Goal: Task Accomplishment & Management: Use online tool/utility

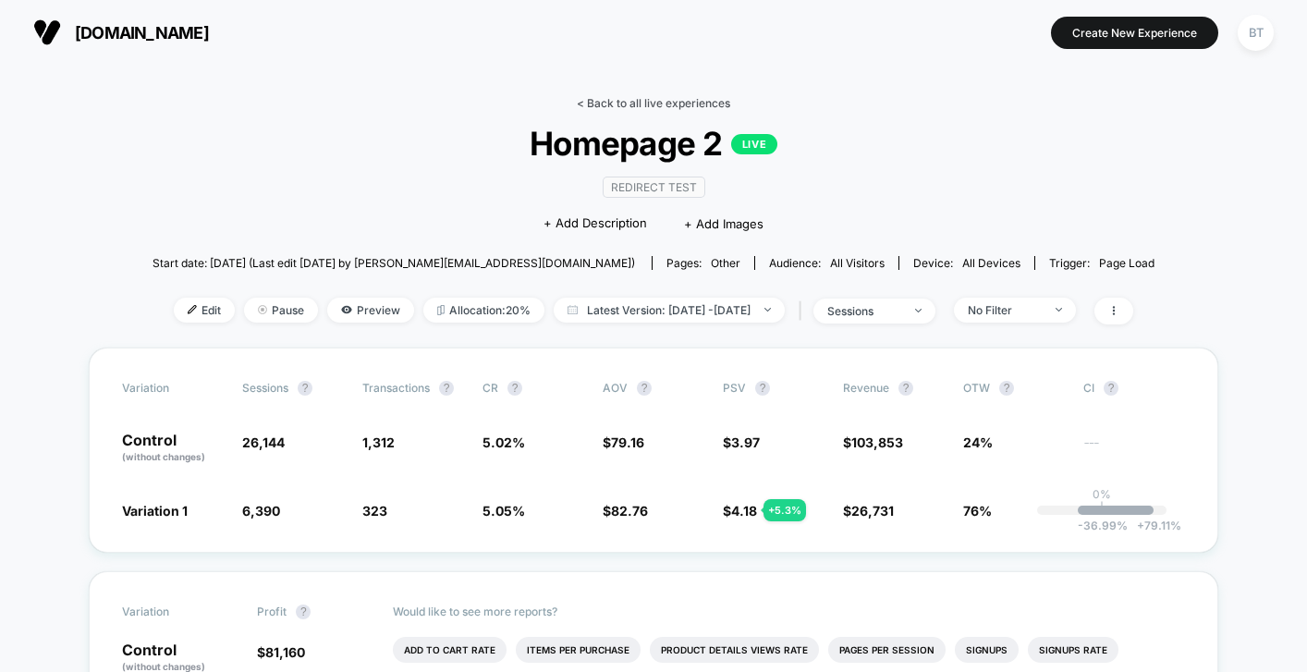
click at [642, 100] on link "< Back to all live experiences" at bounding box center [653, 103] width 153 height 14
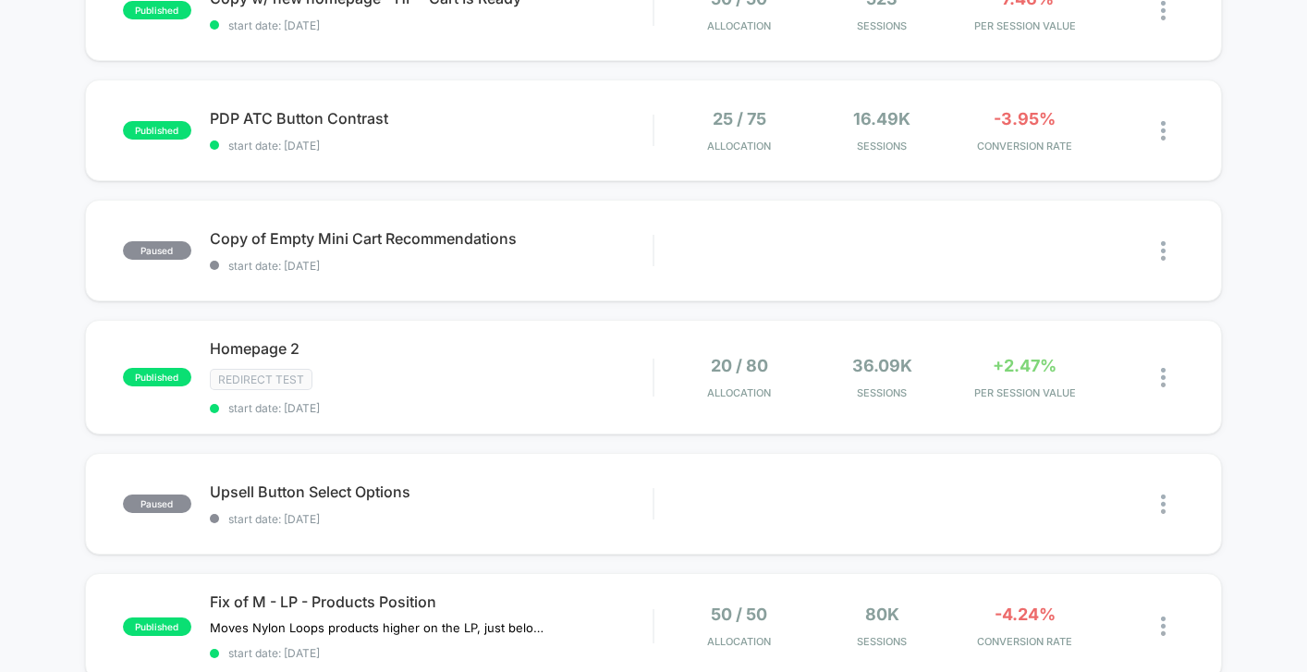
scroll to position [383, 0]
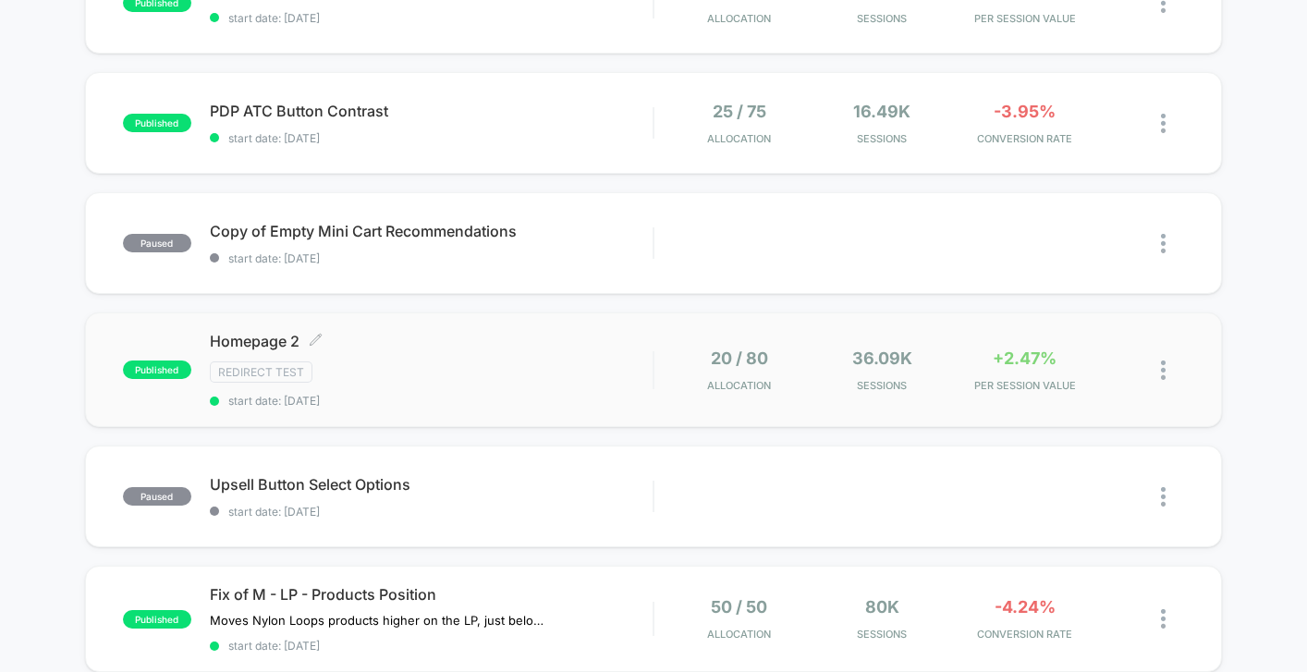
click at [523, 370] on div "Redirect Test" at bounding box center [431, 371] width 443 height 21
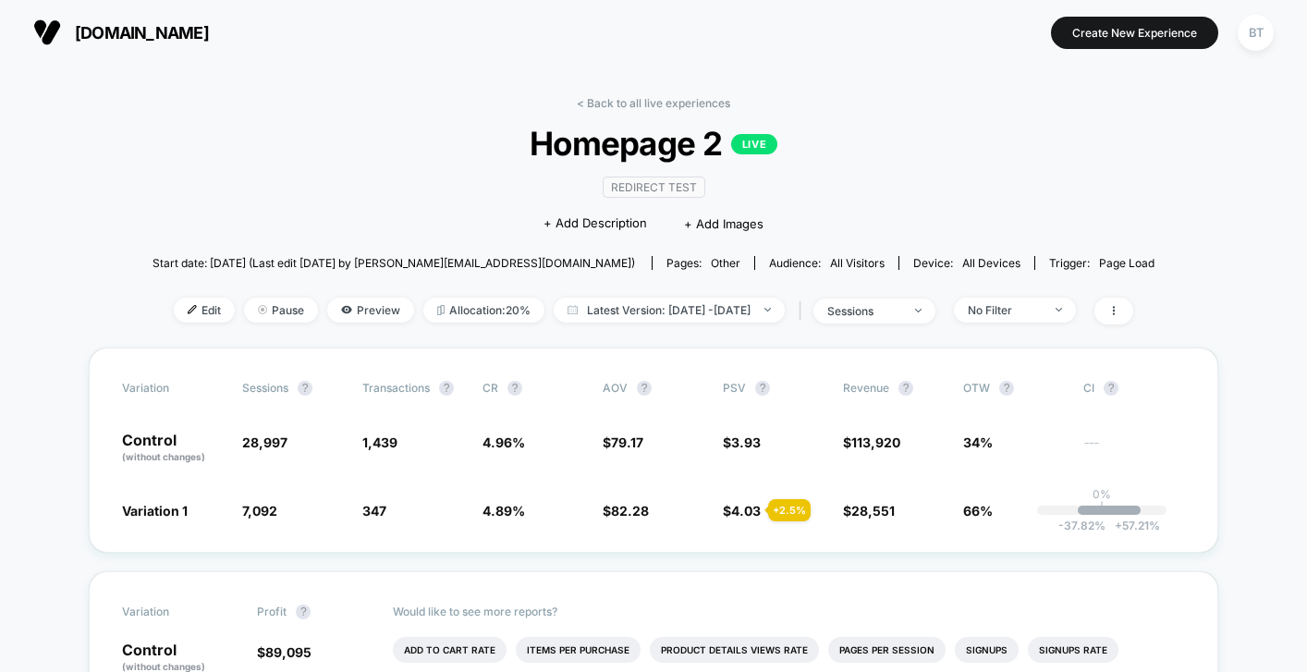
click at [81, 31] on span "[DOMAIN_NAME]" at bounding box center [142, 32] width 134 height 19
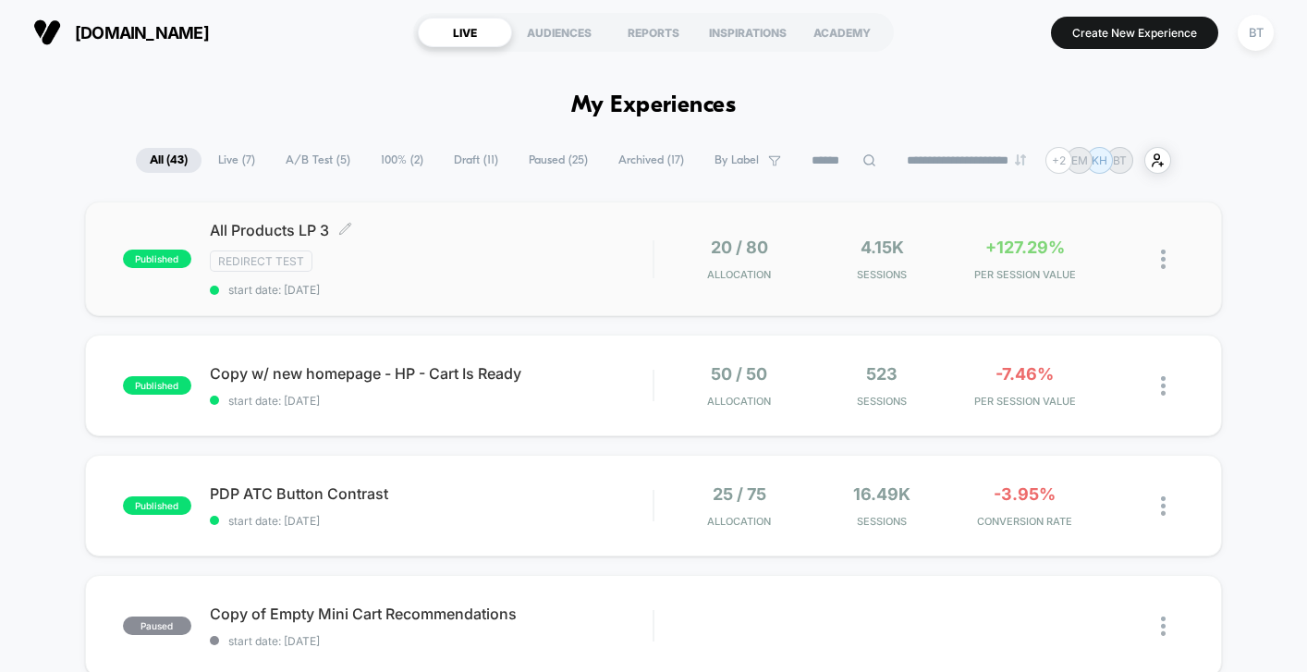
click at [569, 261] on div "Redirect Test" at bounding box center [431, 261] width 443 height 21
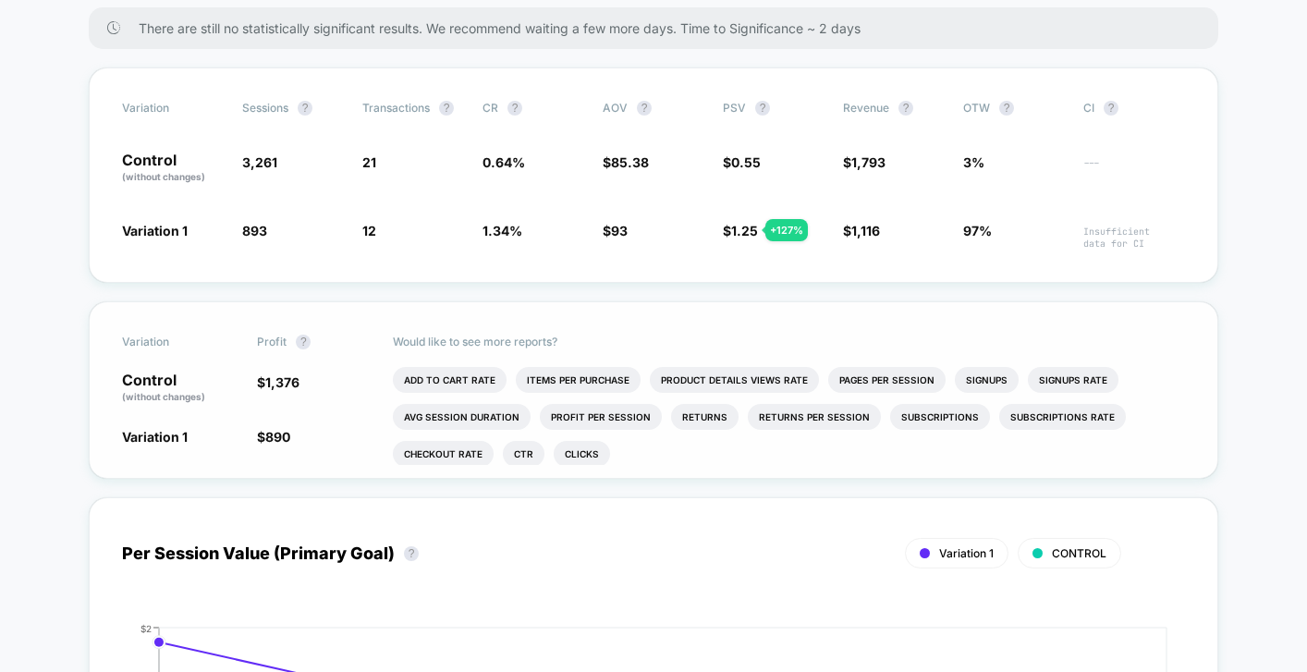
scroll to position [1, 0]
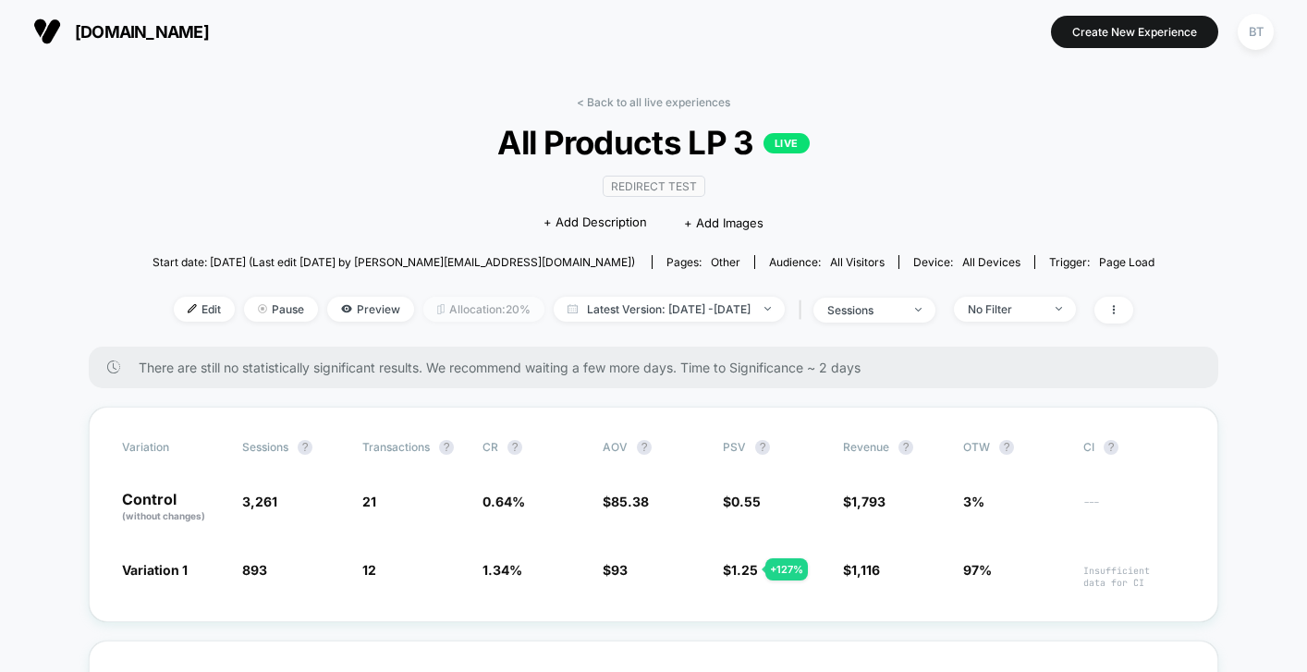
click at [459, 313] on span "Allocation: 20%" at bounding box center [483, 309] width 121 height 25
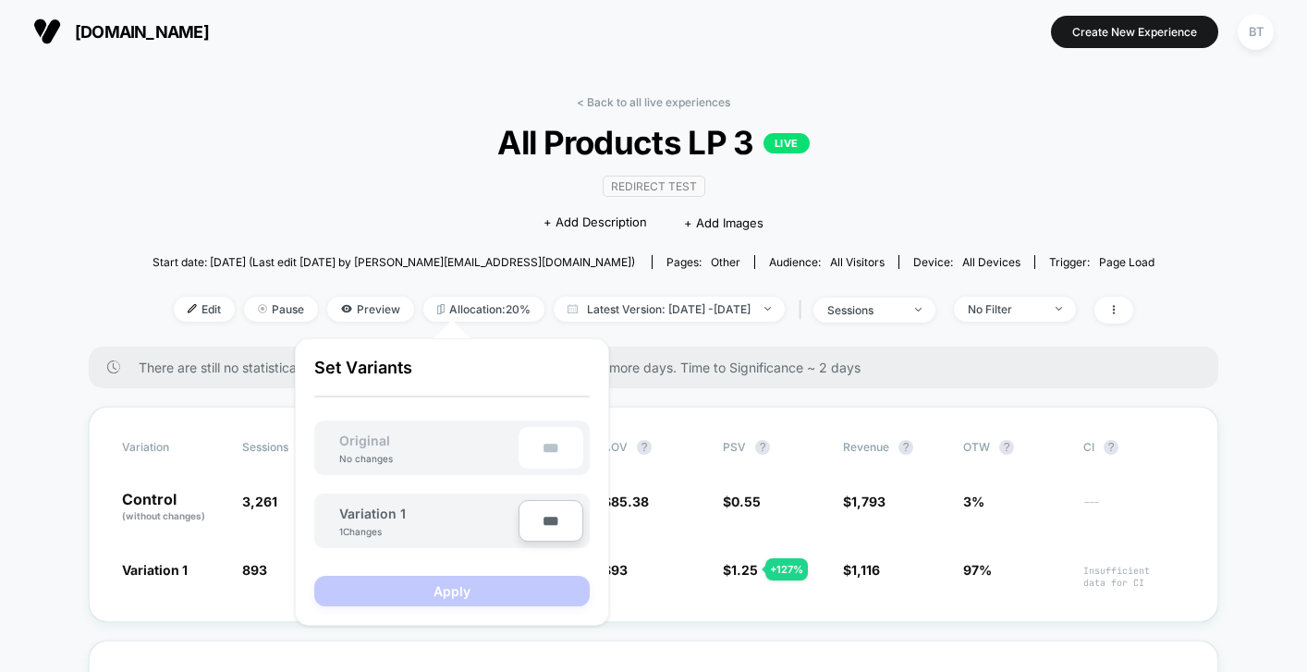
click at [554, 537] on input "***" at bounding box center [551, 521] width 65 height 42
type input "***"
type input "**"
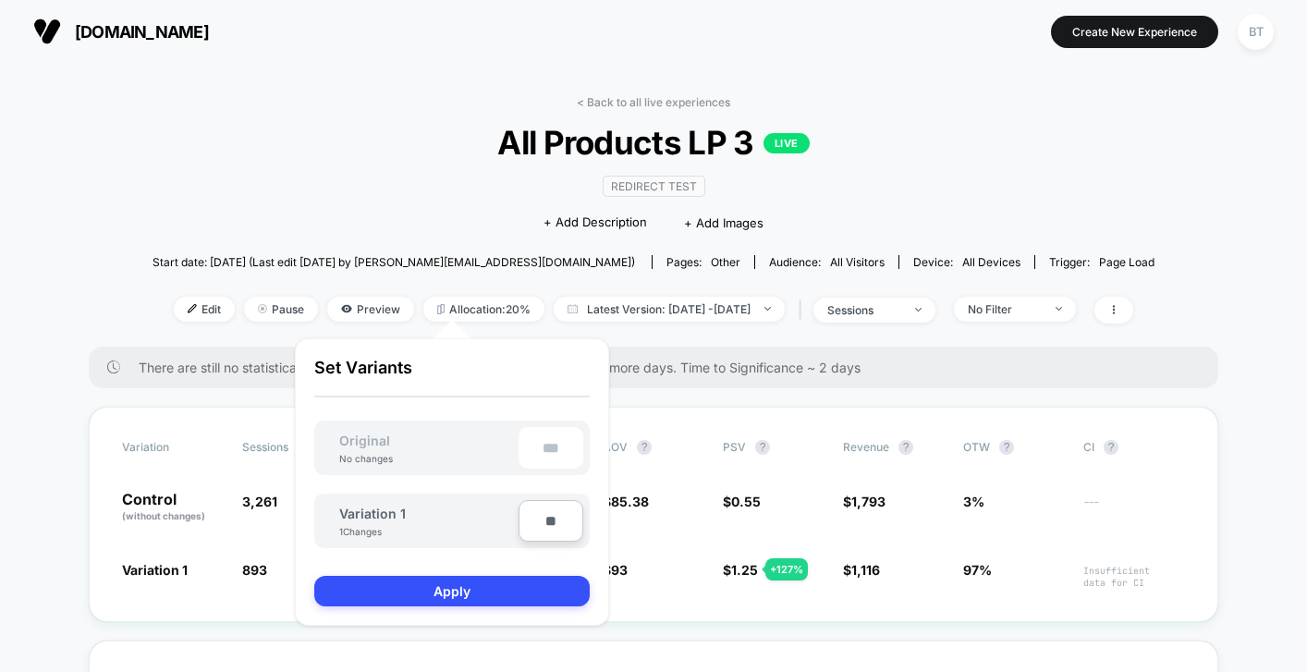
type input "***"
click at [525, 601] on button "Apply" at bounding box center [452, 591] width 276 height 31
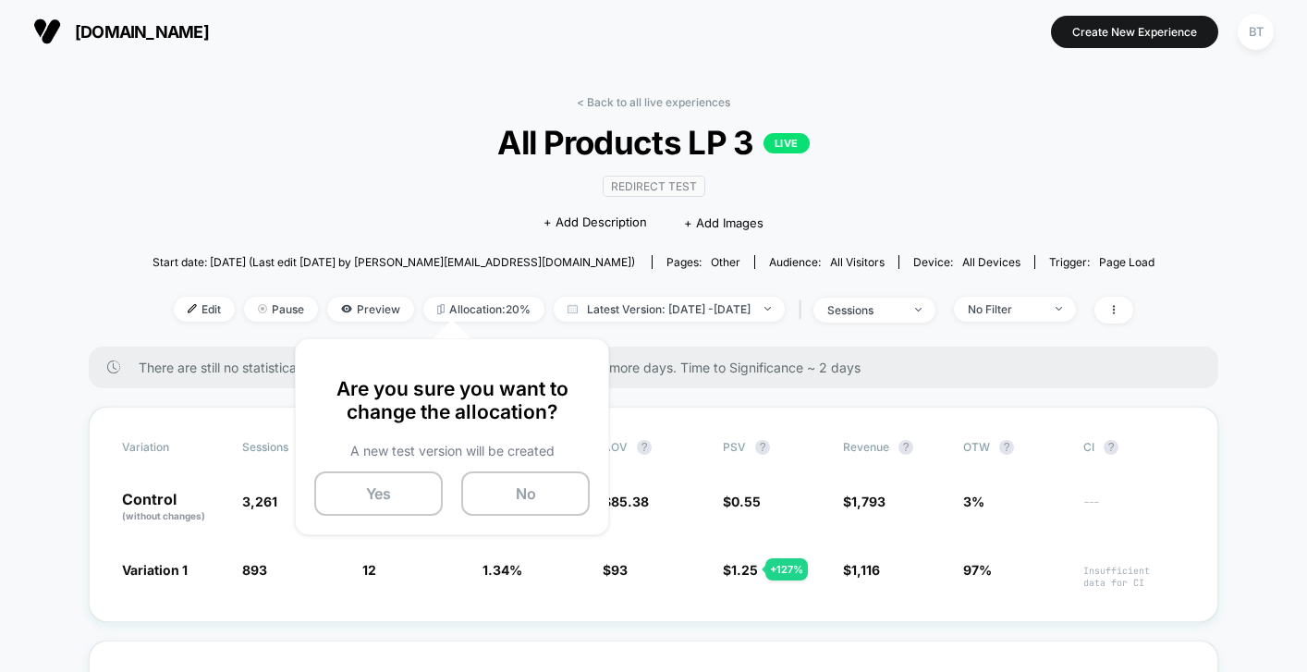
click at [935, 115] on div "< Back to all live experiences All Products LP 3 LIVE Redirect Test Click to ed…" at bounding box center [654, 220] width 1002 height 251
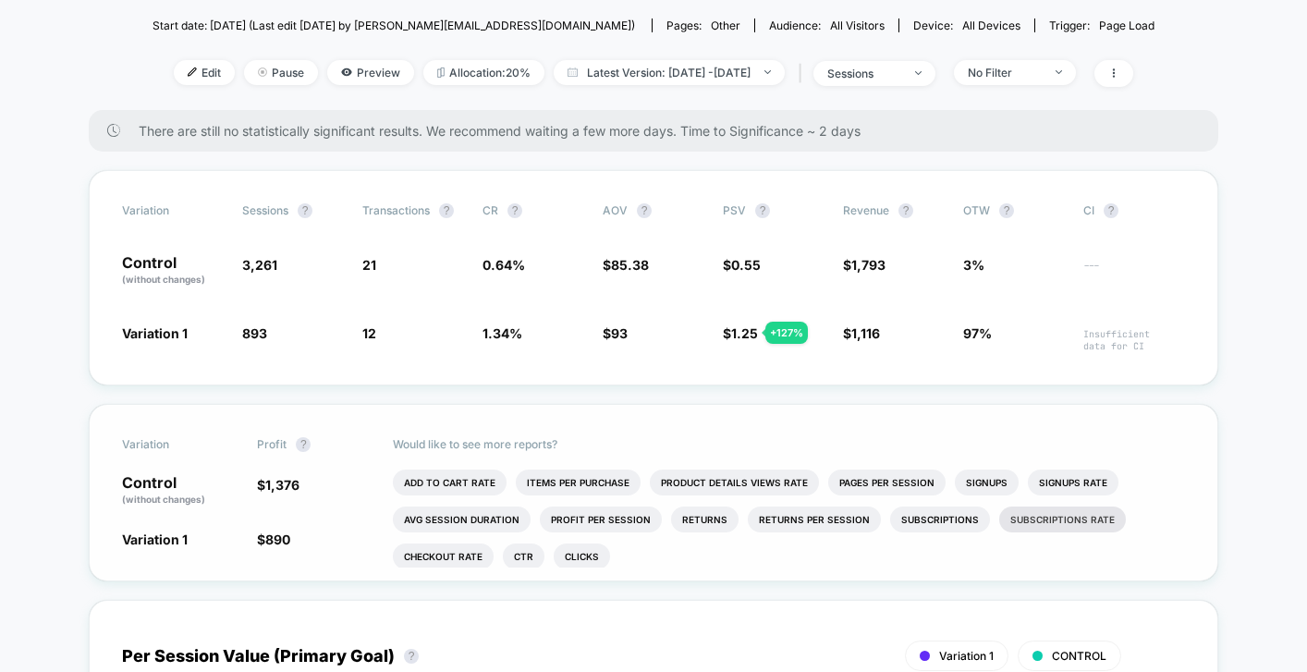
scroll to position [0, 0]
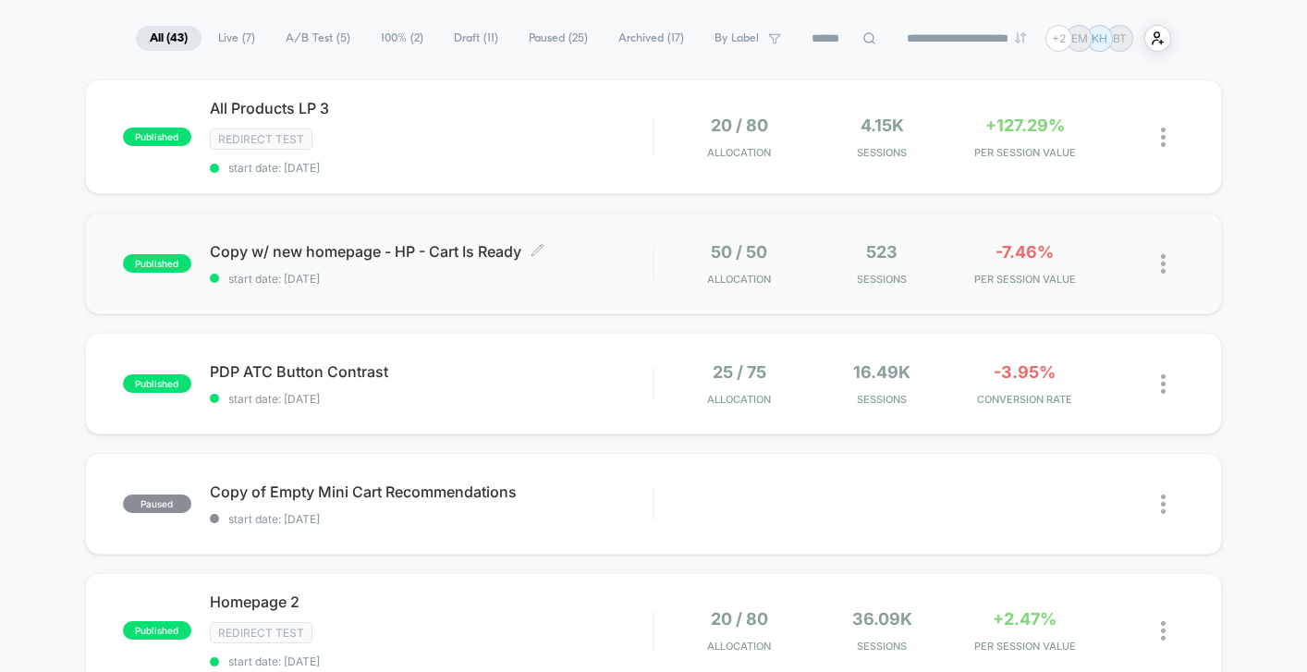
scroll to position [129, 0]
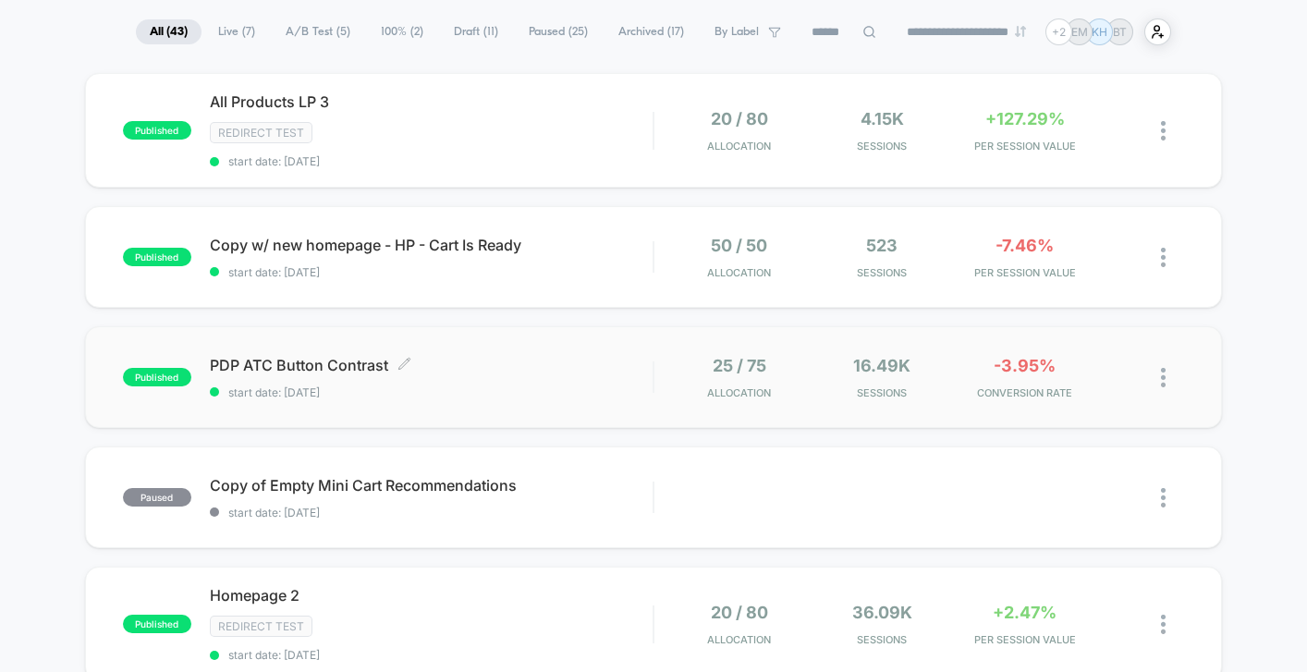
click at [556, 395] on span "start date: [DATE]" at bounding box center [431, 393] width 443 height 14
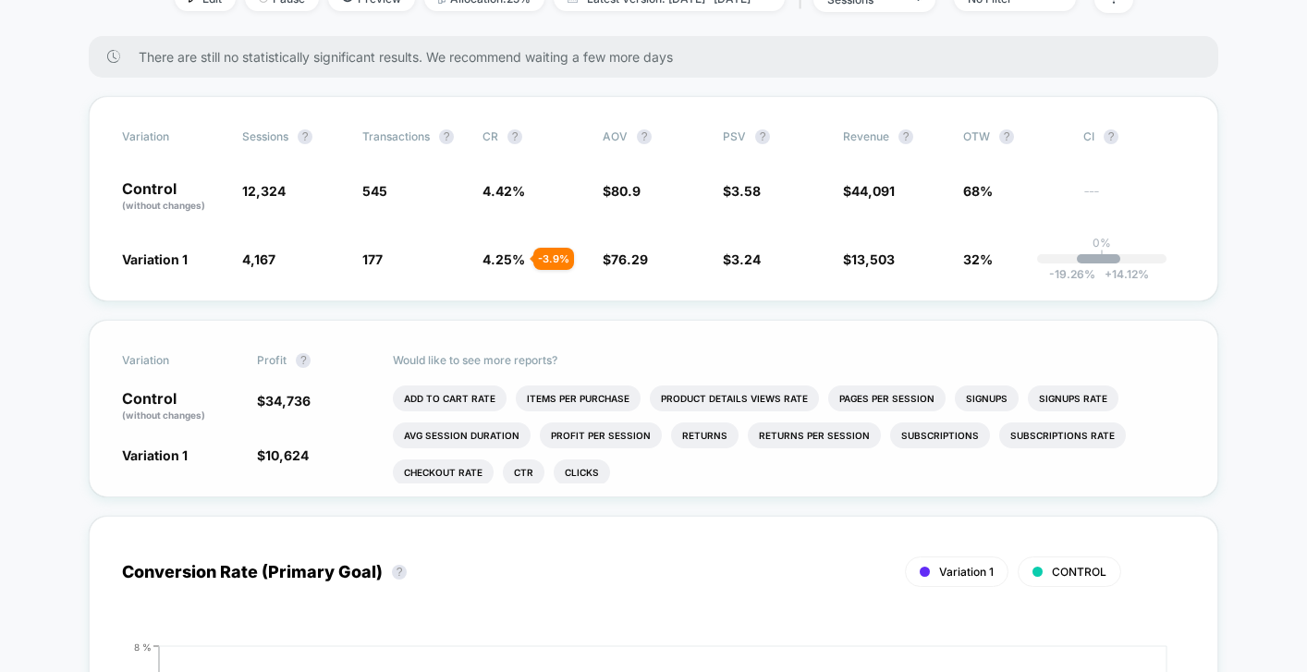
scroll to position [265, 0]
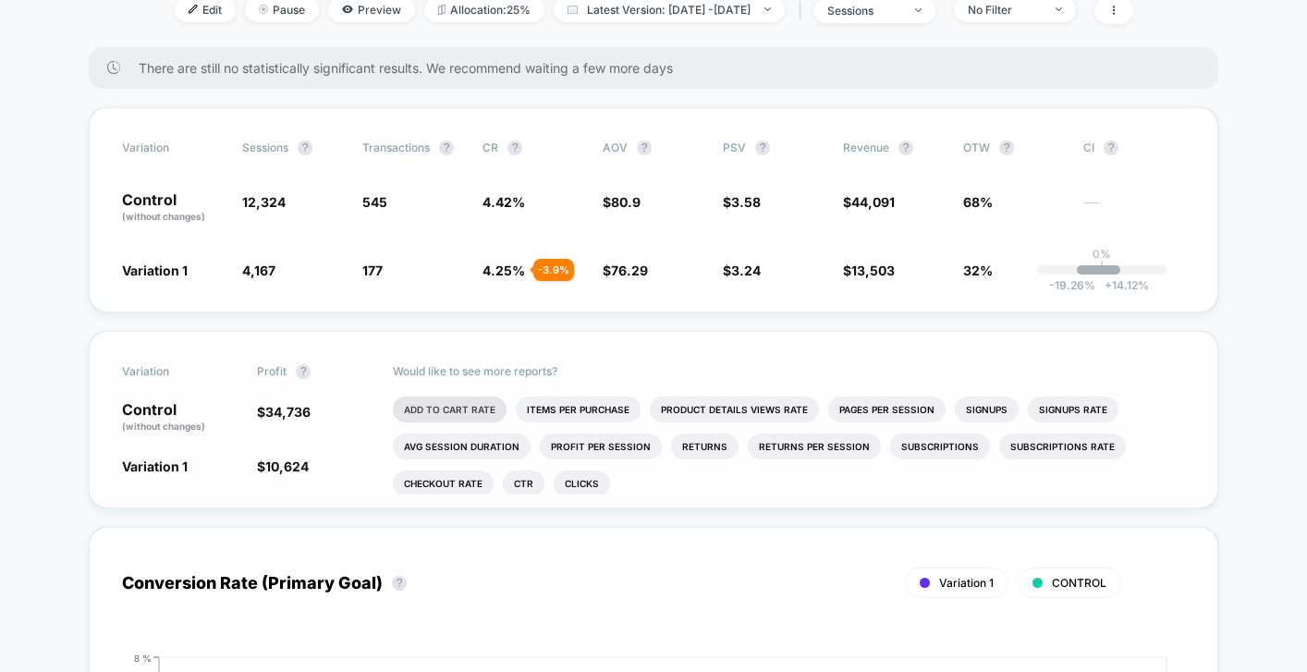
click at [434, 411] on li "Add To Cart Rate" at bounding box center [450, 410] width 114 height 26
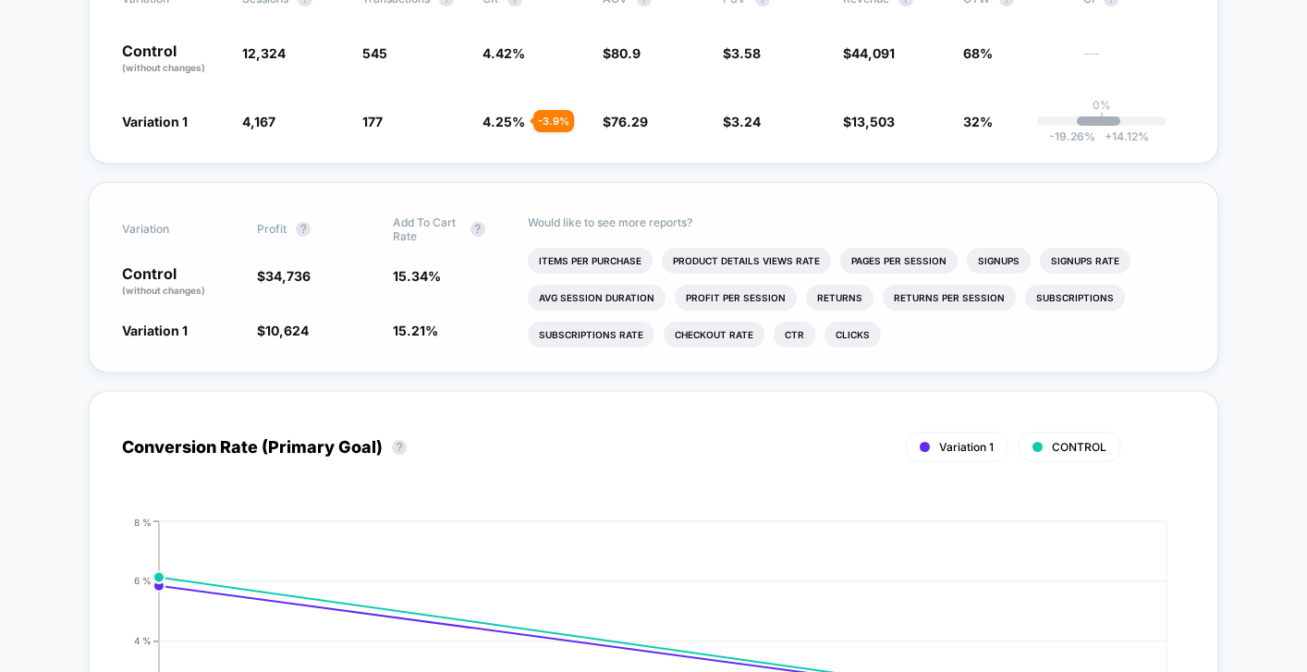
scroll to position [0, 0]
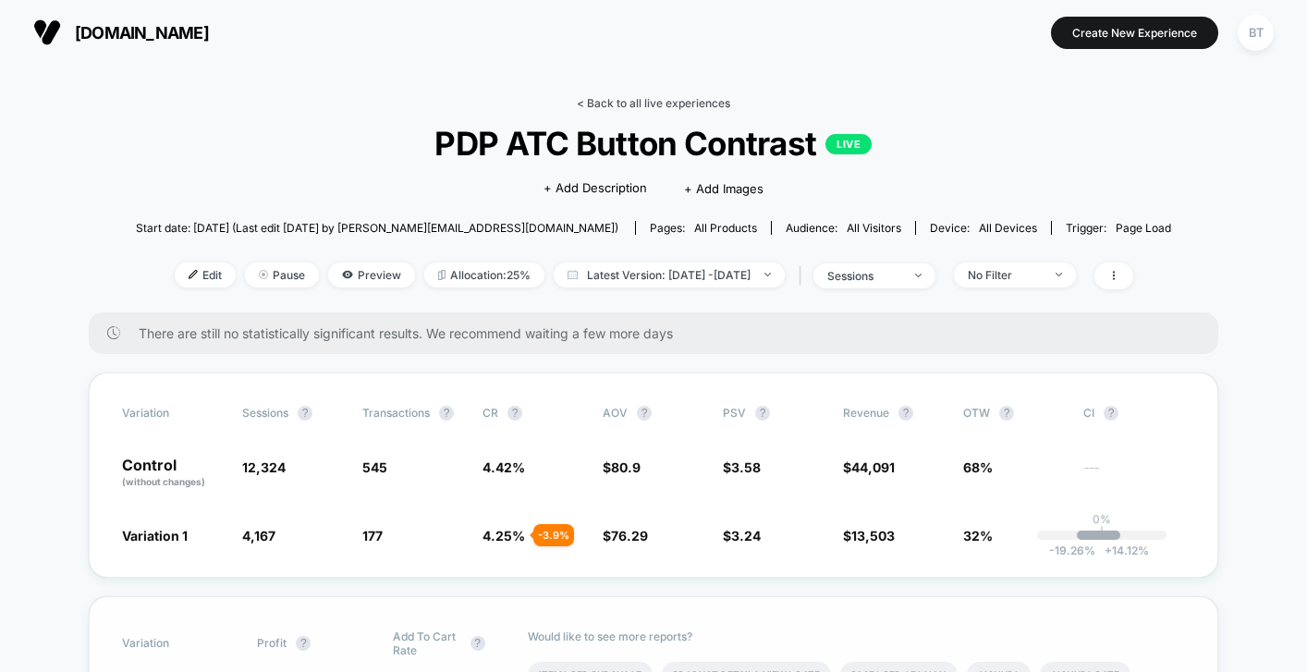
click at [611, 99] on link "< Back to all live experiences" at bounding box center [653, 103] width 153 height 14
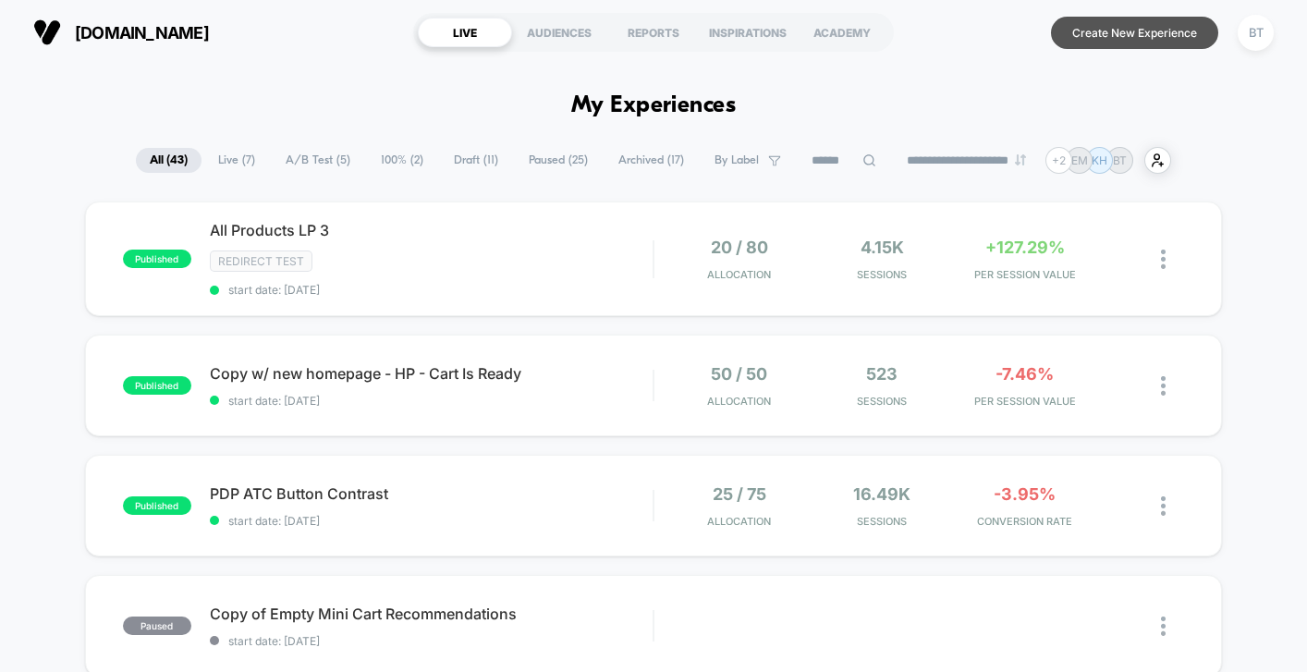
click at [1110, 23] on button "Create New Experience" at bounding box center [1134, 33] width 167 height 32
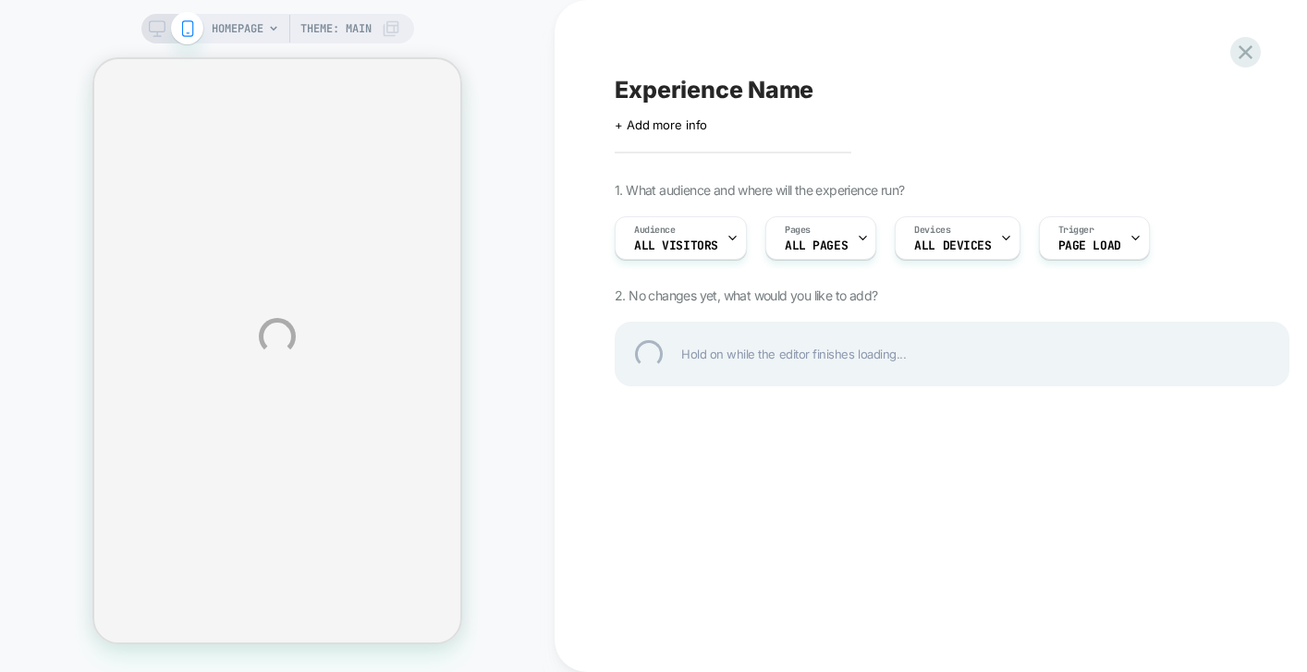
click at [726, 82] on div "Experience Name" at bounding box center [952, 90] width 675 height 28
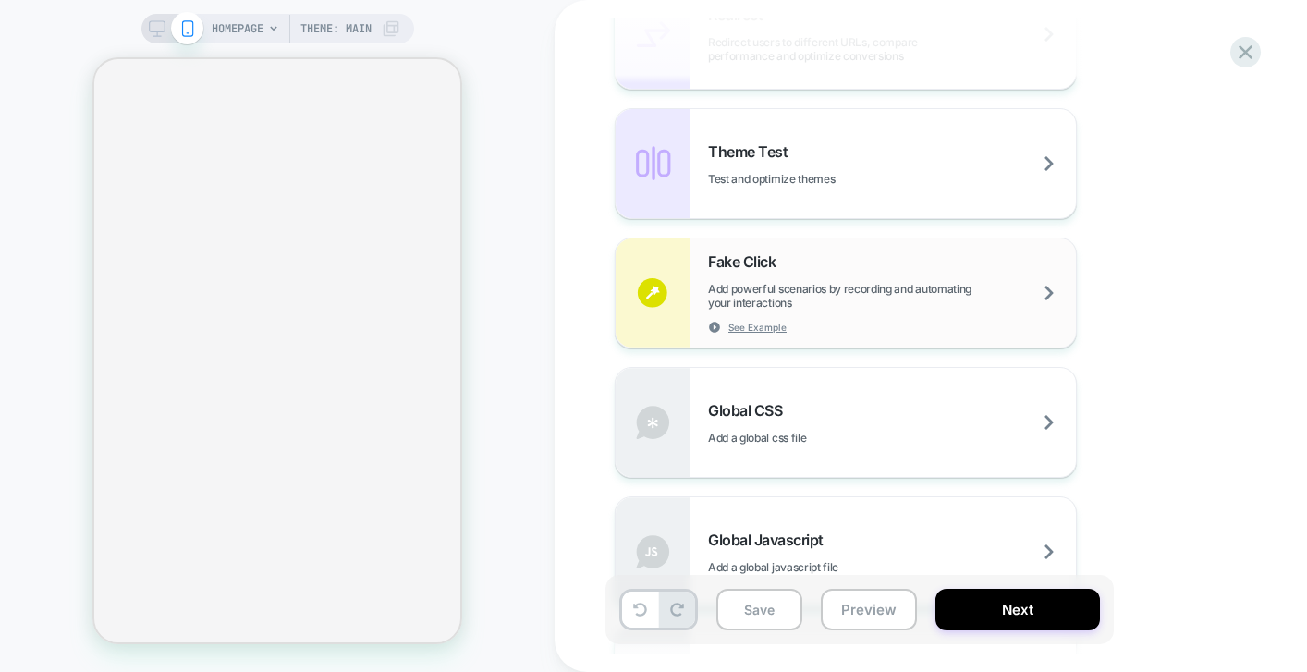
scroll to position [1041, 0]
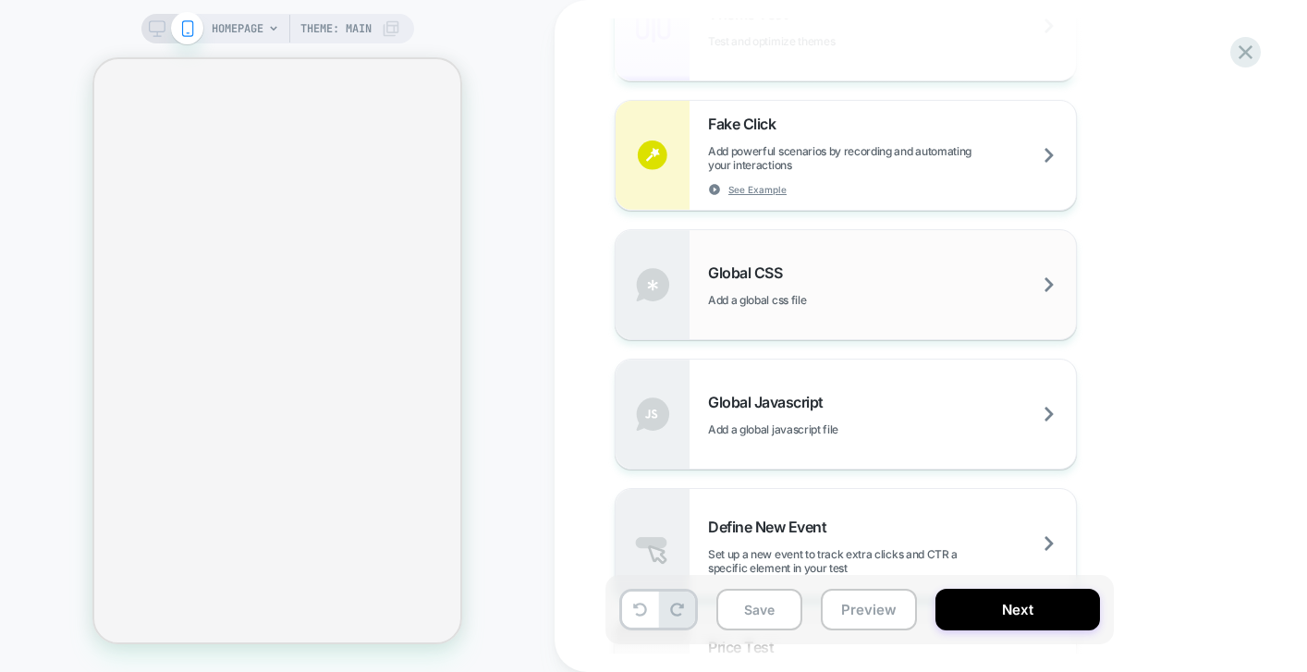
type textarea "**********"
click at [766, 300] on span "Add a global css file" at bounding box center [803, 300] width 190 height 14
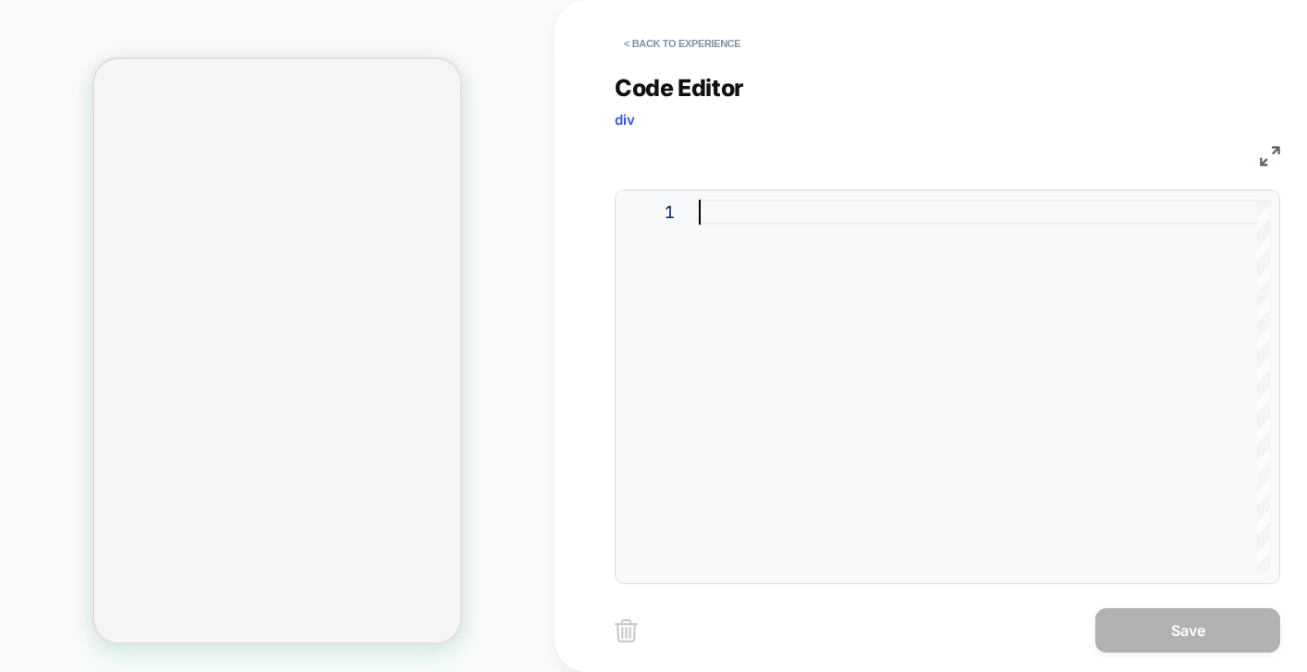
click at [739, 223] on div at bounding box center [984, 387] width 571 height 374
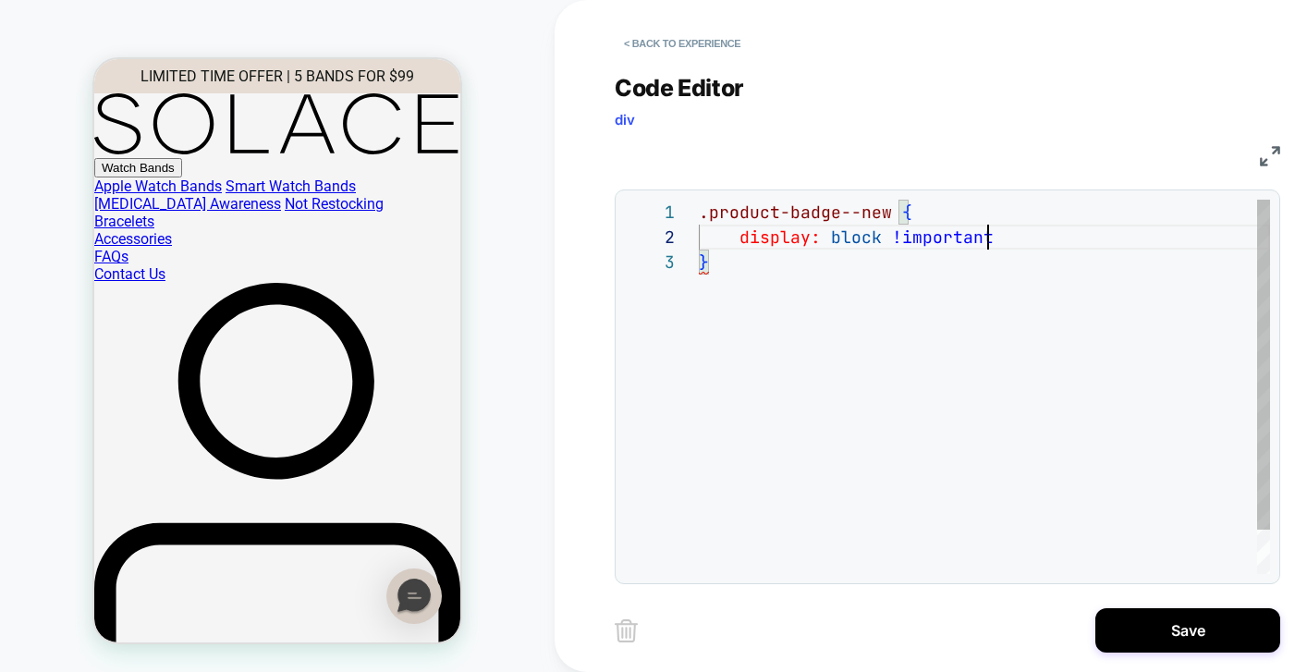
scroll to position [25, 299]
click at [784, 233] on div ".product-badge--new { display: block !important ; }" at bounding box center [984, 412] width 571 height 424
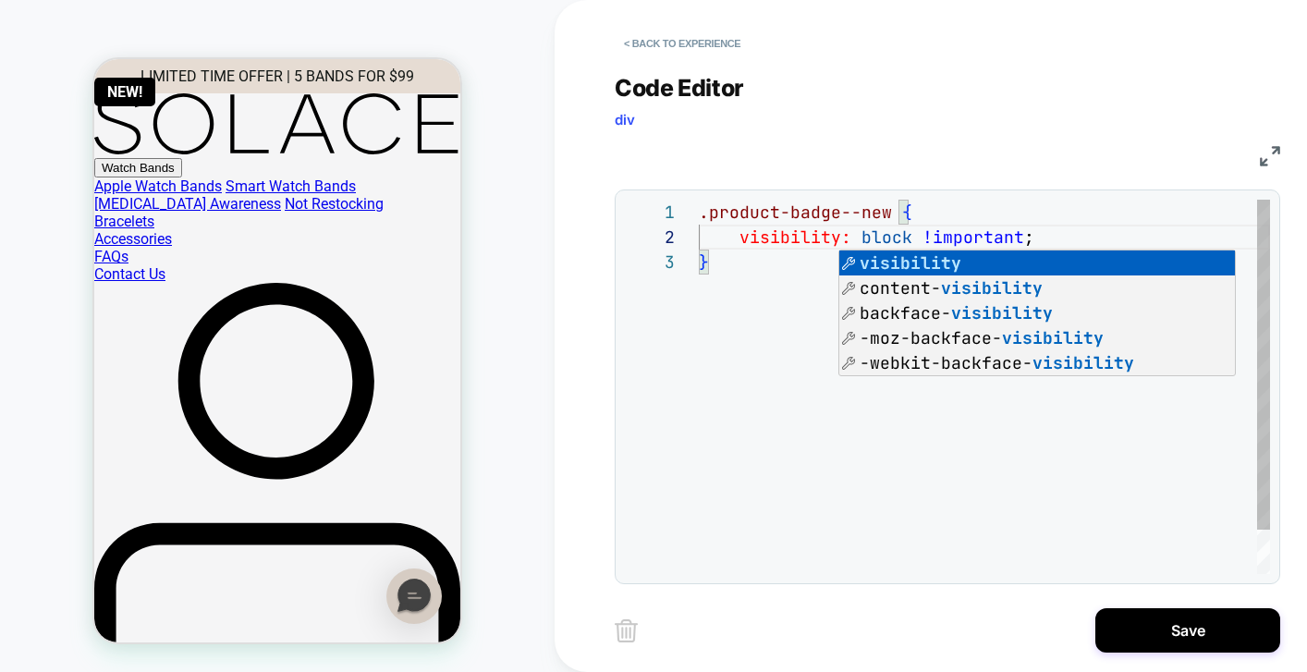
click at [919, 236] on div ".product-badge--new { visibility: block !important ; }" at bounding box center [984, 412] width 571 height 424
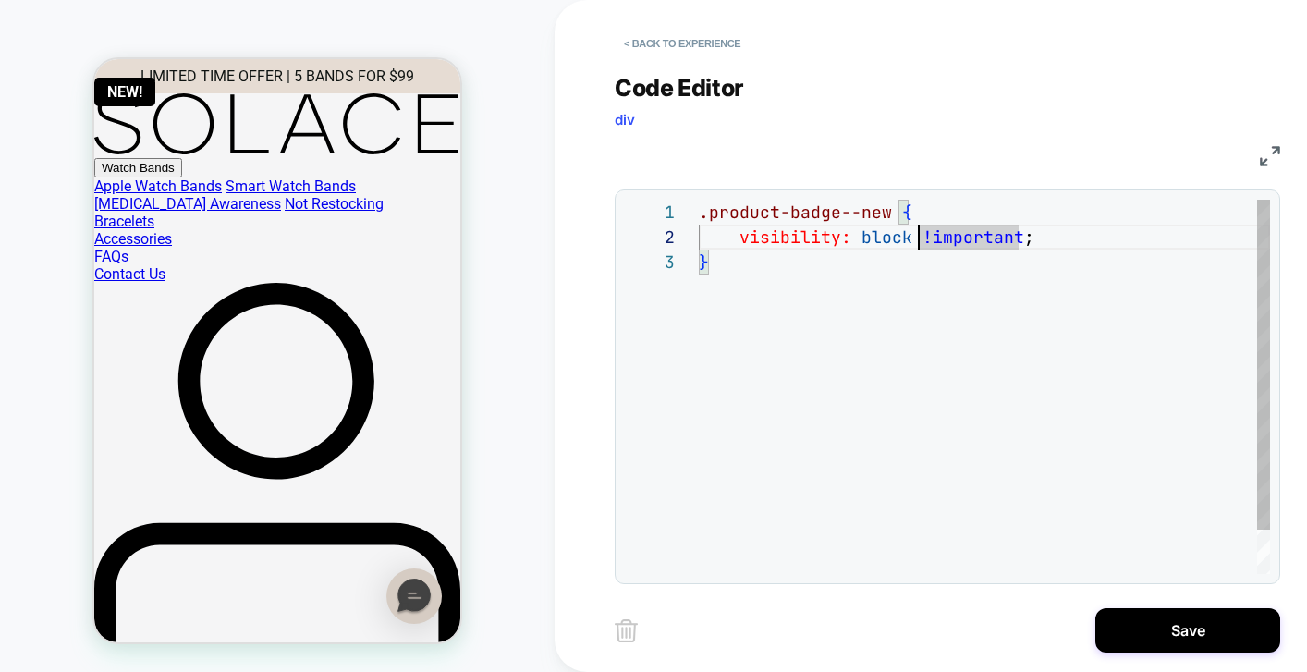
click at [859, 236] on div ".product-badge--new { visibility: block !important ; }" at bounding box center [984, 412] width 571 height 424
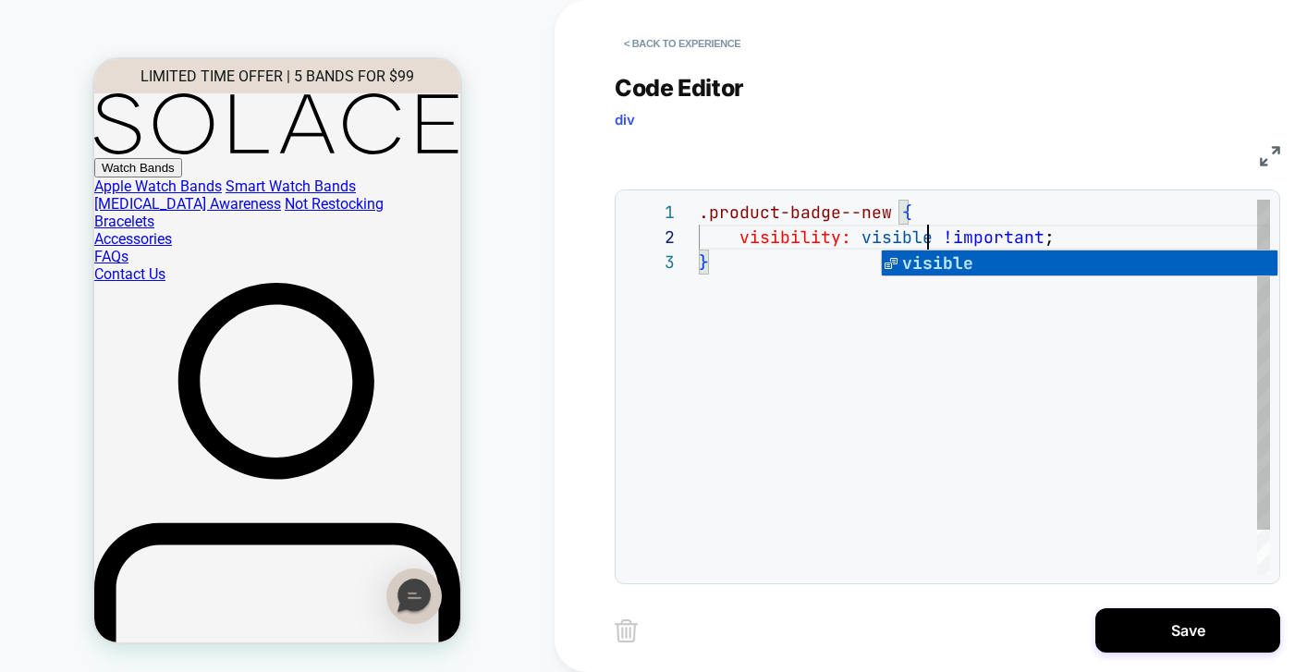
click at [916, 412] on div ".product-badge--new { visibility: visible !important ; }" at bounding box center [984, 412] width 571 height 424
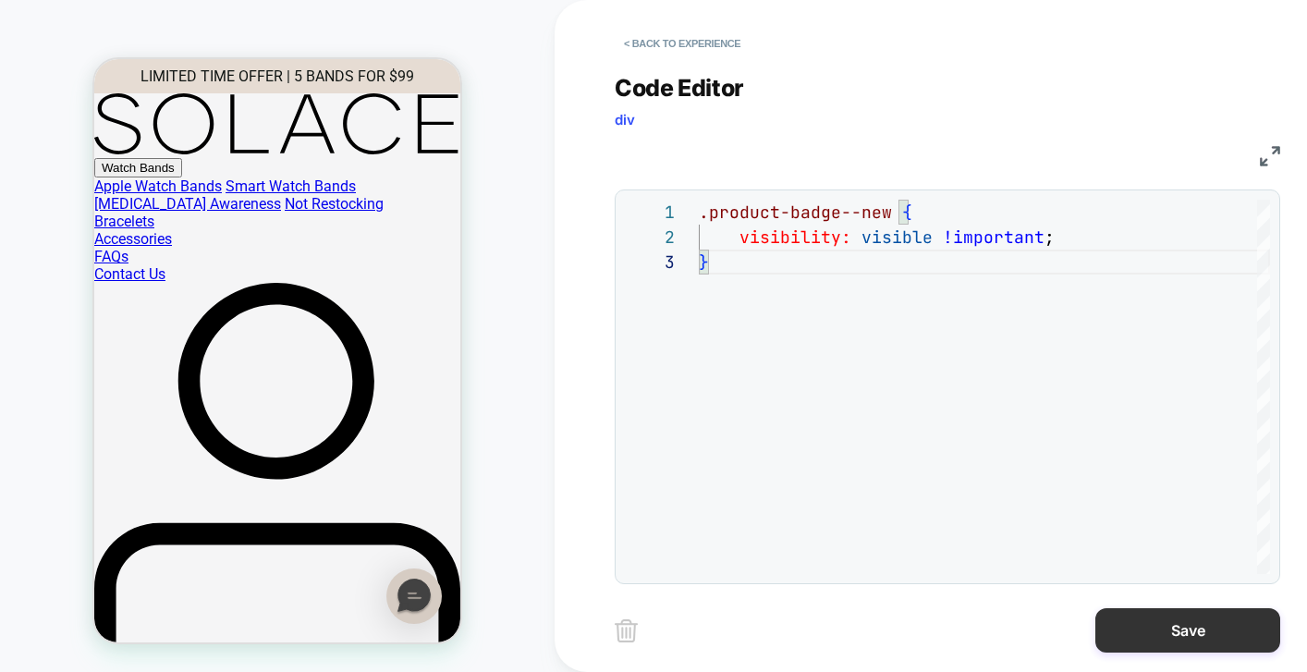
type textarea "**********"
click at [1182, 626] on button "Save" at bounding box center [1188, 630] width 185 height 44
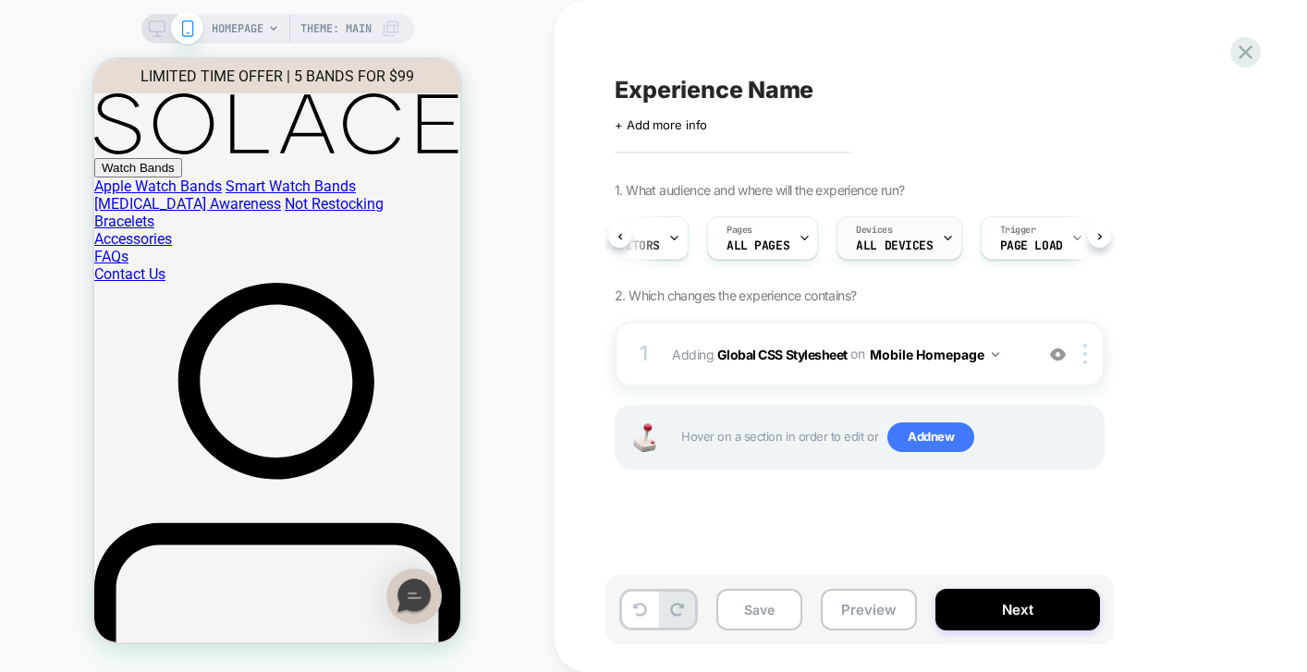
scroll to position [0, 34]
click at [791, 253] on div "Pages ALL PAGES" at bounding box center [782, 238] width 100 height 42
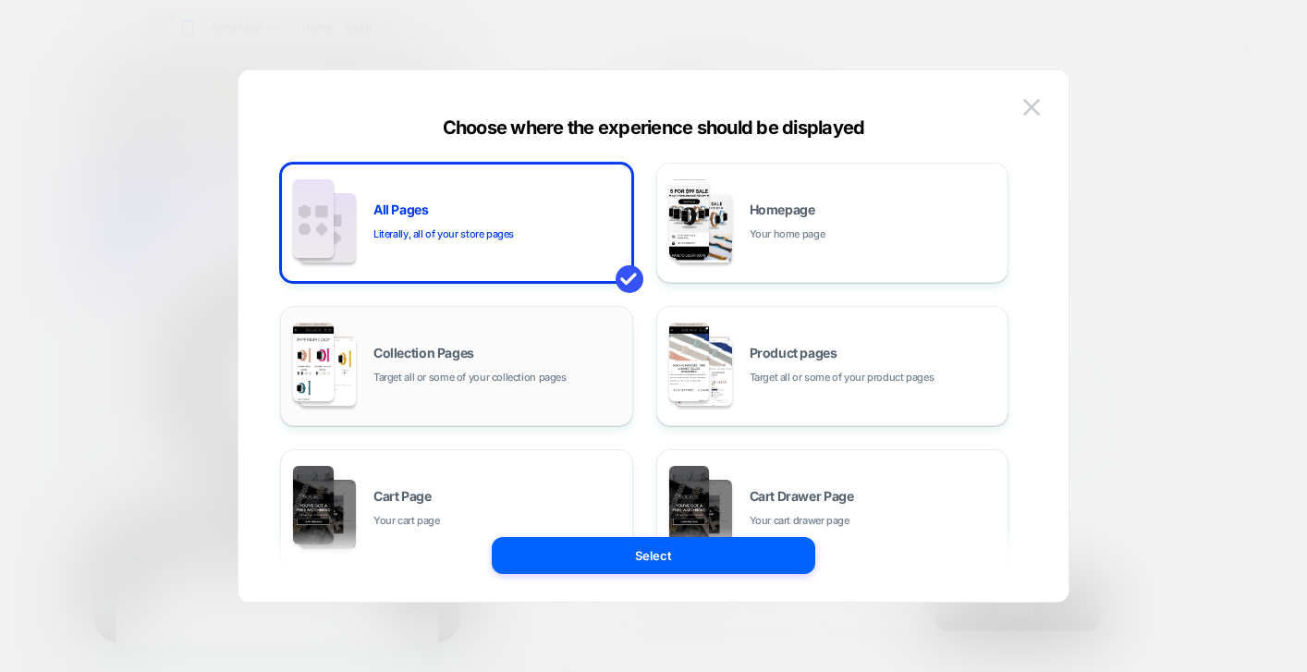
click at [508, 385] on span "Target all or some of your collection pages" at bounding box center [469, 378] width 193 height 18
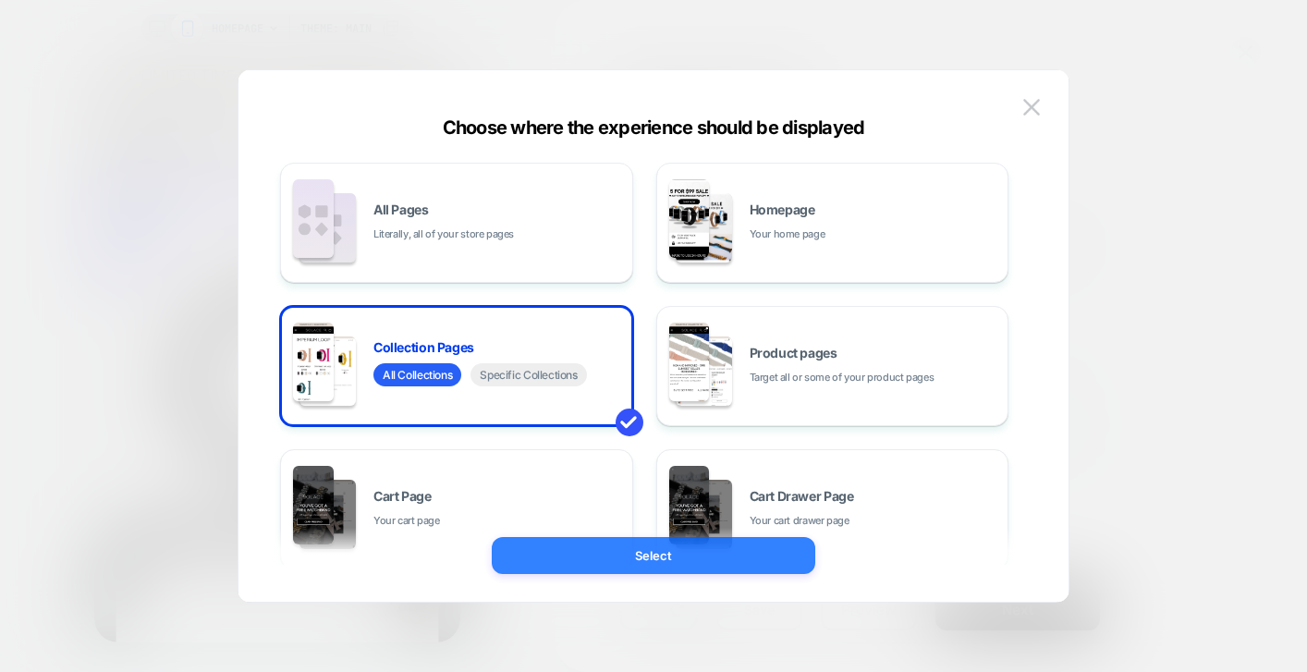
click at [684, 556] on button "Select" at bounding box center [654, 555] width 324 height 37
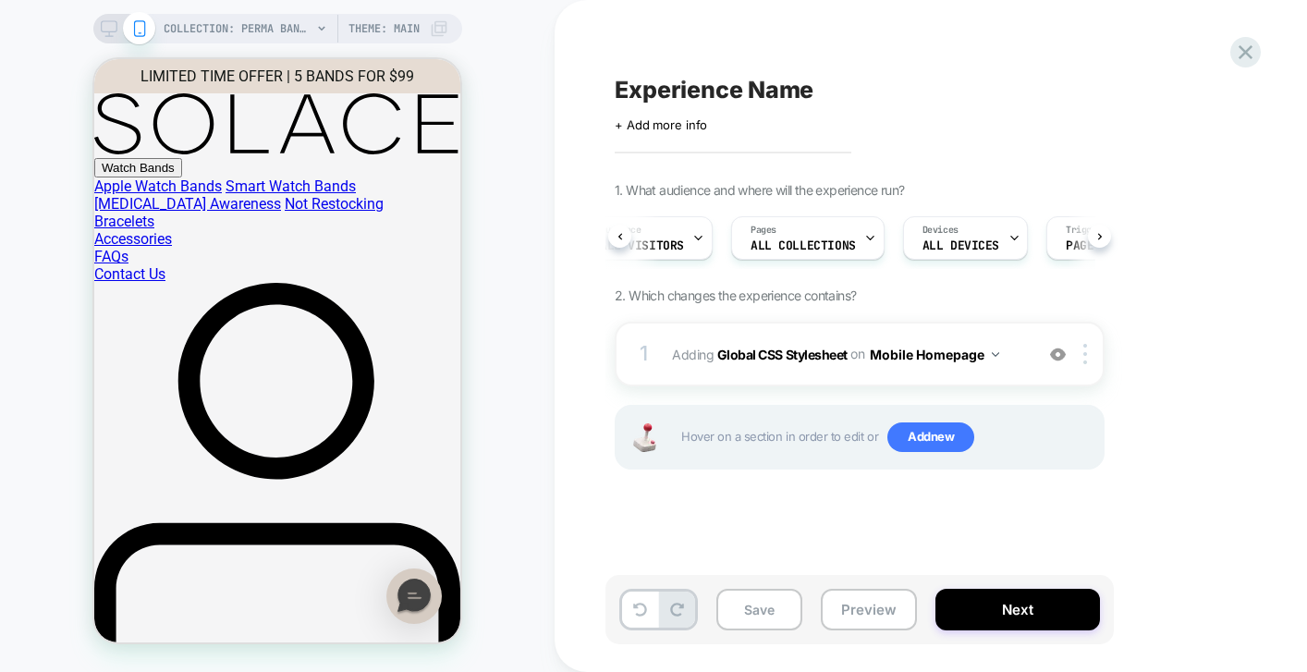
scroll to position [0, 35]
click at [688, 82] on span "Experience Name" at bounding box center [714, 90] width 199 height 28
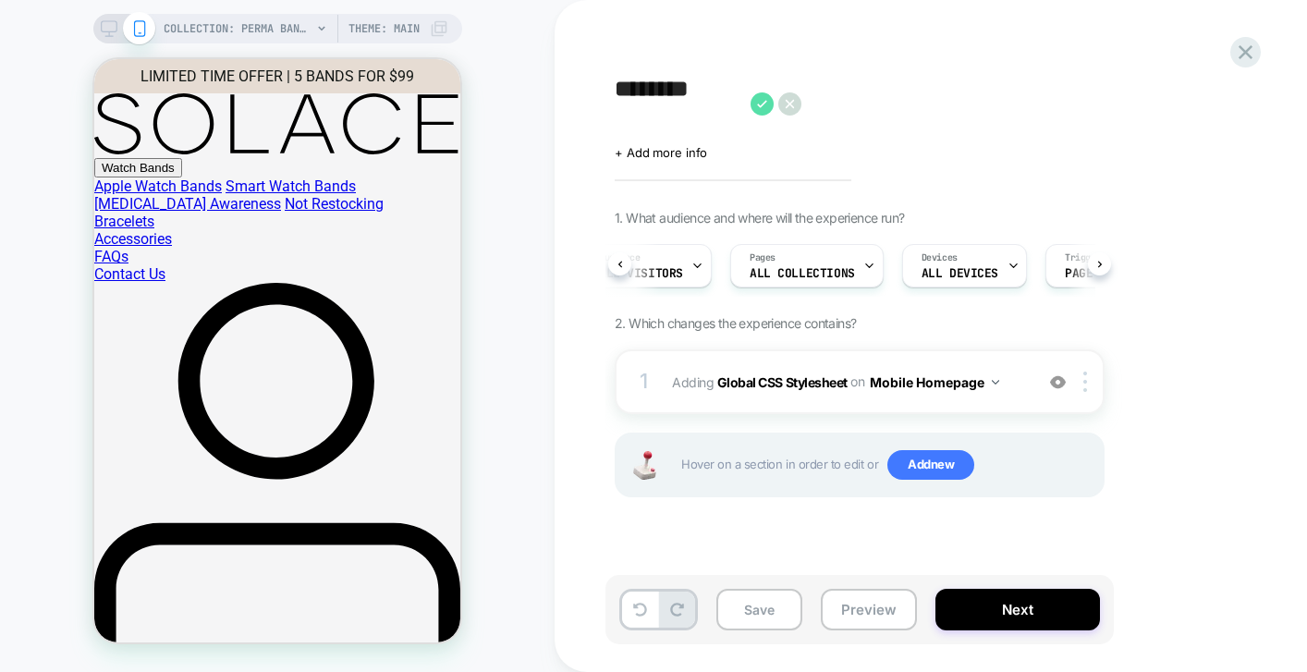
scroll to position [0, 0]
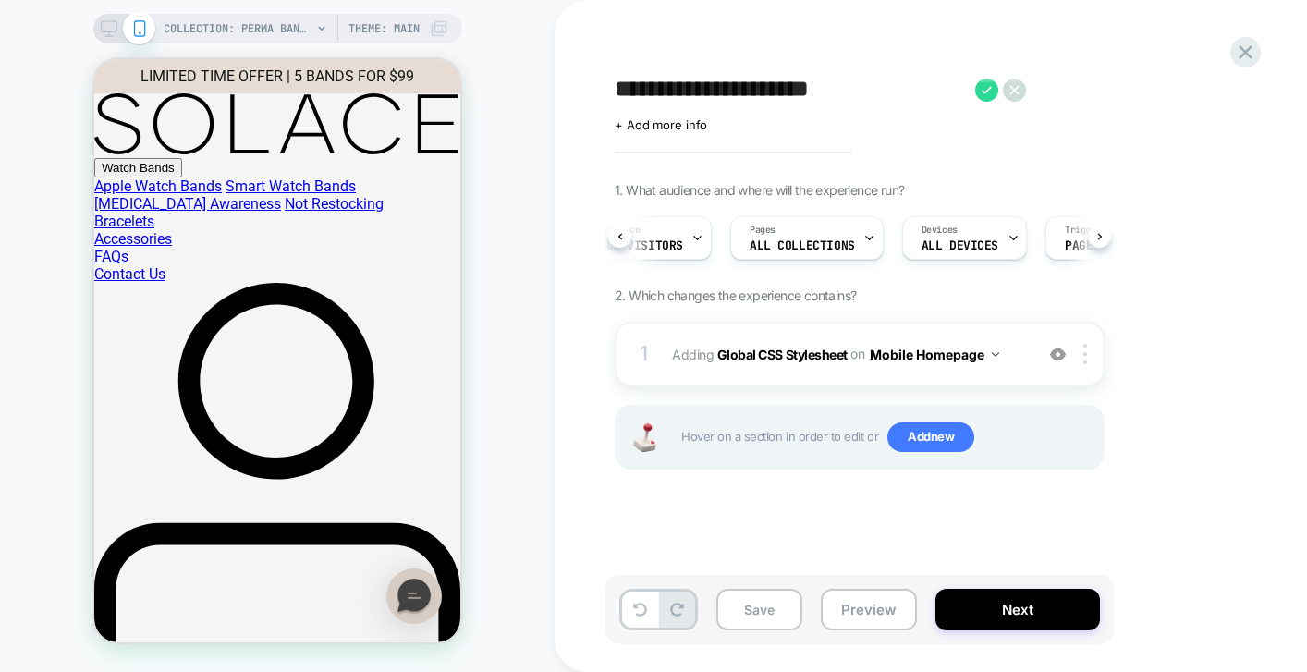
type textarea "**********"
click at [1231, 158] on div "**********" at bounding box center [952, 335] width 693 height 635
click at [986, 82] on icon at bounding box center [986, 90] width 23 height 23
click at [1091, 362] on div at bounding box center [1088, 354] width 31 height 20
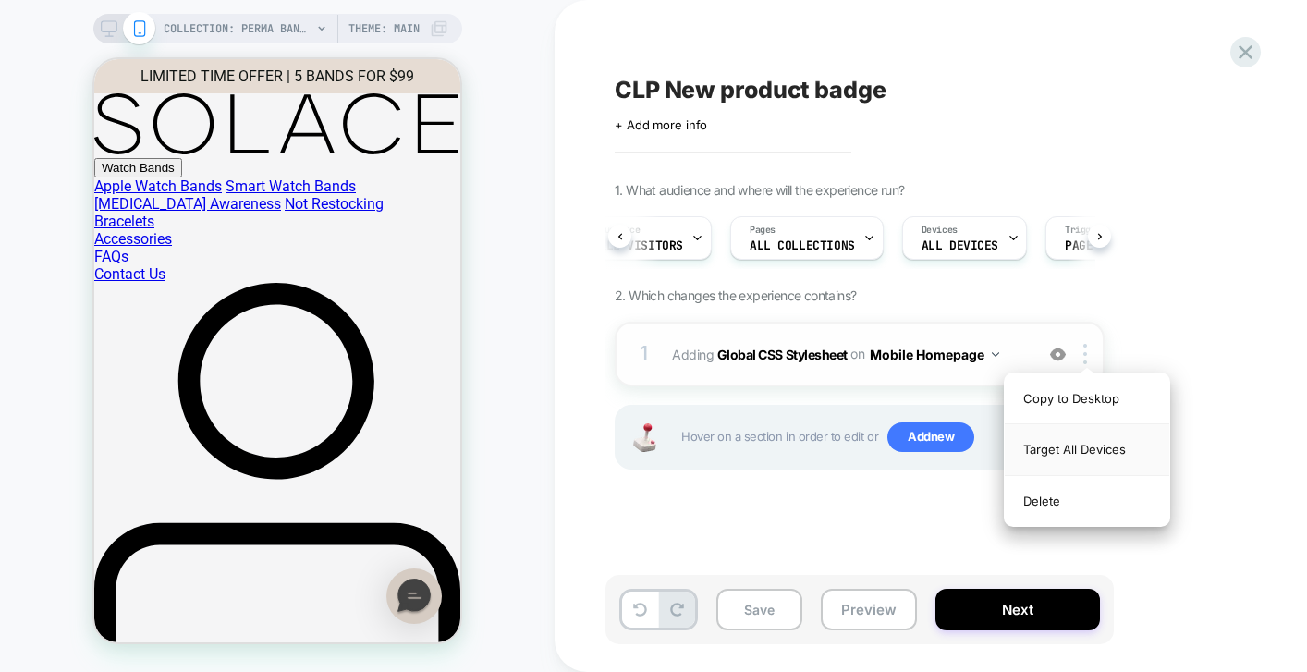
click at [1073, 442] on div "Target All Devices" at bounding box center [1087, 449] width 165 height 51
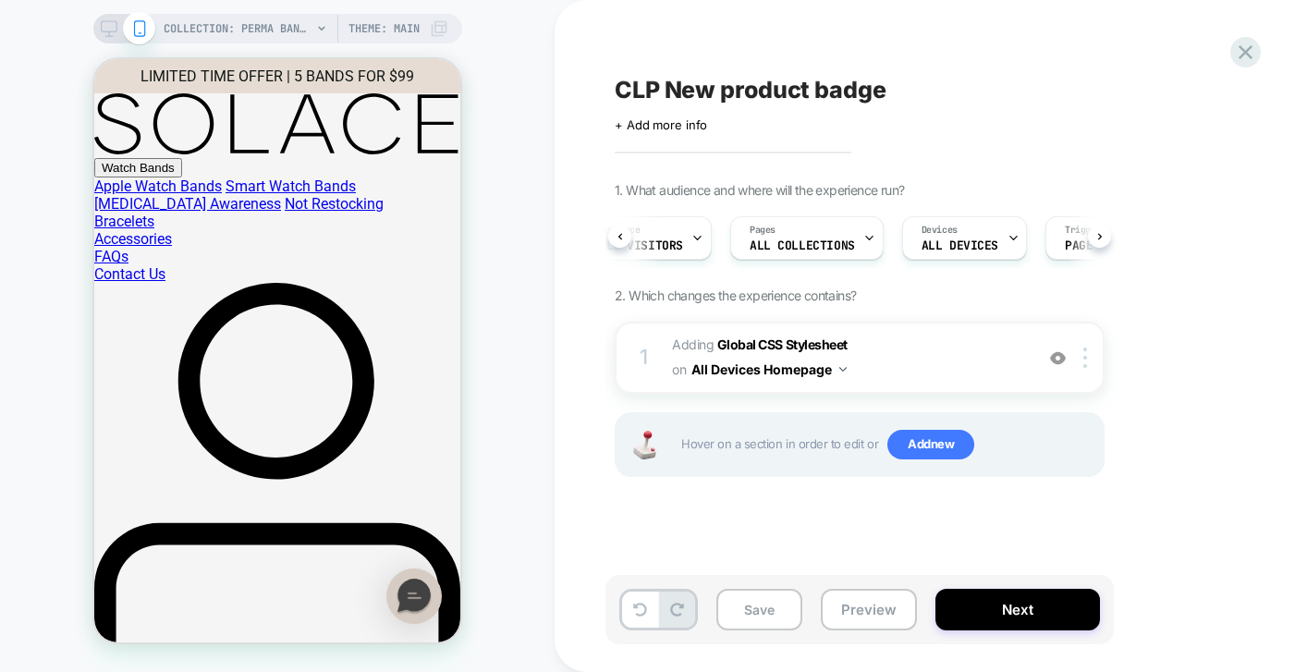
click at [1140, 414] on div "1. What audience and where will the experience run? Audience All Visitors Pages…" at bounding box center [952, 352] width 675 height 341
click at [768, 623] on button "Save" at bounding box center [759, 610] width 86 height 42
click at [868, 623] on button "Preview" at bounding box center [869, 610] width 96 height 42
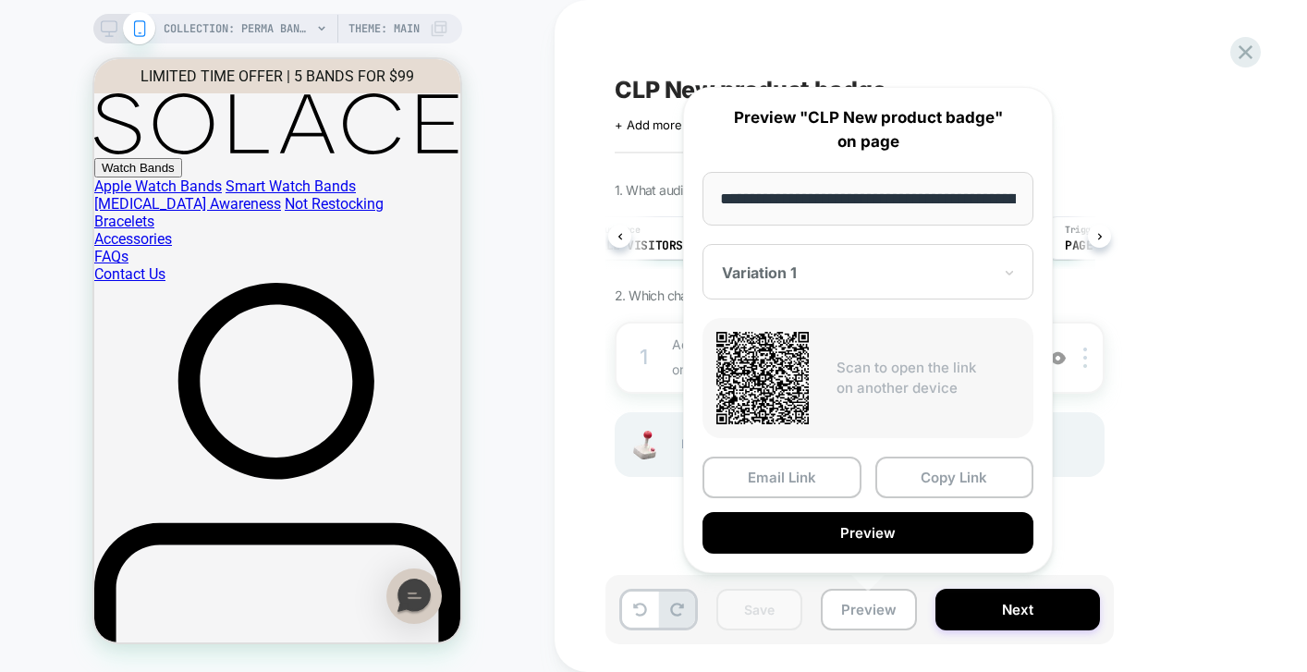
scroll to position [0, 214]
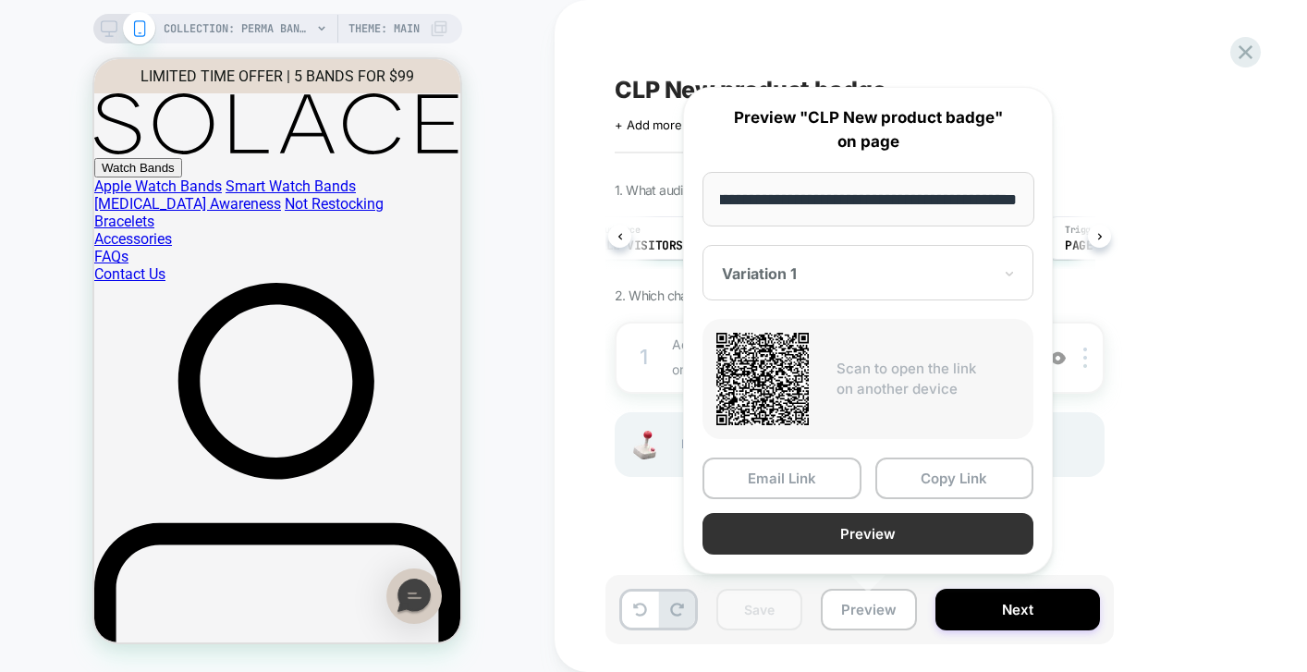
click at [861, 542] on button "Preview" at bounding box center [868, 534] width 331 height 42
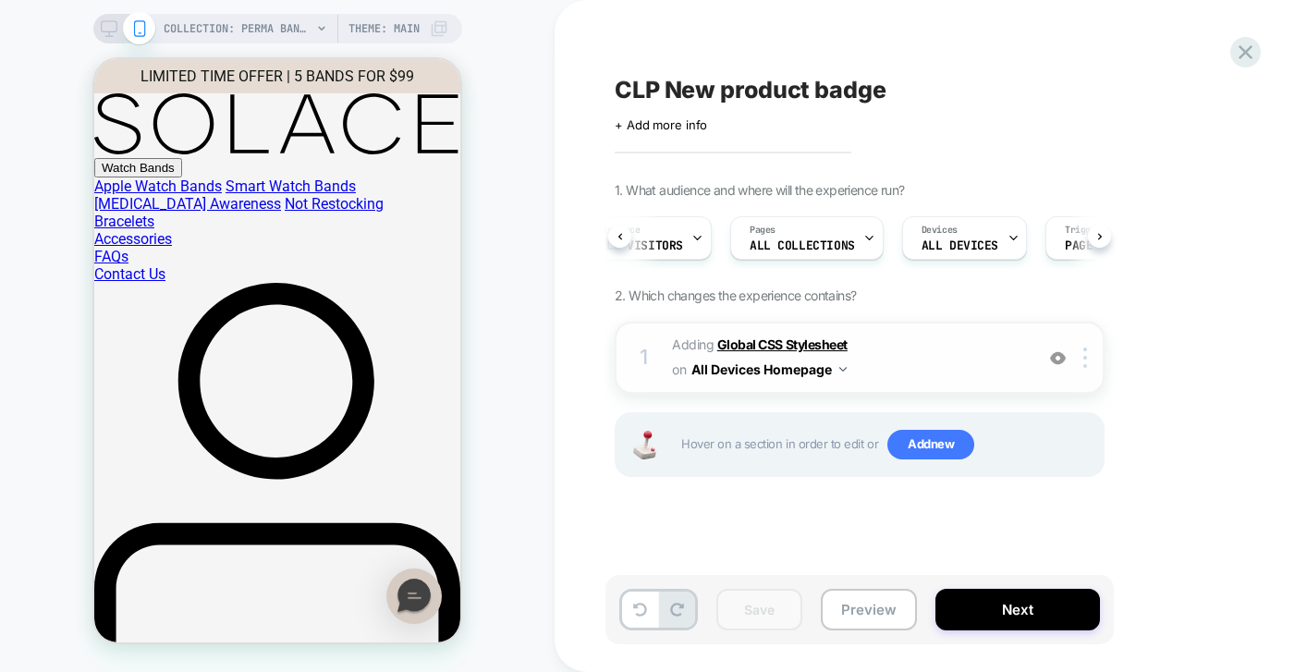
click at [794, 341] on b "Global CSS Stylesheet" at bounding box center [782, 345] width 130 height 16
click at [811, 343] on b "Global CSS Stylesheet" at bounding box center [782, 345] width 130 height 16
click at [810, 343] on b "Global CSS Stylesheet" at bounding box center [782, 345] width 130 height 16
click at [894, 370] on span "Adding Global CSS Stylesheet on All Devices Homepage" at bounding box center [848, 358] width 352 height 50
click at [774, 333] on span "Adding Global CSS Stylesheet on All Devices Homepage" at bounding box center [848, 358] width 352 height 50
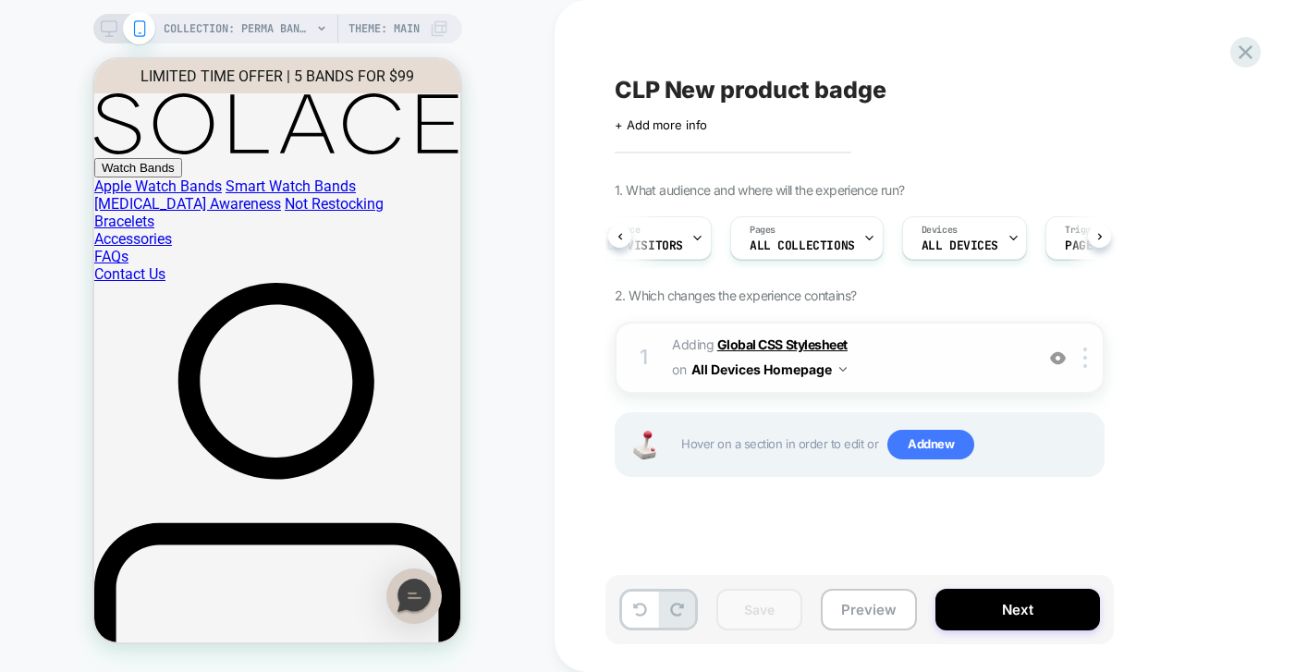
click at [727, 344] on b "Global CSS Stylesheet" at bounding box center [782, 345] width 130 height 16
click at [672, 344] on span "Adding Global CSS Stylesheet on All Devices Homepage" at bounding box center [848, 358] width 352 height 50
click at [1051, 352] on img at bounding box center [1058, 358] width 16 height 16
click at [1056, 358] on img at bounding box center [1058, 358] width 16 height 16
click at [1091, 353] on div at bounding box center [1088, 358] width 31 height 20
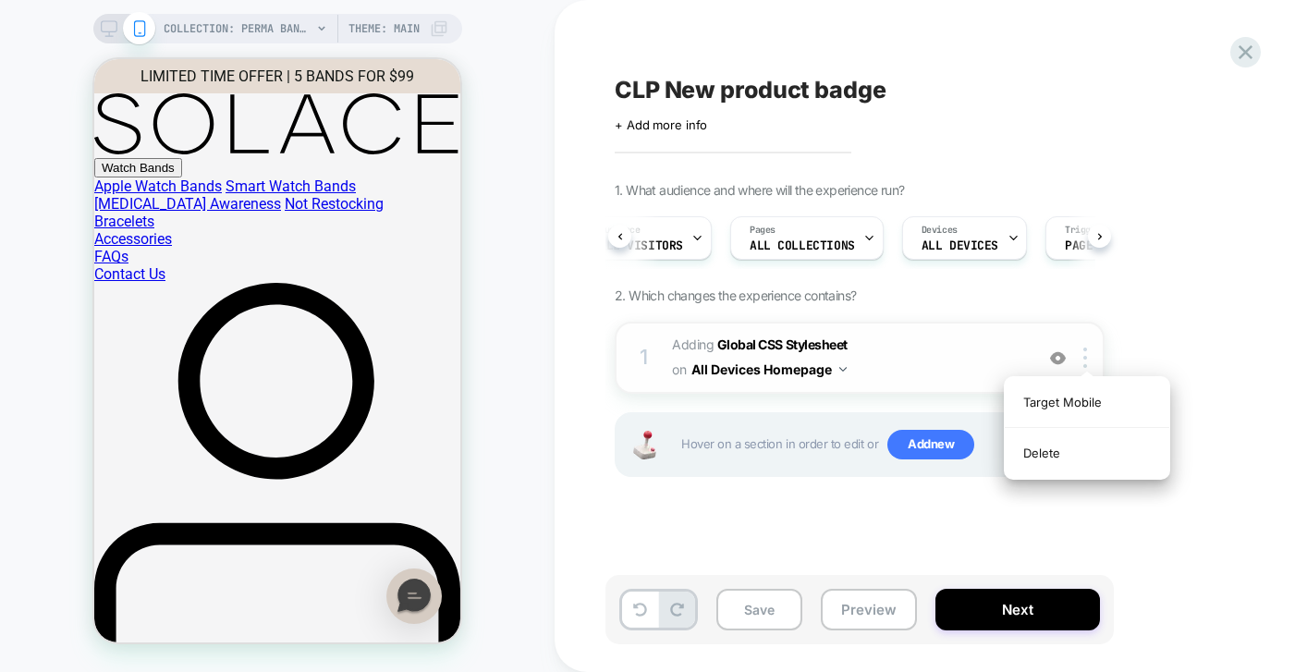
click at [932, 342] on span "Adding Global CSS Stylesheet on All Devices Homepage" at bounding box center [848, 358] width 352 height 50
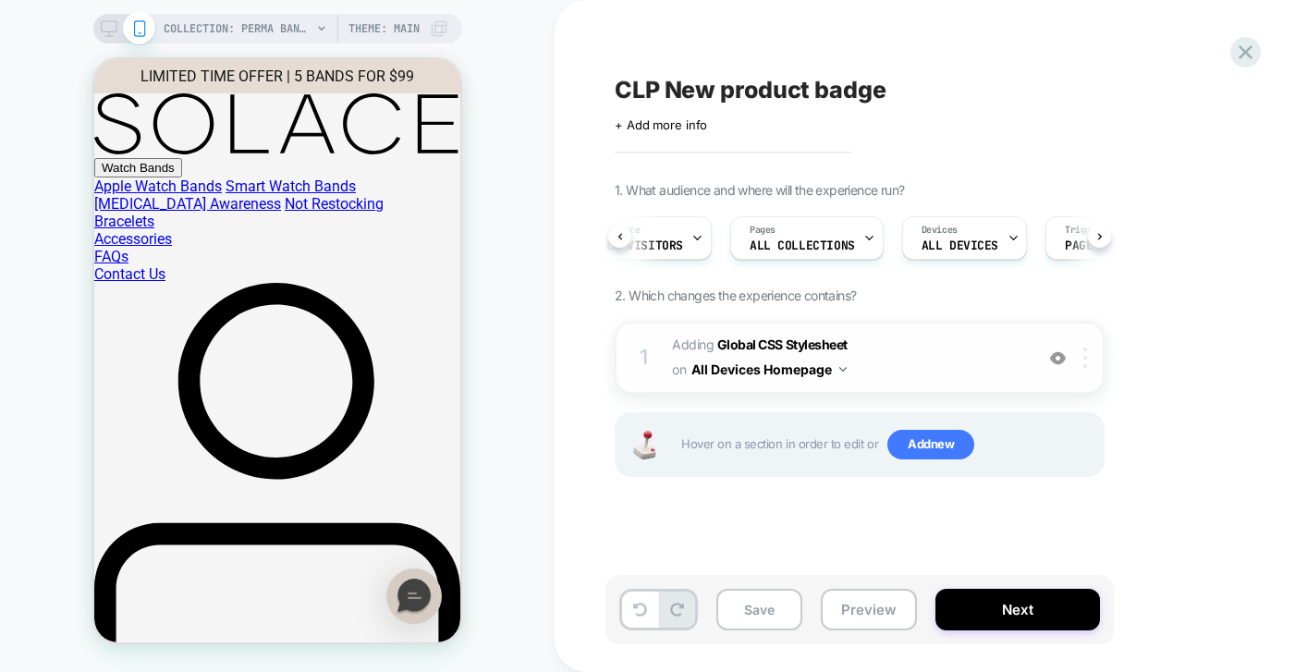
click at [1096, 359] on div at bounding box center [1088, 358] width 31 height 20
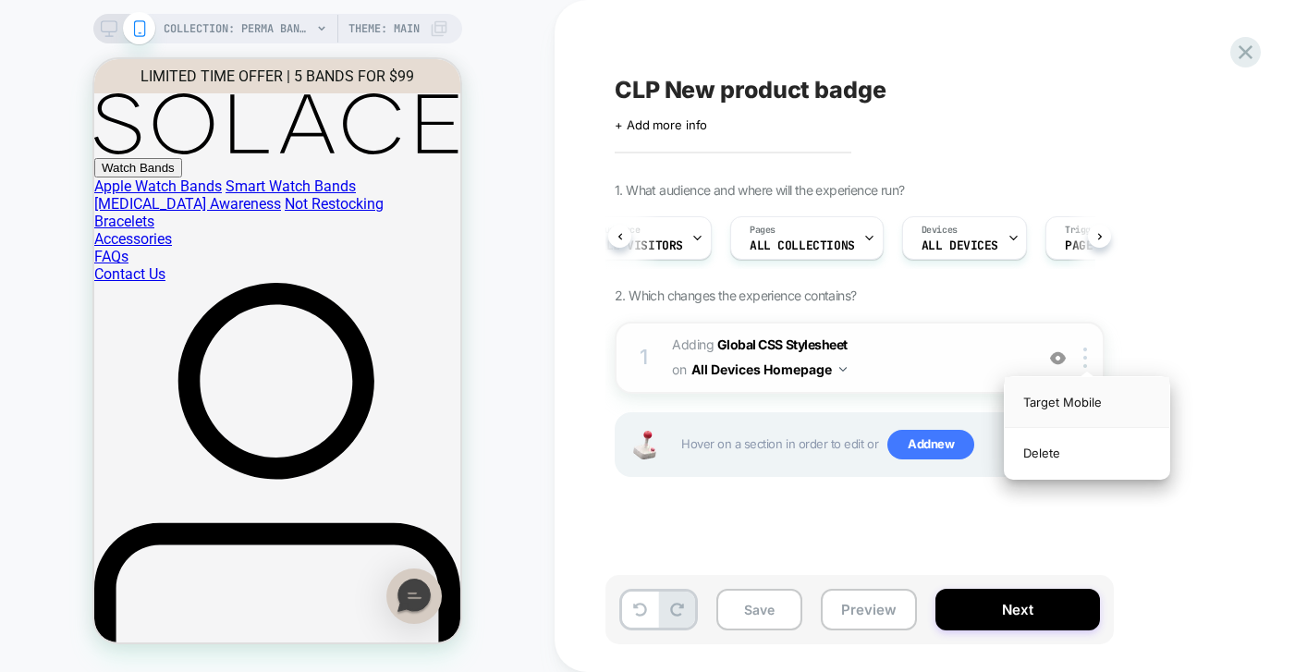
click at [1086, 403] on div "Target Mobile" at bounding box center [1087, 402] width 165 height 51
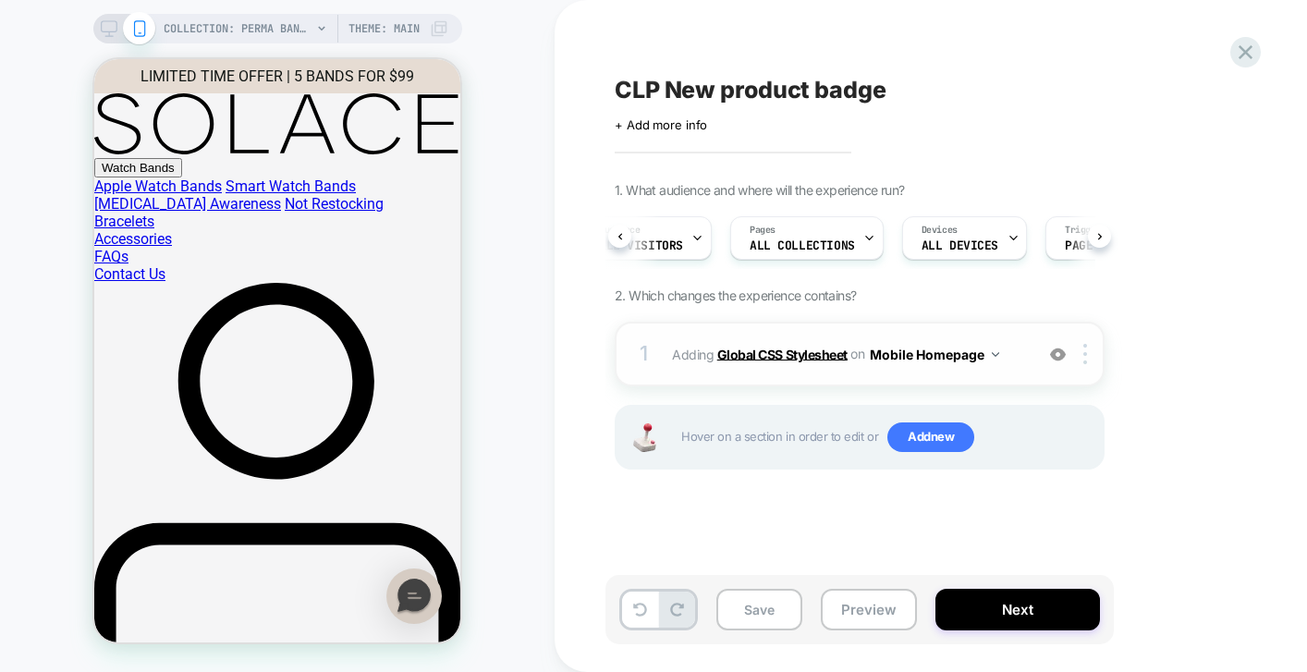
click at [794, 360] on b "Global CSS Stylesheet" at bounding box center [782, 354] width 130 height 16
click at [791, 355] on b "Global CSS Stylesheet" at bounding box center [782, 354] width 130 height 16
click at [725, 527] on div "CLP New product badge Click to edit experience details + Add more info 1. What …" at bounding box center [952, 335] width 693 height 635
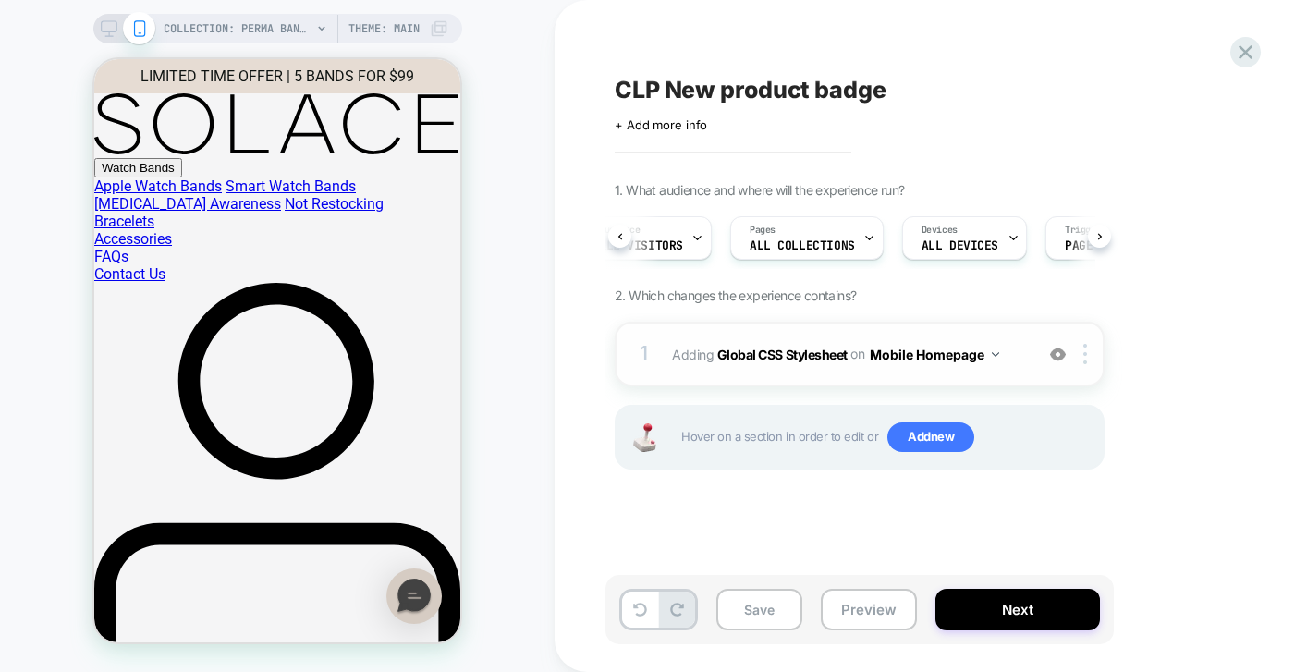
click at [754, 350] on b "Global CSS Stylesheet" at bounding box center [782, 354] width 130 height 16
click at [753, 350] on b "Global CSS Stylesheet" at bounding box center [782, 354] width 130 height 16
click at [751, 350] on b "Global CSS Stylesheet" at bounding box center [782, 354] width 130 height 16
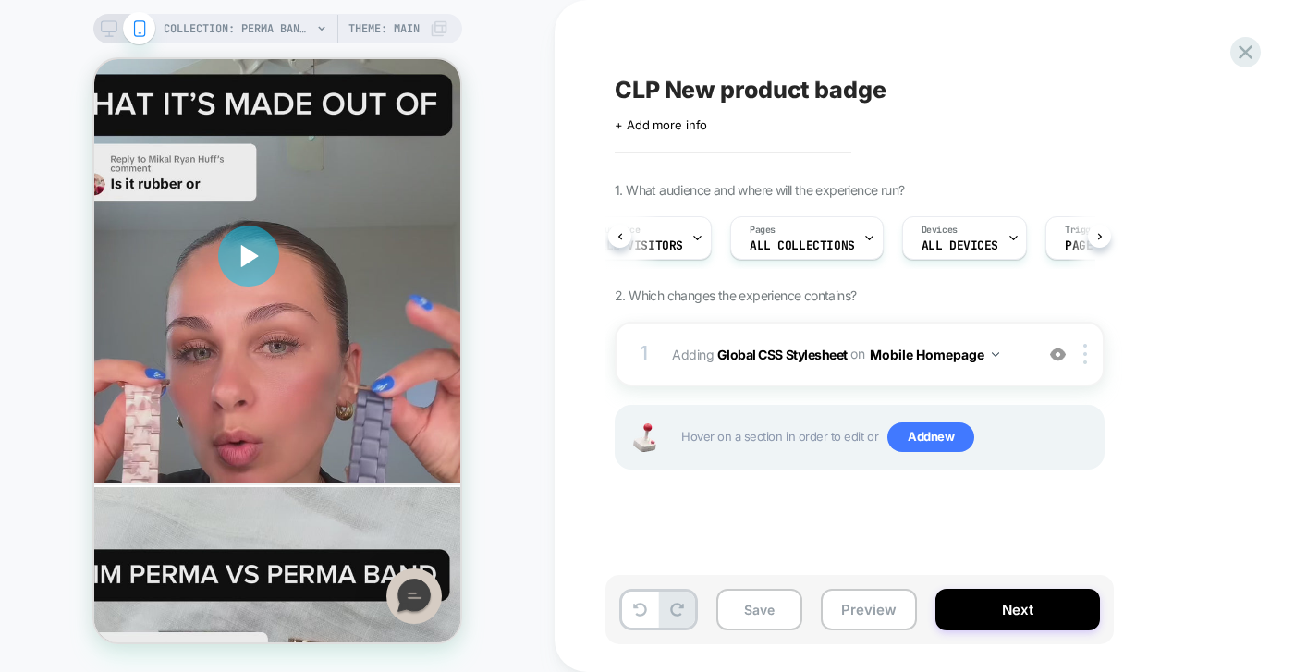
scroll to position [2504, 0]
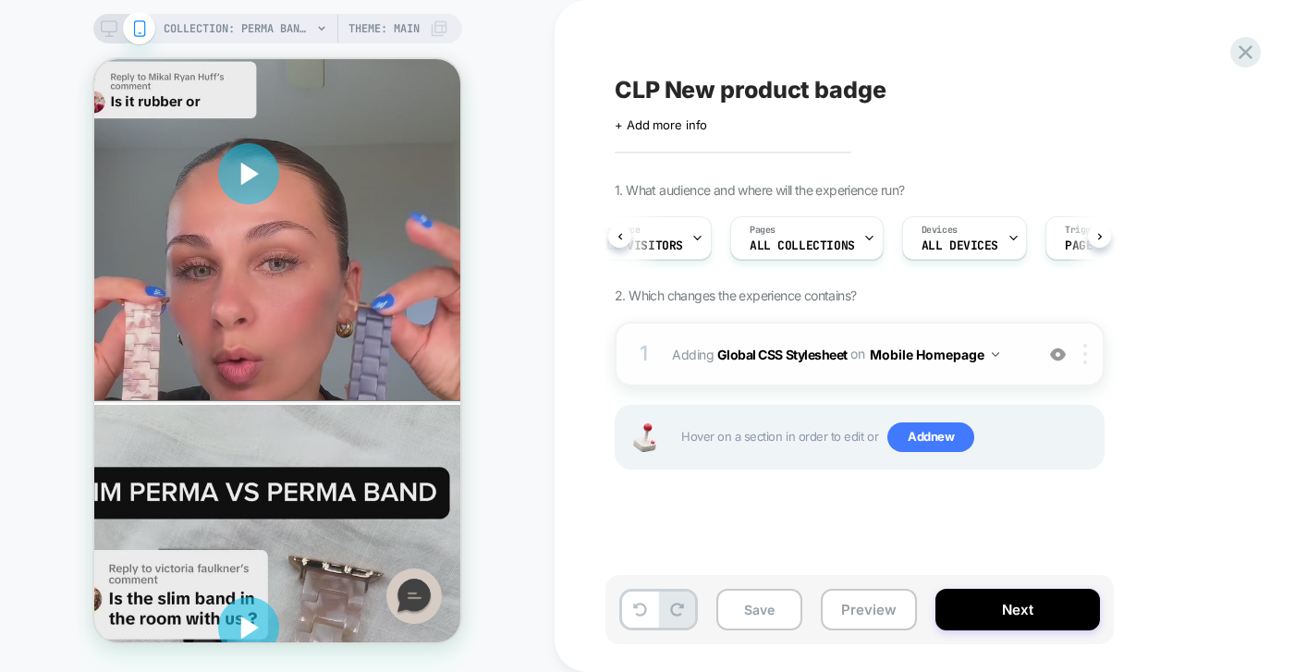
click at [1085, 350] on img at bounding box center [1086, 354] width 4 height 20
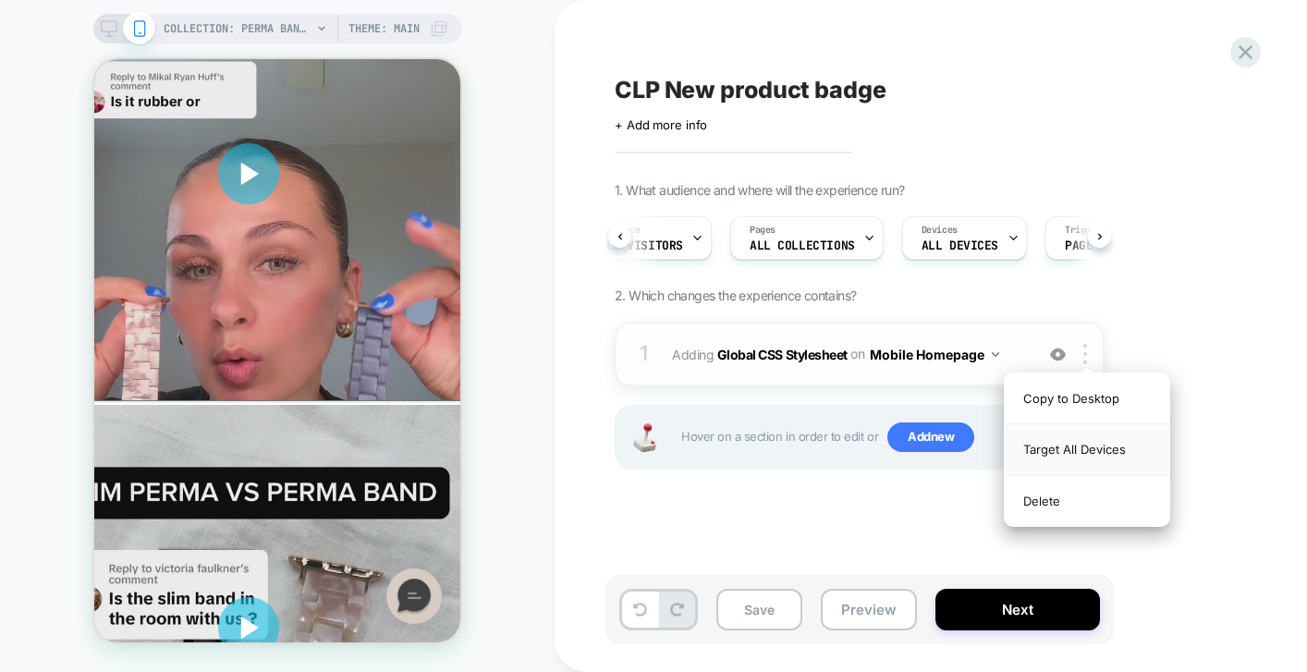
click at [1060, 443] on div "Target All Devices" at bounding box center [1087, 449] width 165 height 51
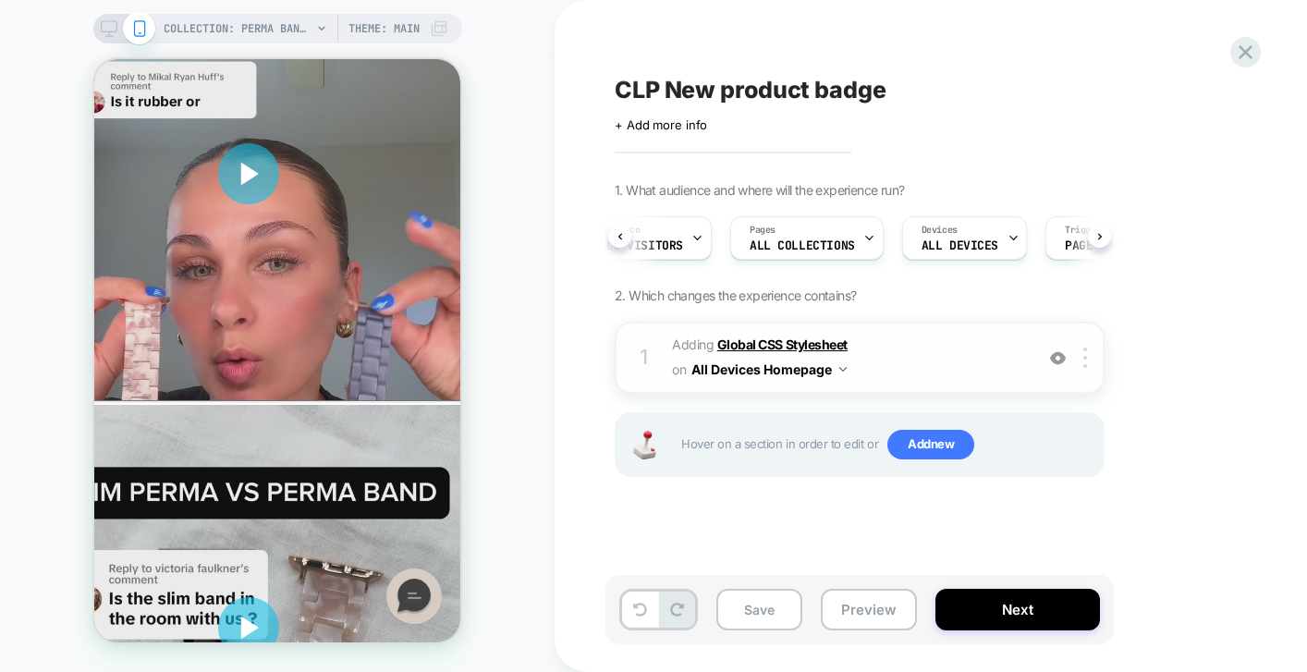
click at [747, 342] on b "Global CSS Stylesheet" at bounding box center [782, 345] width 130 height 16
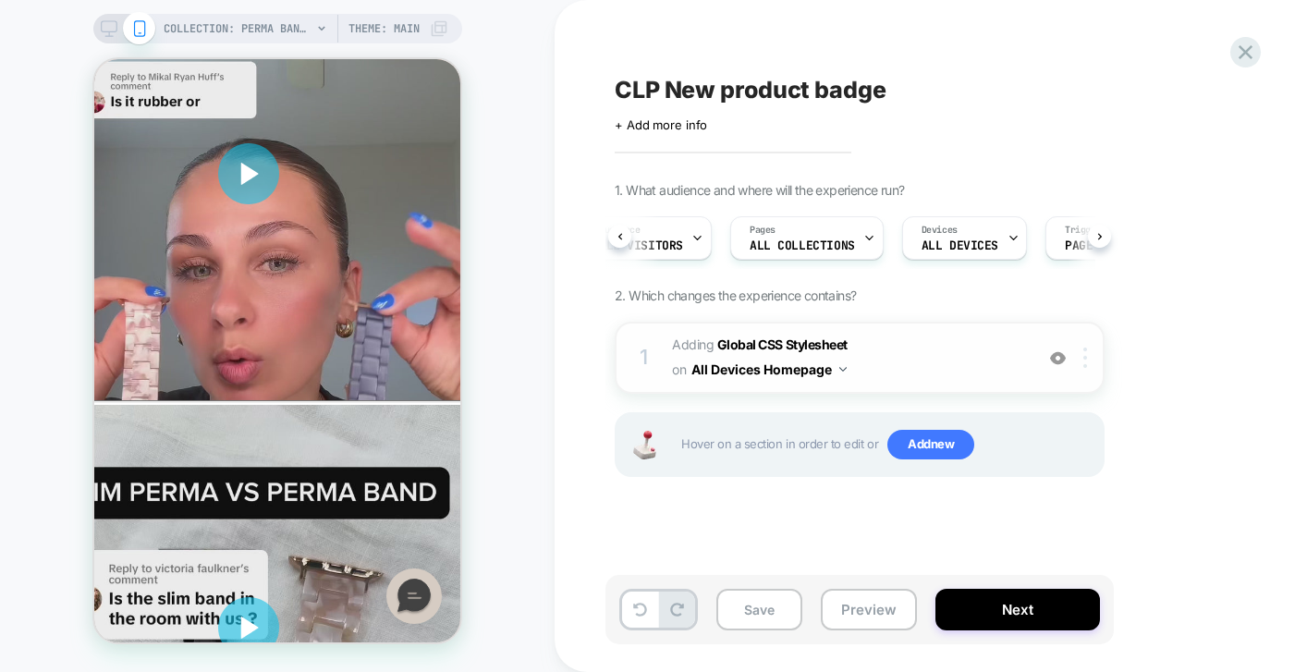
click at [1083, 360] on div at bounding box center [1088, 358] width 31 height 20
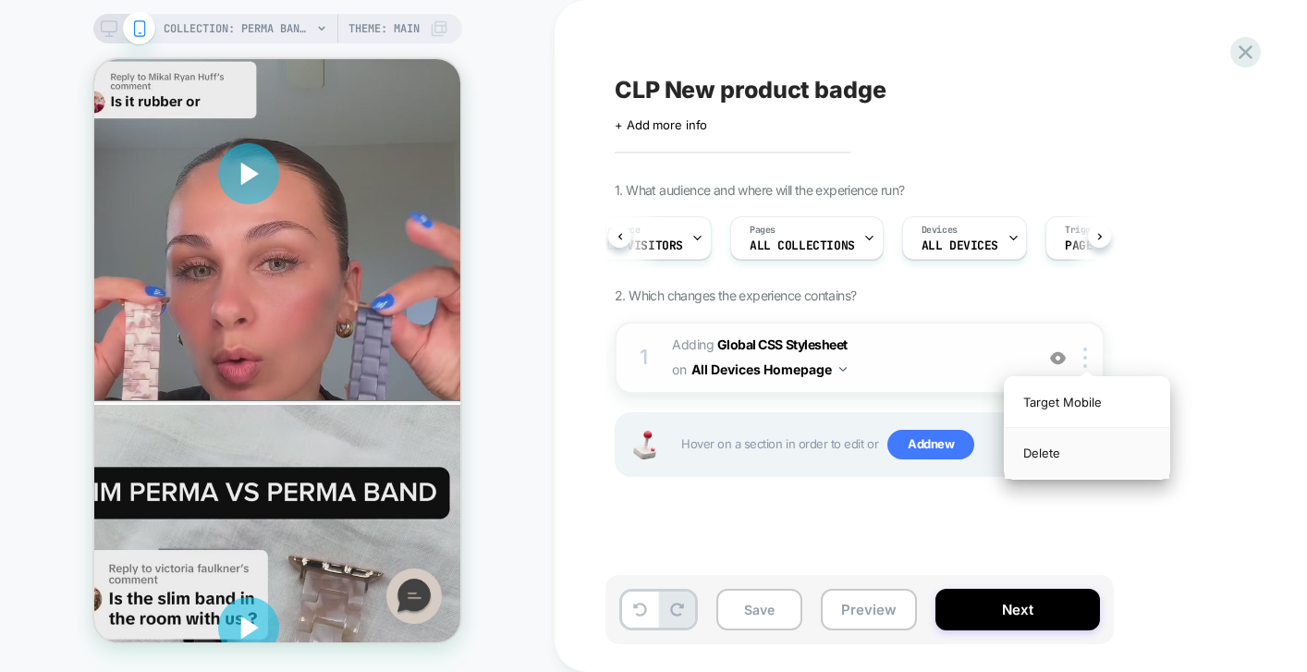
click at [1064, 454] on div "Delete" at bounding box center [1087, 453] width 165 height 50
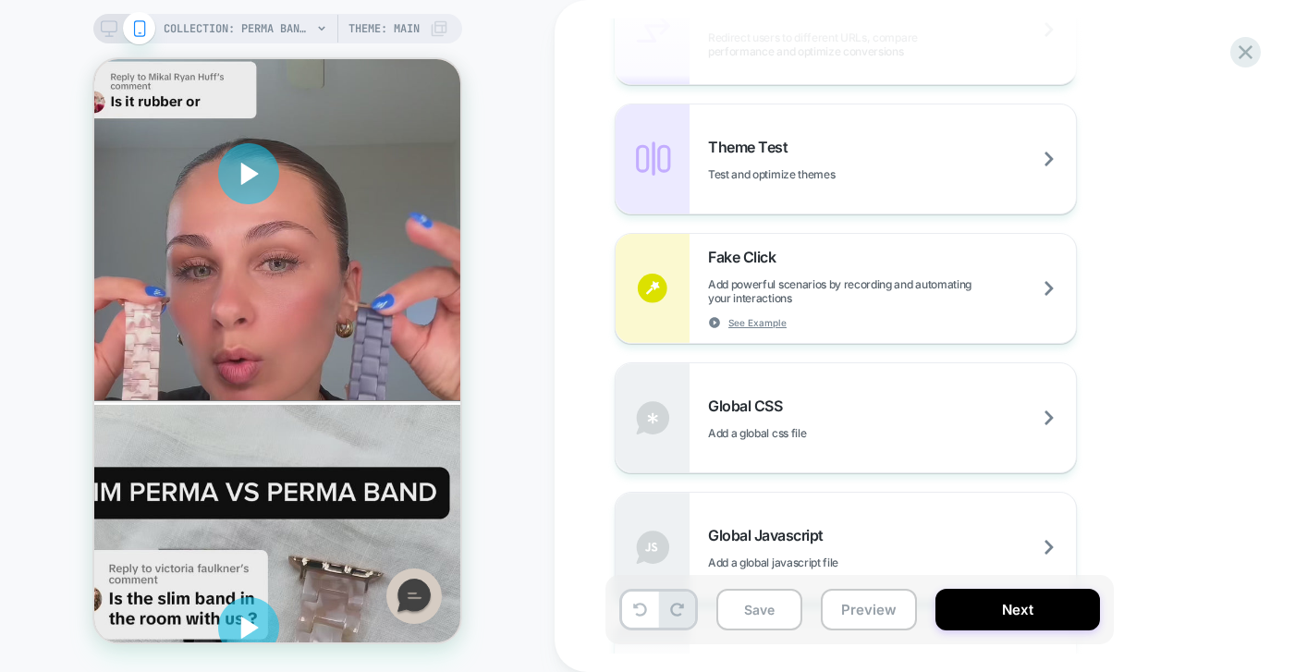
scroll to position [910, 0]
click at [763, 426] on span "Add a global css file" at bounding box center [803, 431] width 190 height 14
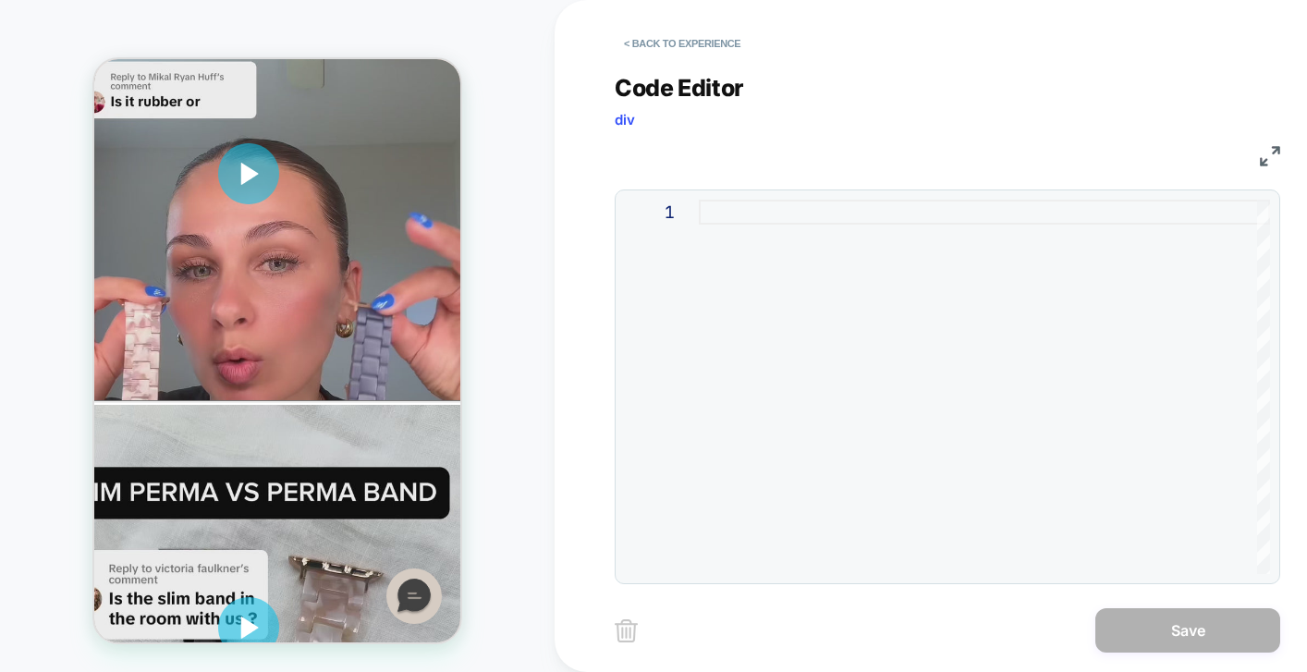
click at [736, 236] on div at bounding box center [984, 387] width 571 height 374
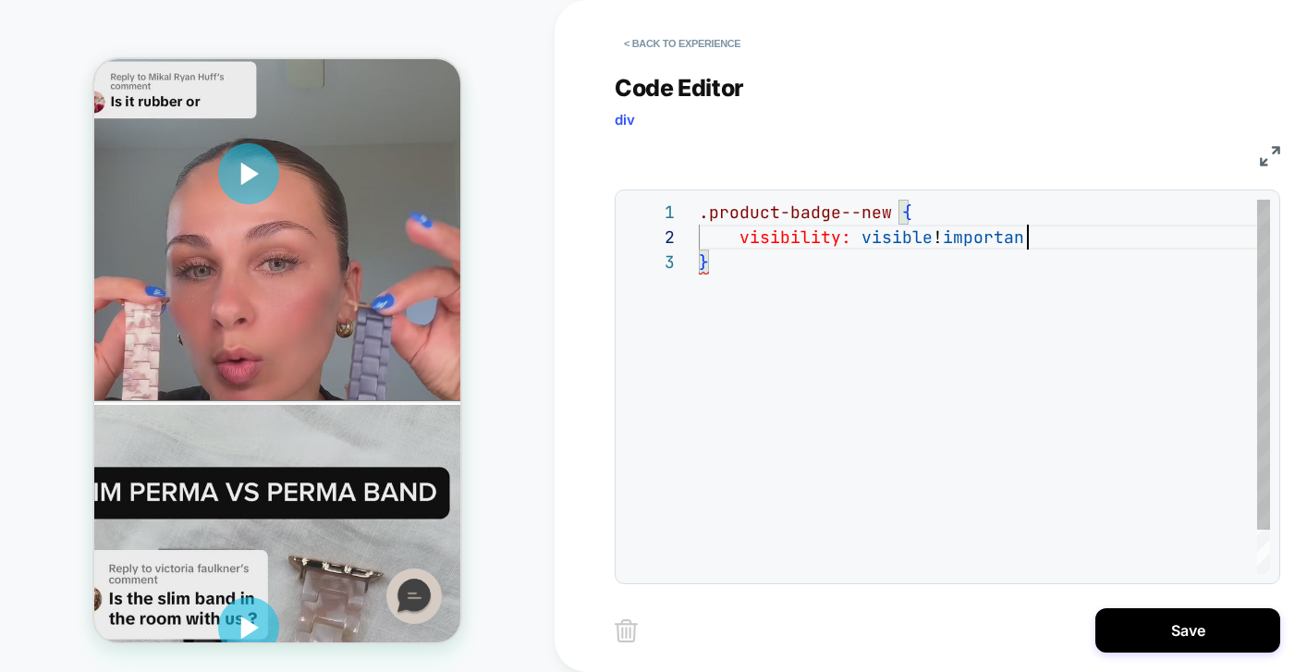
scroll to position [25, 349]
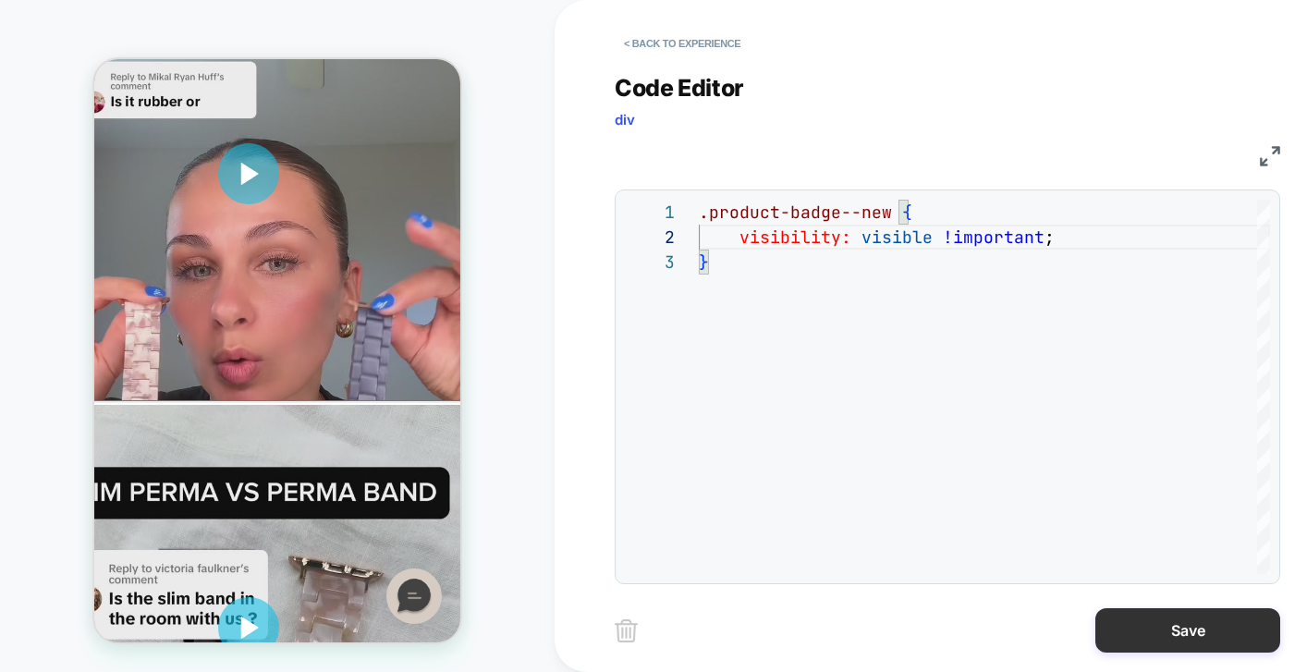
type textarea "**********"
click at [1176, 638] on button "Save" at bounding box center [1188, 630] width 185 height 44
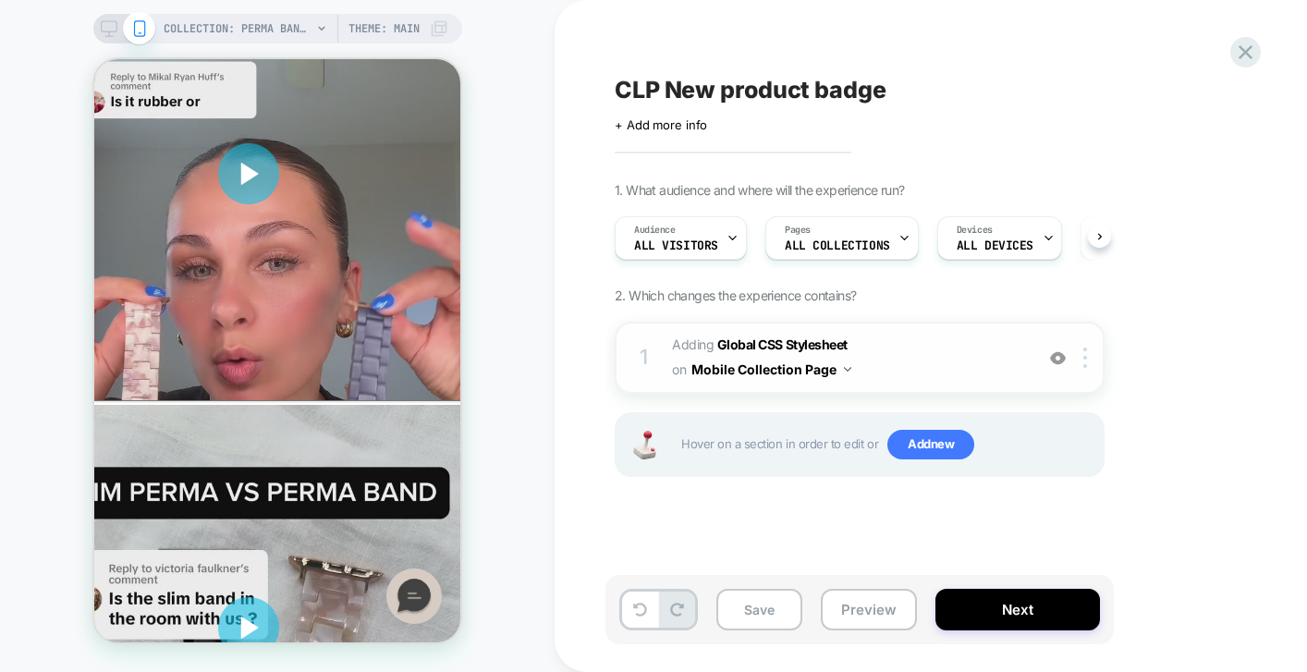
scroll to position [0, 1]
click at [1088, 363] on div at bounding box center [1088, 358] width 31 height 20
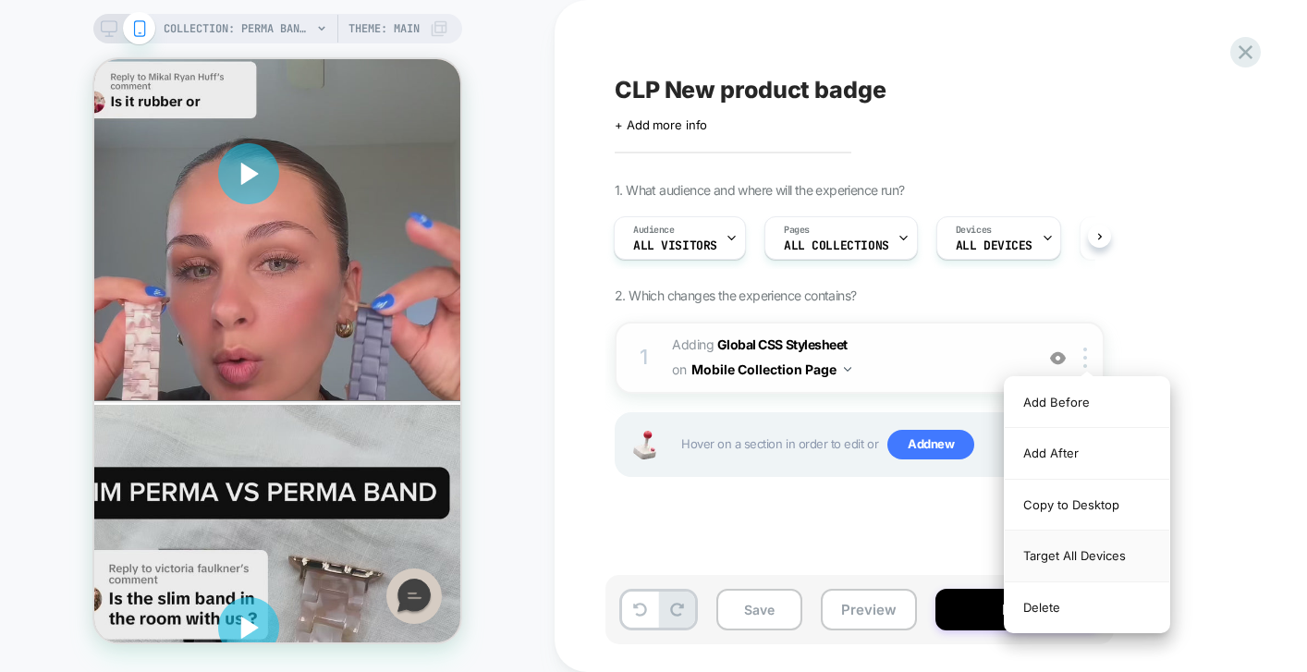
click at [1066, 544] on div "Target All Devices" at bounding box center [1087, 556] width 165 height 51
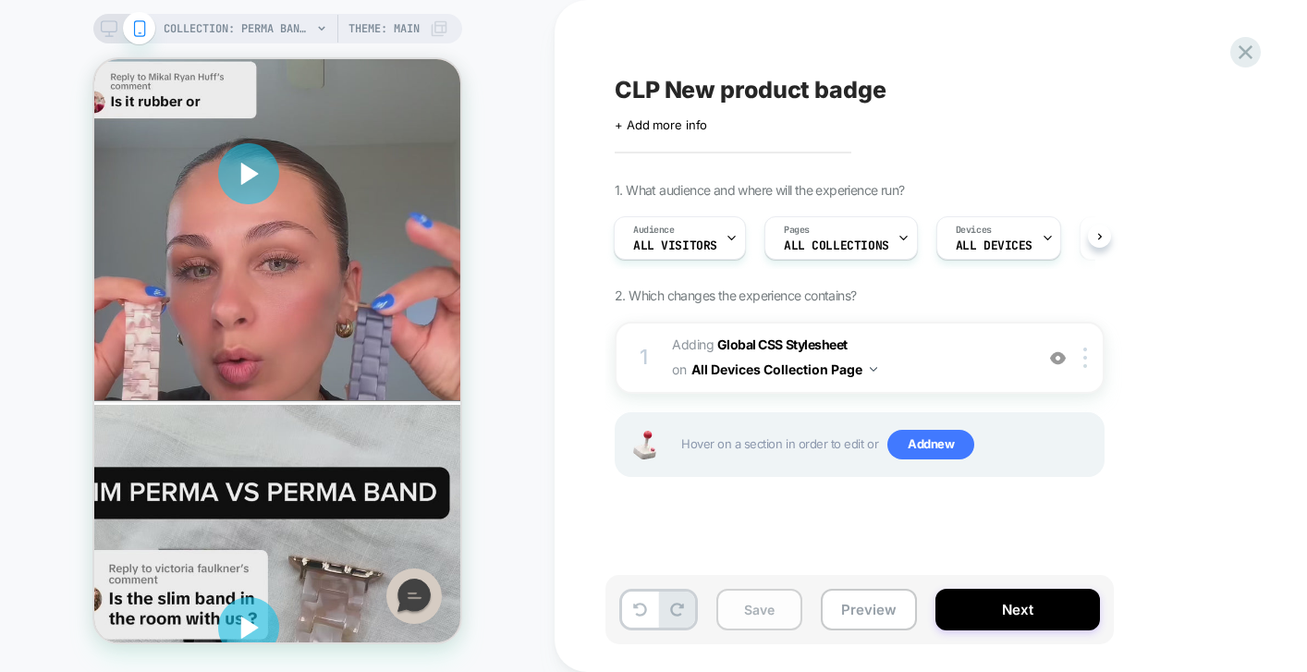
click at [746, 609] on button "Save" at bounding box center [759, 610] width 86 height 42
click at [851, 611] on button "Preview" at bounding box center [869, 610] width 96 height 42
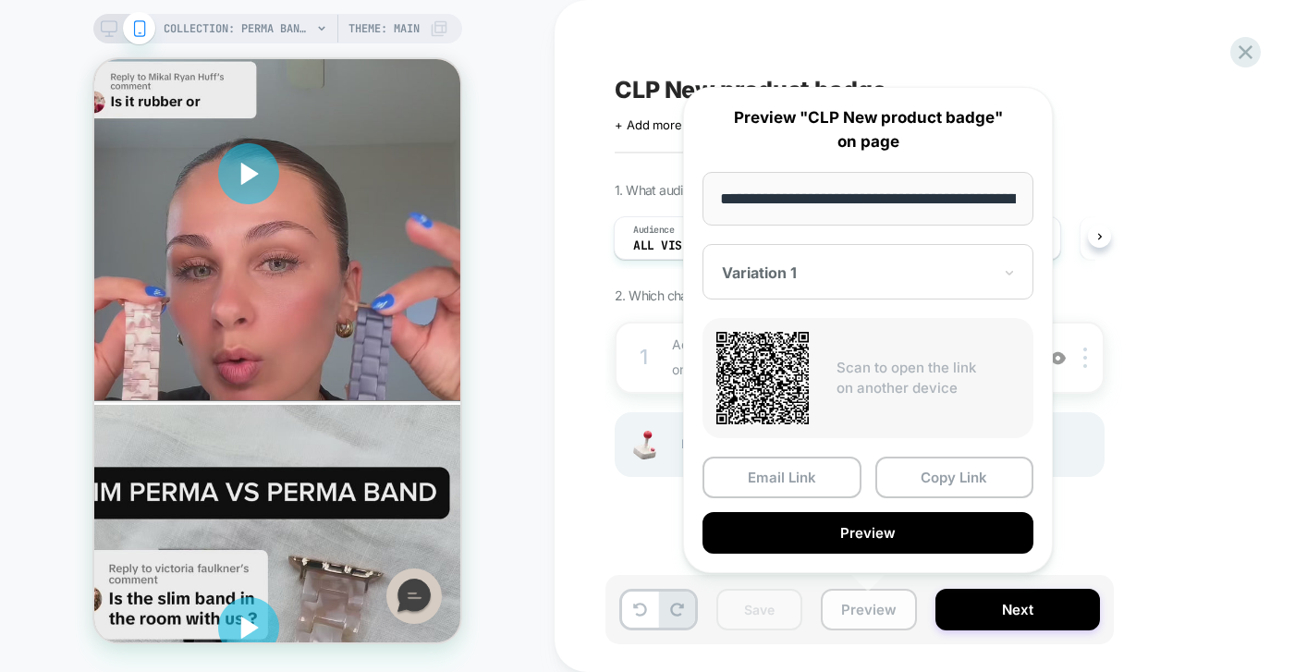
scroll to position [0, 214]
drag, startPoint x: 772, startPoint y: 198, endPoint x: 863, endPoint y: 199, distance: 90.6
click at [863, 199] on input "**********" at bounding box center [869, 199] width 332 height 55
type input "**********"
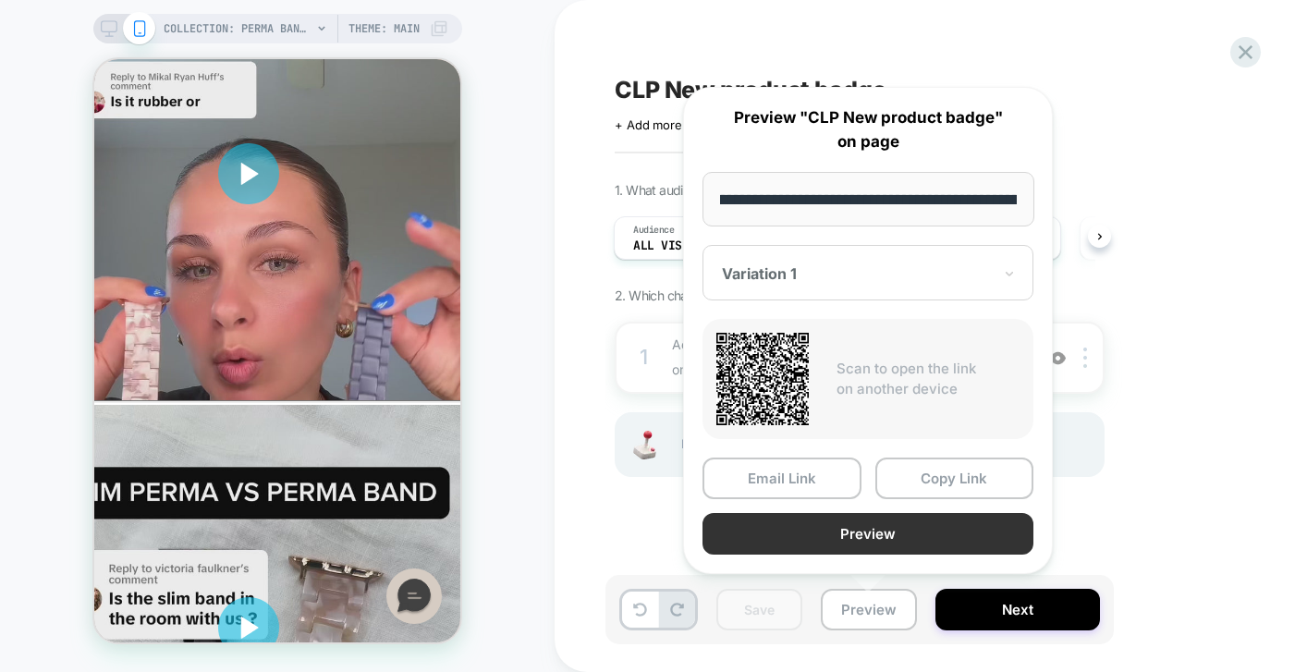
click at [865, 535] on button "Preview" at bounding box center [868, 534] width 331 height 42
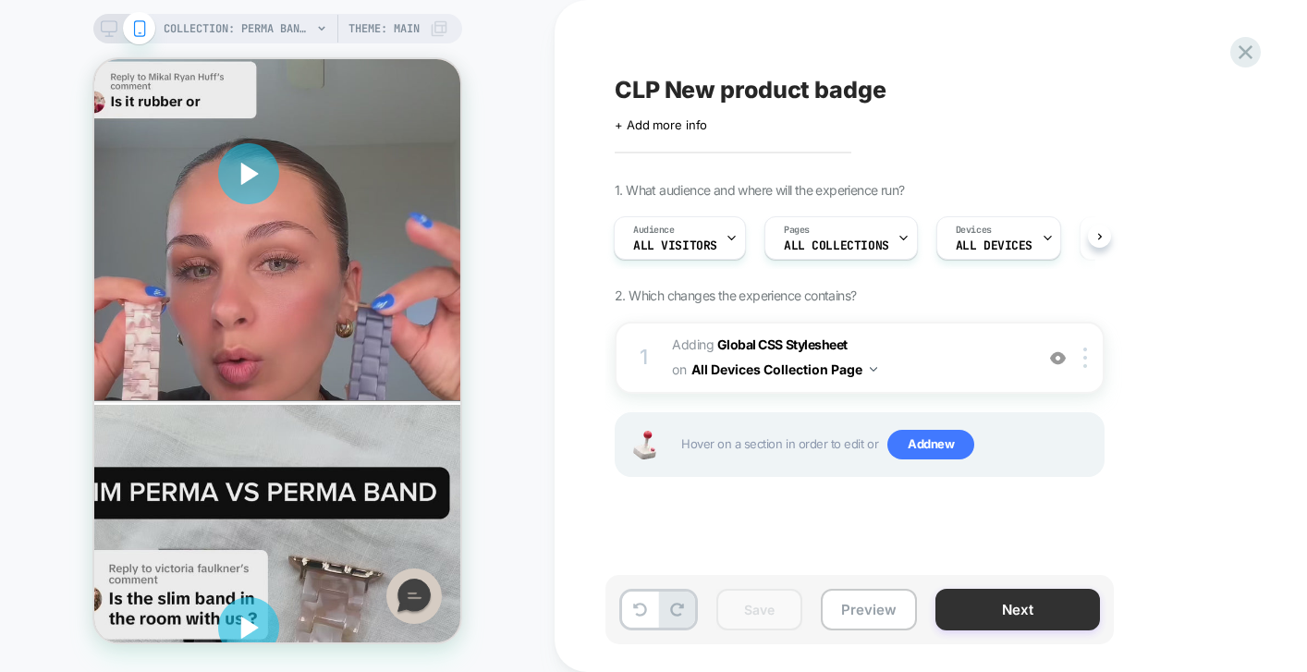
click at [1010, 602] on button "Next" at bounding box center [1018, 610] width 165 height 42
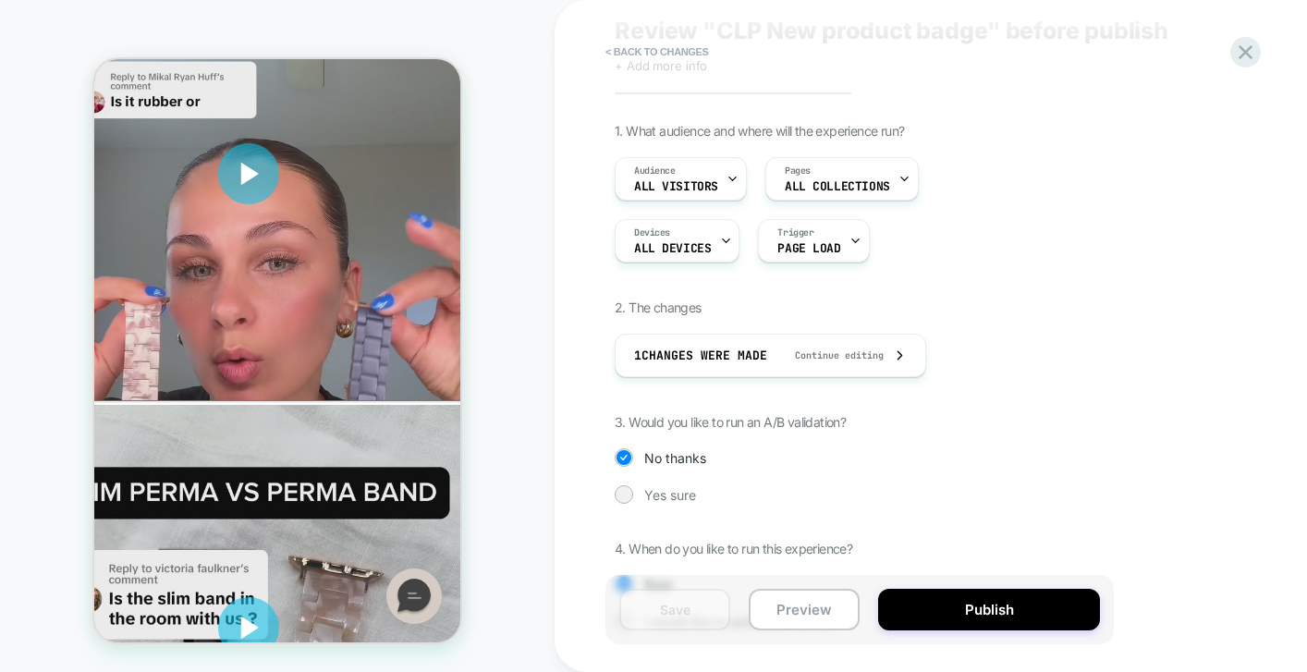
scroll to position [137, 0]
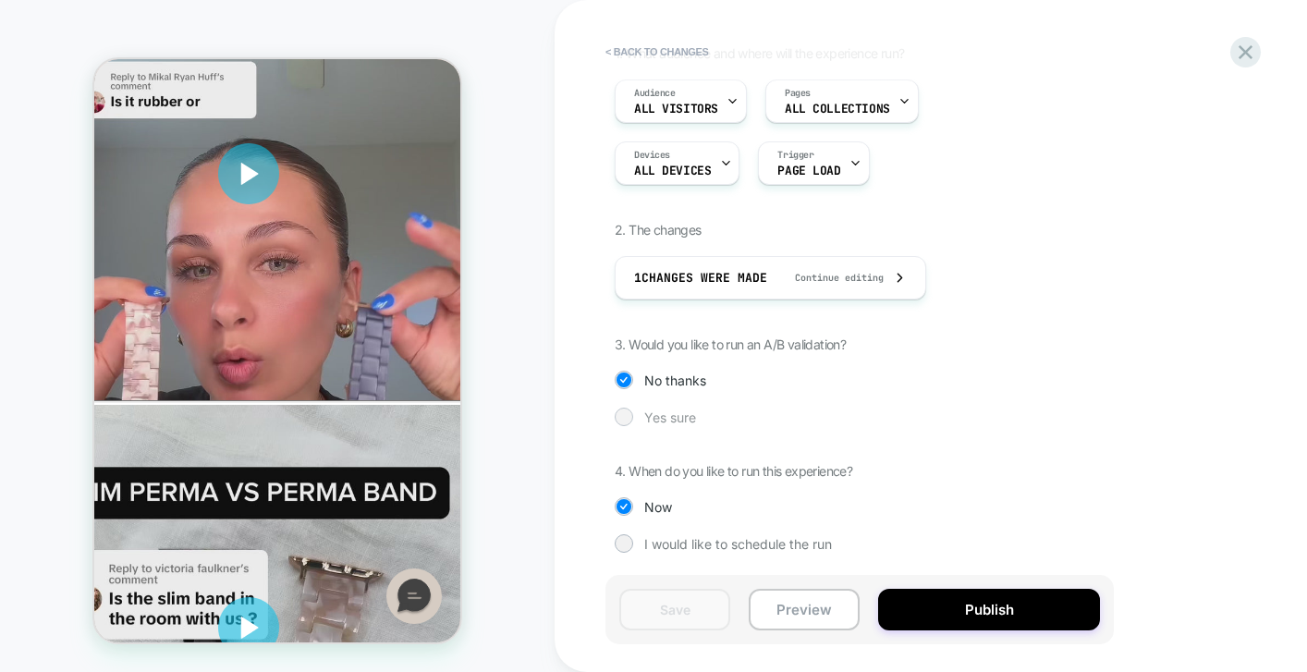
click at [644, 414] on span "Yes sure" at bounding box center [670, 418] width 52 height 16
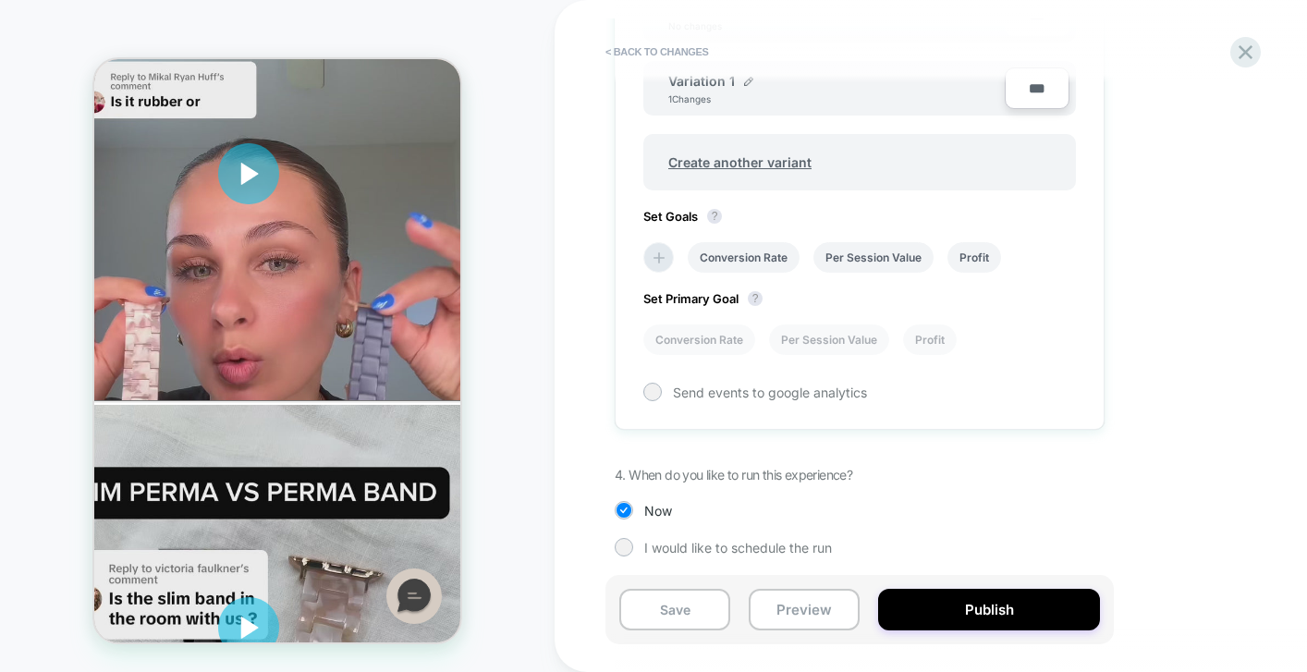
scroll to position [660, 0]
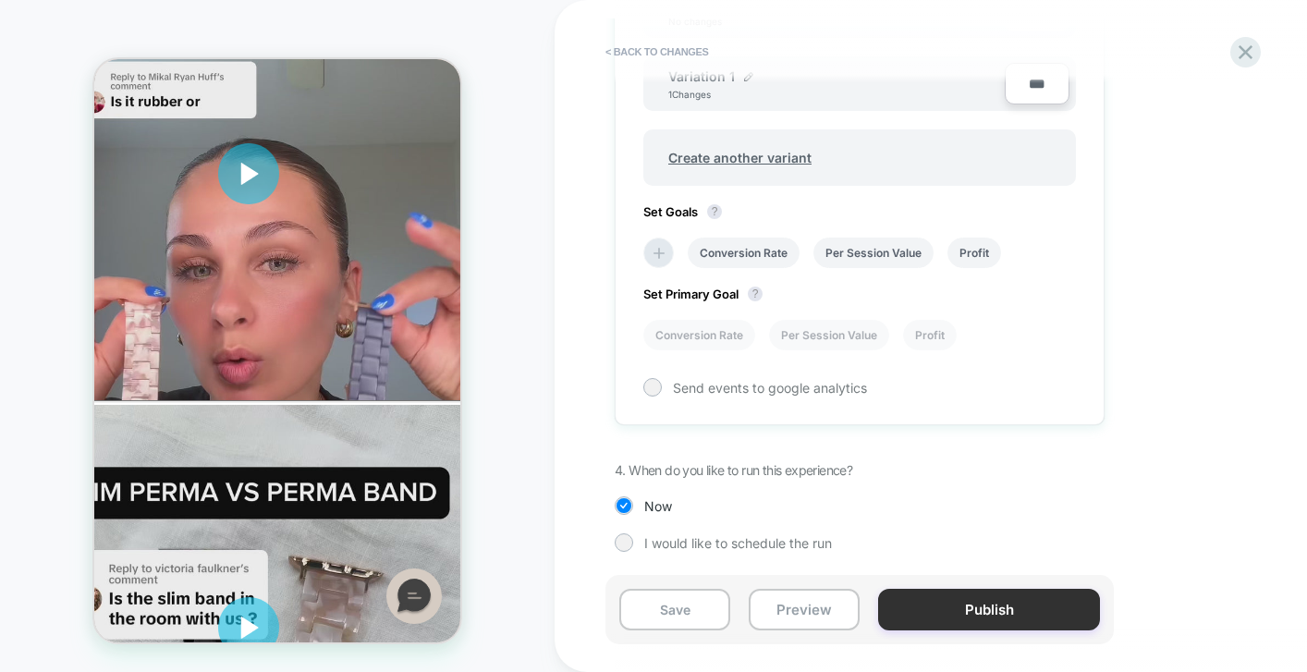
click at [957, 618] on button "Publish" at bounding box center [989, 610] width 222 height 42
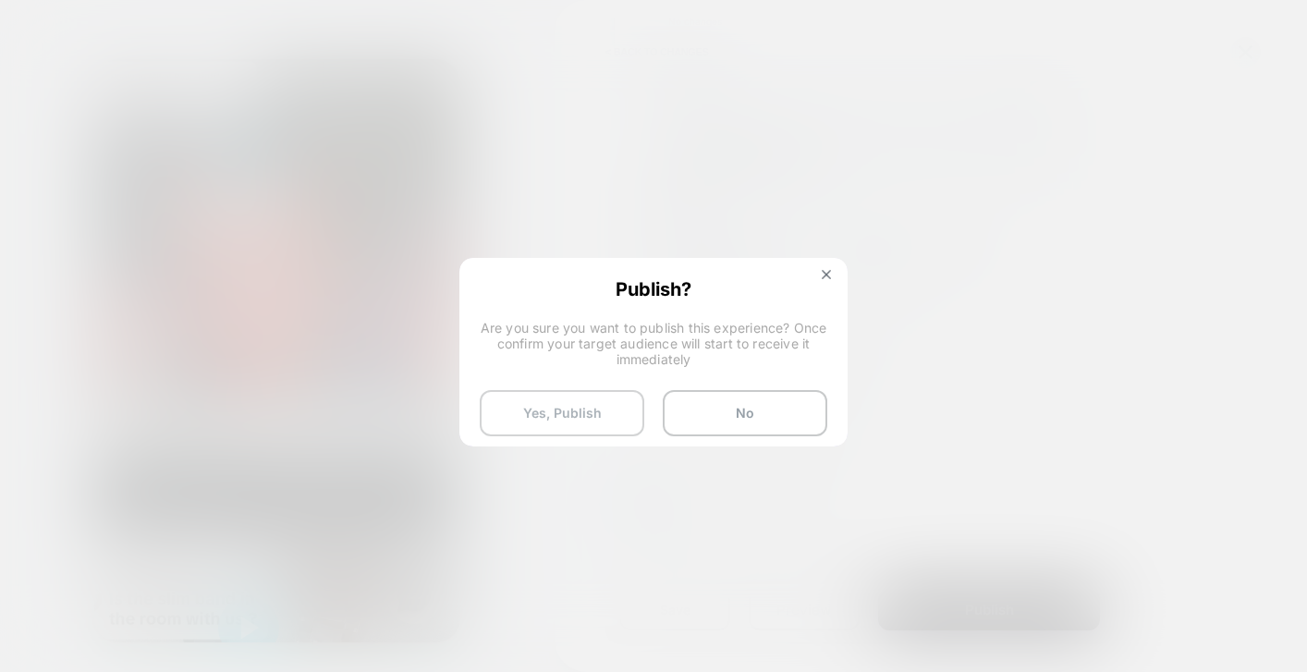
click at [608, 406] on button "Yes, Publish" at bounding box center [562, 413] width 165 height 46
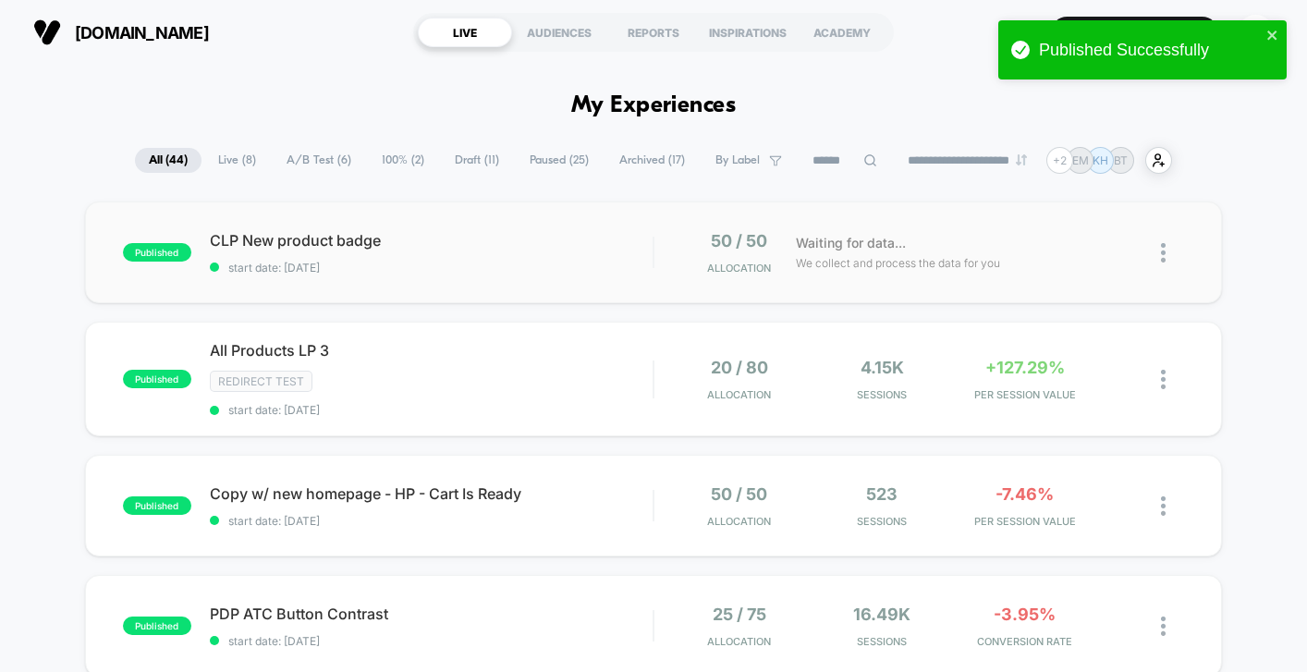
click at [1158, 256] on div at bounding box center [1156, 252] width 56 height 43
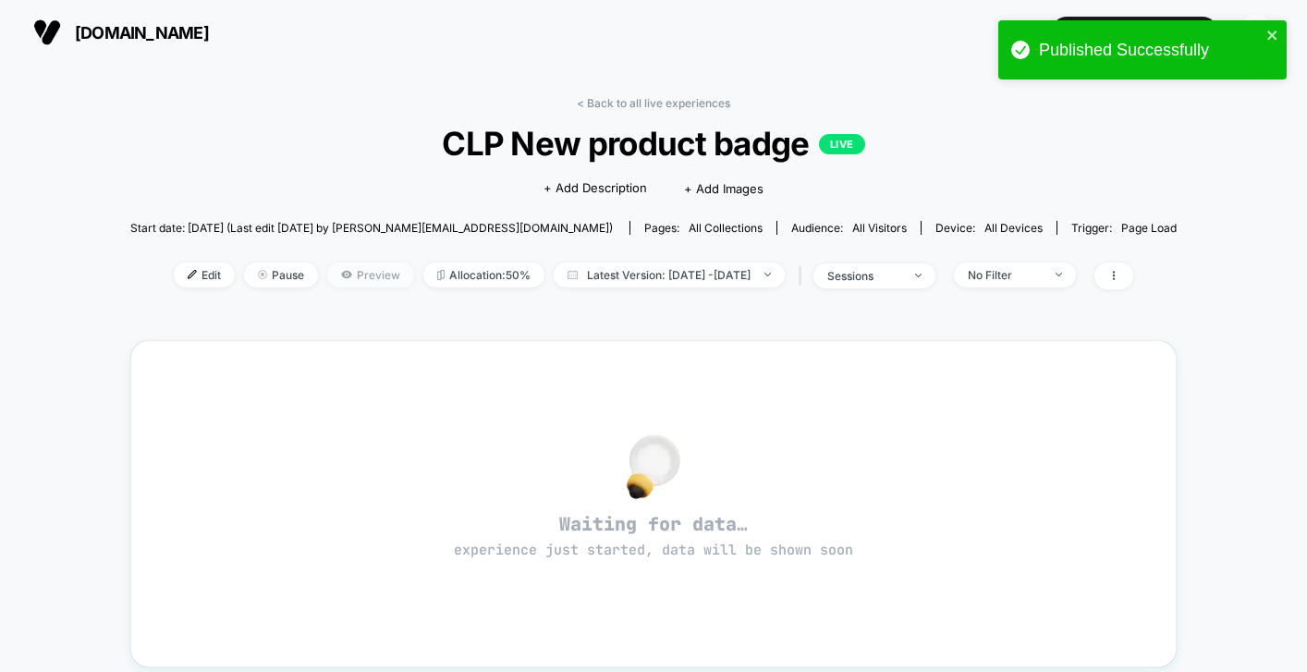
click at [327, 273] on span "Preview" at bounding box center [370, 275] width 87 height 25
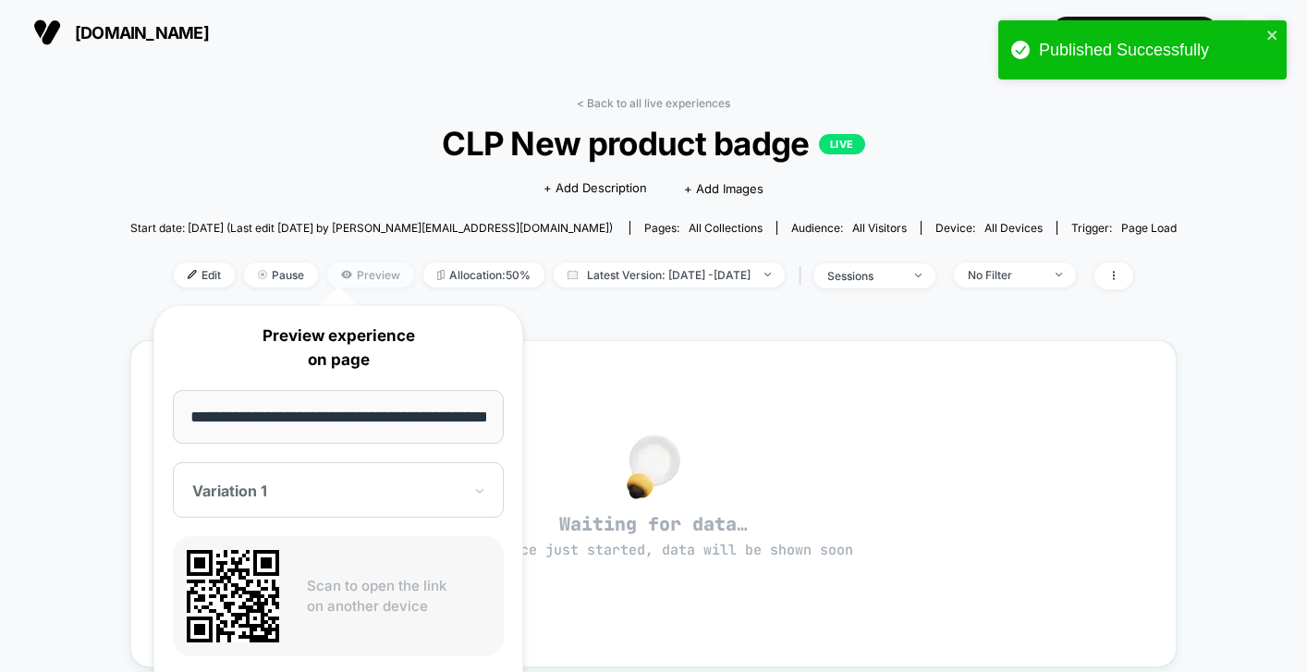
scroll to position [0, 59]
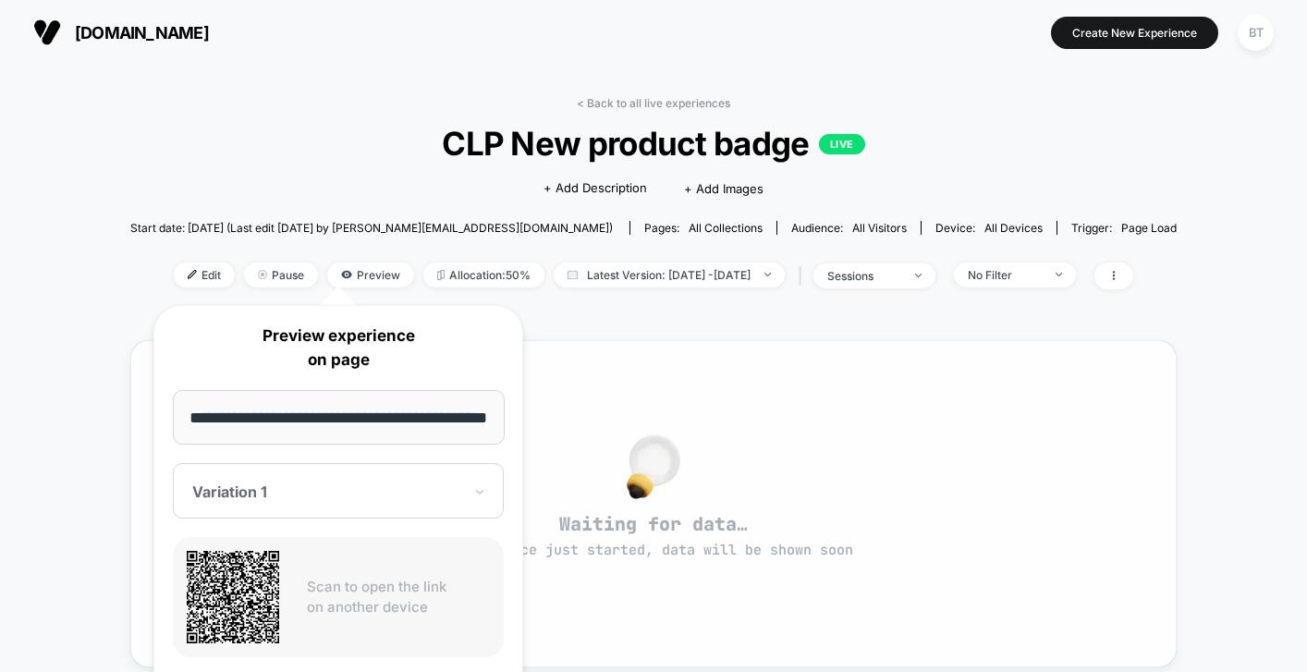
drag, startPoint x: 398, startPoint y: 417, endPoint x: 606, endPoint y: 472, distance: 216.2
click at [606, 472] on body "[DOMAIN_NAME] Create New Experience BT [DOMAIN_NAME] < Back to all live experie…" at bounding box center [653, 336] width 1307 height 672
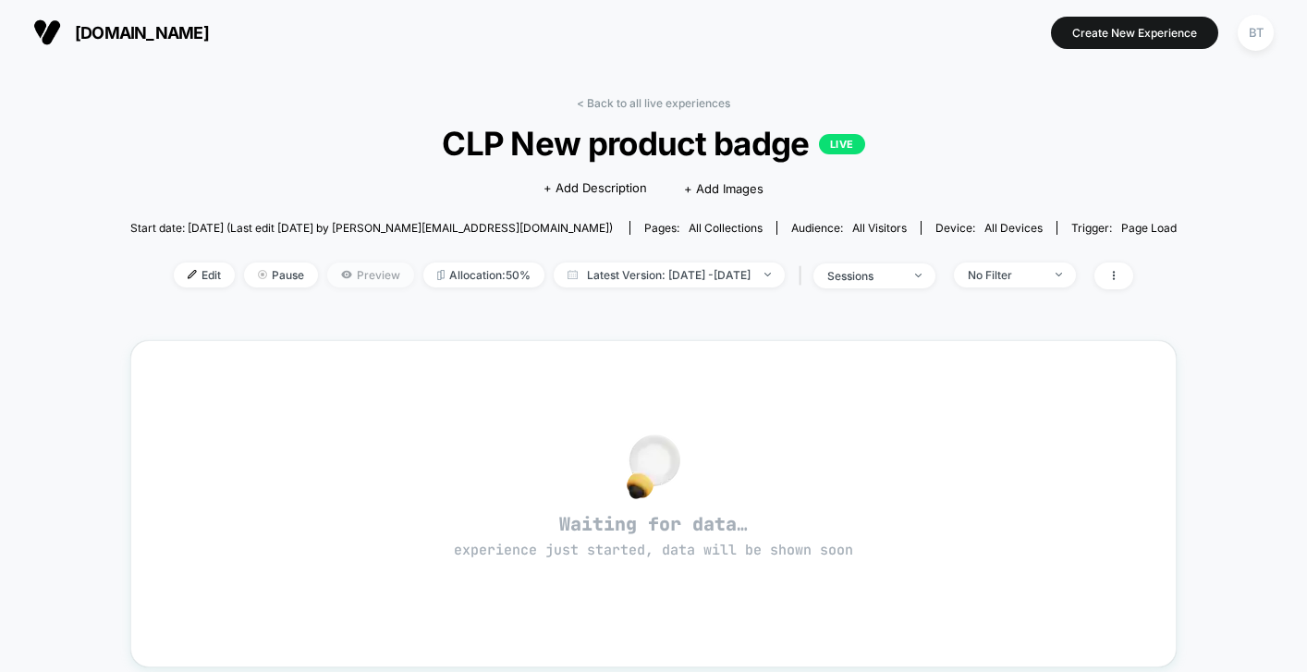
click at [337, 271] on span "Preview" at bounding box center [370, 275] width 87 height 25
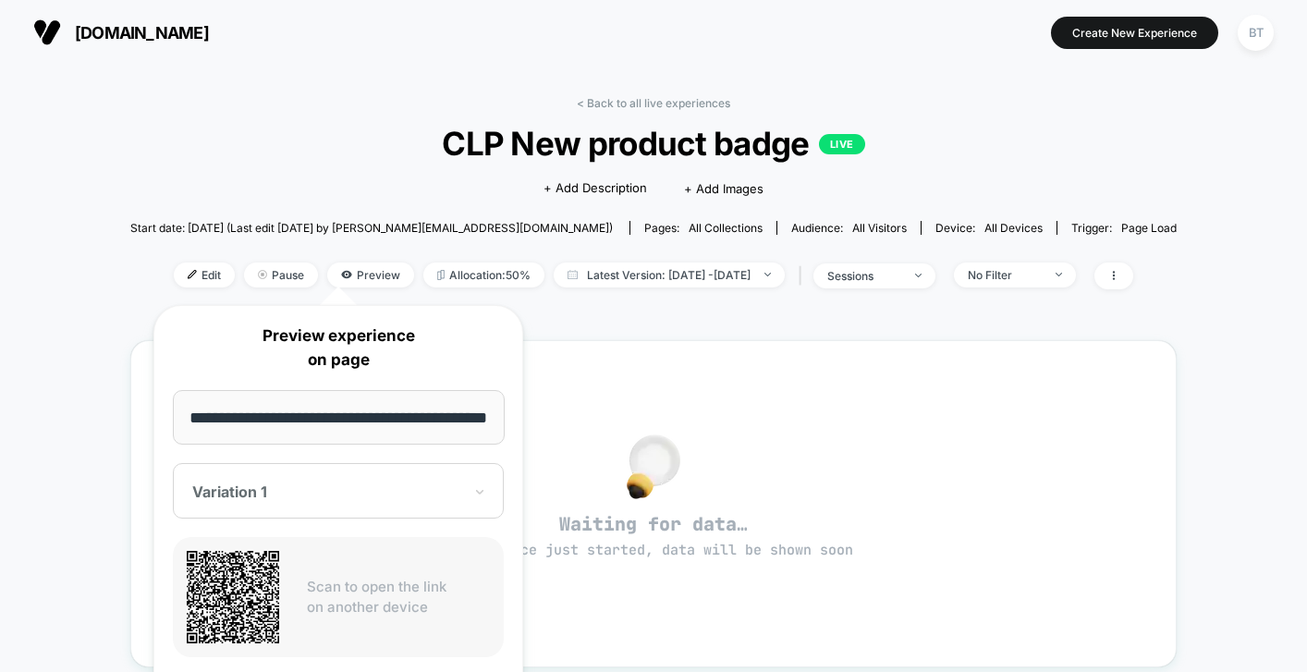
drag, startPoint x: 398, startPoint y: 415, endPoint x: 509, endPoint y: 416, distance: 111.9
click at [509, 416] on div "**********" at bounding box center [338, 548] width 370 height 487
type input "**********"
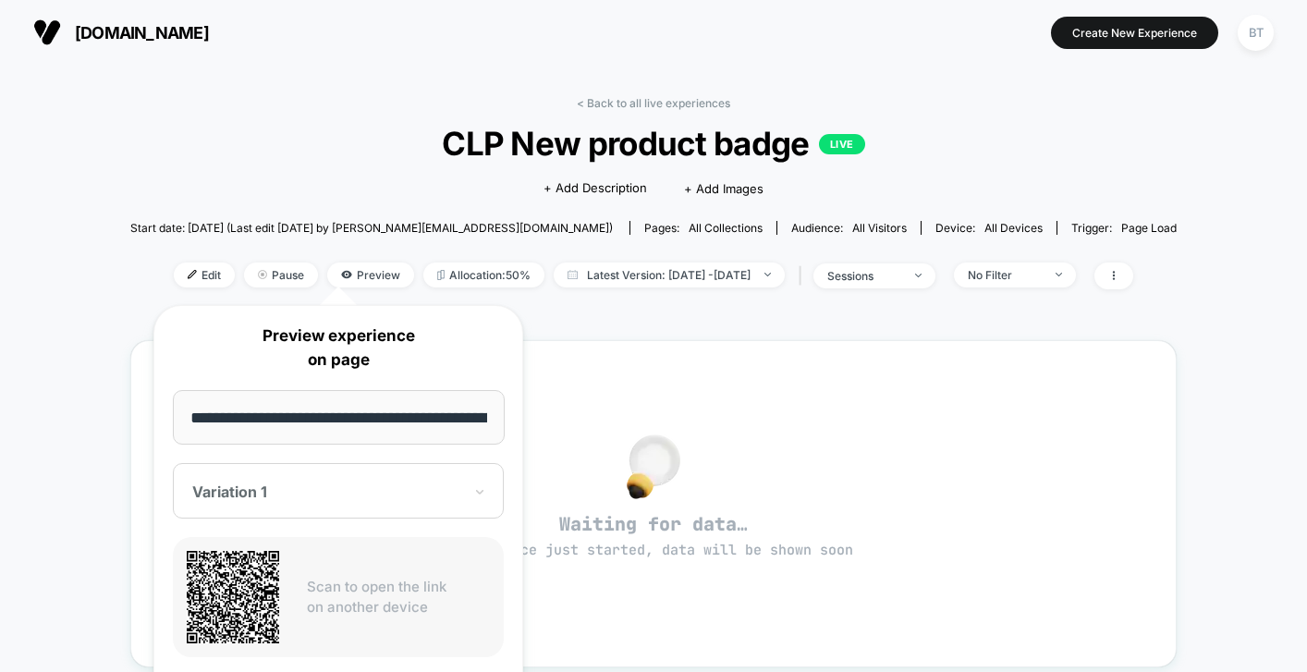
click at [388, 340] on p "Preview experience on page" at bounding box center [338, 347] width 331 height 47
click at [417, 429] on input "**********" at bounding box center [339, 417] width 332 height 55
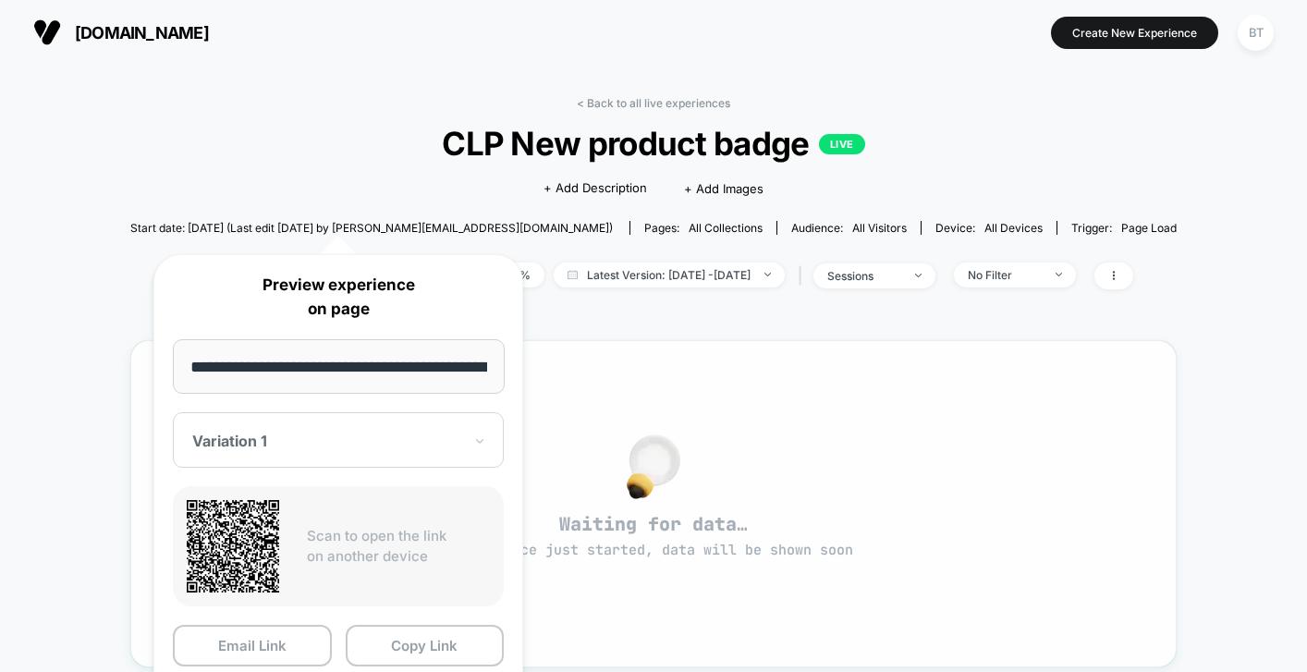
scroll to position [422, 0]
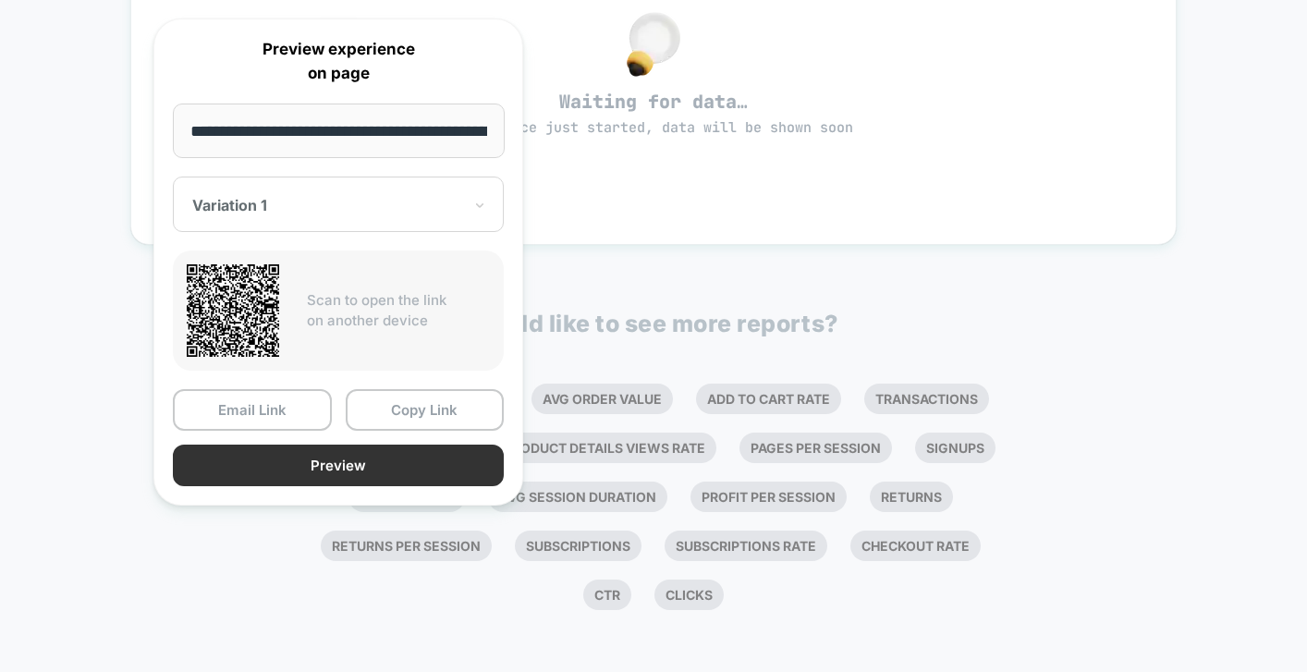
click at [466, 466] on button "Preview" at bounding box center [338, 466] width 331 height 42
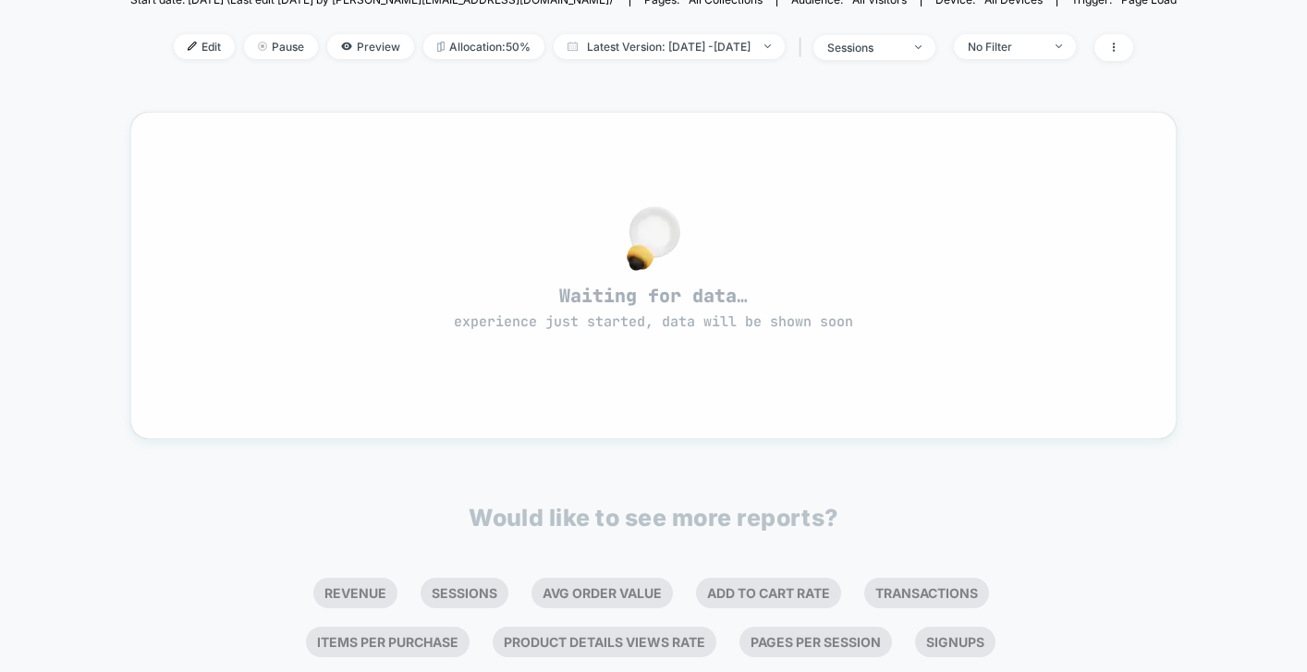
scroll to position [0, 0]
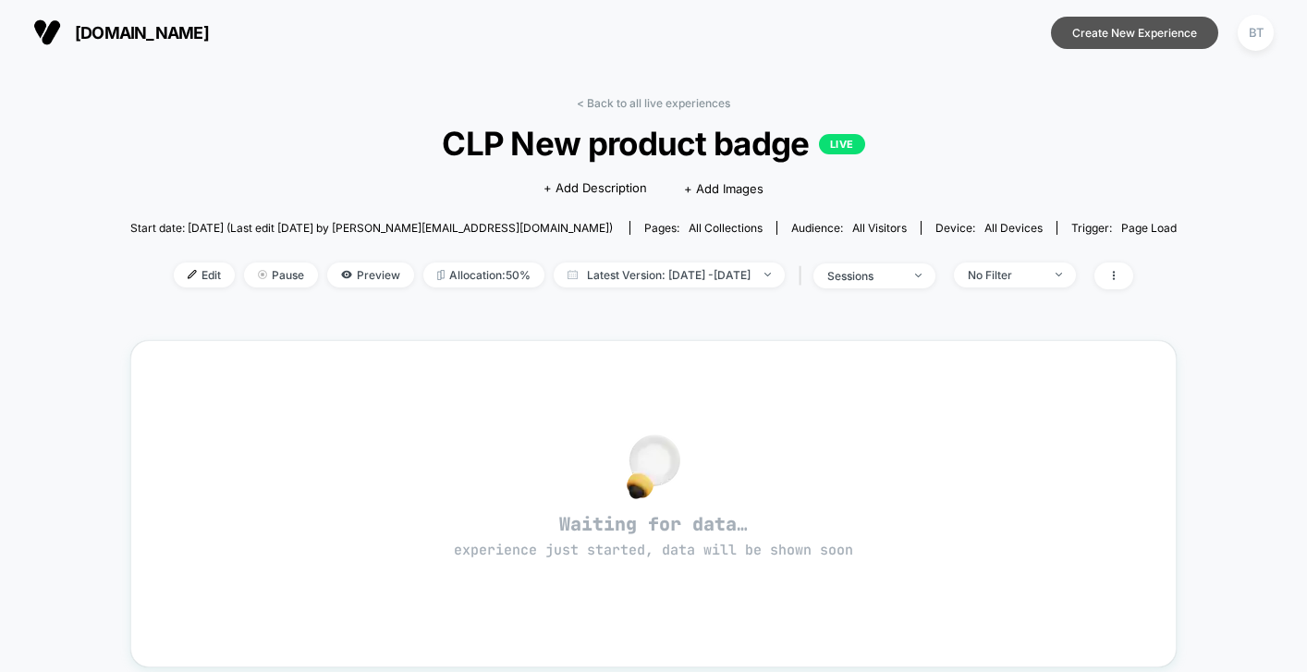
click at [1138, 31] on button "Create New Experience" at bounding box center [1134, 33] width 167 height 32
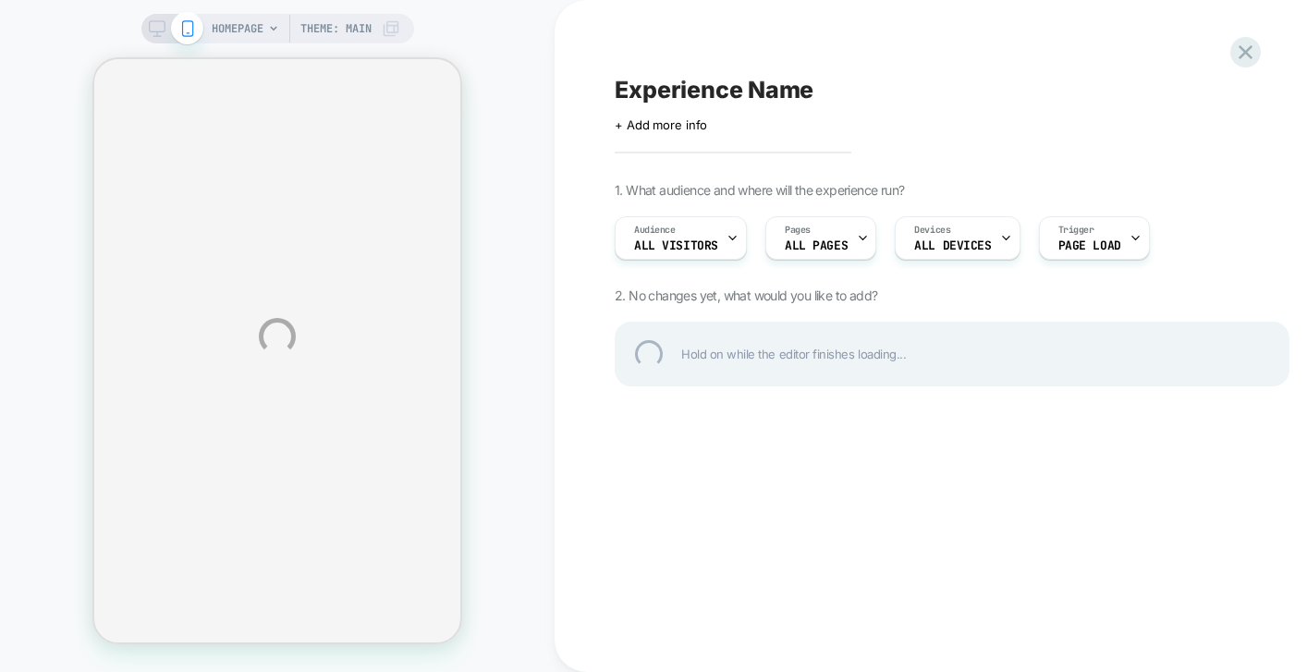
click at [734, 77] on div "Experience Name" at bounding box center [952, 90] width 675 height 28
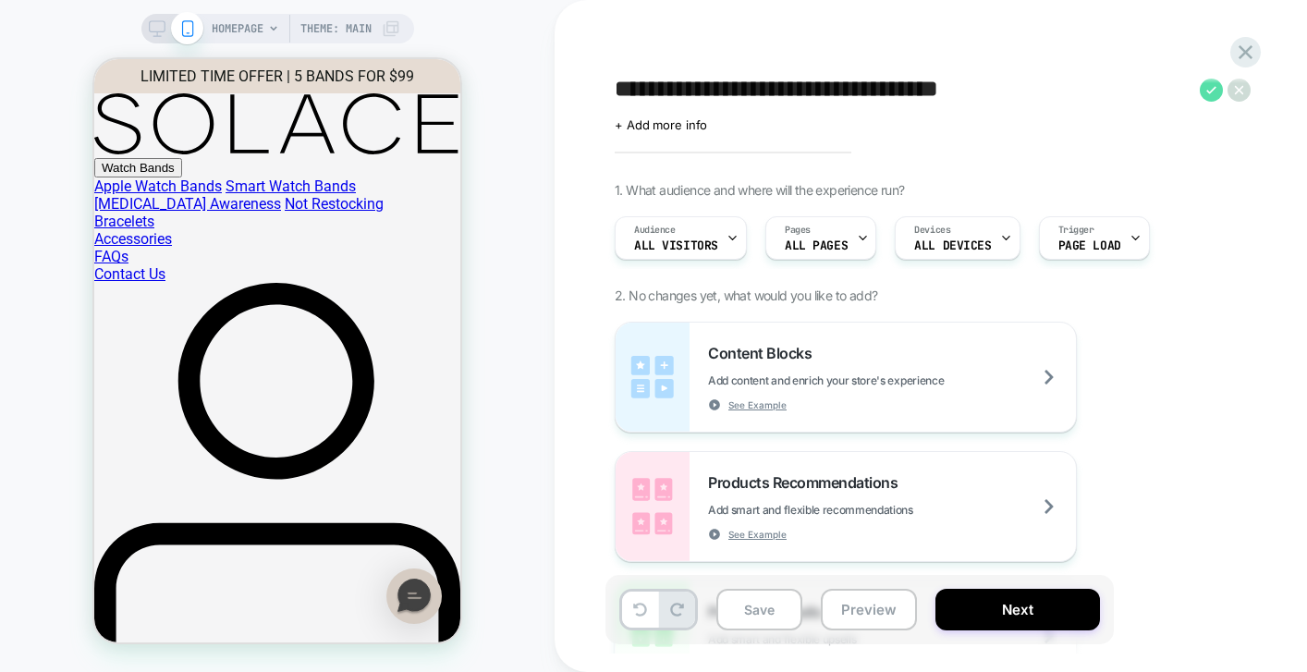
type textarea "**********"
click at [1214, 92] on icon at bounding box center [1211, 90] width 23 height 23
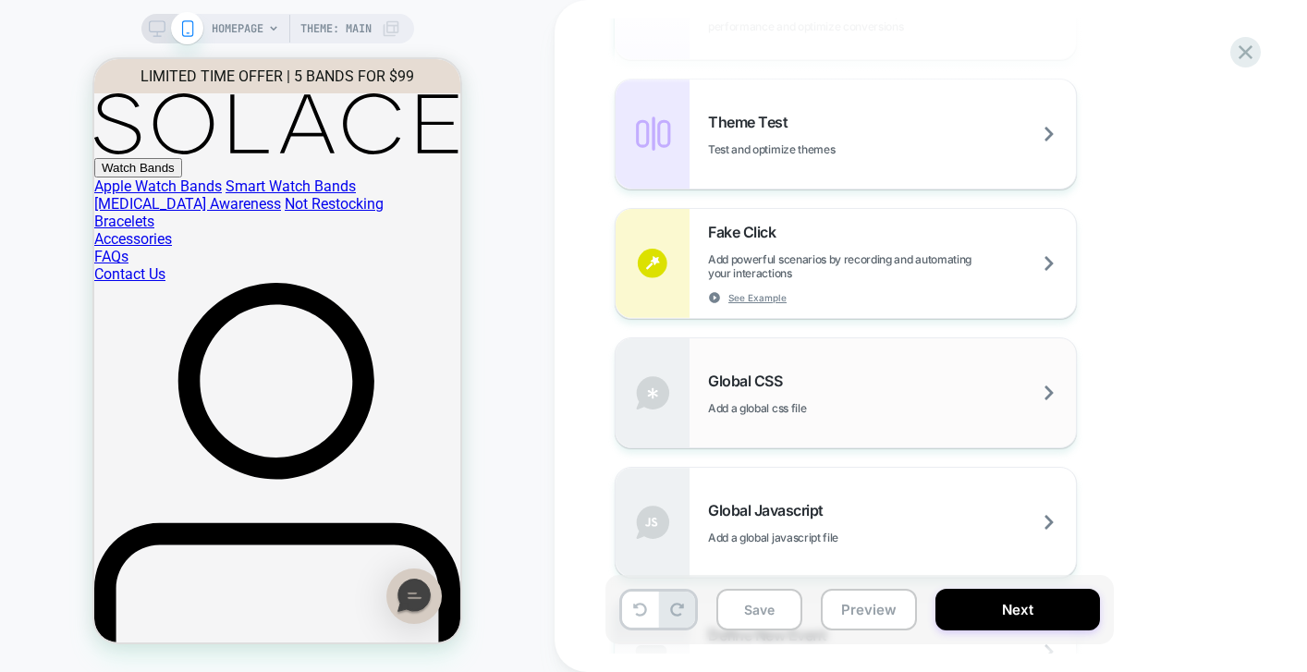
scroll to position [949, 0]
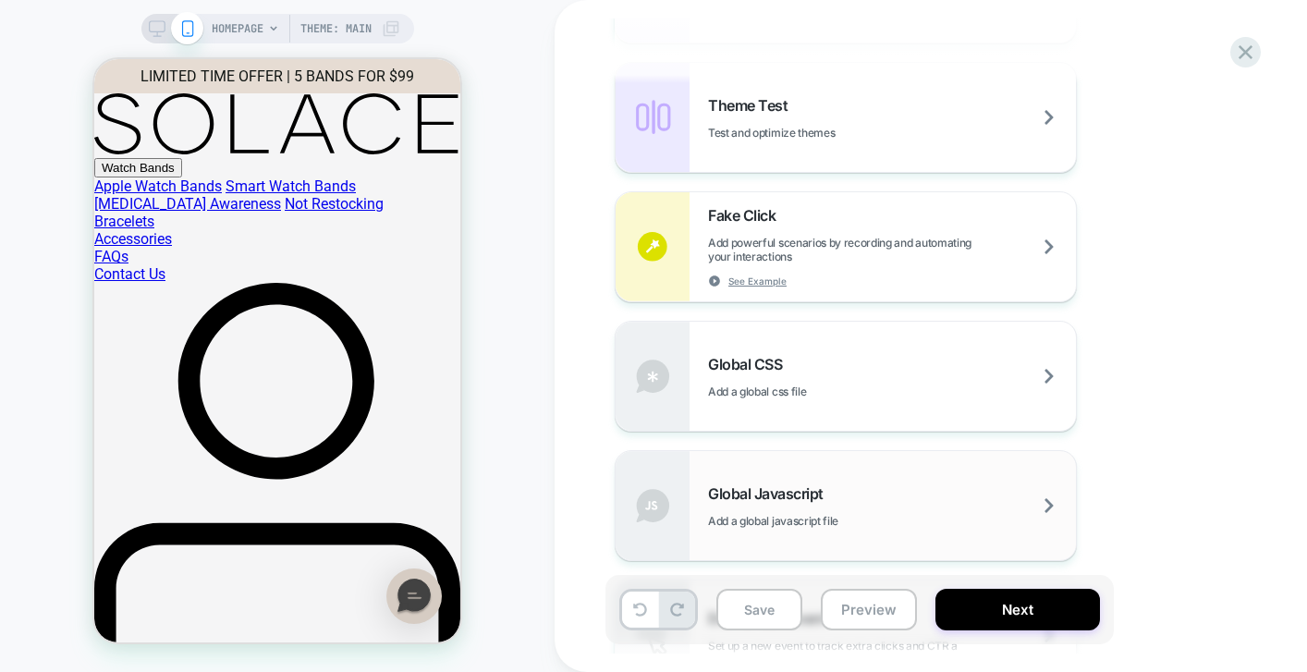
click at [827, 506] on div "Global Javascript Add a global javascript file" at bounding box center [892, 505] width 368 height 43
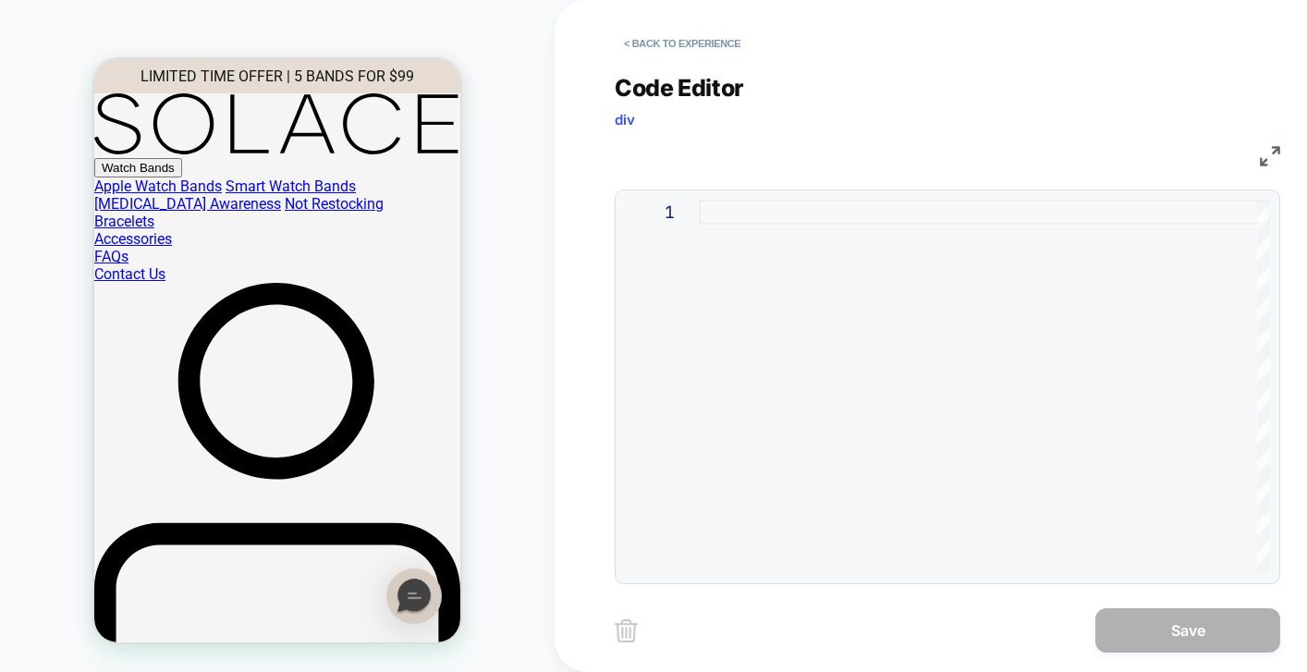
click at [711, 231] on div at bounding box center [984, 387] width 571 height 374
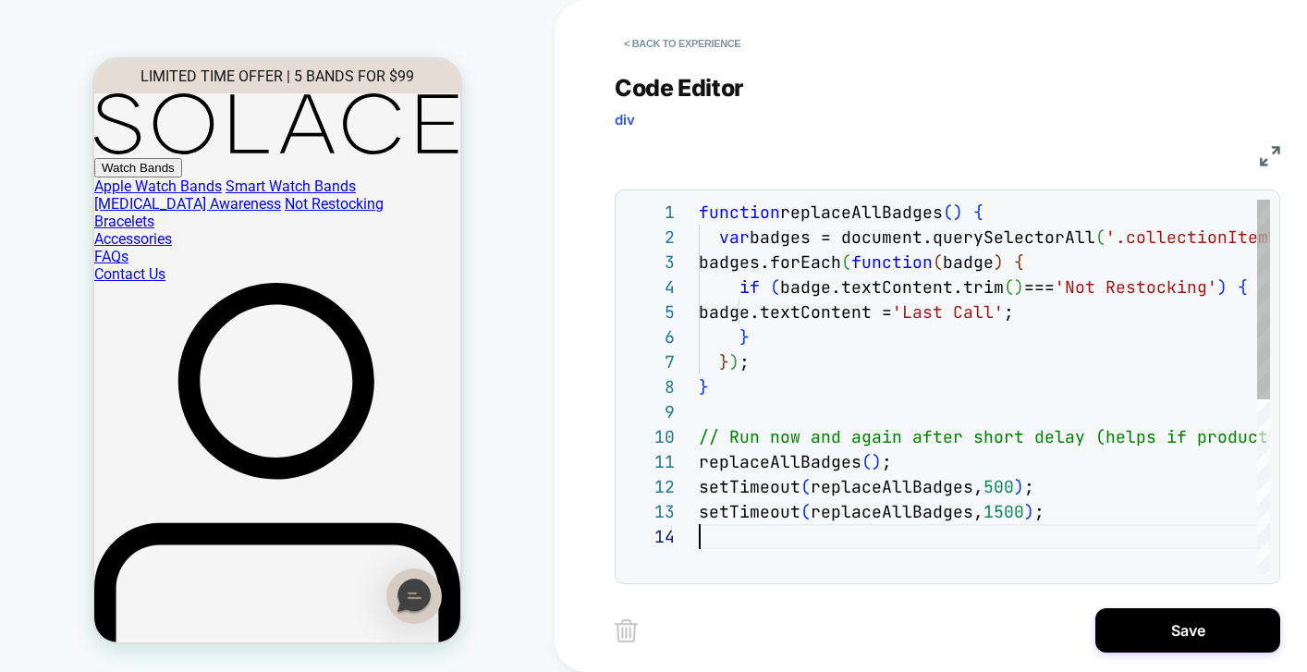
scroll to position [75, 0]
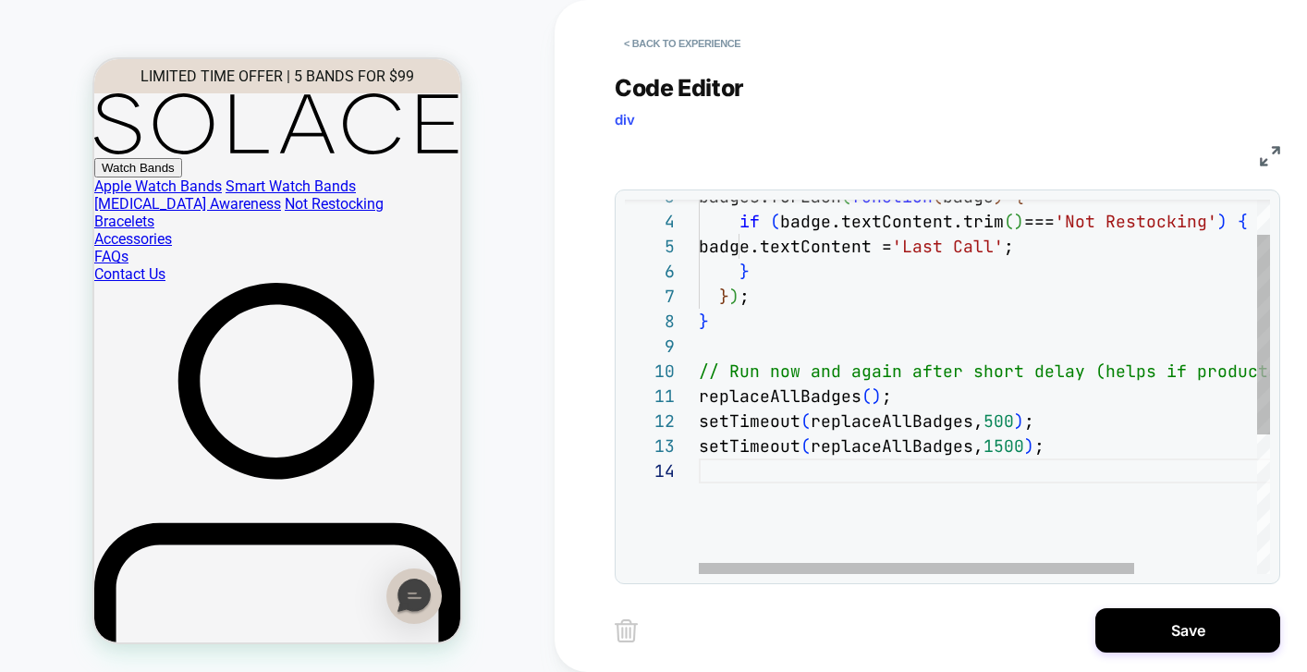
drag, startPoint x: 1147, startPoint y: 637, endPoint x: 1108, endPoint y: 406, distance: 234.4
click at [1108, 406] on div "**********" at bounding box center [961, 336] width 693 height 672
click at [1025, 241] on div "} ) ; } // Run now and again after short delay (helps if p roducts lazy-load) r…" at bounding box center [1064, 483] width 731 height 699
click at [1022, 299] on div "} ) ; } // Run now and again after short delay (helps if p roducts lazy-load) r…" at bounding box center [1064, 483] width 731 height 699
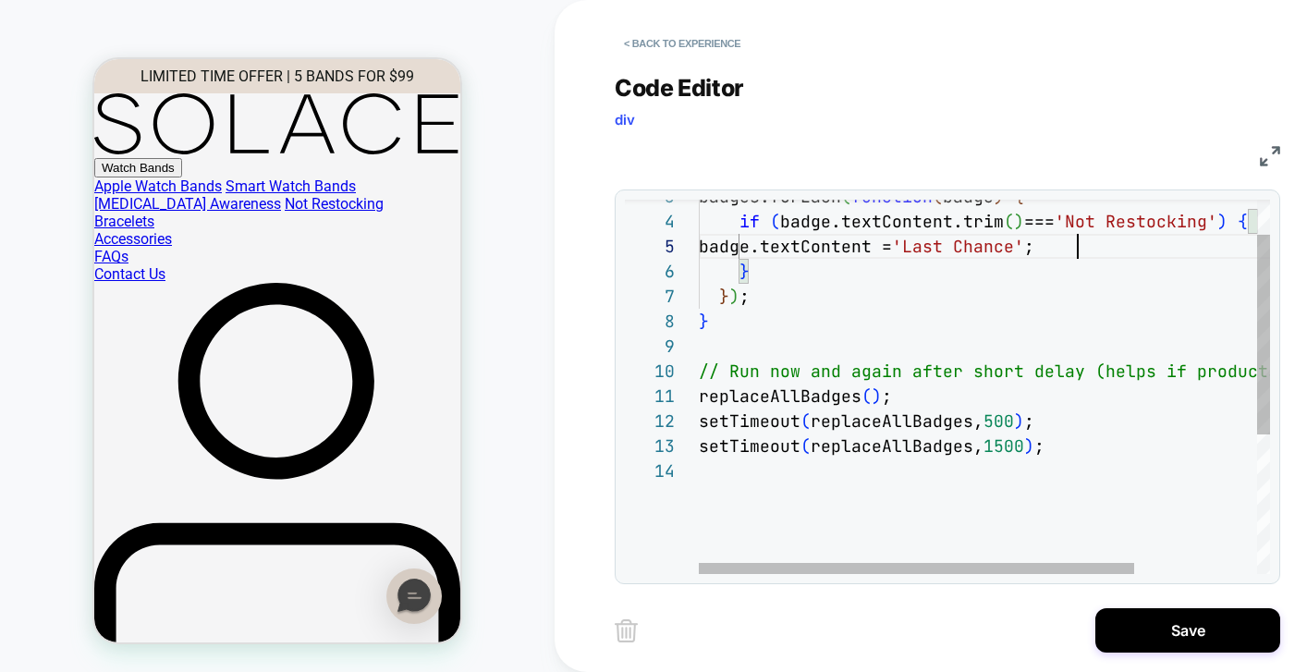
scroll to position [150, 50]
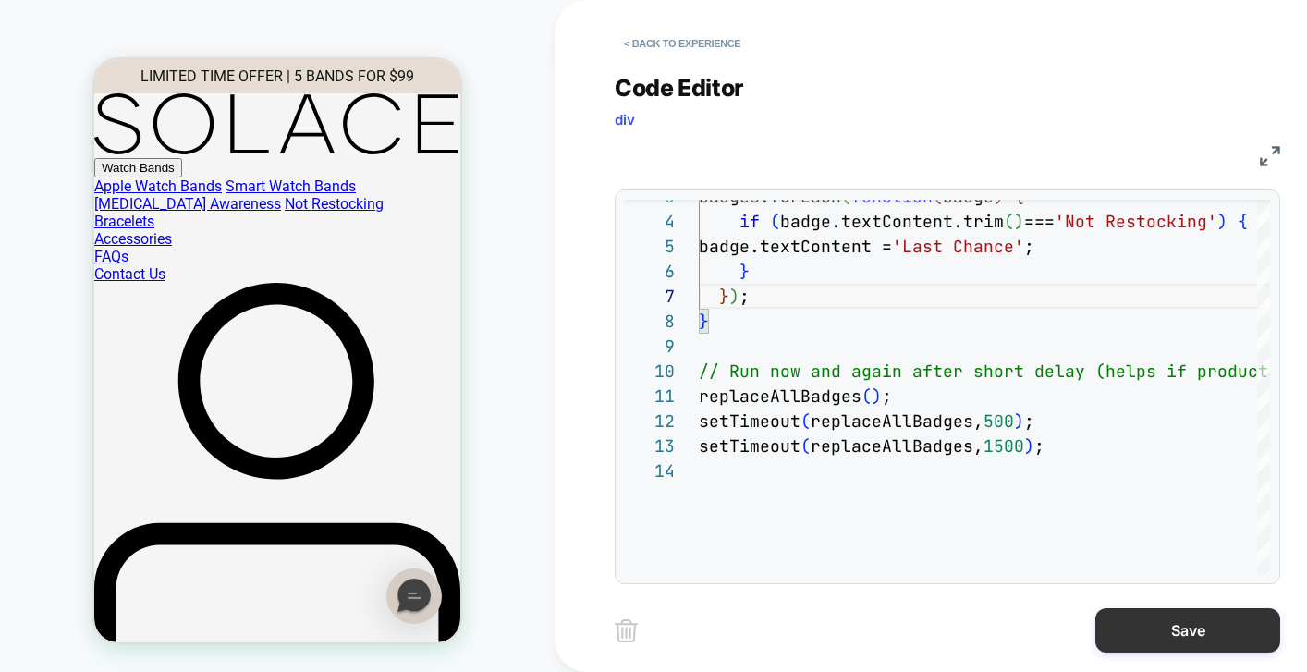
type textarea "**********"
click at [1194, 623] on button "Save" at bounding box center [1188, 630] width 185 height 44
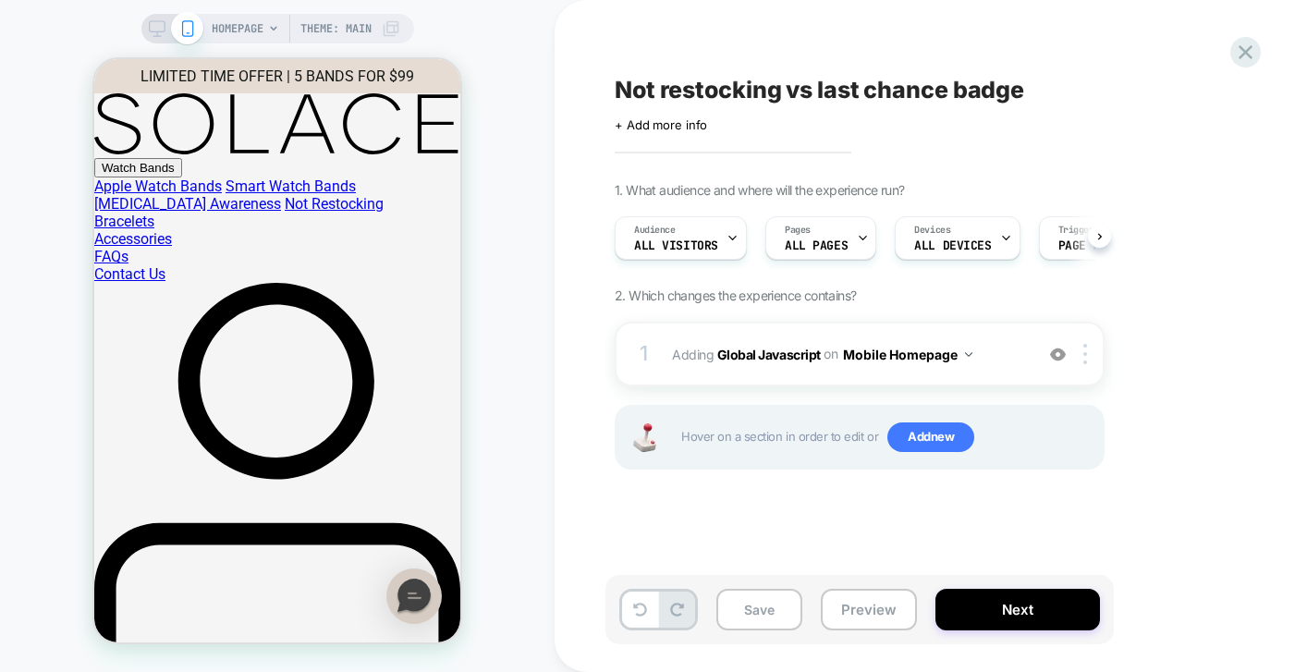
scroll to position [0, 1]
click at [961, 347] on button "Mobile Homepage" at bounding box center [907, 354] width 129 height 27
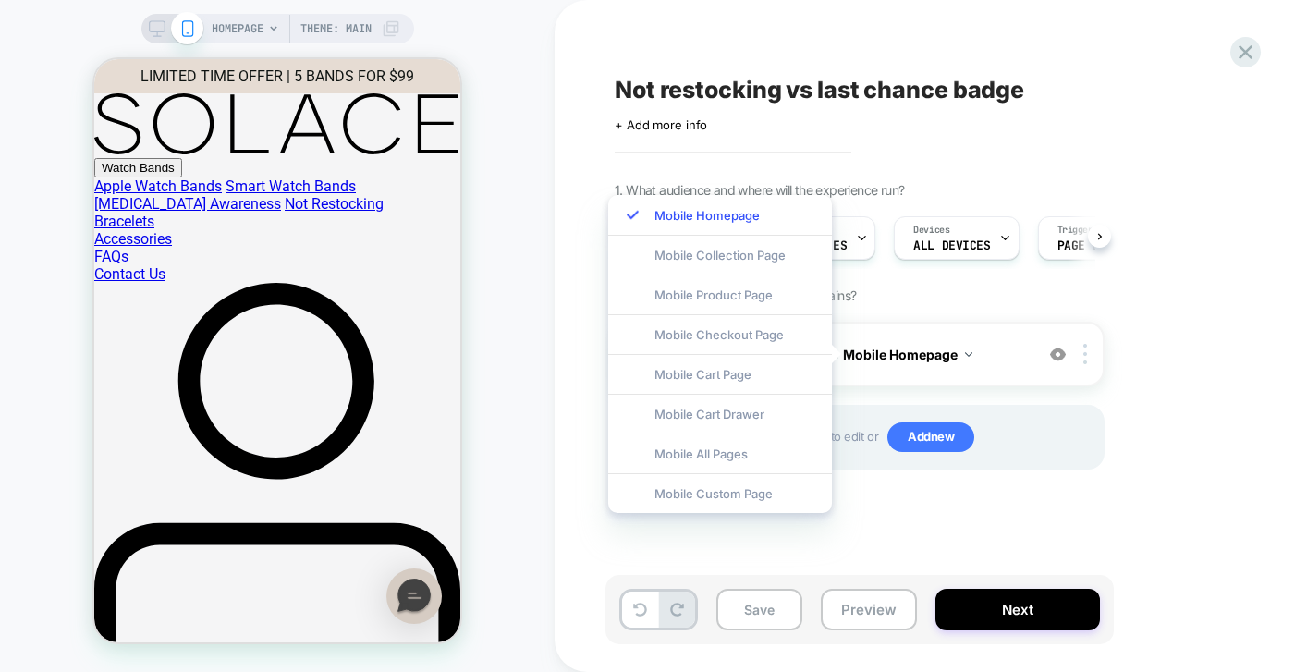
click at [1164, 398] on div "1. What audience and where will the experience run? Audience All Visitors Pages…" at bounding box center [952, 349] width 675 height 334
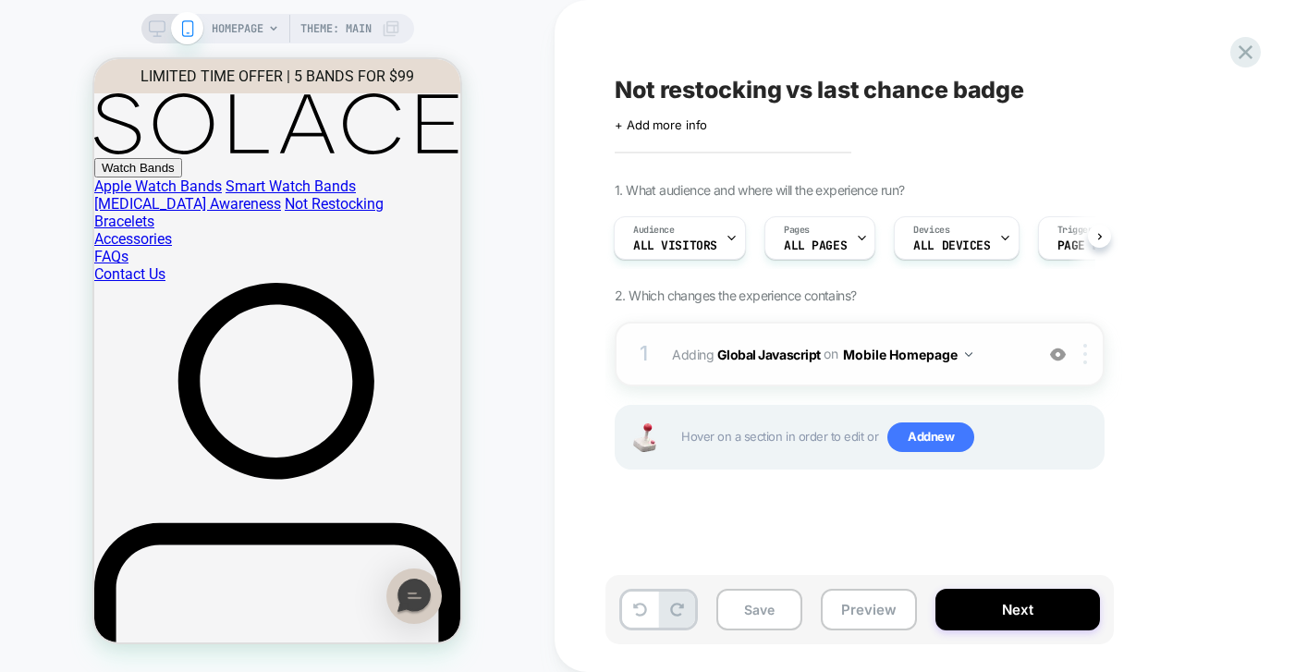
click at [1091, 360] on div at bounding box center [1088, 354] width 31 height 20
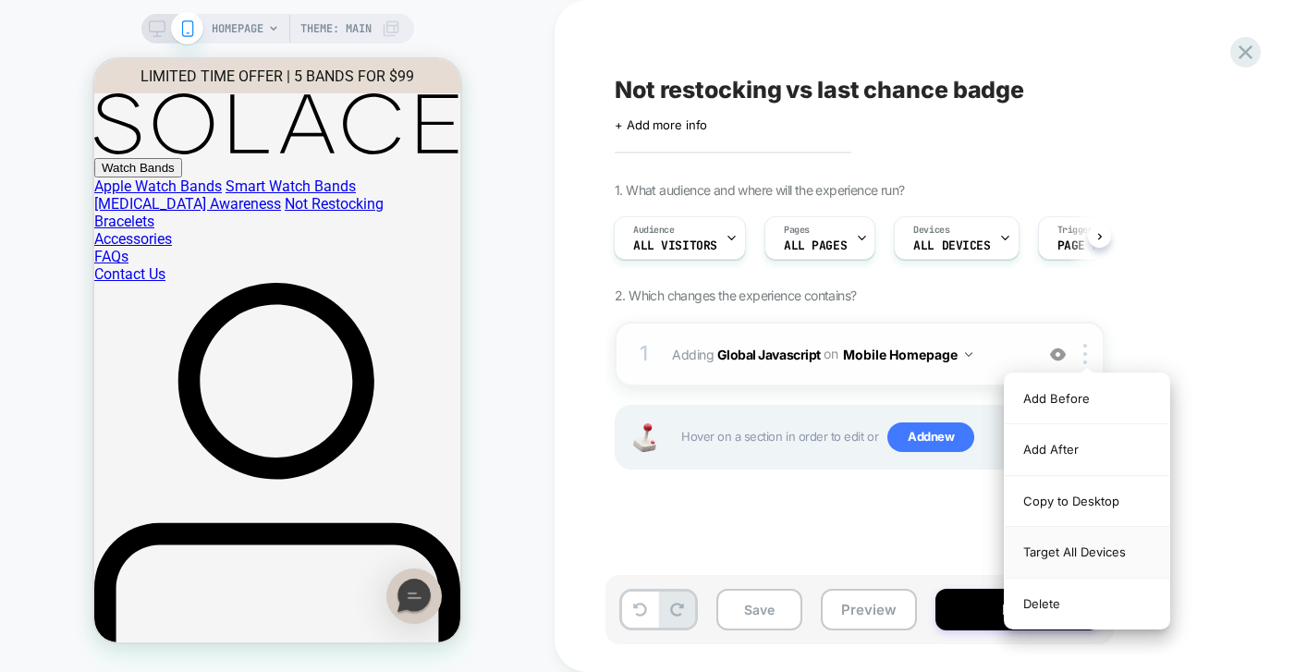
click at [1085, 560] on div "Target All Devices" at bounding box center [1087, 552] width 165 height 51
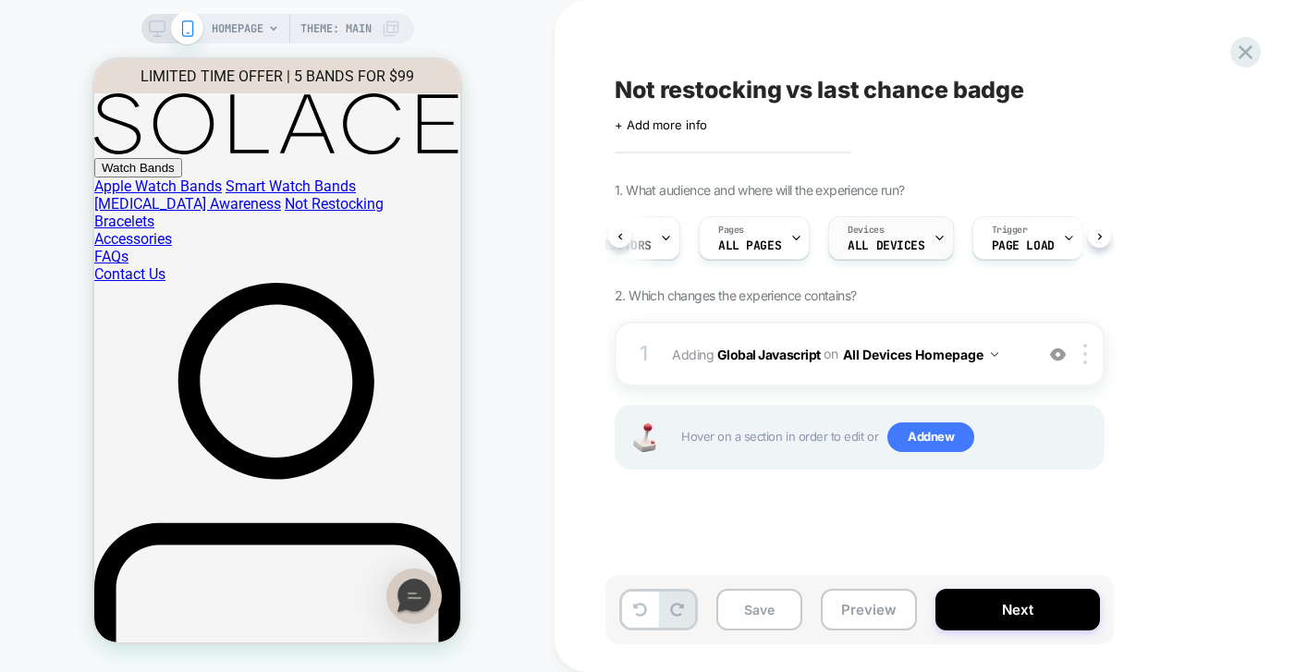
scroll to position [0, 111]
click at [734, 244] on div "Pages ALL PAGES" at bounding box center [705, 238] width 100 height 42
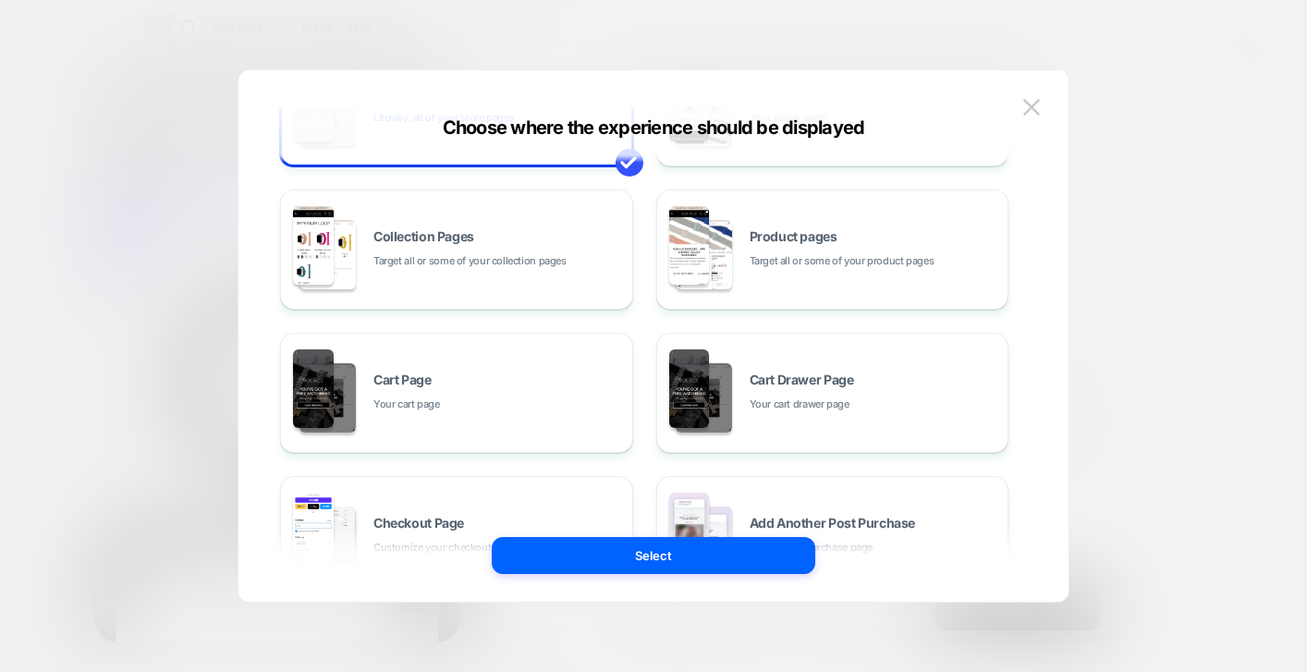
scroll to position [347, 0]
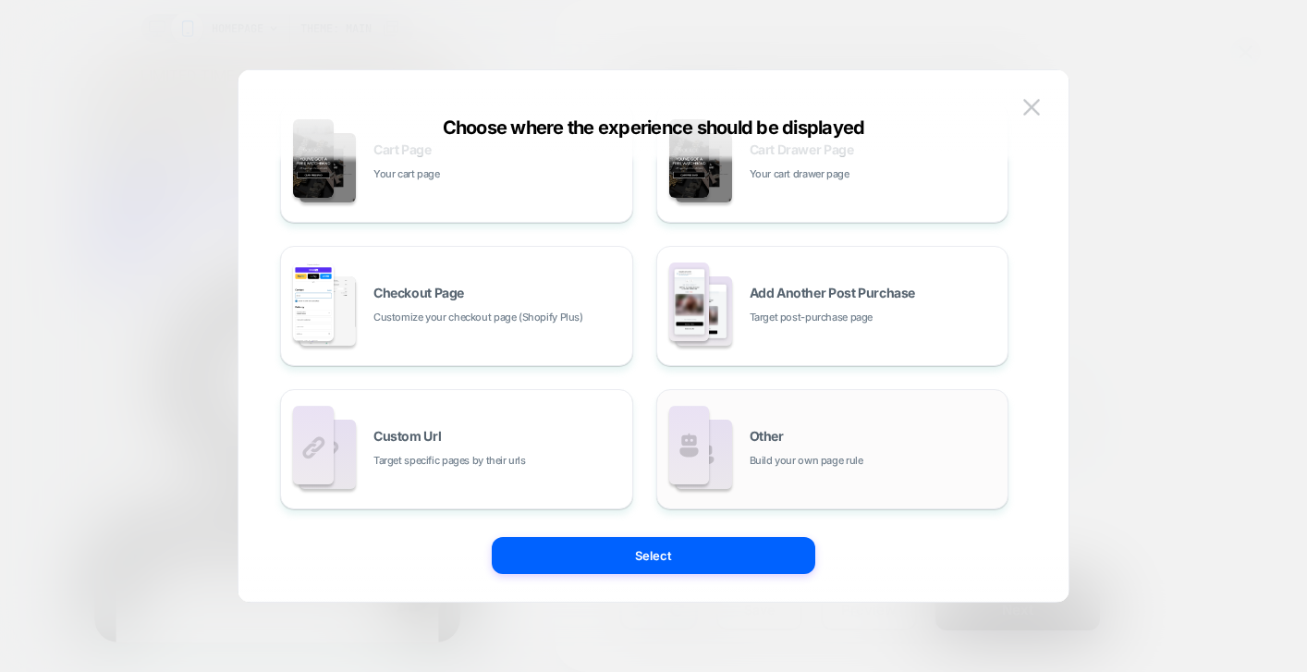
click at [787, 483] on div "Other Build your own page rule" at bounding box center [833, 449] width 333 height 102
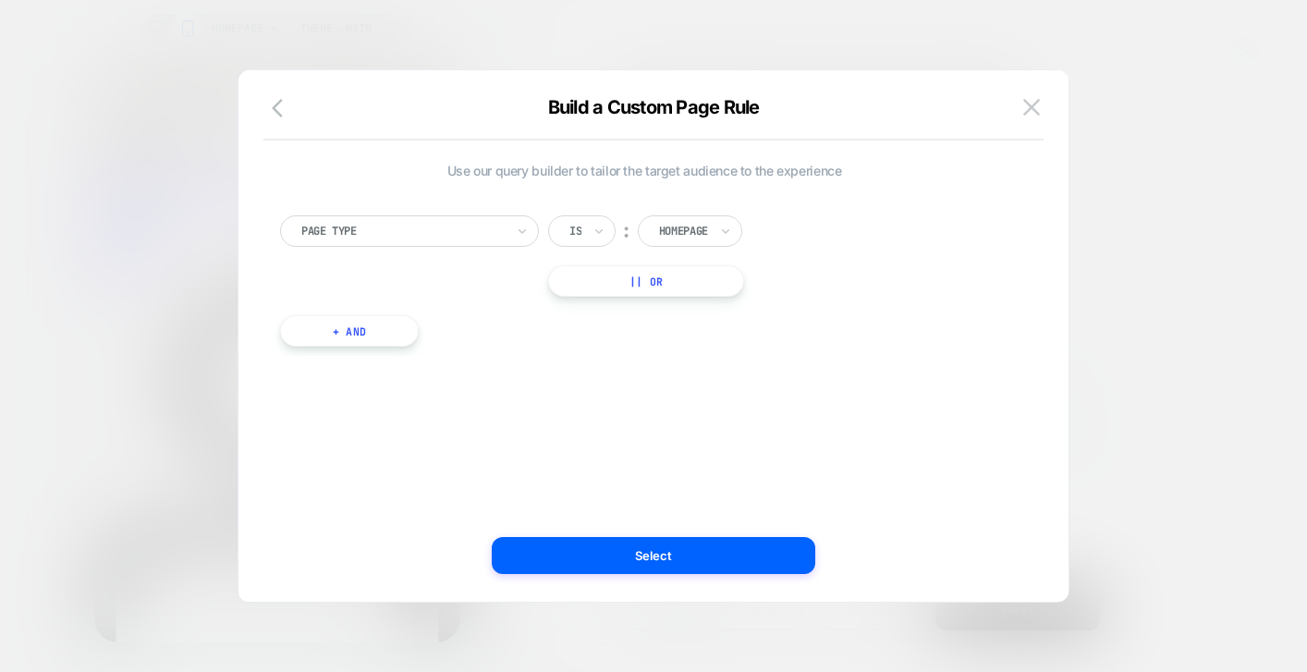
scroll to position [0, 0]
click at [710, 228] on div "Homepage" at bounding box center [683, 231] width 53 height 20
click at [706, 366] on div "Collection" at bounding box center [718, 371] width 120 height 30
click at [669, 280] on button "|| Or" at bounding box center [651, 280] width 207 height 31
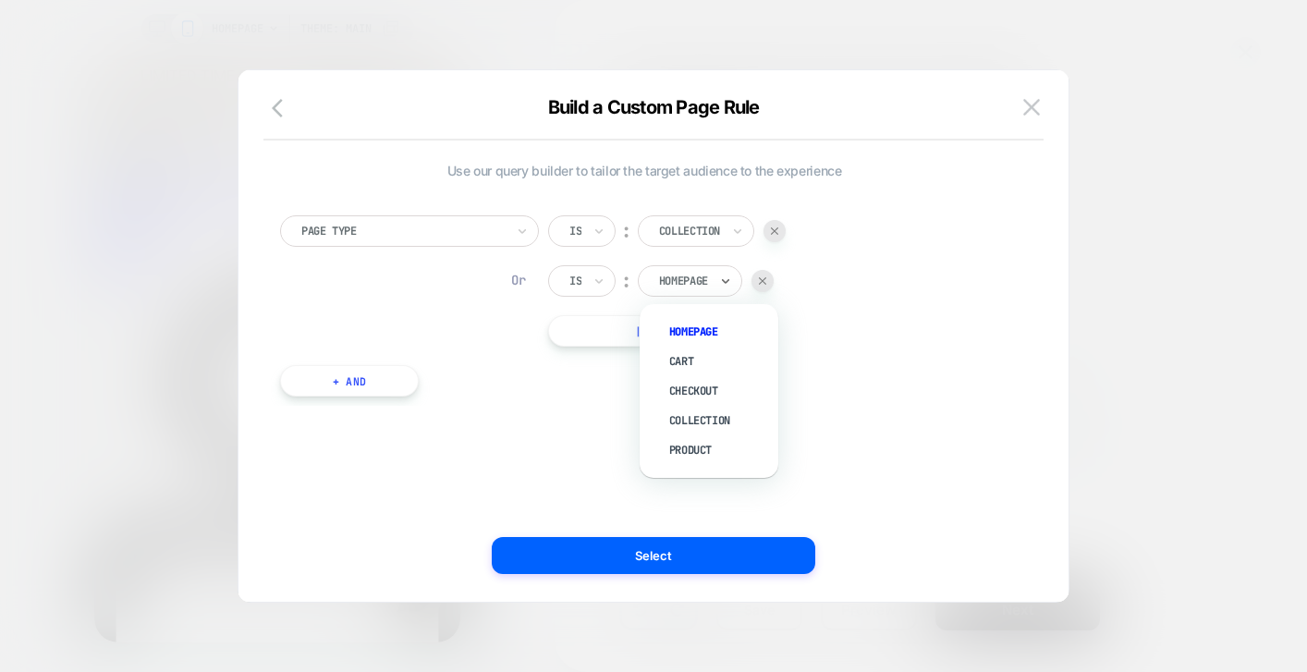
click at [695, 282] on div at bounding box center [683, 281] width 49 height 17
click at [681, 443] on div "Product" at bounding box center [718, 450] width 120 height 30
click at [750, 460] on div "Use our query builder to tailor the target audience to the experience Page Type…" at bounding box center [644, 336] width 775 height 458
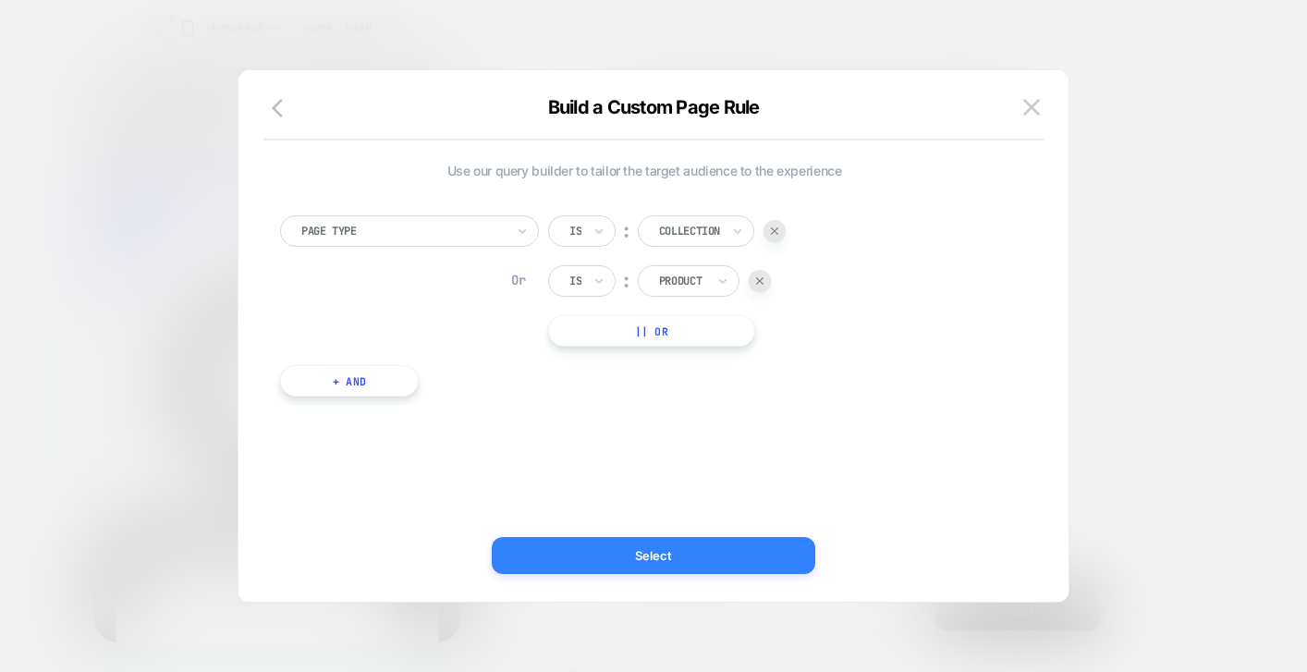
click at [680, 559] on button "Select" at bounding box center [654, 555] width 324 height 37
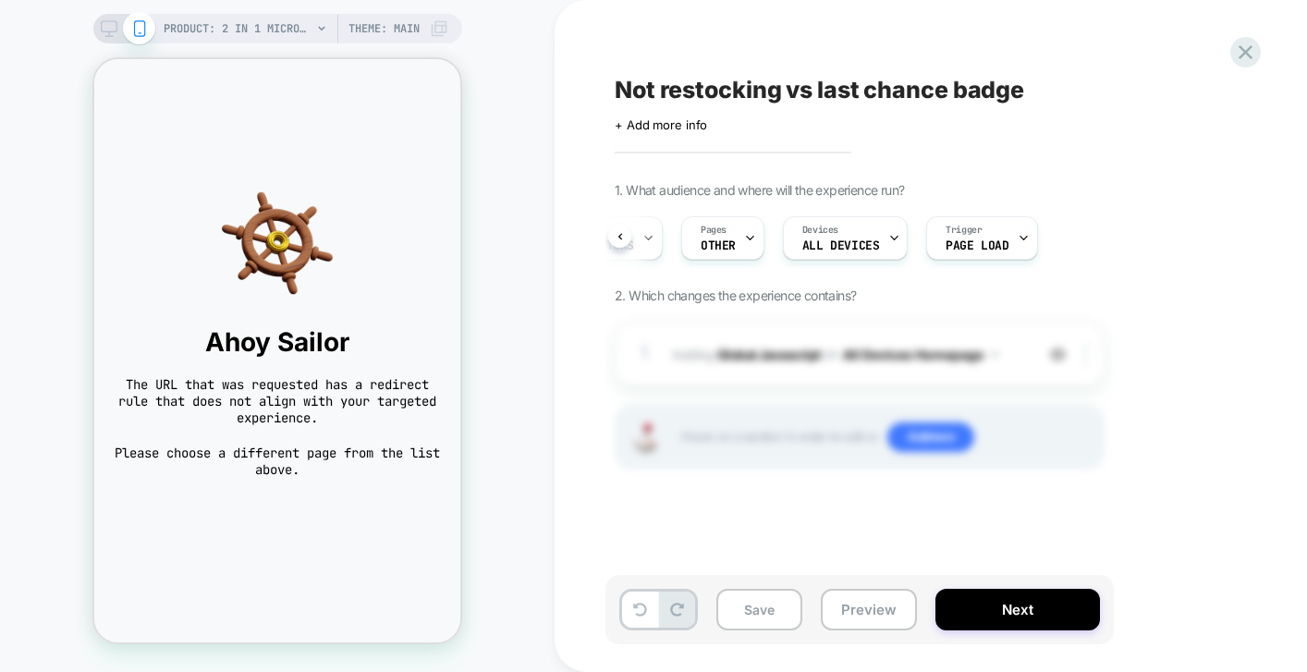
click at [750, 472] on div "1 Adding Global Javascript on All Devices Homepage Target Mobile Delete Hover o…" at bounding box center [860, 419] width 490 height 194
click at [780, 614] on button "Save" at bounding box center [759, 610] width 86 height 42
click at [772, 291] on span "2. Which changes the experience contains?" at bounding box center [735, 296] width 241 height 16
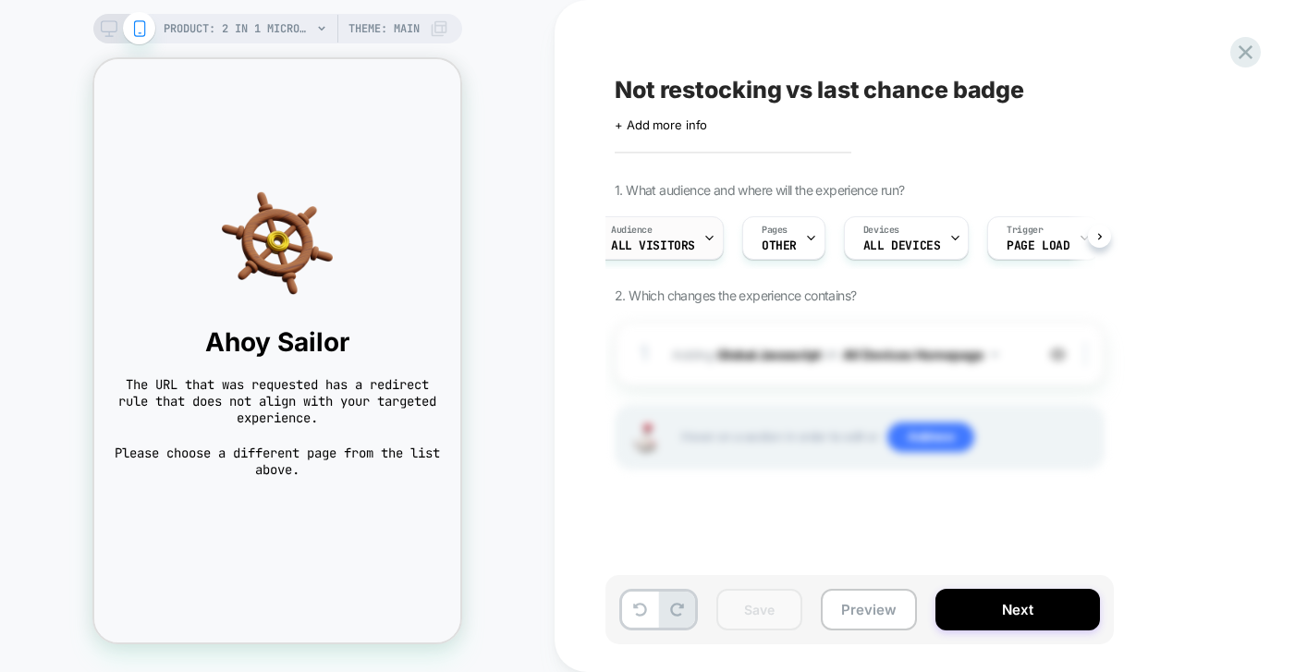
scroll to position [0, 3]
click at [867, 620] on button "Preview" at bounding box center [869, 610] width 96 height 42
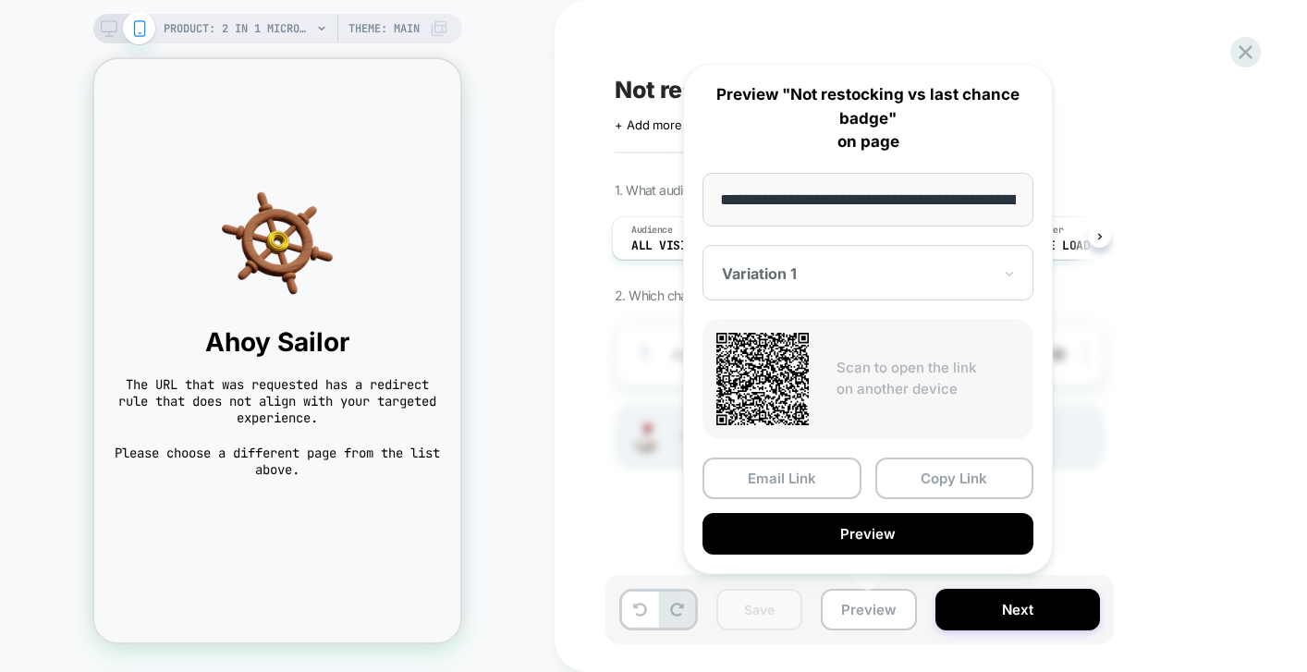
scroll to position [0, 329]
drag, startPoint x: 752, startPoint y: 201, endPoint x: 1030, endPoint y: 218, distance: 278.8
click at [1030, 218] on input "**********" at bounding box center [869, 200] width 332 height 55
click at [907, 197] on input "**********" at bounding box center [869, 200] width 332 height 55
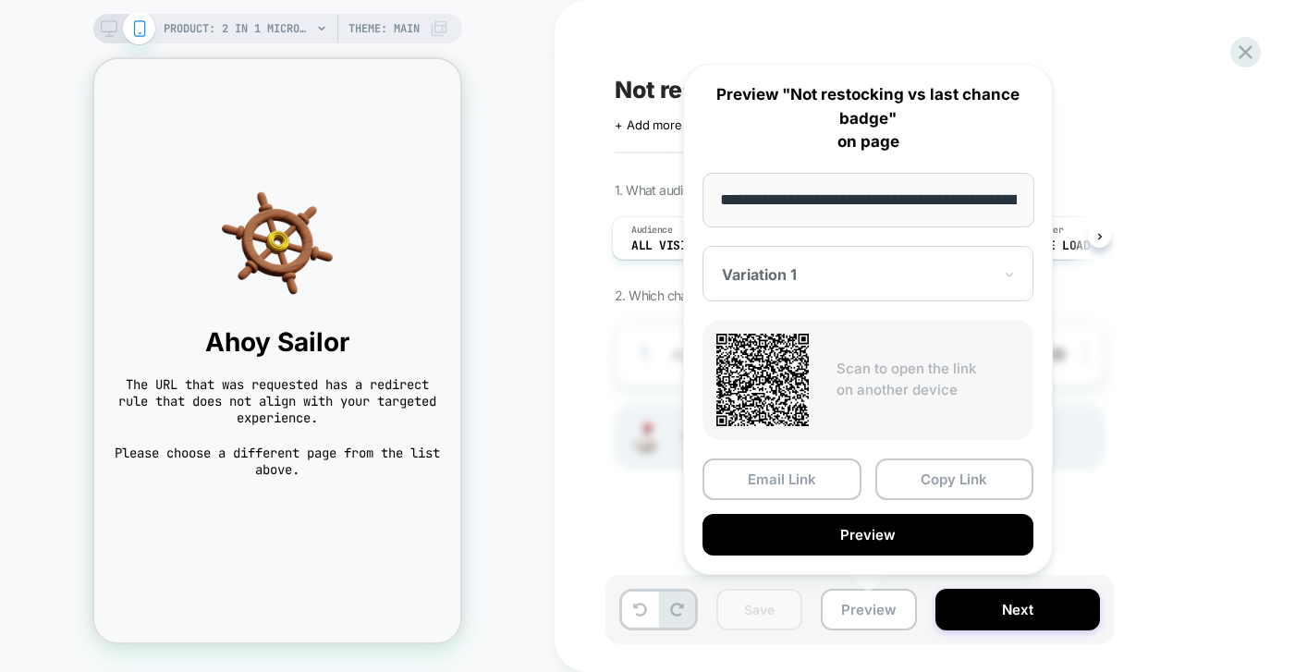
drag, startPoint x: 863, startPoint y: 200, endPoint x: 907, endPoint y: 198, distance: 44.4
click at [907, 198] on input "**********" at bounding box center [869, 200] width 332 height 55
drag, startPoint x: 900, startPoint y: 191, endPoint x: 1040, endPoint y: 196, distance: 139.7
click at [1040, 196] on div "**********" at bounding box center [868, 319] width 370 height 511
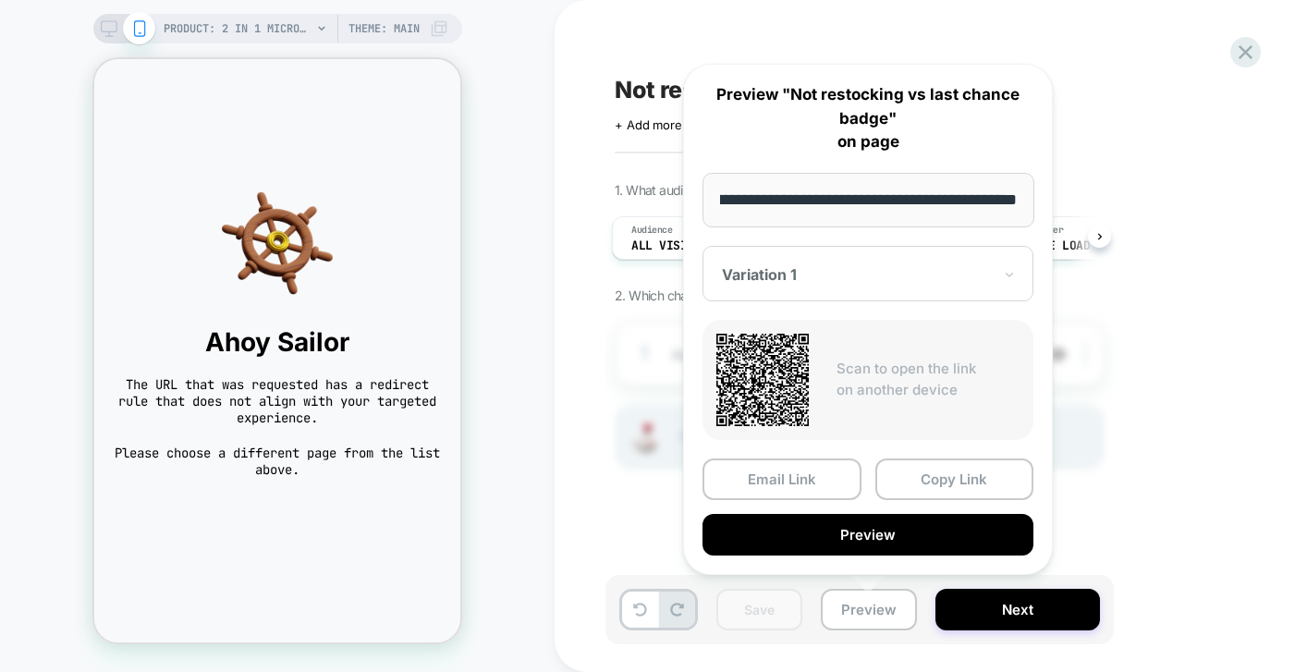
click at [944, 193] on input "**********" at bounding box center [869, 200] width 332 height 55
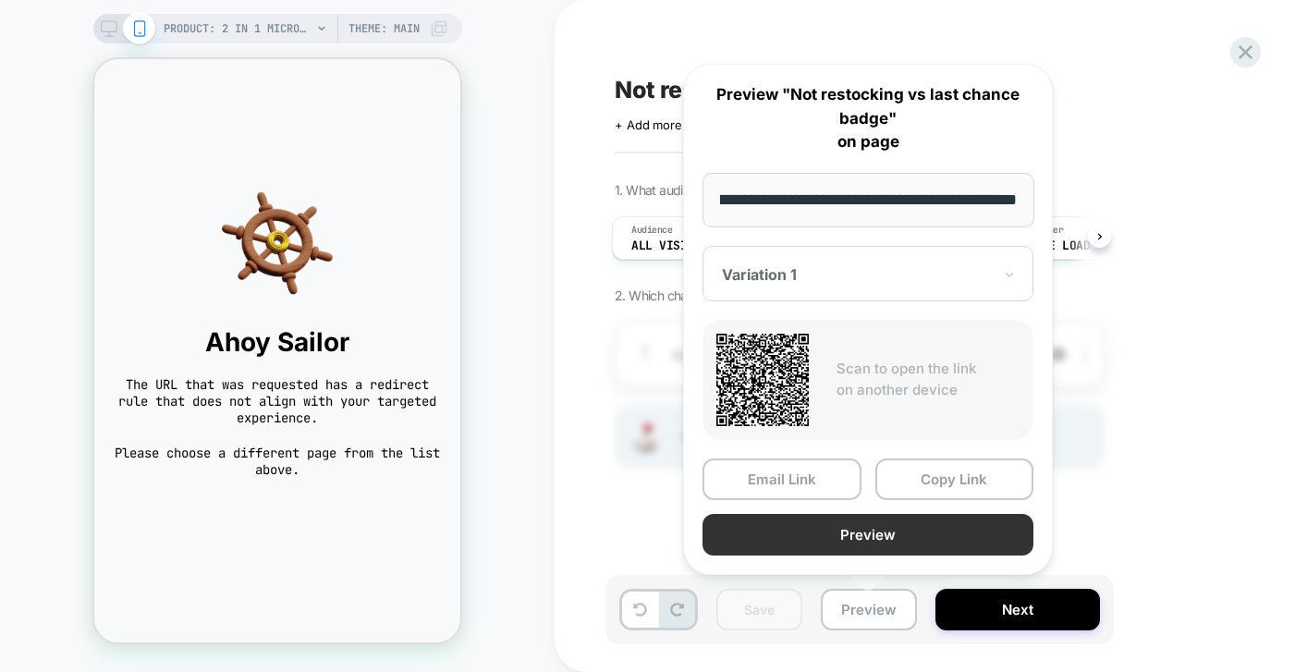
type input "**********"
click at [891, 529] on button "Preview" at bounding box center [868, 535] width 331 height 42
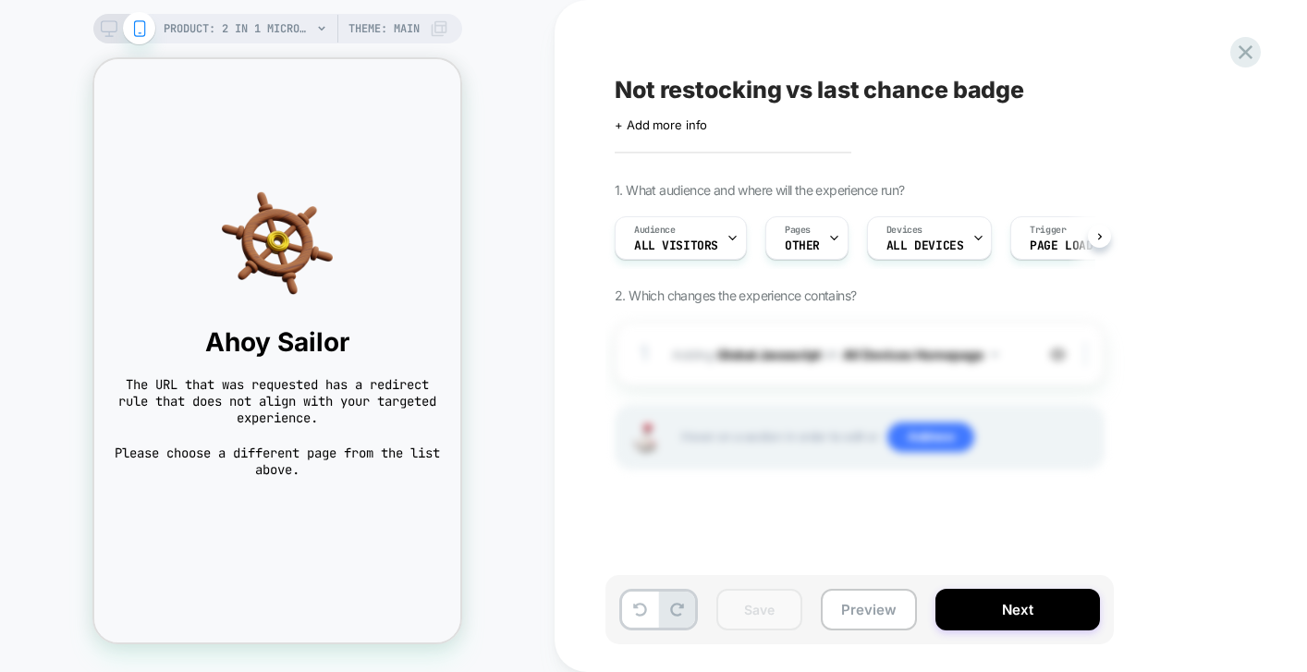
scroll to position [0, 3]
click at [964, 471] on div "1 Adding Global Javascript on All Devices Homepage Target Mobile Delete Hover o…" at bounding box center [860, 419] width 490 height 194
click at [850, 300] on span "2. Which changes the experience contains?" at bounding box center [735, 296] width 241 height 16
click at [282, 459] on span "Please choose a different page from the list above." at bounding box center [277, 461] width 329 height 33
click at [635, 438] on img at bounding box center [644, 437] width 37 height 29
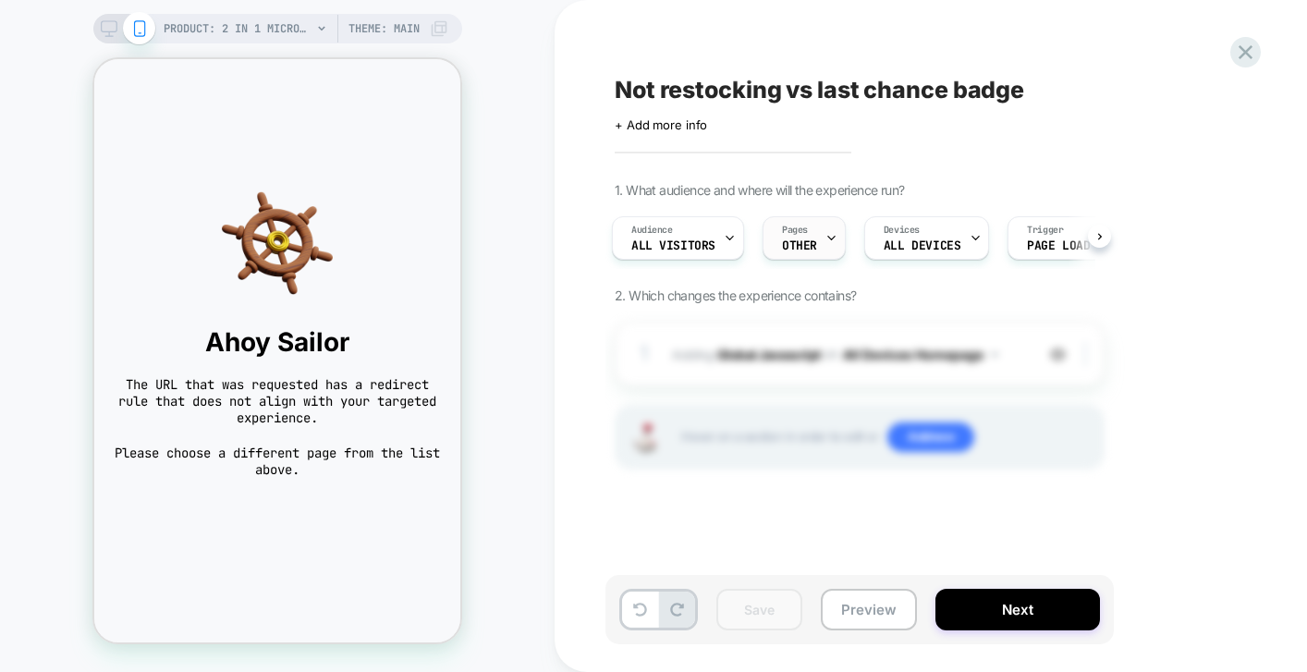
click at [814, 237] on div "Pages OTHER" at bounding box center [800, 238] width 72 height 42
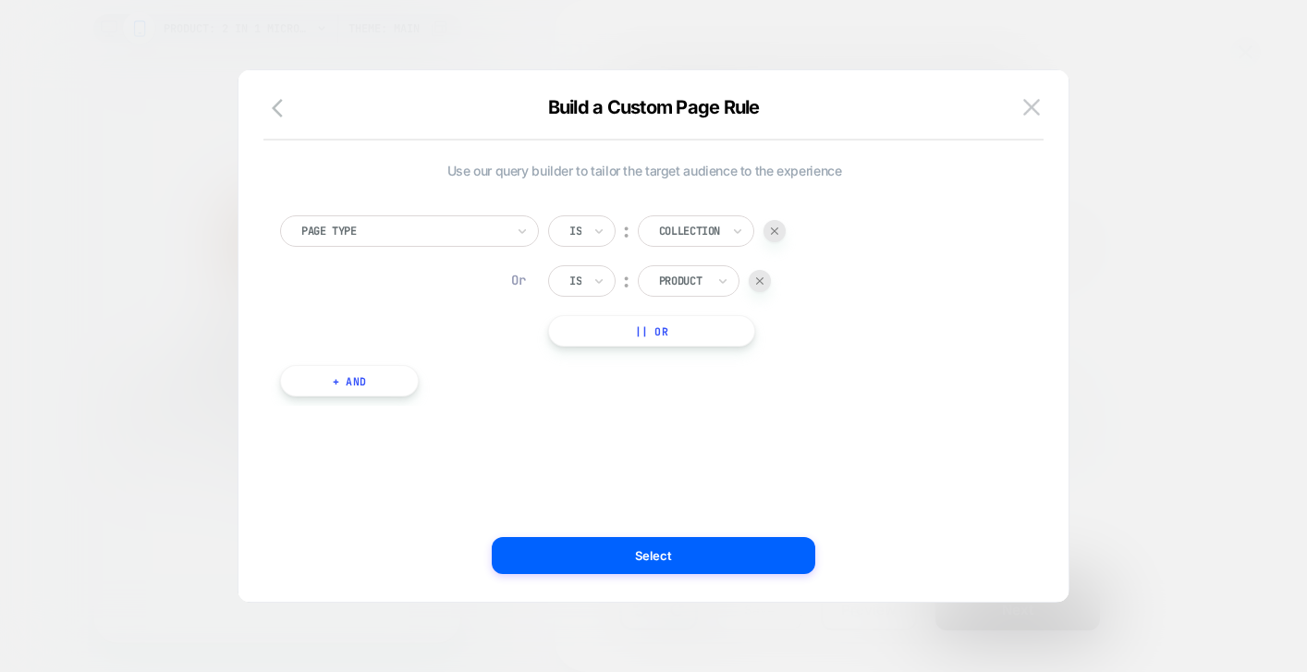
scroll to position [18, 0]
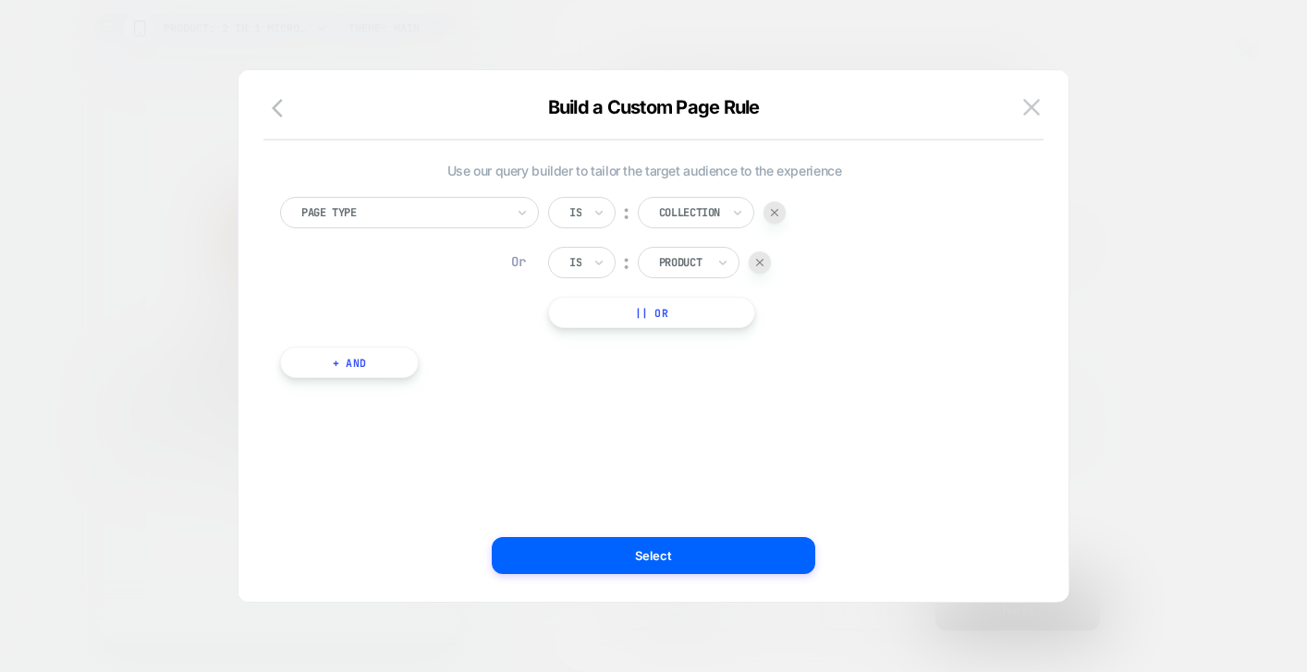
click at [756, 255] on div at bounding box center [760, 262] width 22 height 22
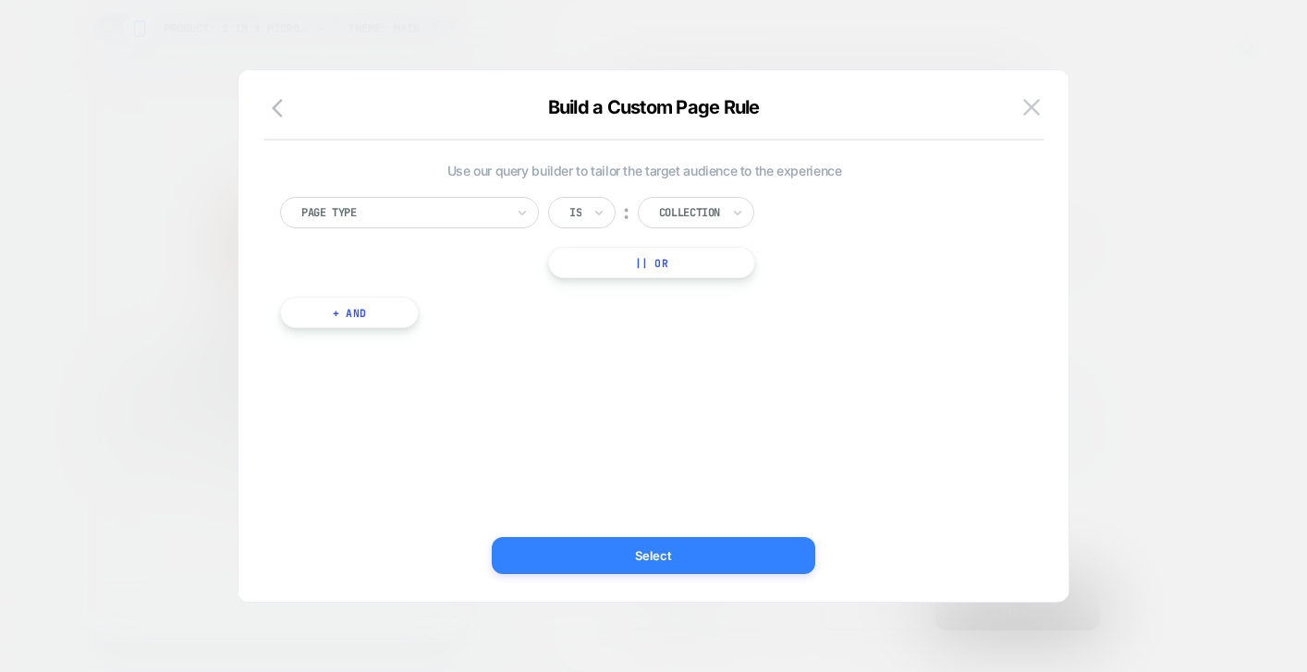
click at [650, 554] on button "Select" at bounding box center [654, 555] width 324 height 37
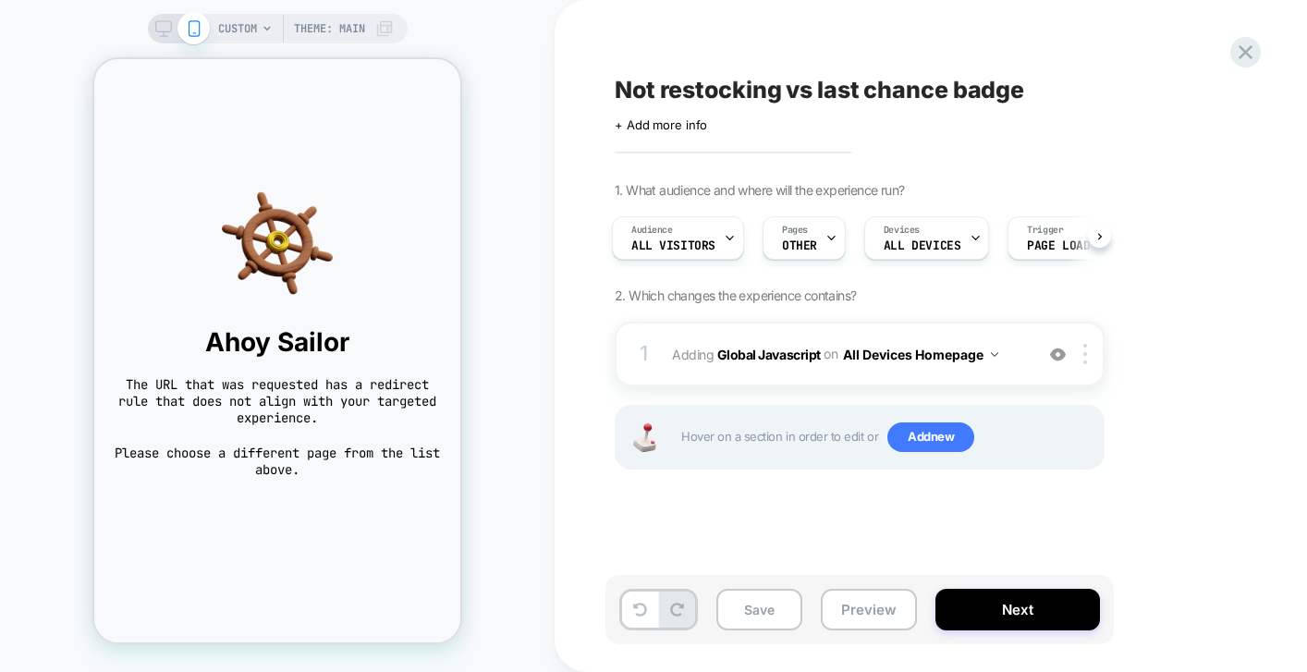
scroll to position [0, 4]
click at [270, 26] on icon at bounding box center [267, 28] width 11 height 11
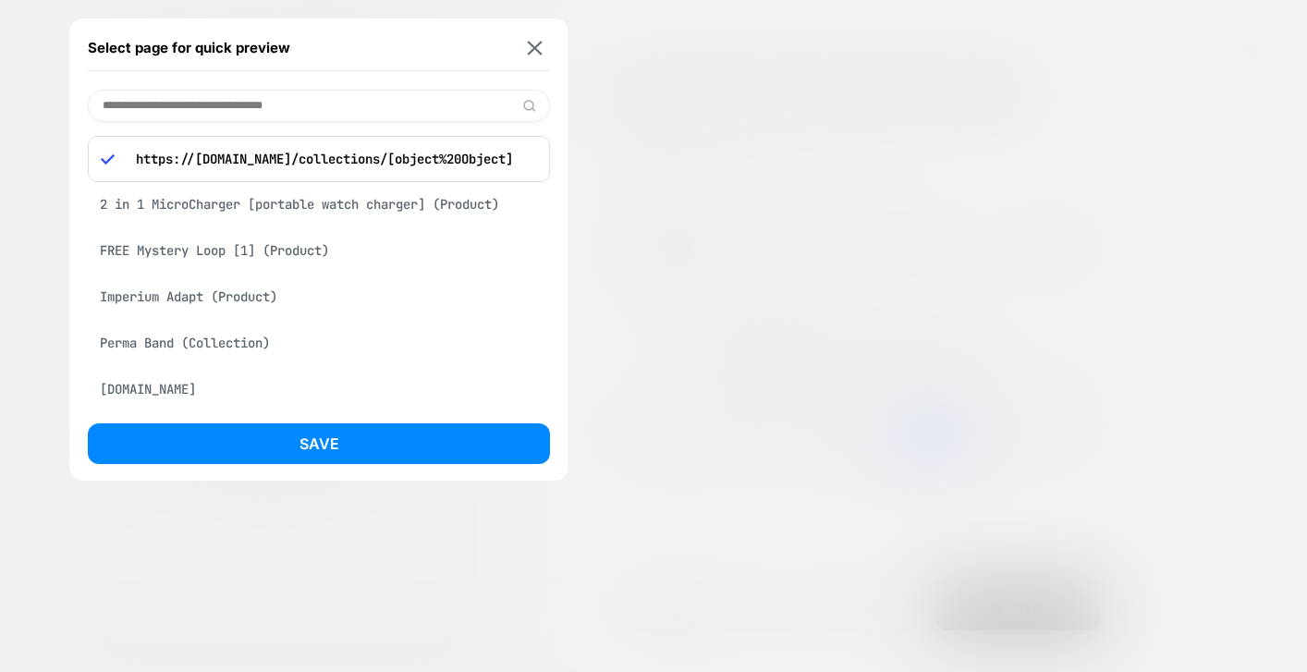
click at [420, 159] on p "https://solacebands.com/collections/[object%20Object]" at bounding box center [332, 159] width 410 height 17
click at [417, 158] on p "https://solacebands.com/collections/[object%20Object]" at bounding box center [332, 159] width 410 height 17
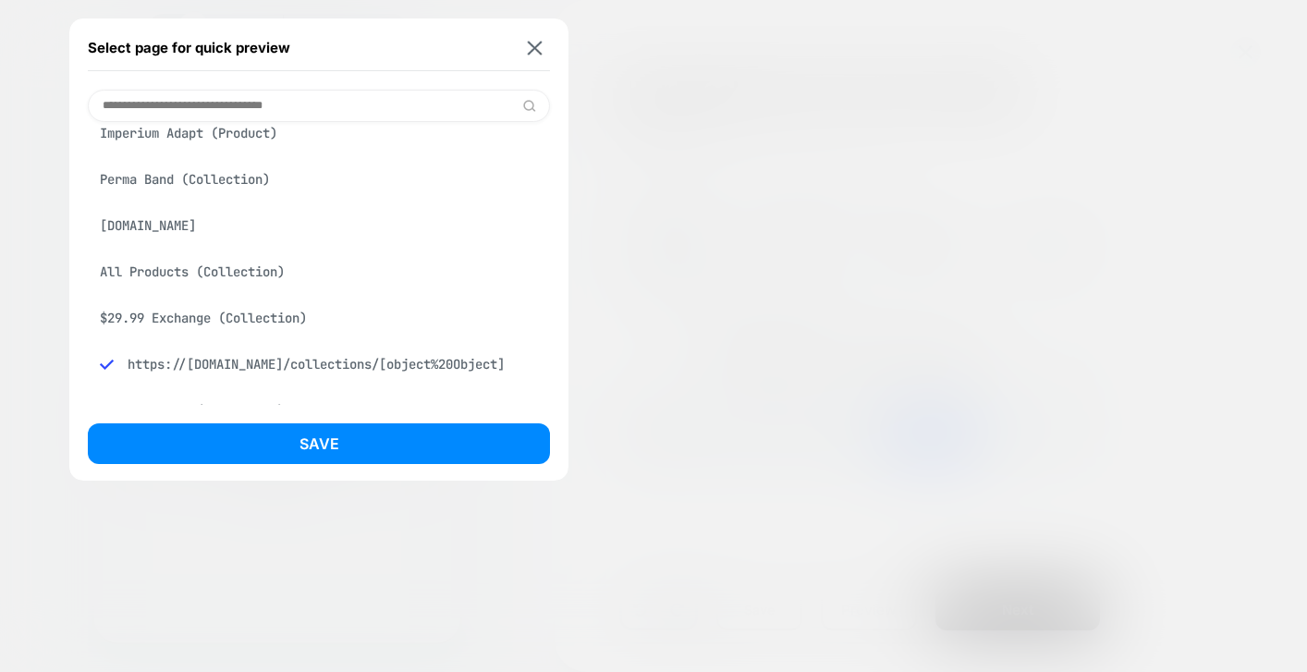
scroll to position [168, 0]
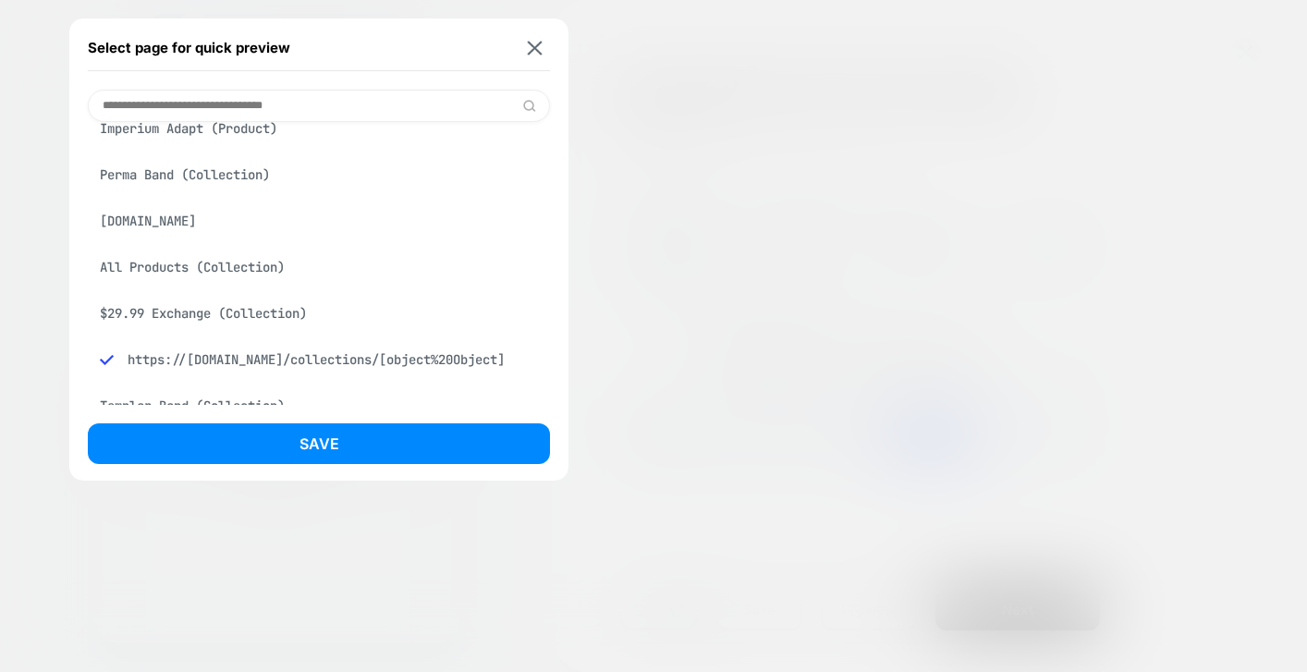
click at [231, 274] on div "All Products (Collection)" at bounding box center [319, 267] width 462 height 35
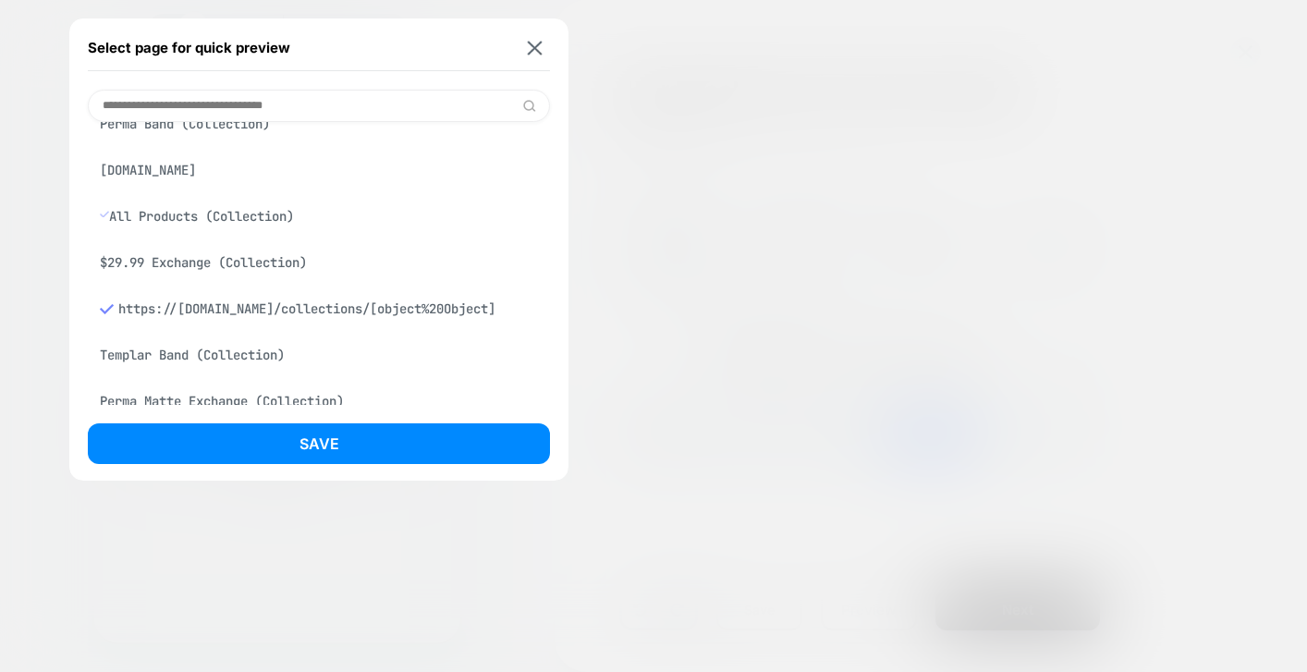
scroll to position [117, 0]
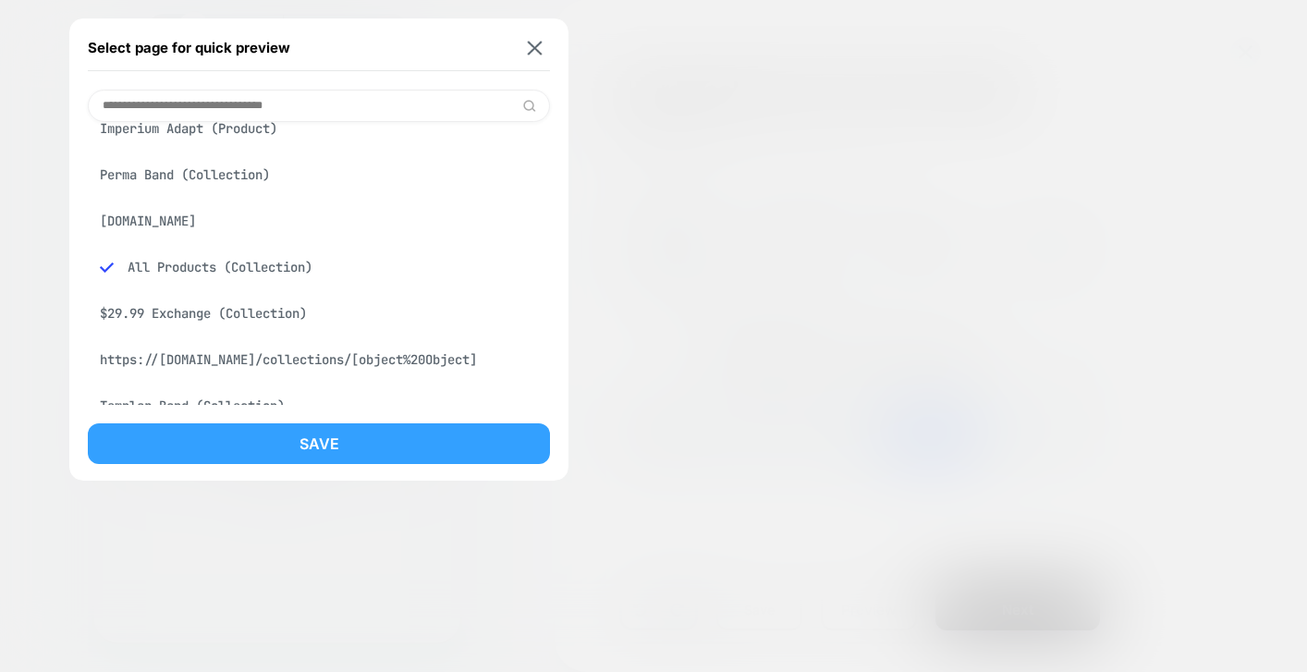
click at [244, 437] on button "Save" at bounding box center [319, 443] width 462 height 41
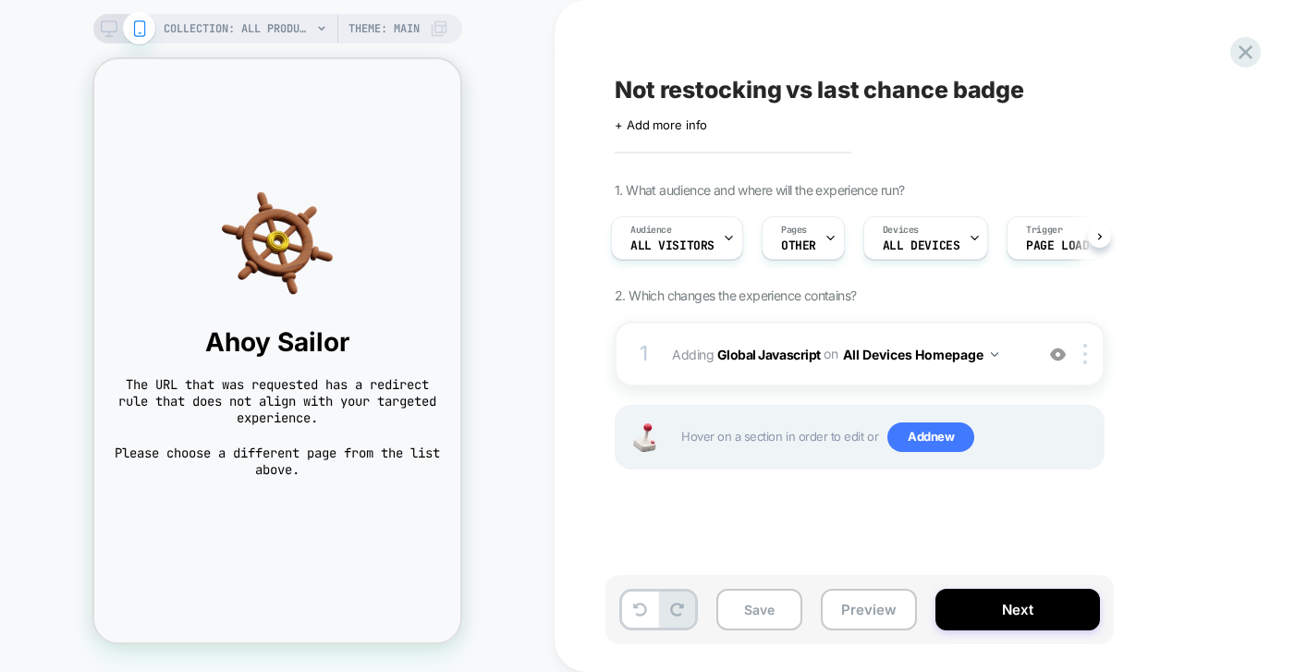
scroll to position [0, 5]
click at [965, 352] on button "All Devices Homepage" at bounding box center [920, 354] width 155 height 27
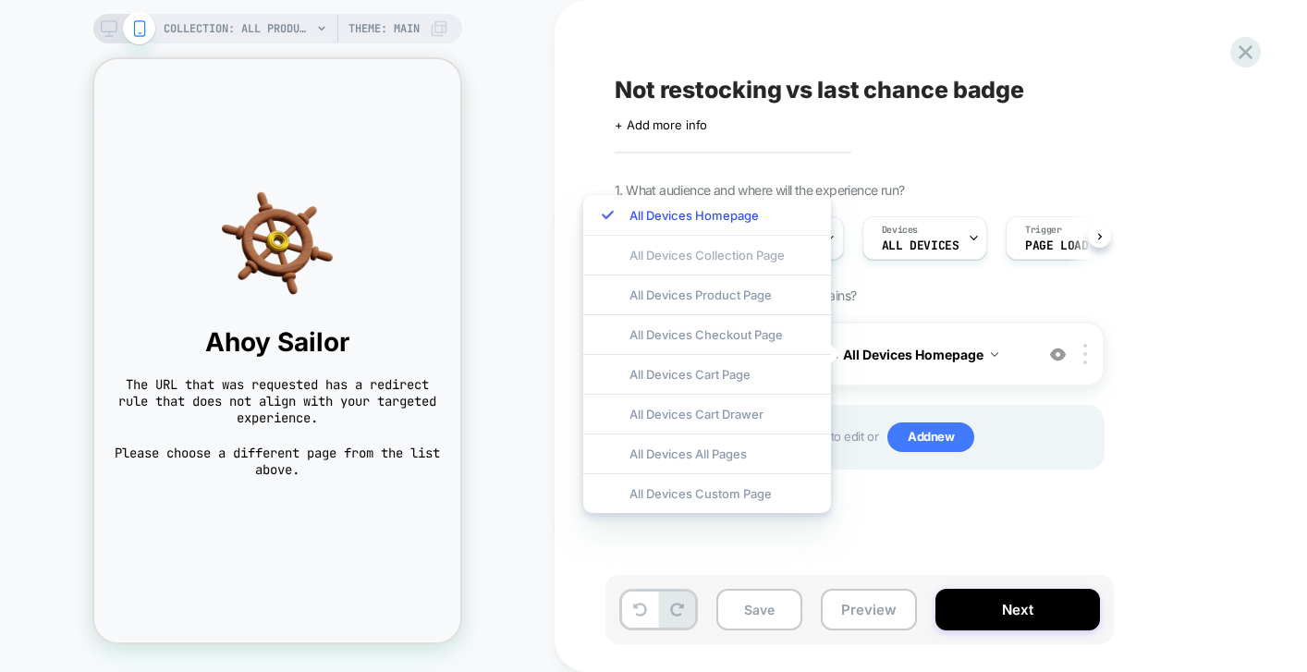
click at [715, 251] on div "All Devices Collection Page" at bounding box center [707, 255] width 248 height 40
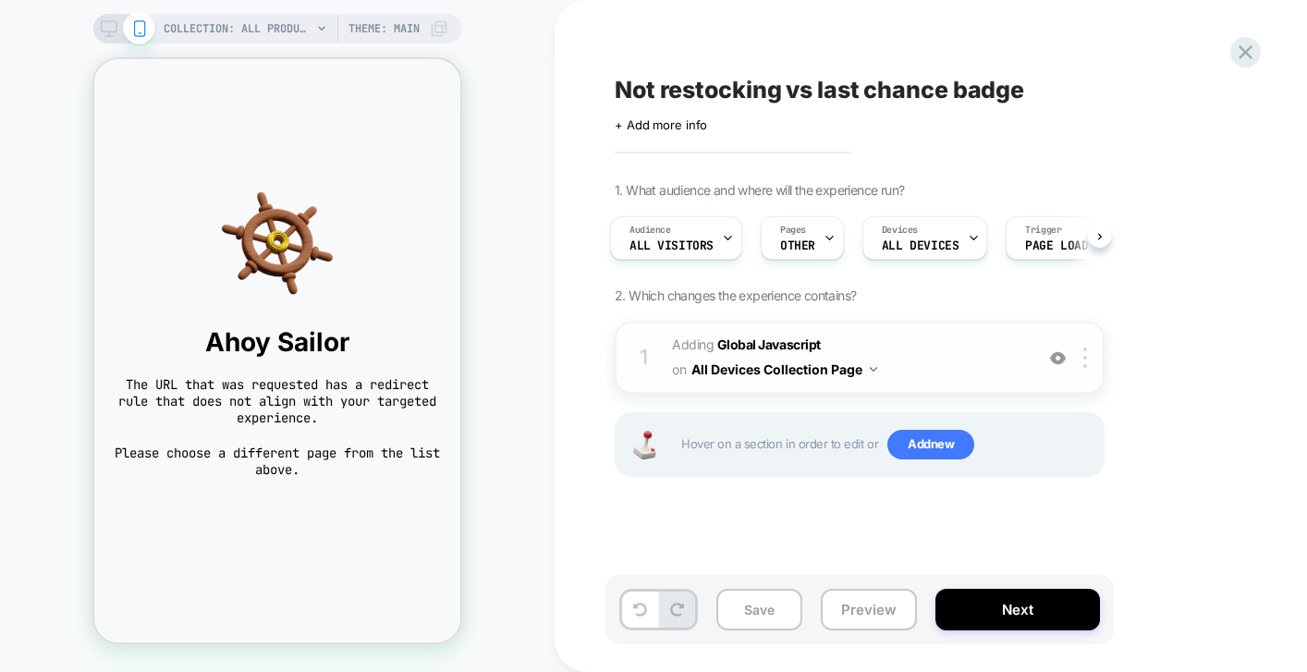
click at [856, 370] on button "All Devices Collection Page" at bounding box center [785, 369] width 186 height 27
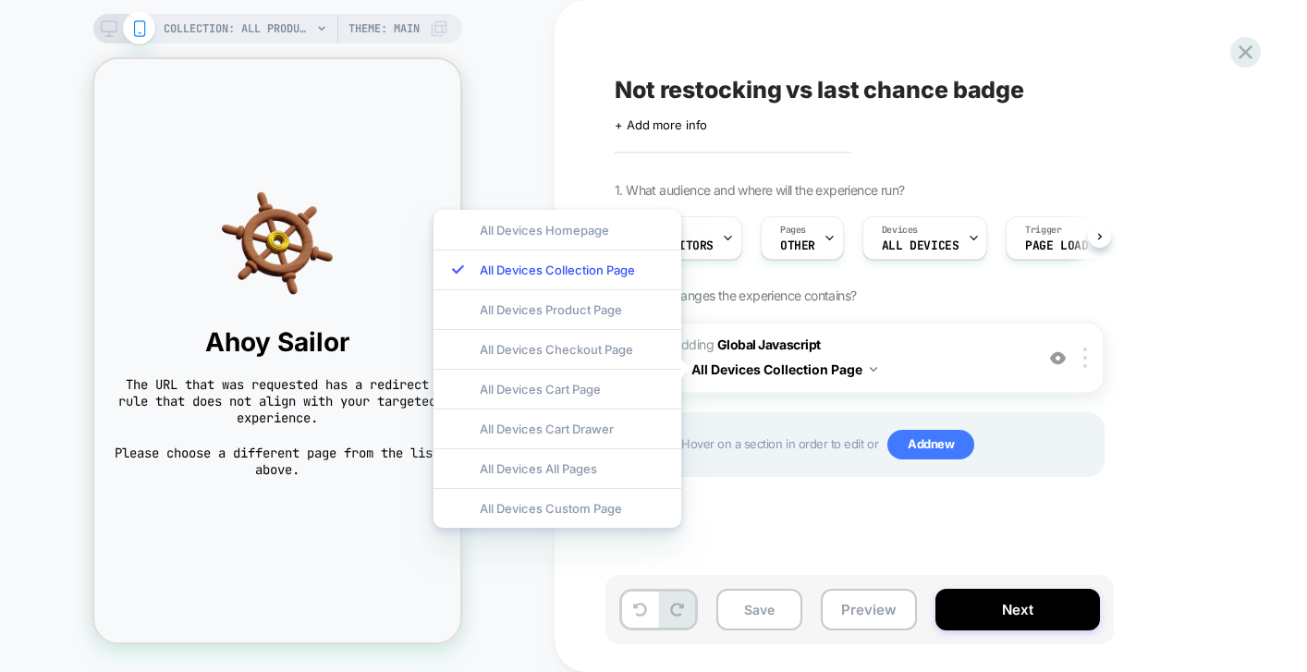
click at [1160, 389] on div "1. What audience and where will the experience run? Audience All Visitors Pages…" at bounding box center [952, 352] width 675 height 341
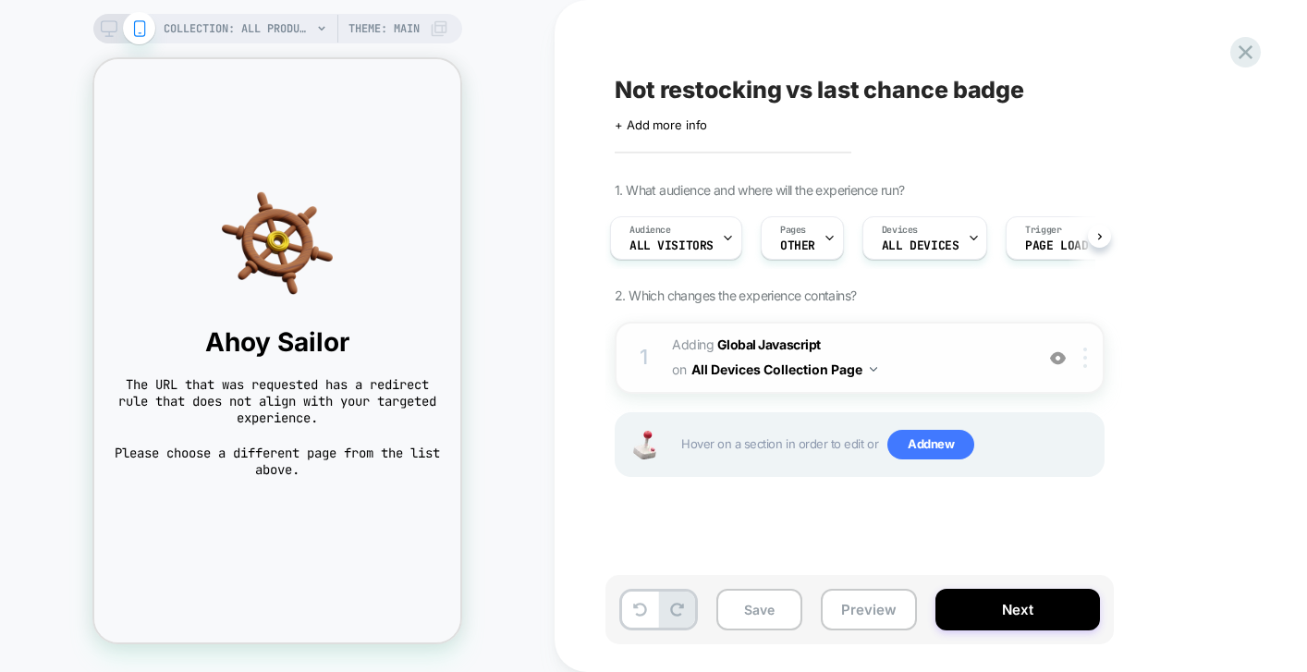
click at [1088, 361] on div at bounding box center [1088, 358] width 31 height 20
click at [1143, 329] on div "1. What audience and where will the experience run? Audience All Visitors Pages…" at bounding box center [952, 352] width 675 height 341
click at [754, 346] on b "Global Javascript" at bounding box center [769, 345] width 104 height 16
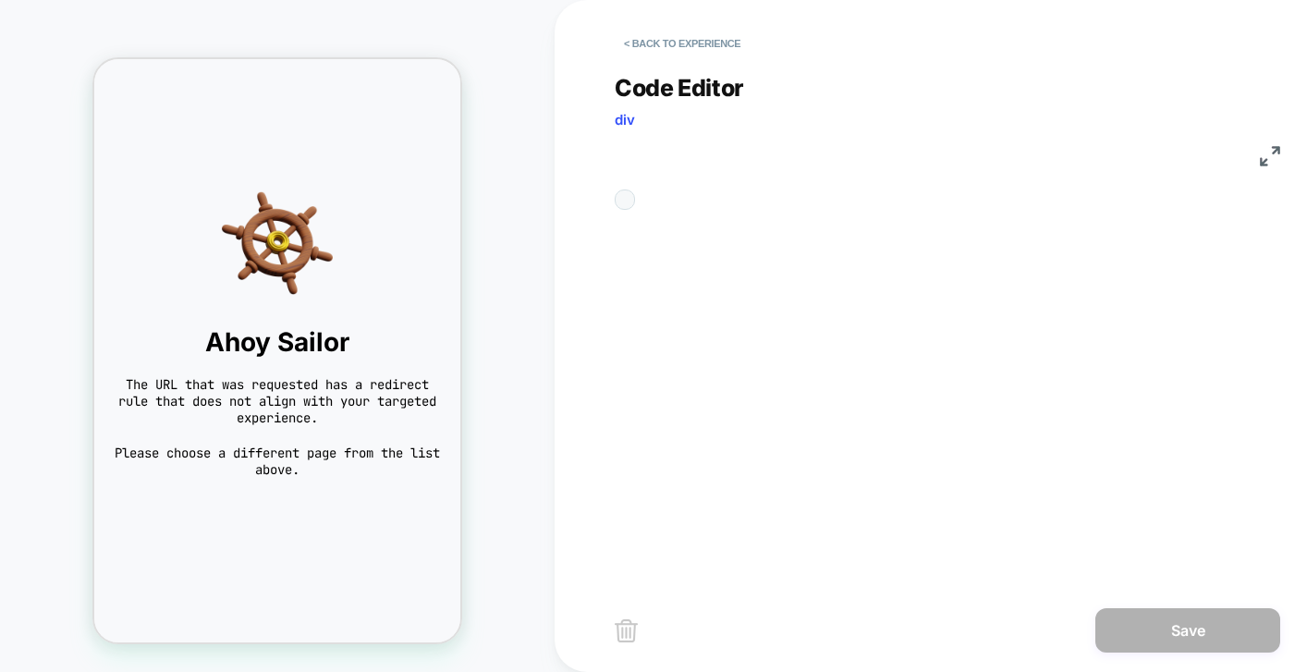
scroll to position [250, 0]
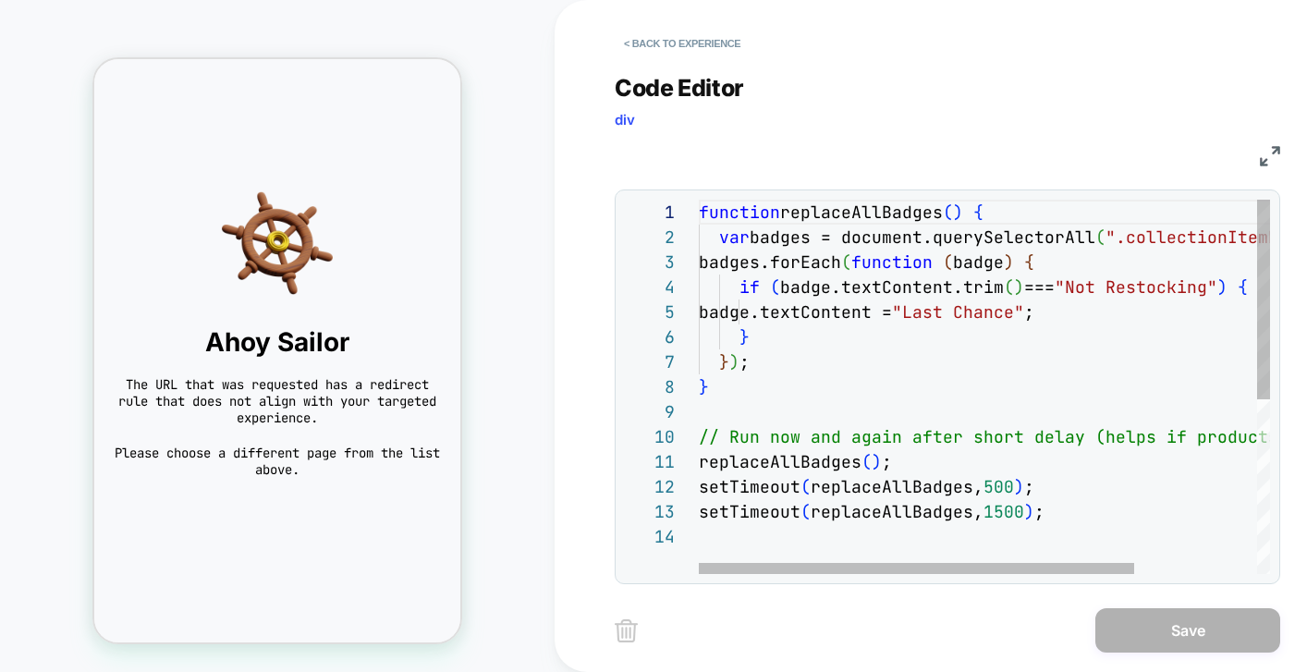
click at [822, 288] on div "function replaceAllBadges ( ) { var badges = document.querySelectorAll ( ".coll…" at bounding box center [1064, 549] width 731 height 699
type textarea "**********"
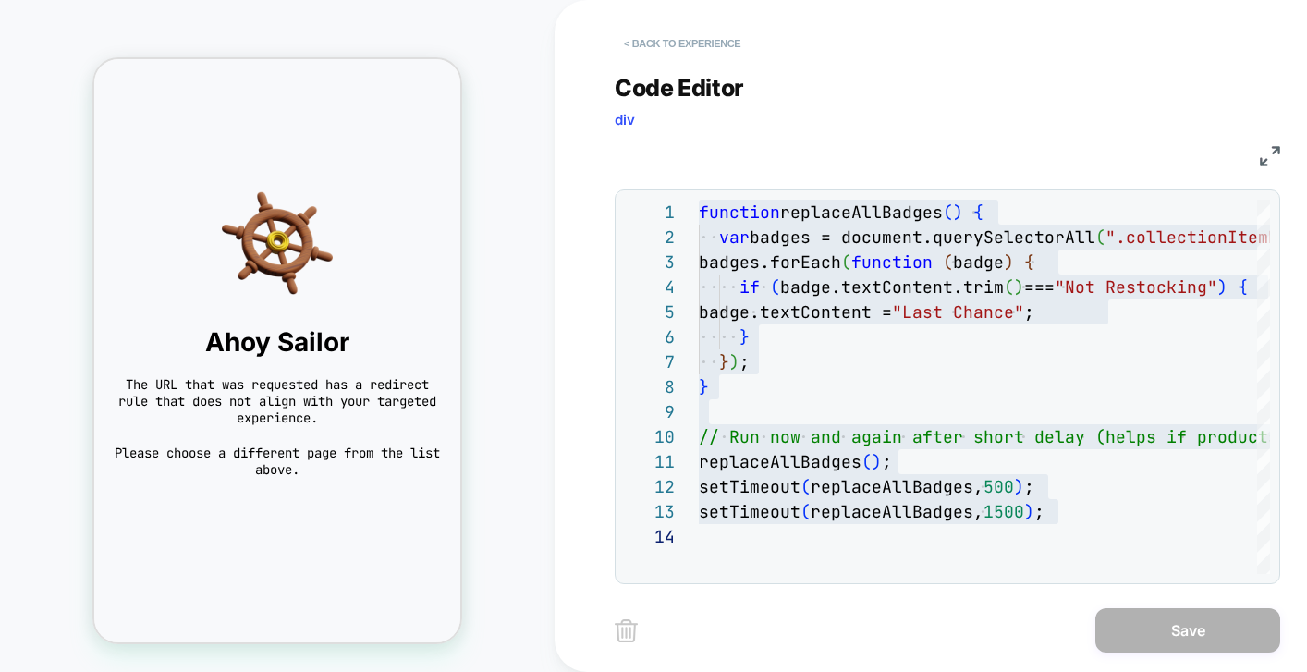
click at [662, 47] on button "< Back to experience" at bounding box center [682, 44] width 135 height 30
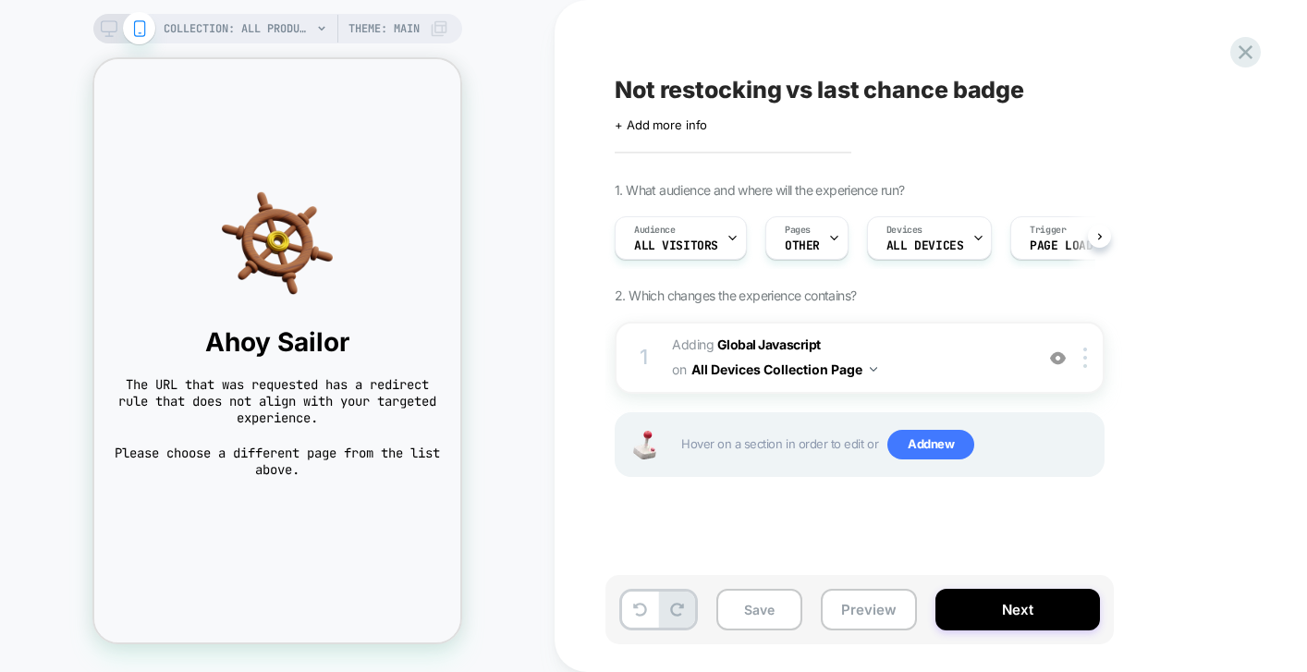
scroll to position [0, 1]
click at [901, 469] on div "Hover on a section in order to edit or Add new" at bounding box center [860, 444] width 490 height 65
click at [911, 447] on span "Add new" at bounding box center [931, 445] width 87 height 30
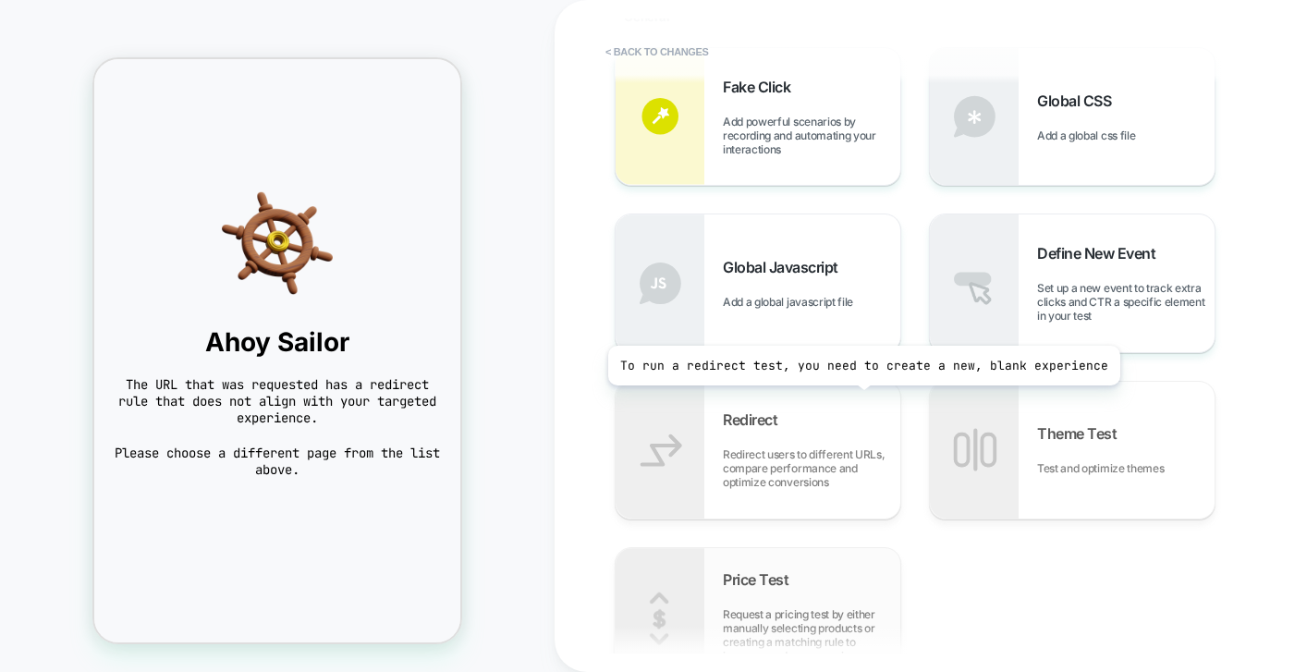
scroll to position [447, 0]
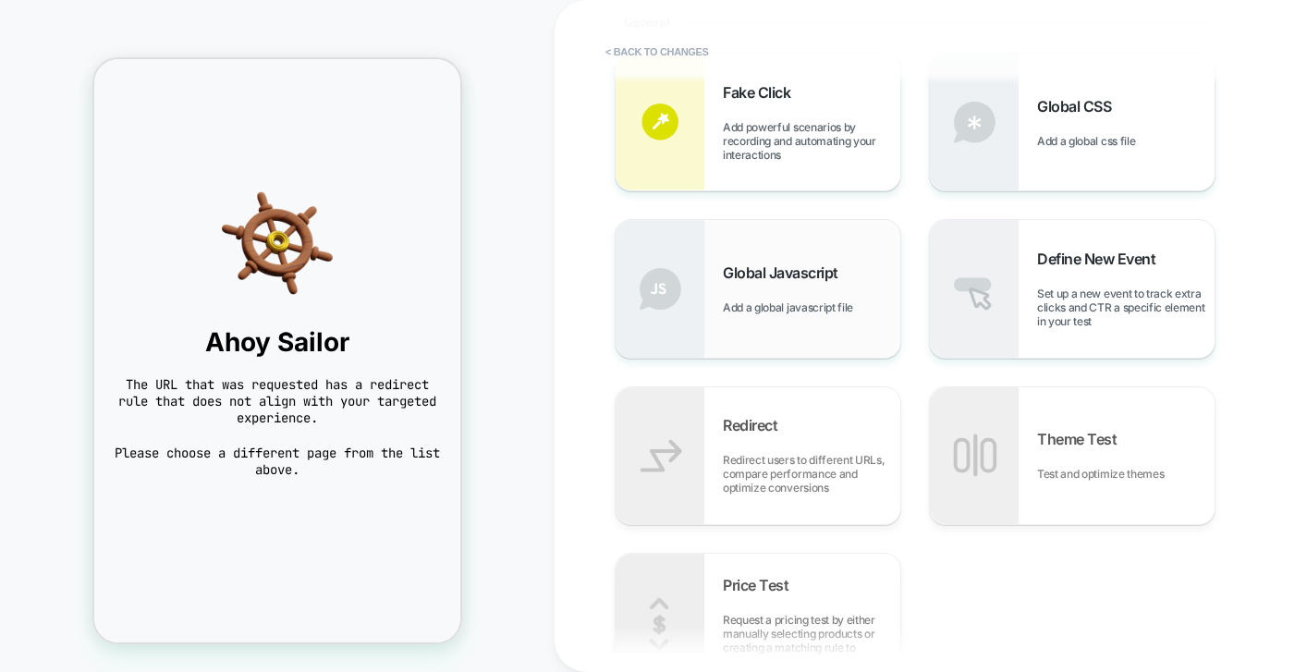
click at [811, 300] on span "Add a global javascript file" at bounding box center [793, 307] width 140 height 14
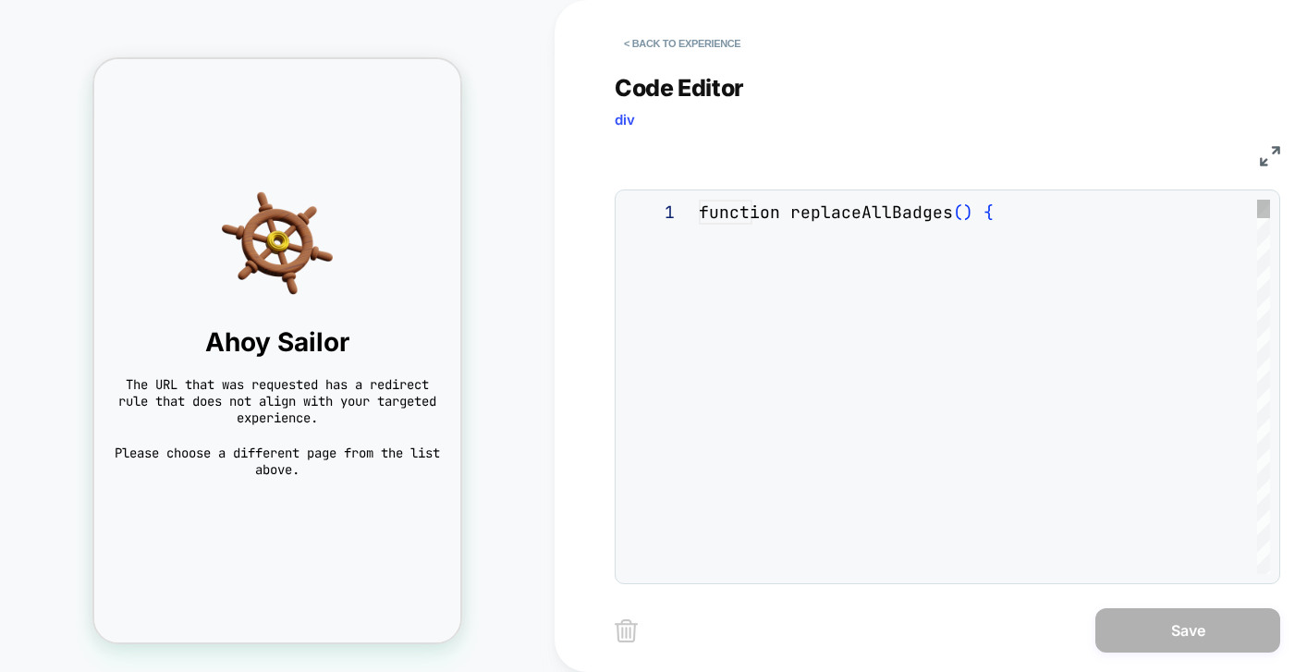
scroll to position [250, 0]
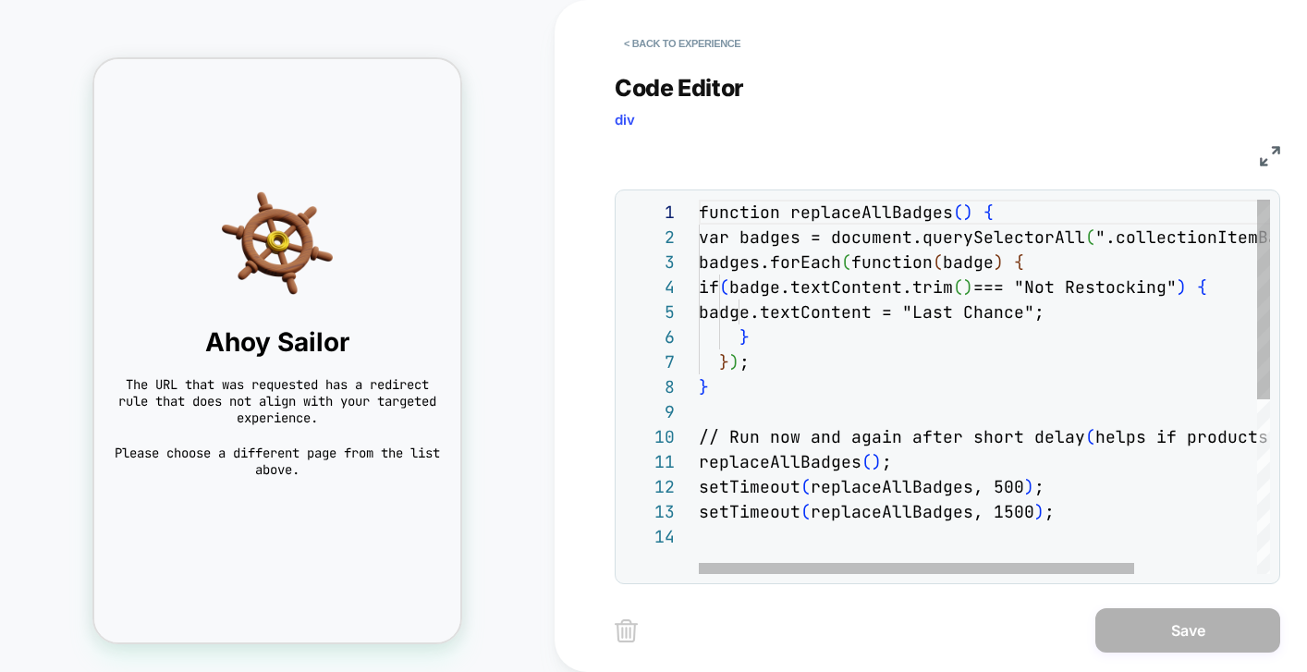
click at [838, 398] on div "function replaceAllBadges ( ) { var badges = document.querySelectorAll ( ".coll…" at bounding box center [1064, 549] width 731 height 699
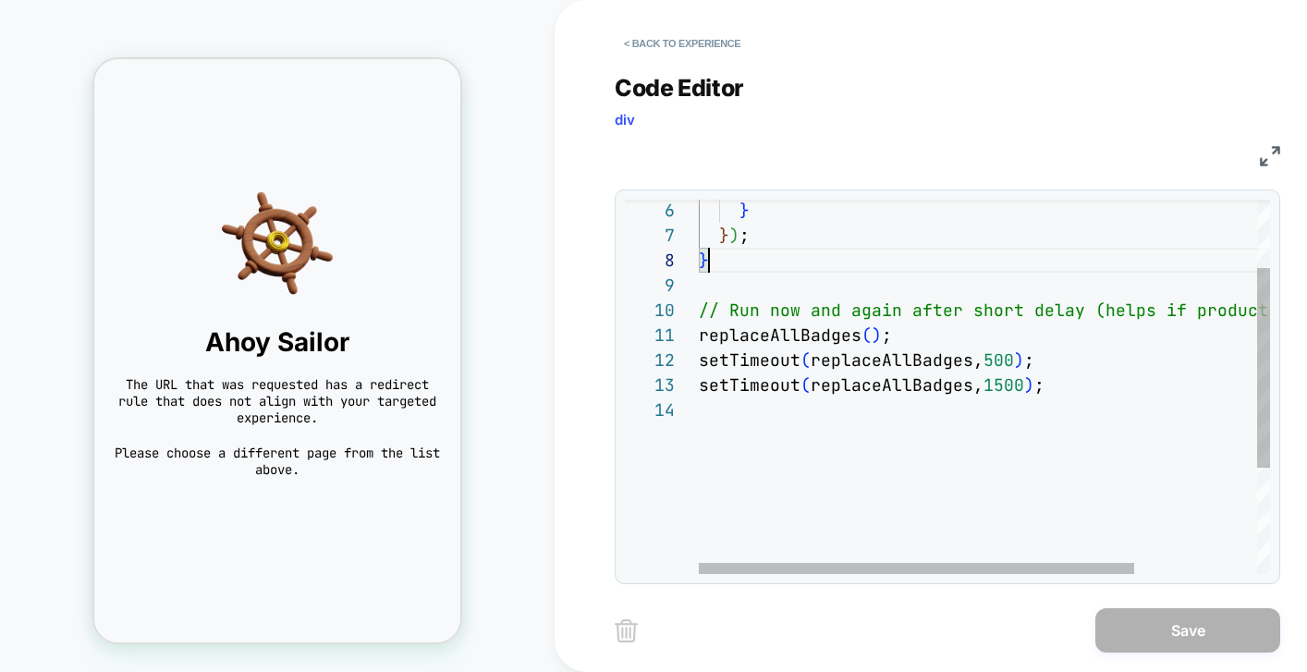
type textarea "**********"
click at [838, 398] on div "setTimeout ( replaceAllBadges, 1500 ) ; setTimeout ( replaceAllBadges, 500 ) ; …" at bounding box center [1064, 422] width 731 height 699
click at [770, 426] on div "setTimeout ( replaceAllBadges, 1500 ) ; setTimeout ( replaceAllBadges, 500 ) ; …" at bounding box center [1064, 422] width 731 height 699
click at [656, 42] on button "< Back to experience" at bounding box center [682, 44] width 135 height 30
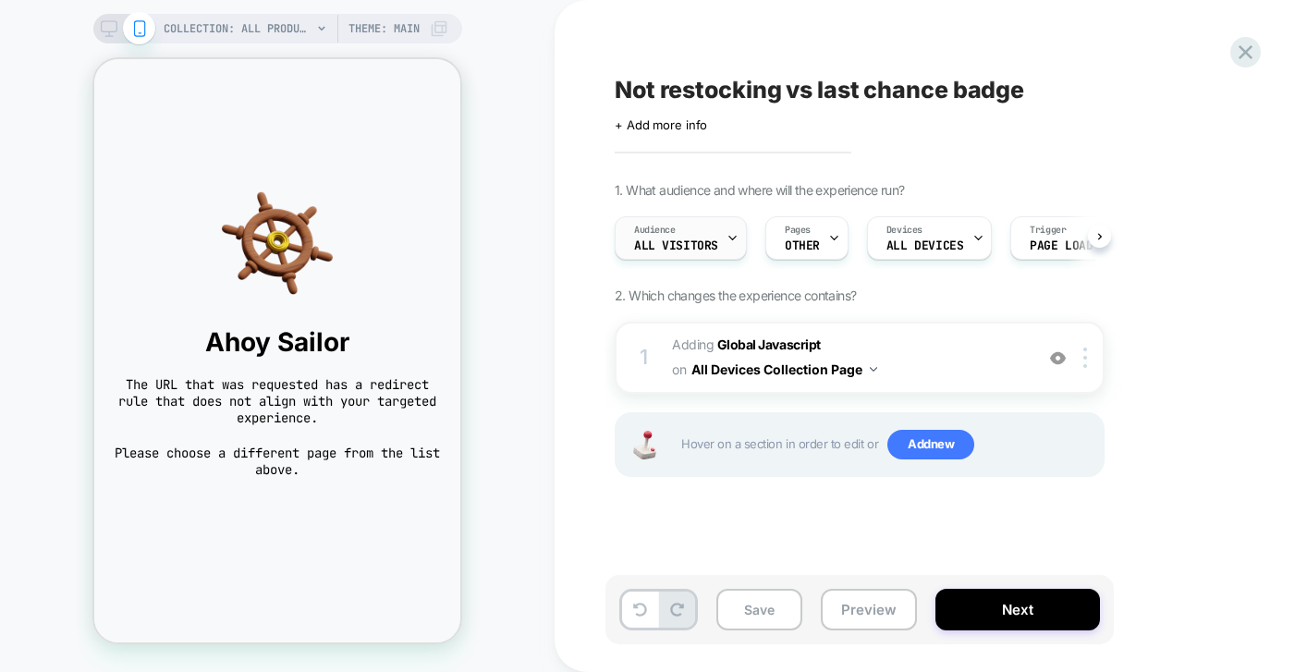
scroll to position [0, 1]
click at [1137, 358] on div "1. What audience and where will the experience run? Audience All Visitors Pages…" at bounding box center [952, 352] width 675 height 341
click at [814, 243] on span "OTHER" at bounding box center [801, 245] width 35 height 13
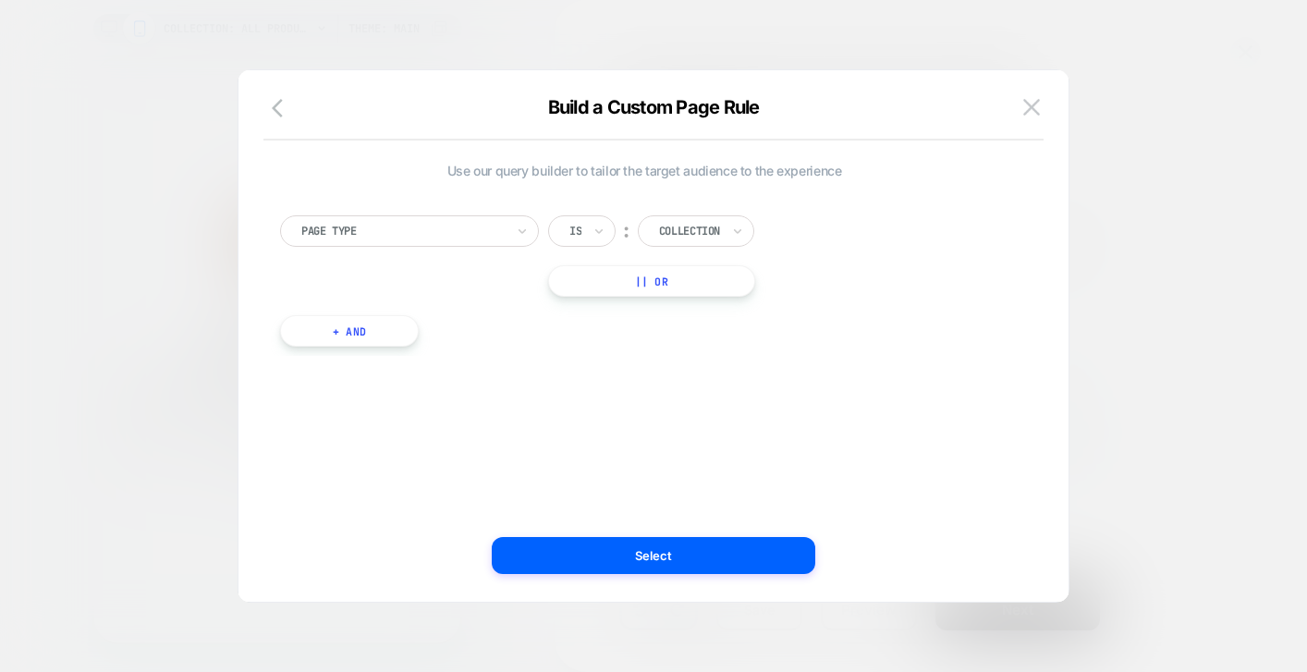
click at [666, 280] on button "|| Or" at bounding box center [651, 280] width 207 height 31
click at [674, 283] on div at bounding box center [683, 281] width 49 height 17
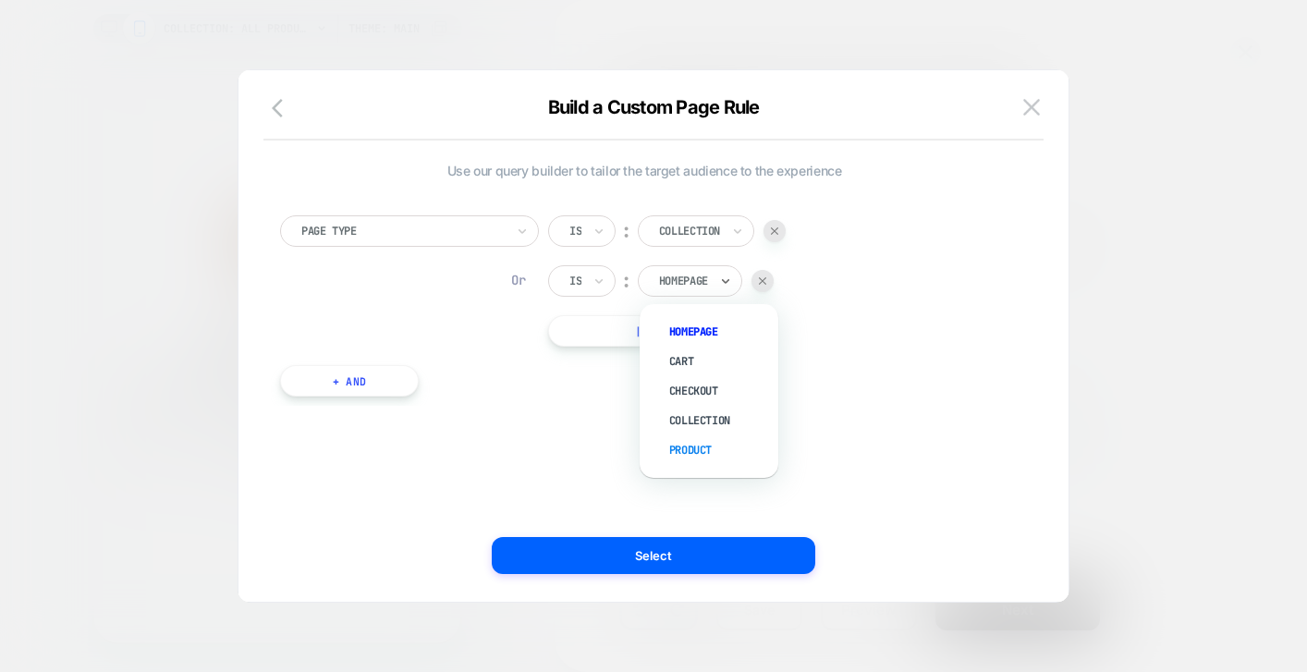
click at [682, 446] on div "Product" at bounding box center [718, 450] width 120 height 30
click at [692, 463] on div "Use our query builder to tailor the target audience to the experience Page Type…" at bounding box center [644, 336] width 775 height 458
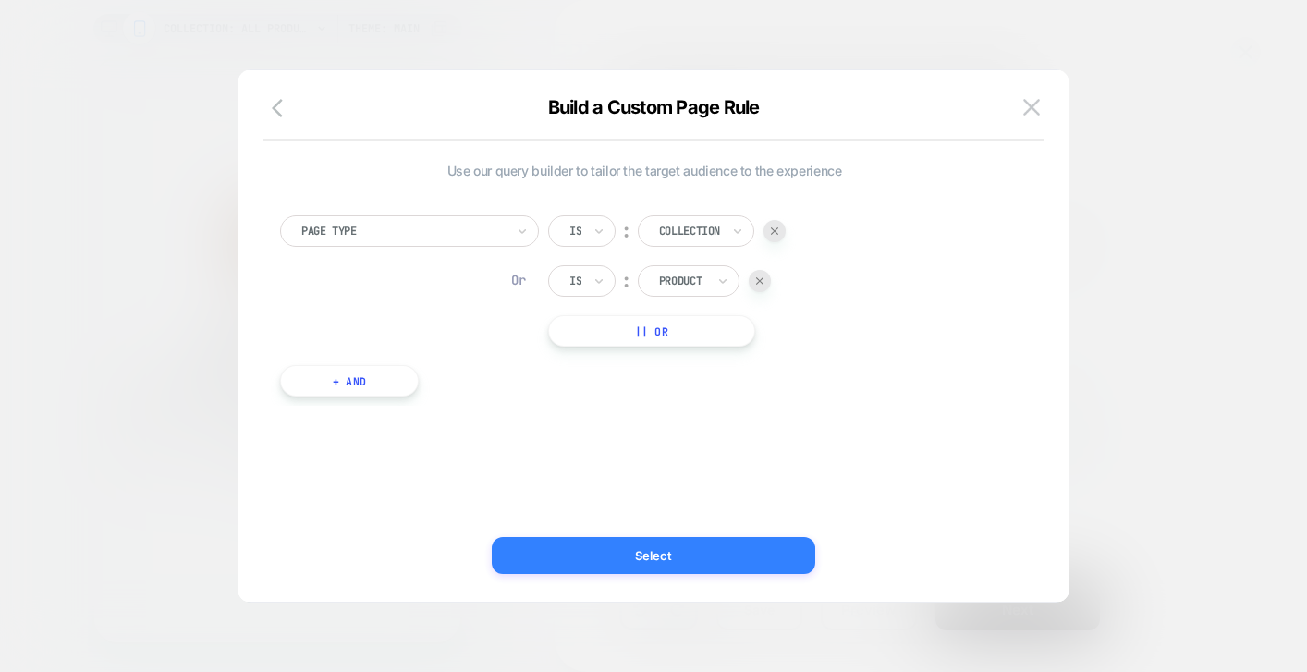
click at [675, 543] on button "Select" at bounding box center [654, 555] width 324 height 37
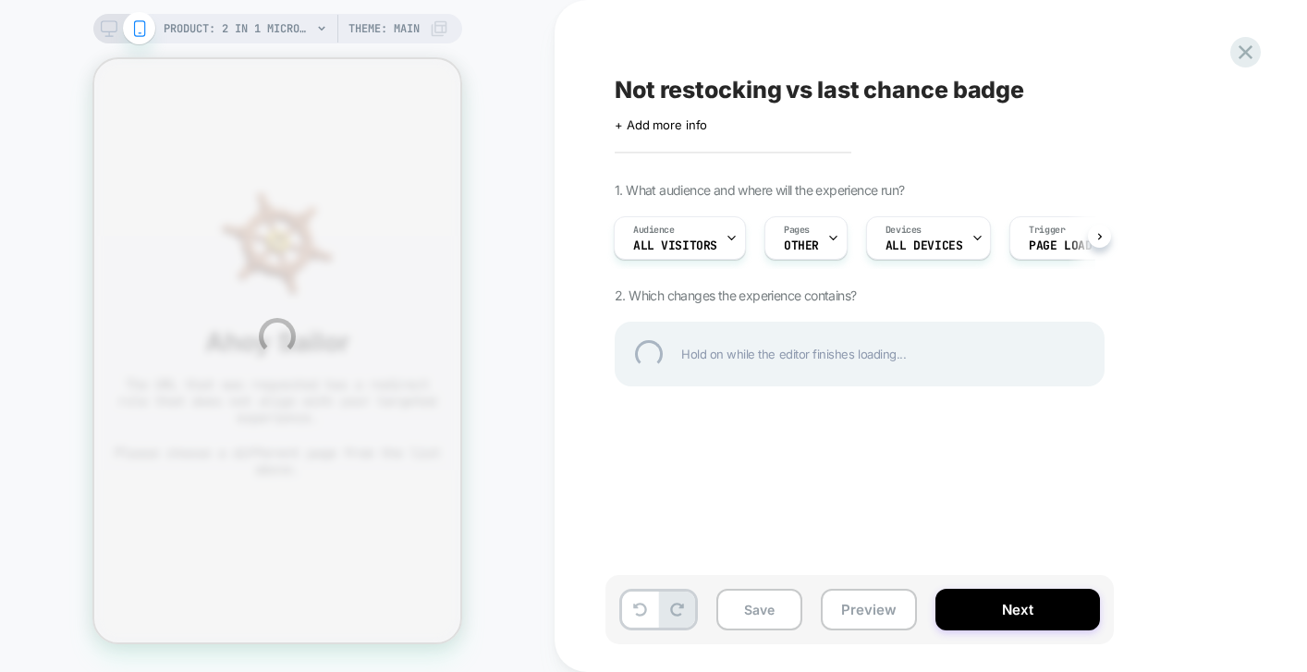
click at [304, 29] on div "PRODUCT: 2 in 1 MicroCharger [portable watch charger] PRODUCT: 2 in 1 MicroChar…" at bounding box center [653, 336] width 1307 height 672
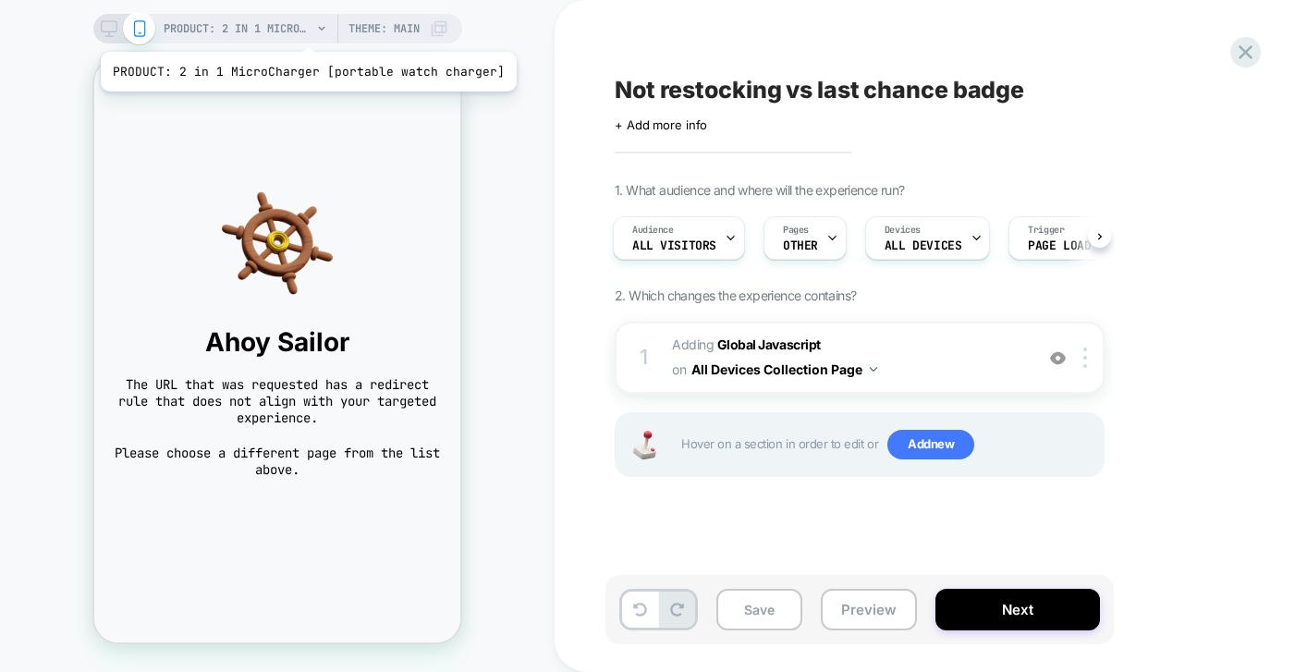
scroll to position [0, 3]
click at [287, 29] on span "PRODUCT: 2 in 1 MicroCharger [portable watch charger]" at bounding box center [238, 29] width 148 height 30
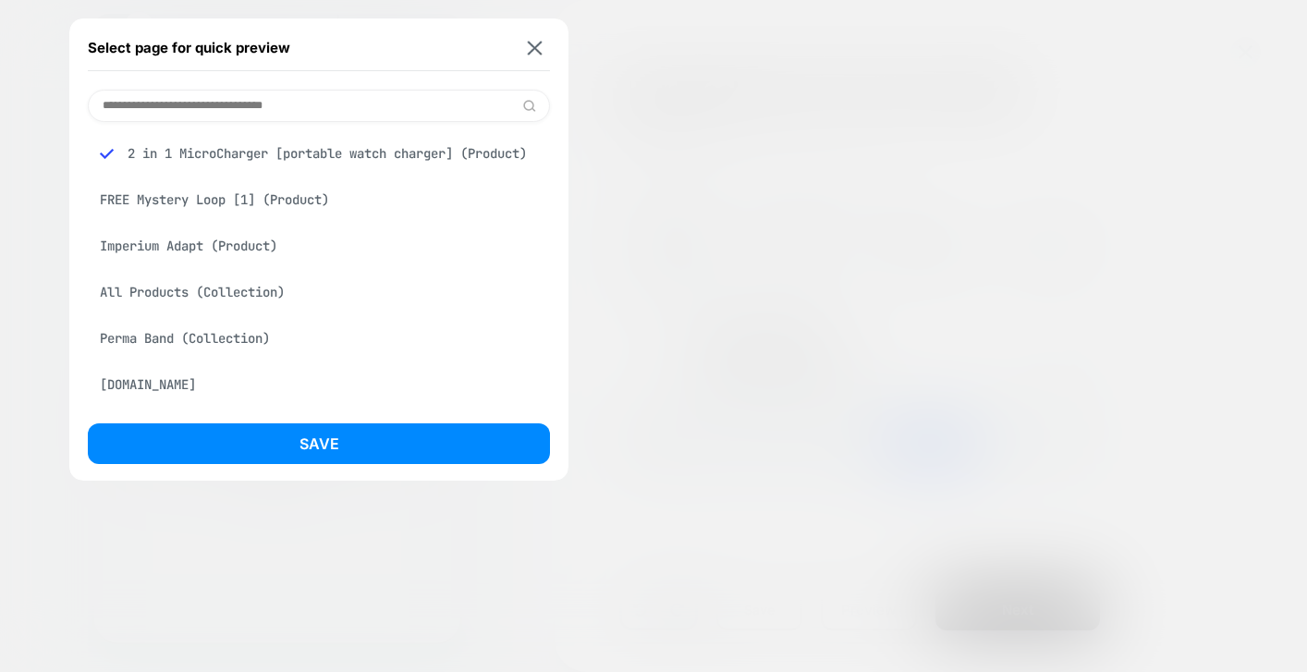
click at [207, 308] on div "All Products (Collection)" at bounding box center [319, 292] width 462 height 35
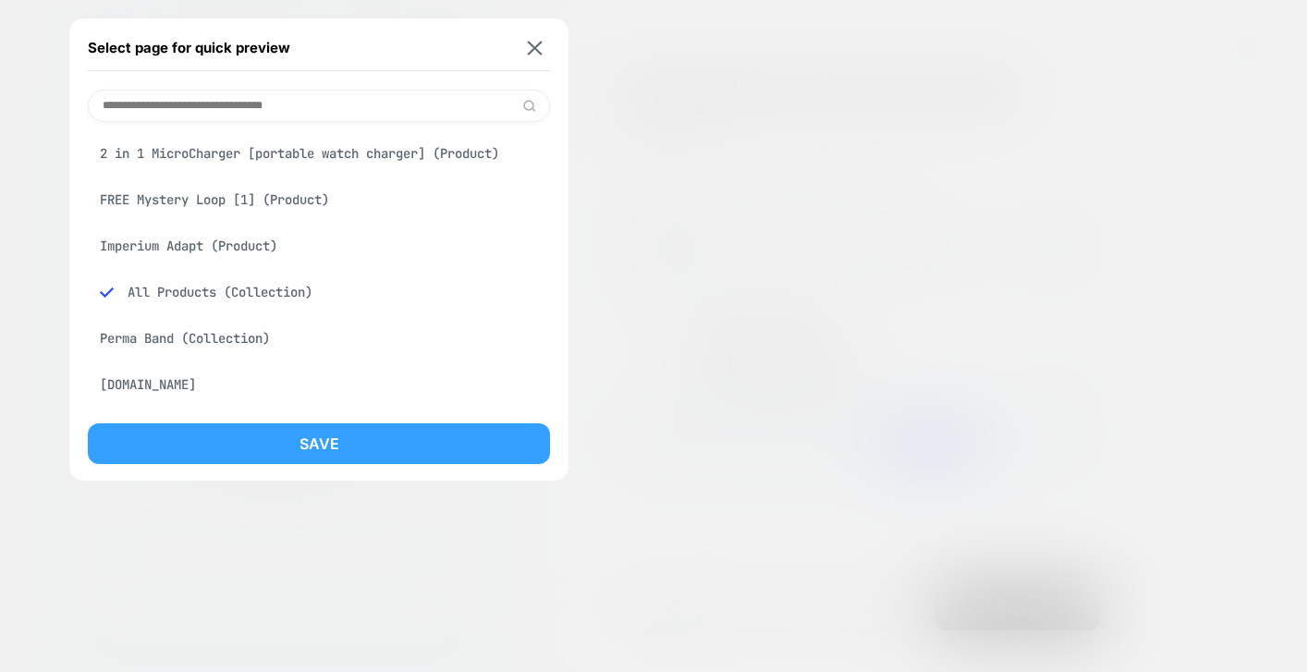
click at [386, 433] on button "Save" at bounding box center [319, 443] width 462 height 41
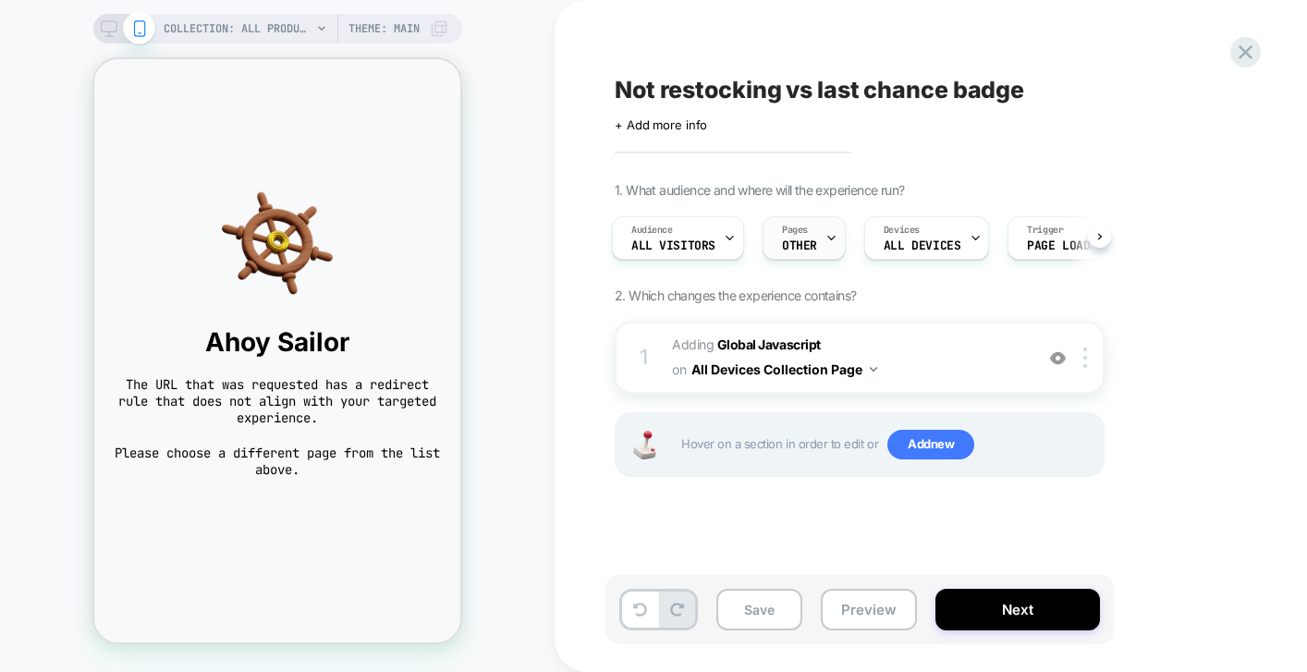
scroll to position [0, 4]
click at [1092, 357] on div at bounding box center [1088, 358] width 31 height 20
click at [839, 363] on button "All Devices Collection Page" at bounding box center [785, 369] width 186 height 27
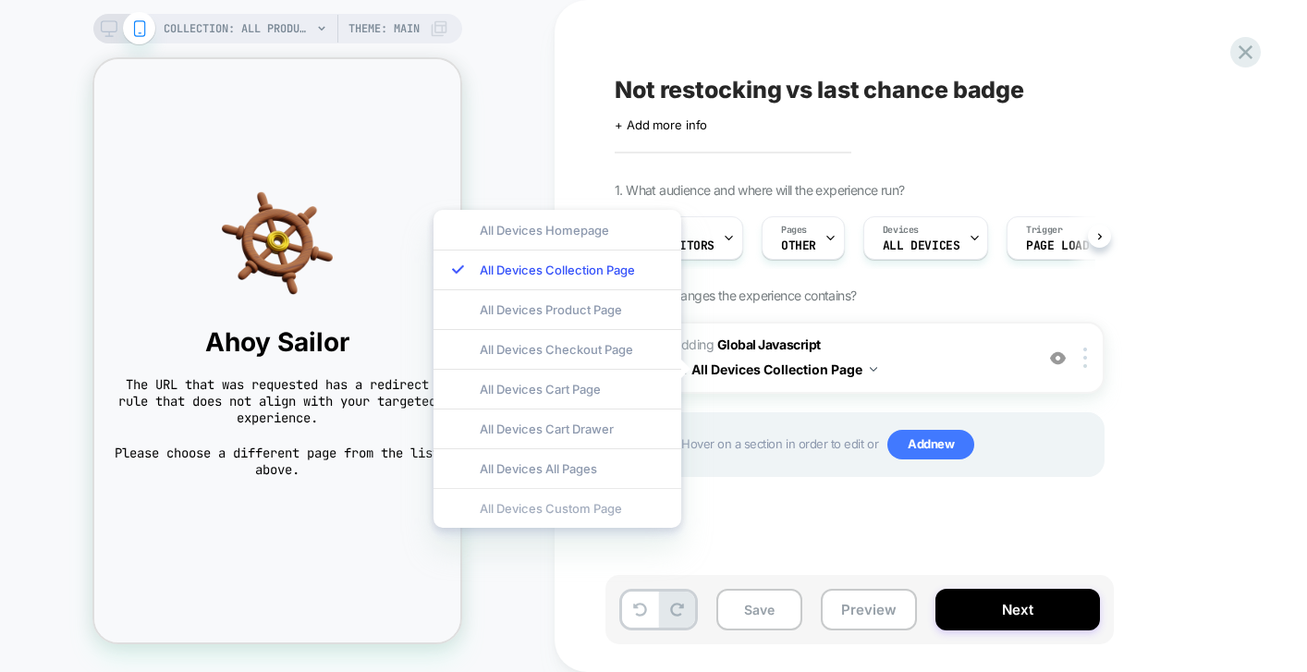
click at [594, 508] on div "All Devices Custom Page" at bounding box center [558, 508] width 248 height 40
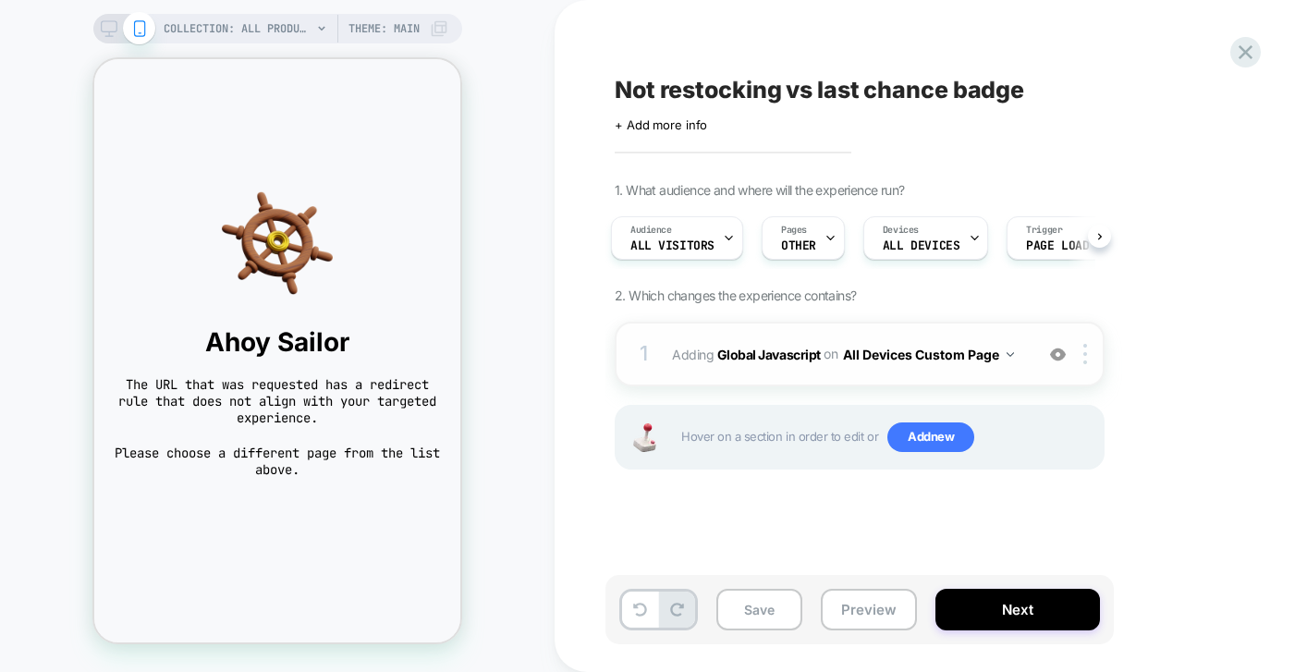
click at [982, 353] on button "All Devices Custom Page" at bounding box center [928, 354] width 171 height 27
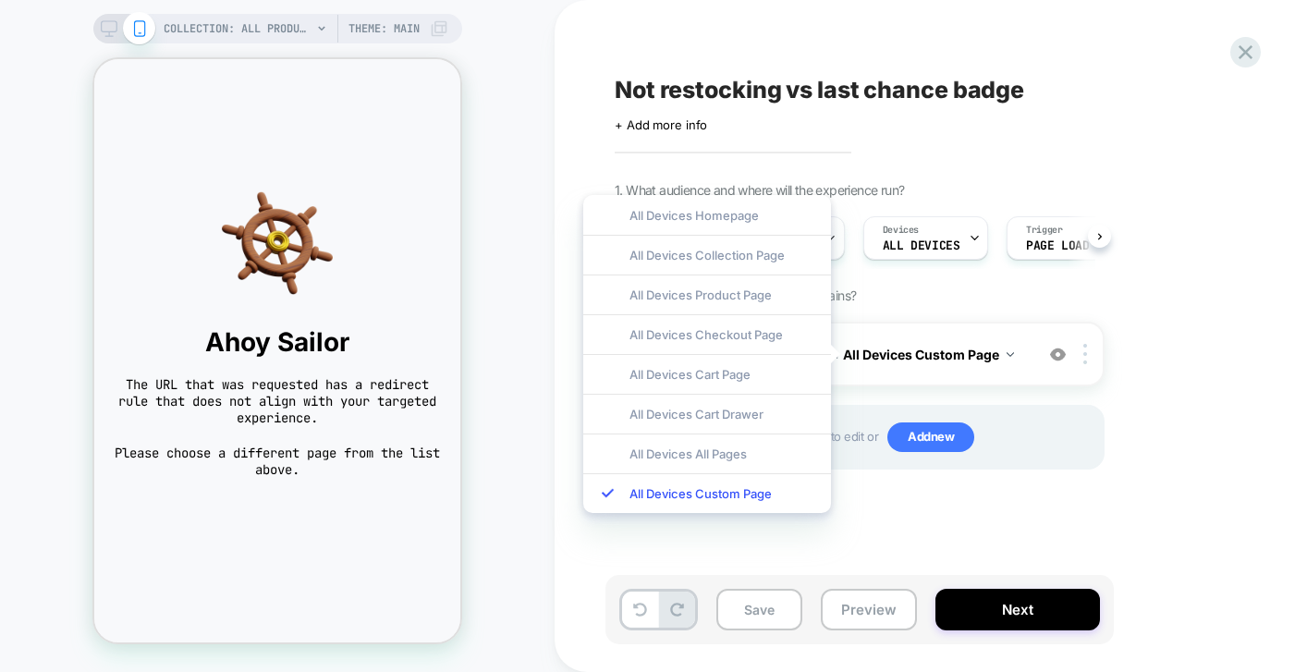
click at [1215, 408] on div "1. What audience and where will the experience run? Audience All Visitors Pages…" at bounding box center [952, 349] width 675 height 334
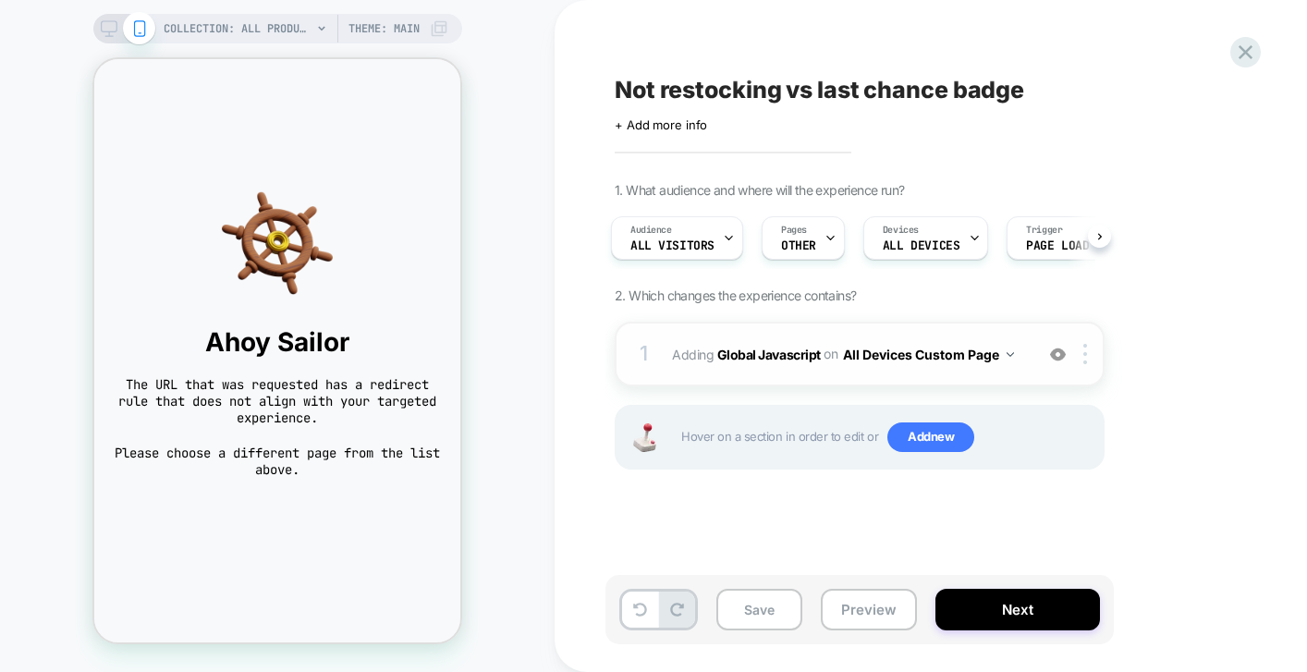
click at [875, 355] on button "All Devices Custom Page" at bounding box center [928, 354] width 171 height 27
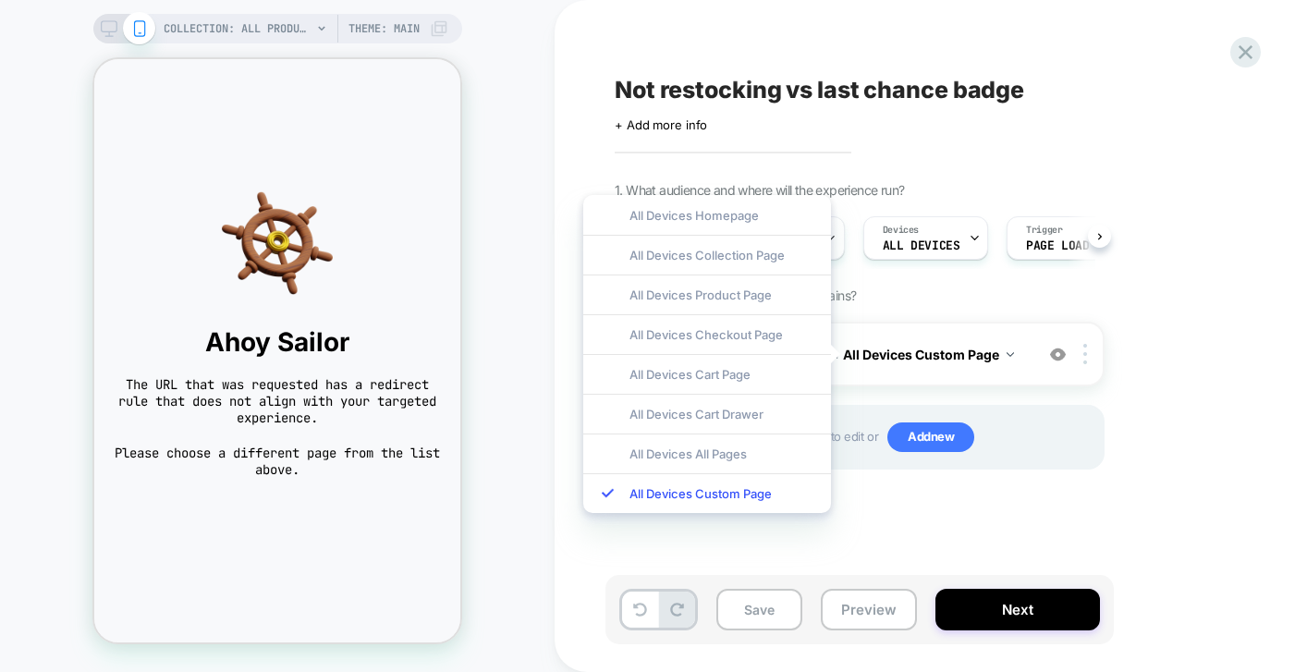
scroll to position [0, 7]
click at [1172, 303] on div "1. What audience and where will the experience run? Audience All Visitors Pages…" at bounding box center [952, 349] width 675 height 334
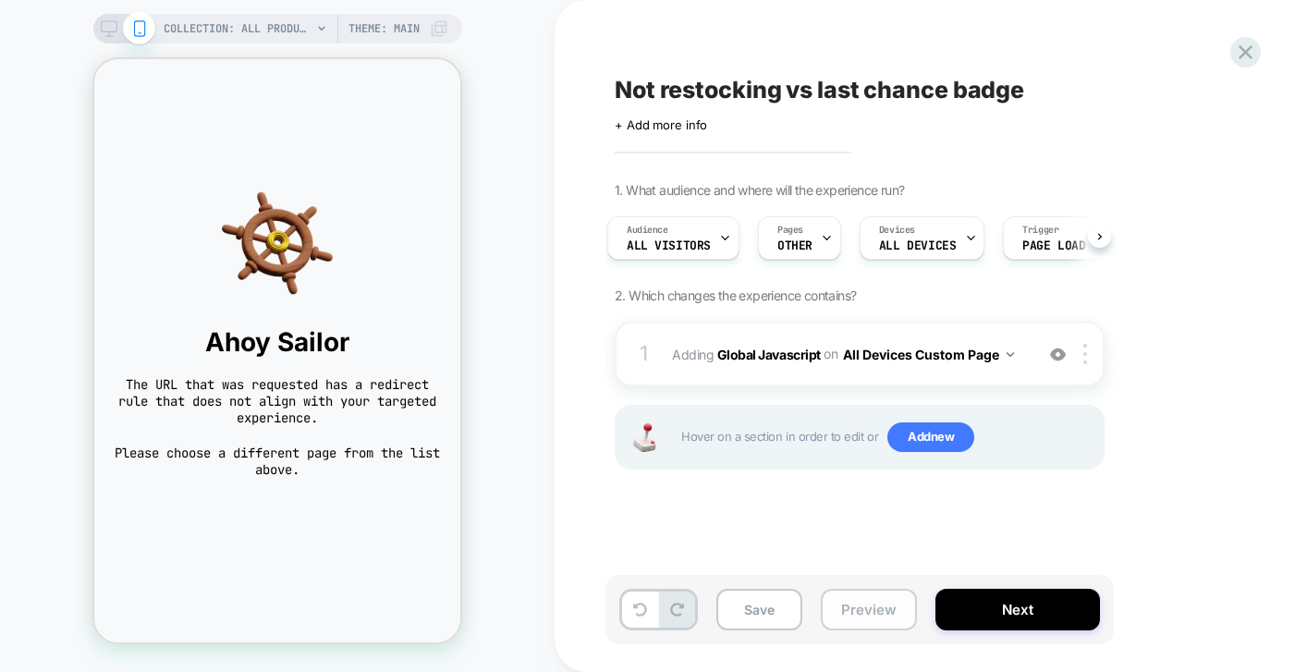
click at [850, 603] on button "Preview" at bounding box center [869, 610] width 96 height 42
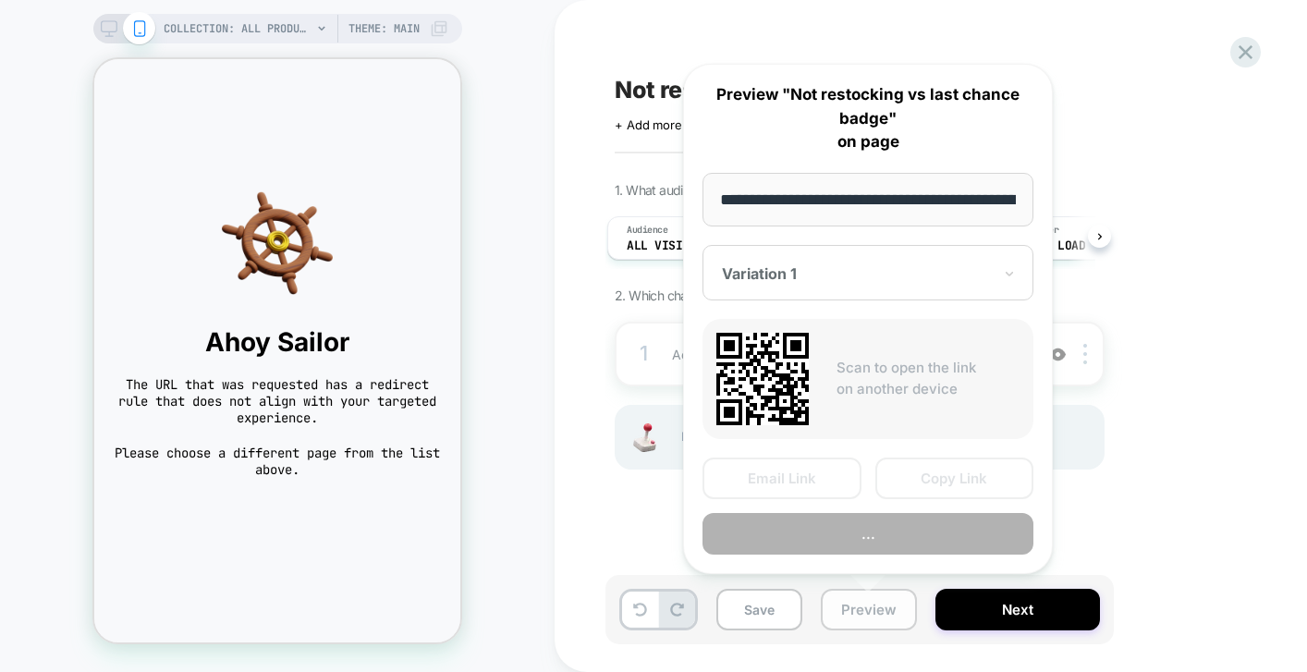
scroll to position [0, 210]
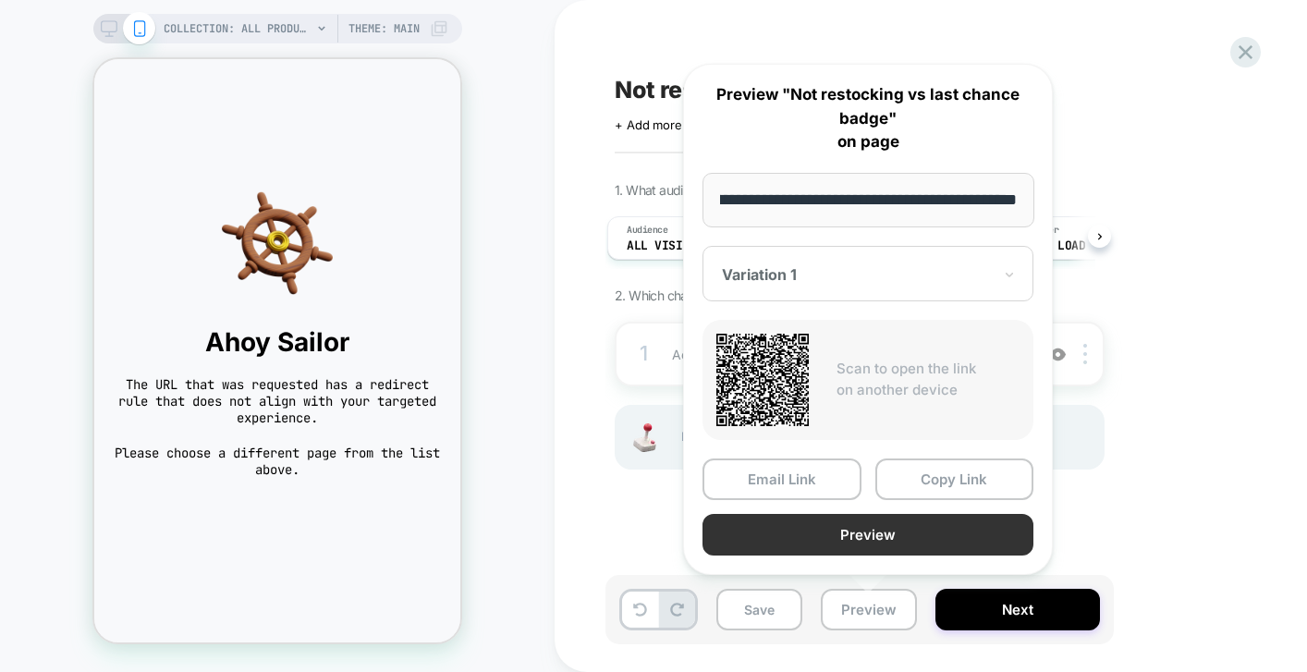
click at [881, 523] on button "Preview" at bounding box center [868, 535] width 331 height 42
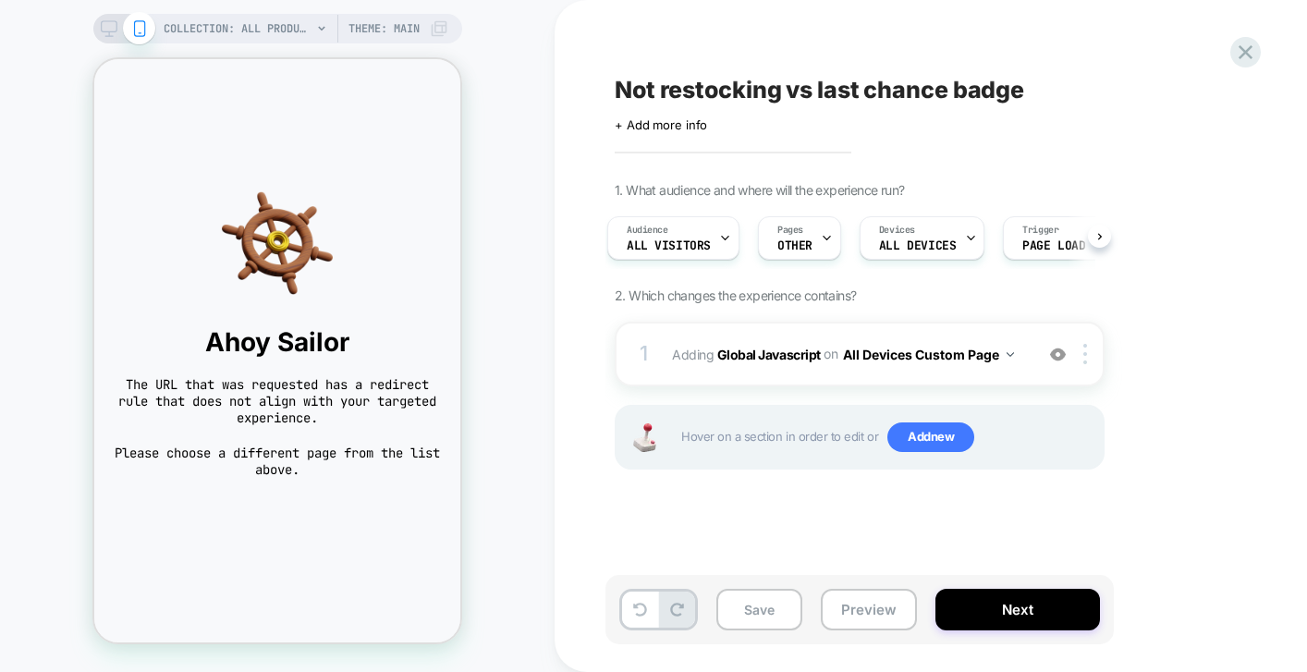
click at [1039, 421] on div "Hover on a section in order to edit or Add new" at bounding box center [860, 437] width 490 height 65
click at [908, 446] on span "Add new" at bounding box center [931, 437] width 87 height 30
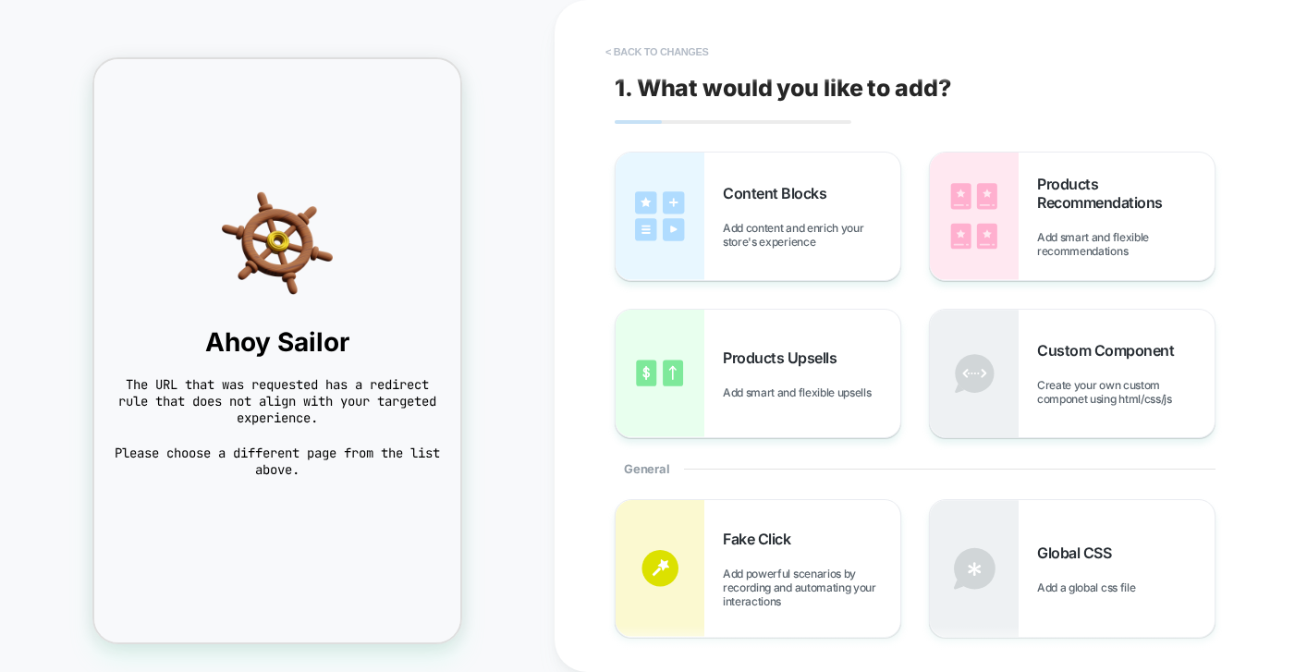
click at [694, 52] on button "< Back to changes" at bounding box center [657, 52] width 122 height 30
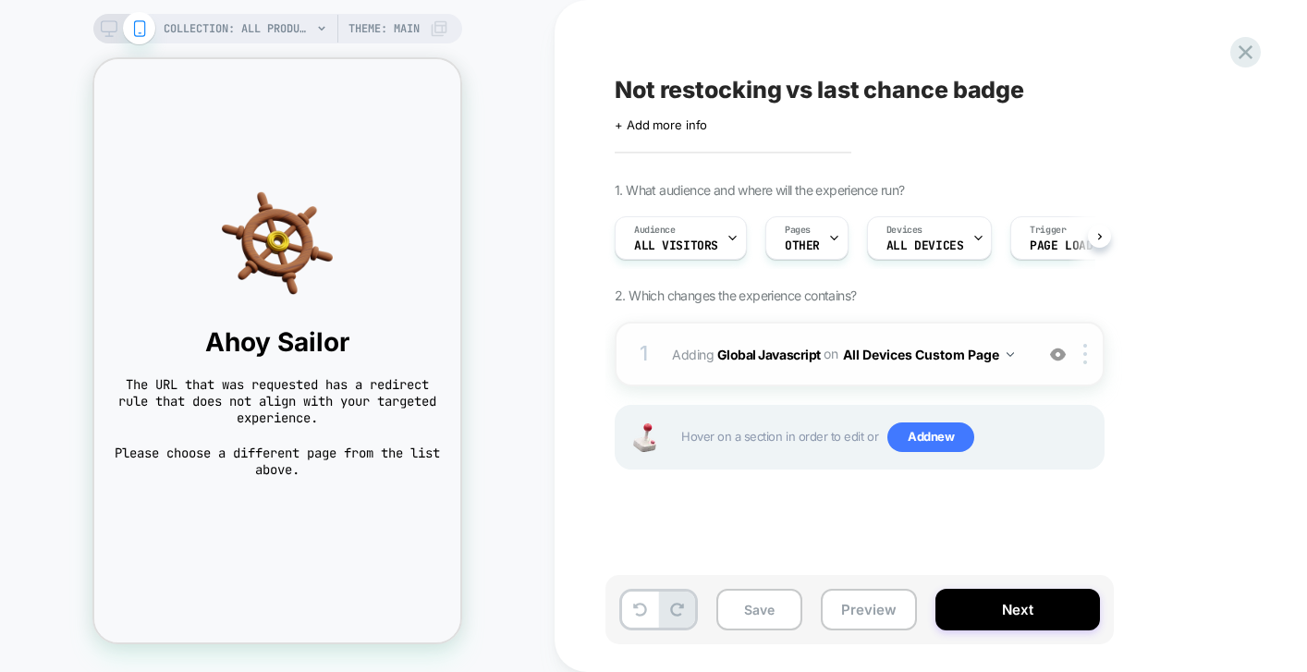
scroll to position [0, 1]
click at [737, 357] on b "Global Javascript" at bounding box center [769, 354] width 104 height 16
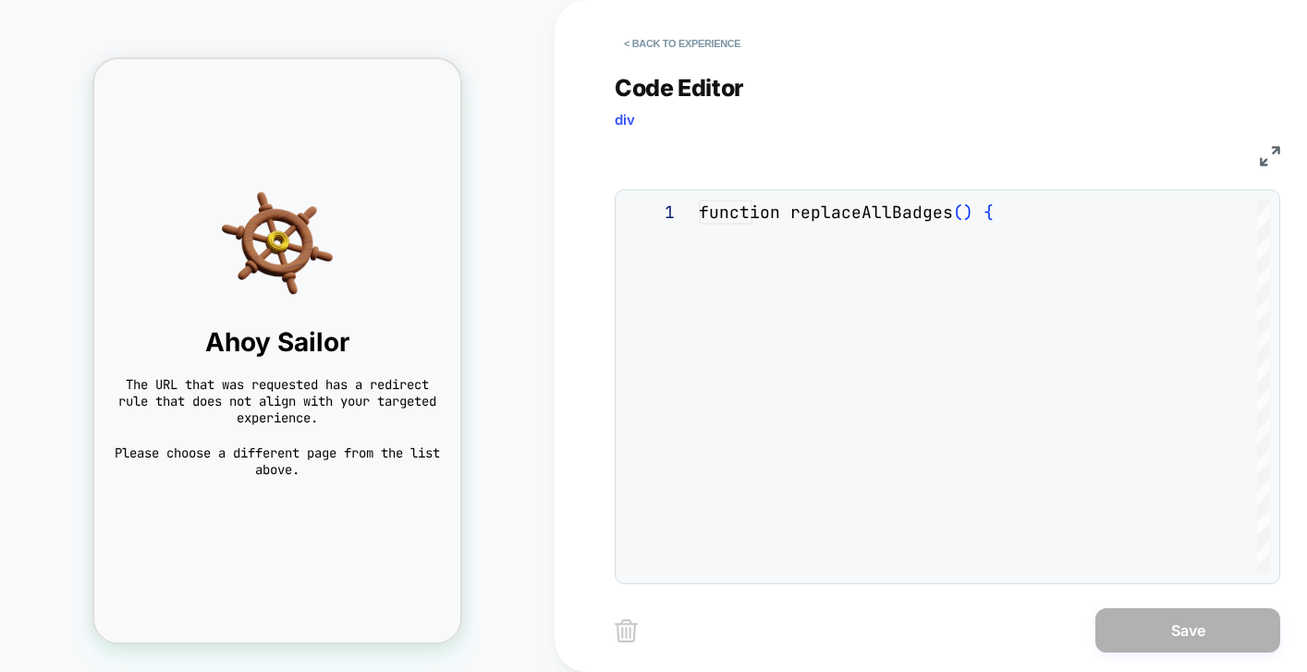
scroll to position [250, 0]
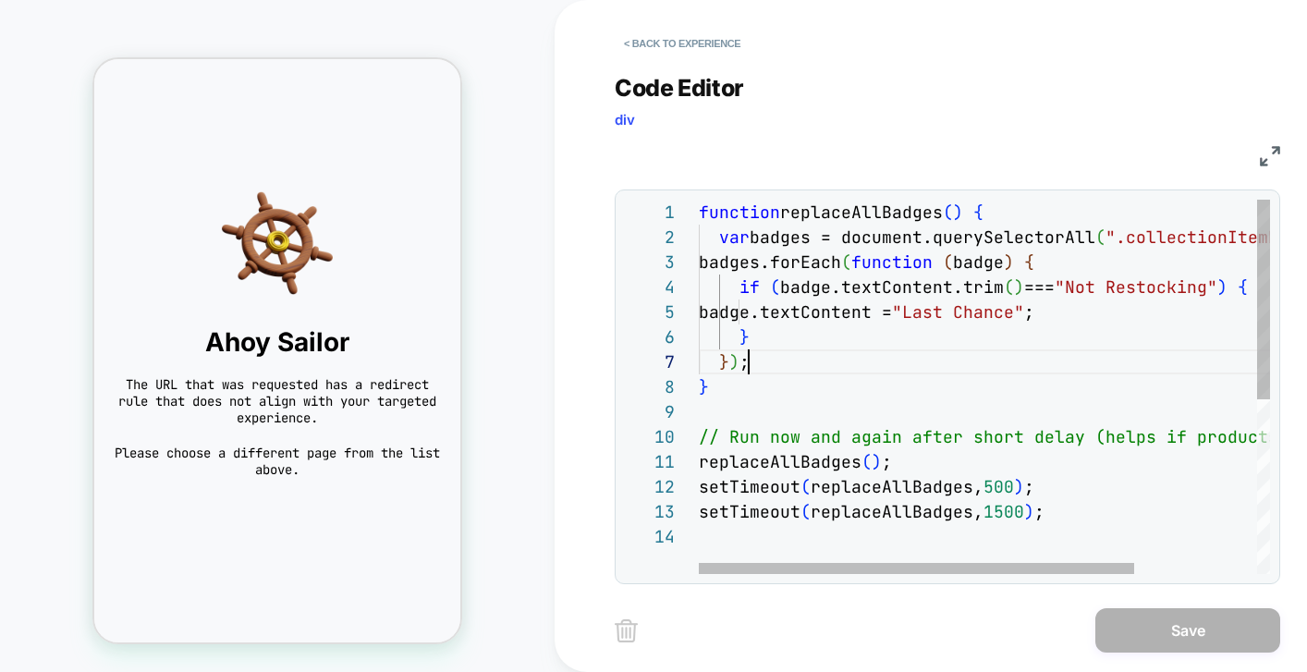
click at [851, 351] on div "function replaceAllBadges ( ) { var badges = document.querySelectorAll ( ".coll…" at bounding box center [1064, 549] width 731 height 699
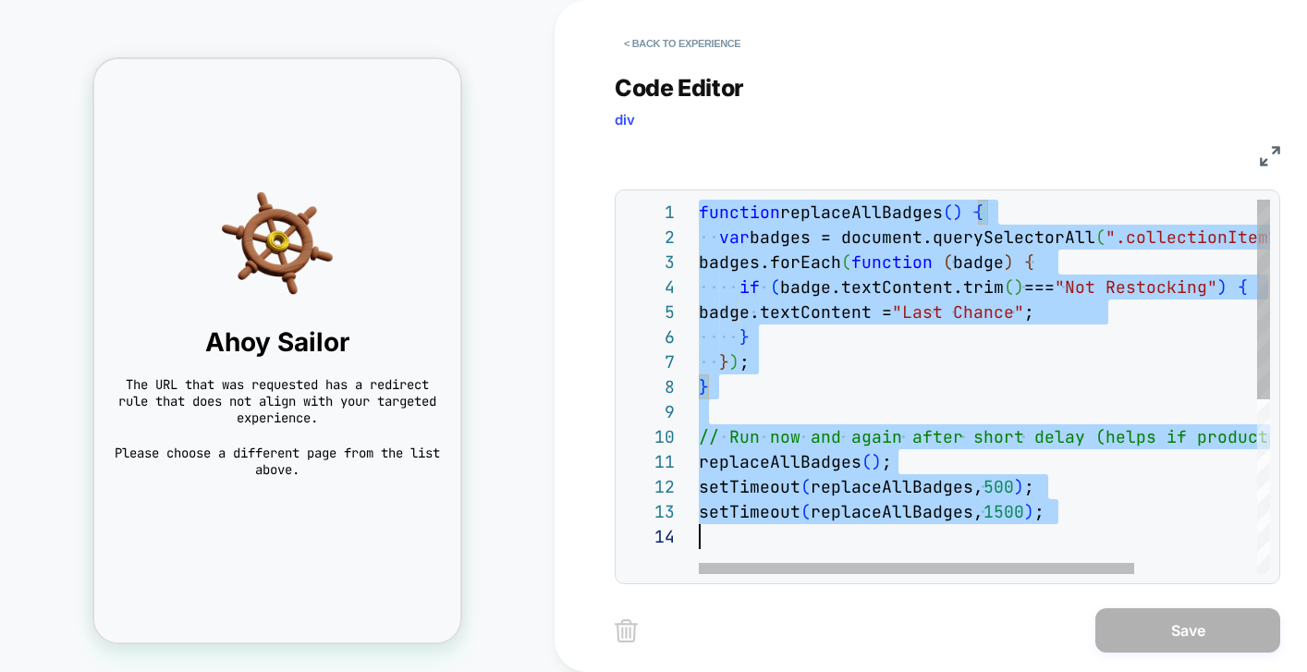
scroll to position [0, 0]
type textarea "**********"
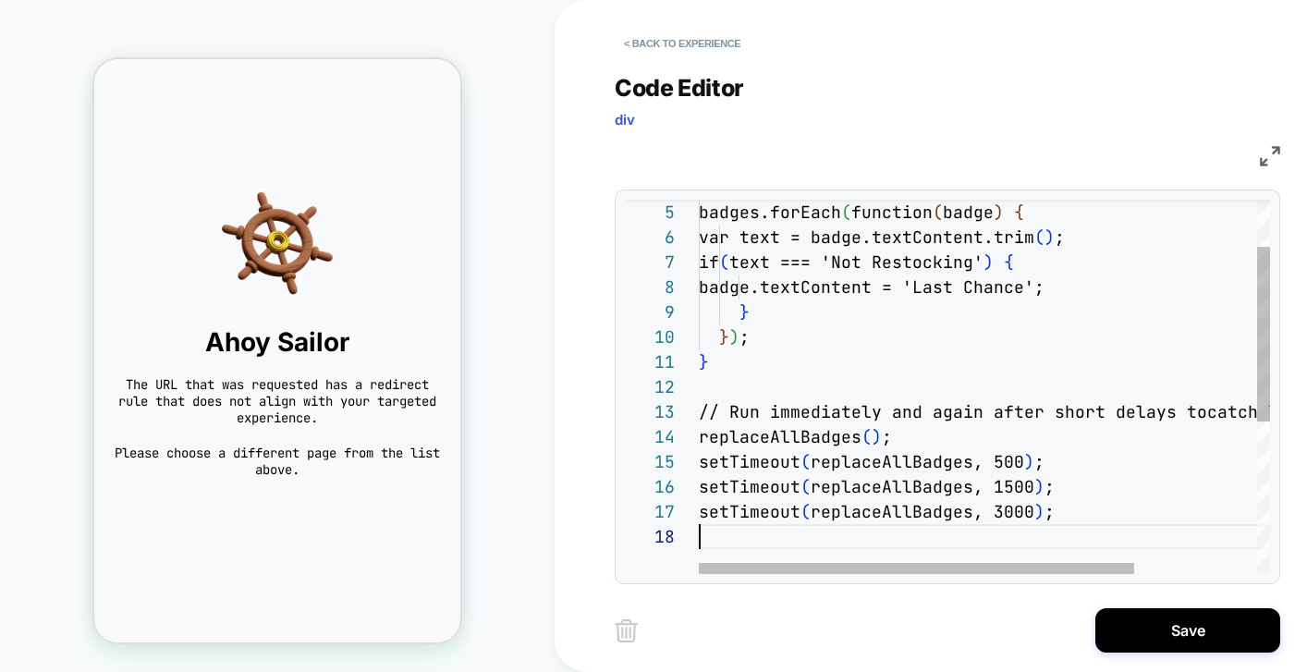
scroll to position [175, 0]
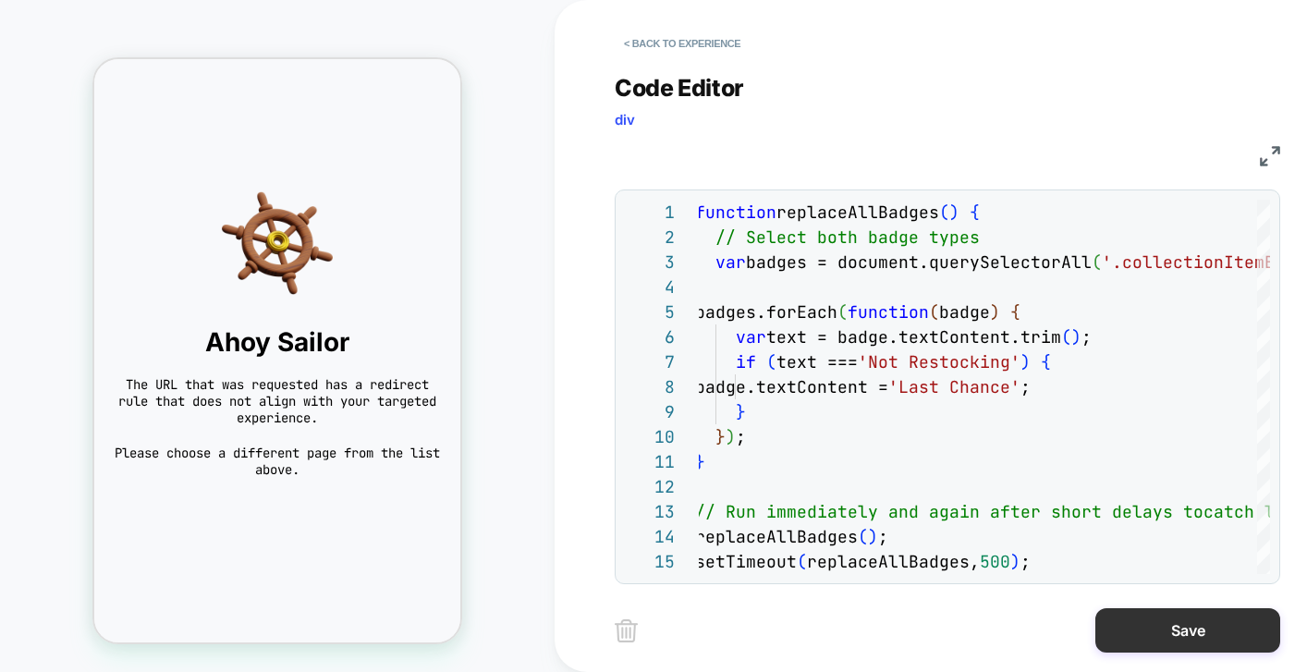
click at [1159, 623] on button "Save" at bounding box center [1188, 630] width 185 height 44
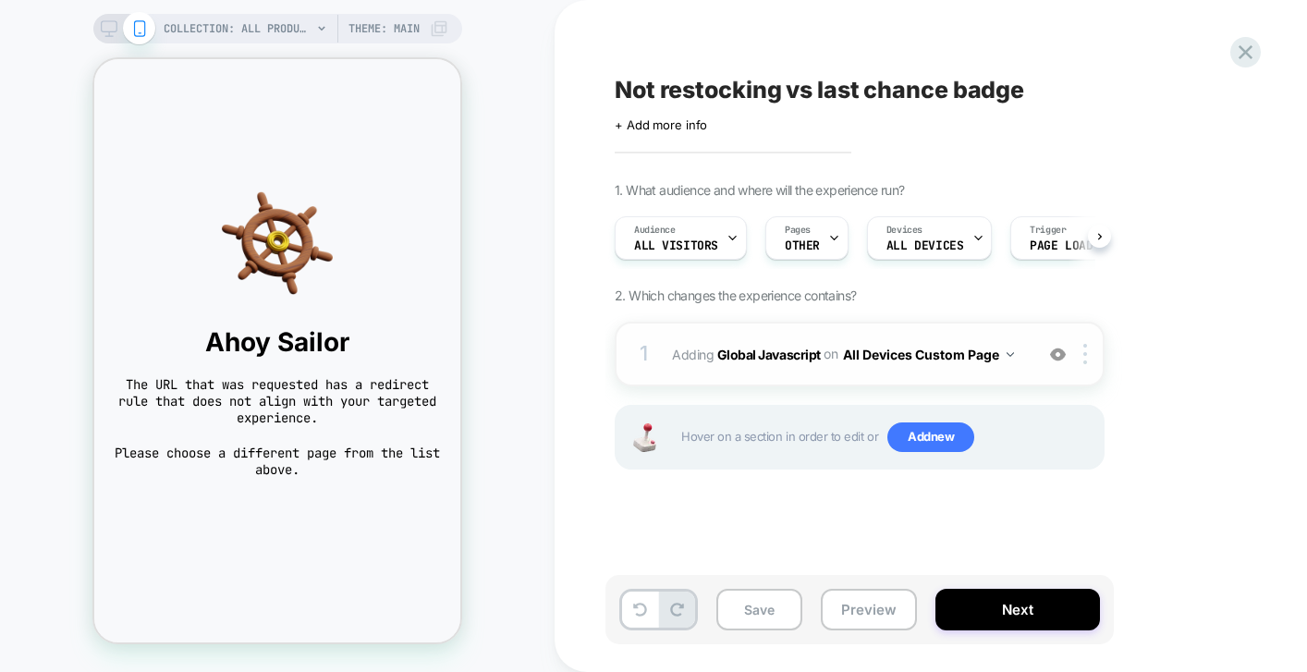
scroll to position [0, 1]
click at [874, 607] on button "Preview" at bounding box center [869, 610] width 96 height 42
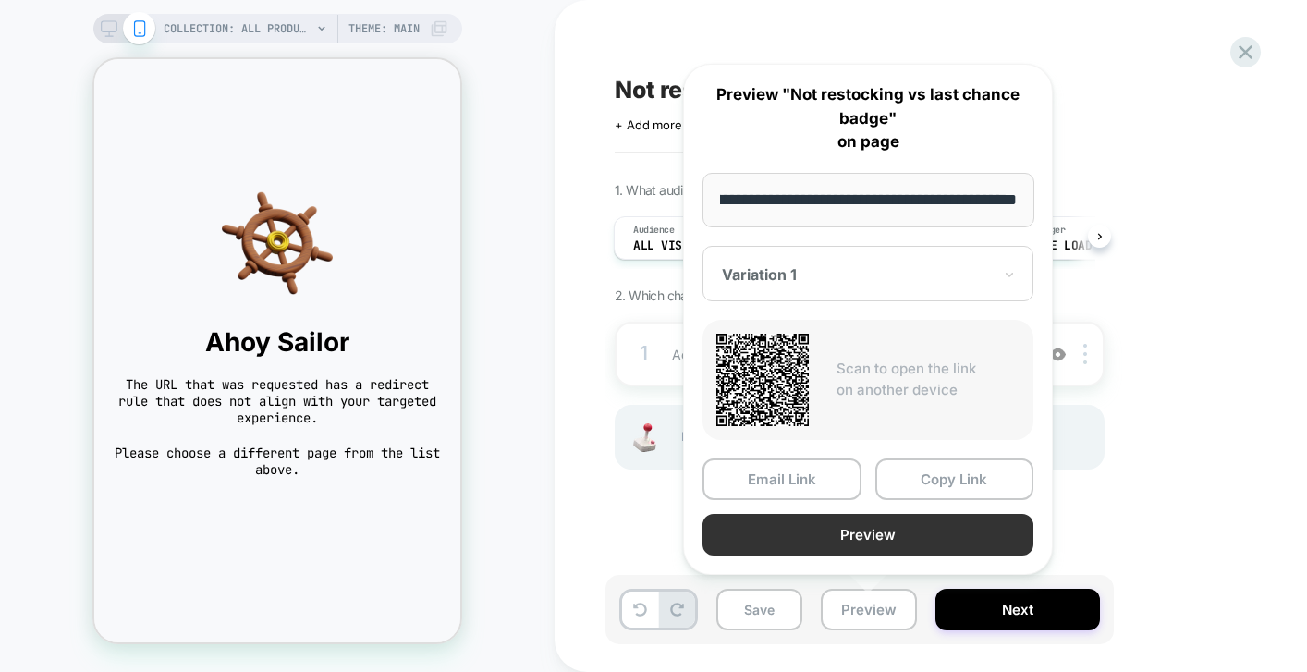
scroll to position [0, 0]
click at [869, 515] on button "Preview" at bounding box center [868, 535] width 331 height 42
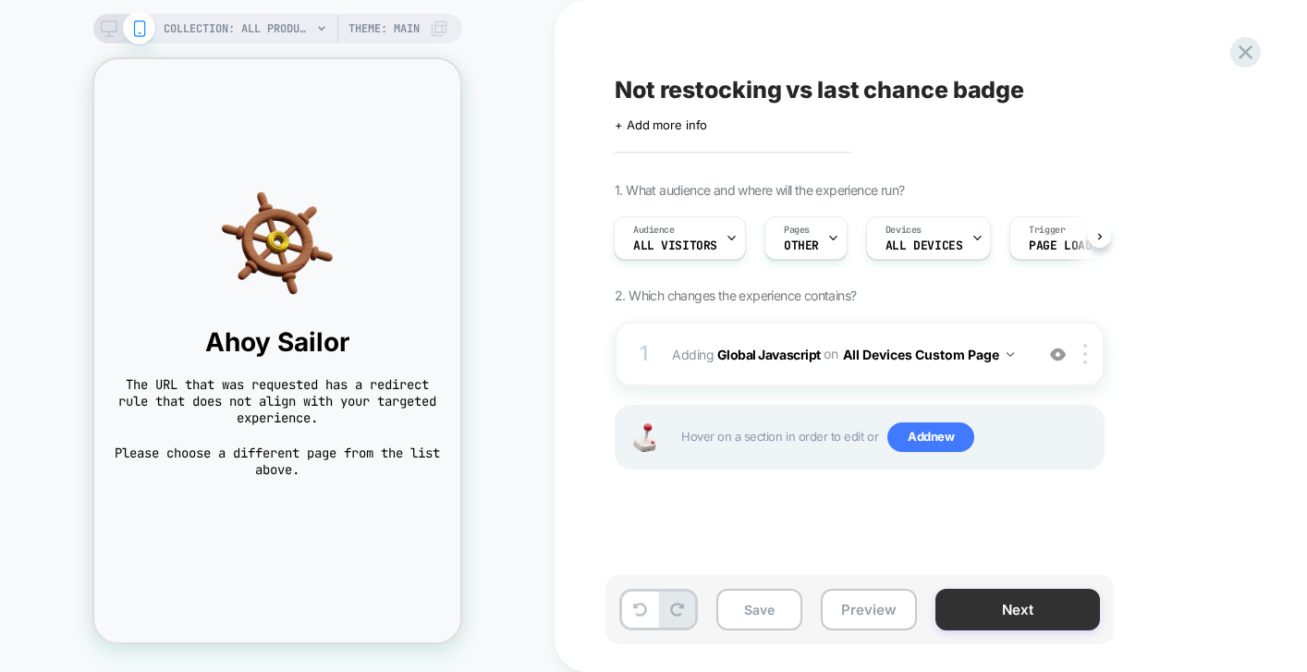
click at [1035, 612] on button "Next" at bounding box center [1018, 610] width 165 height 42
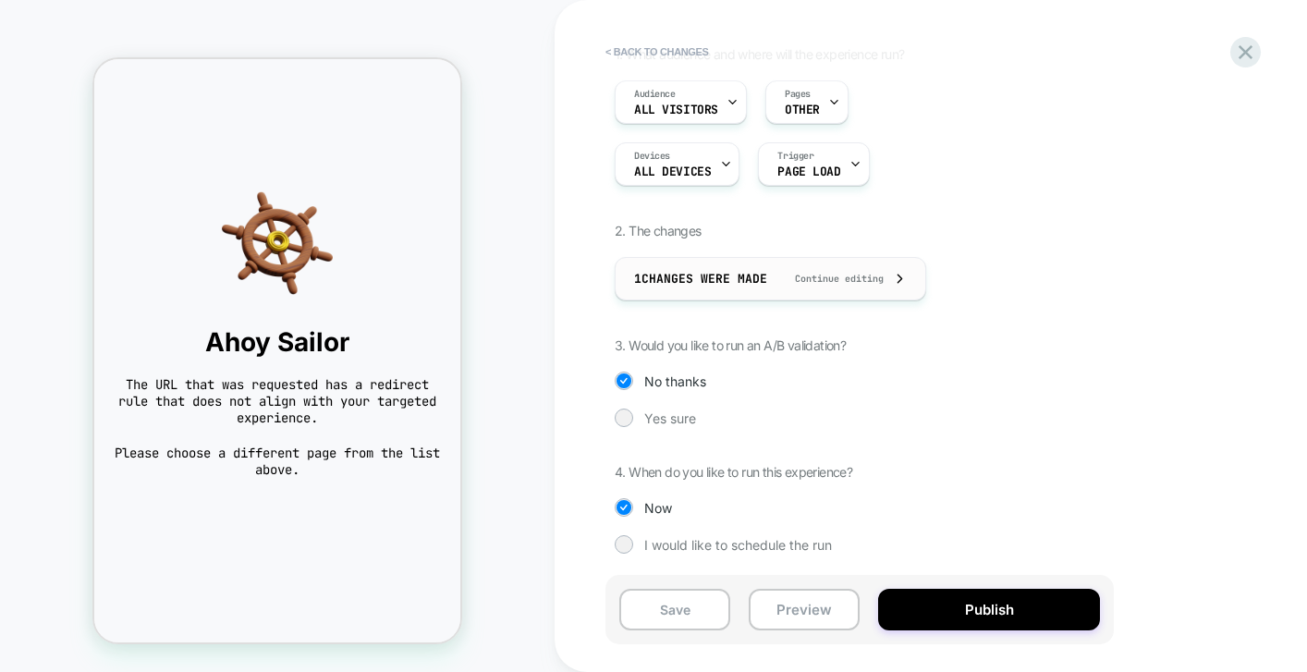
scroll to position [165, 0]
click at [671, 416] on span "Yes sure" at bounding box center [670, 418] width 52 height 16
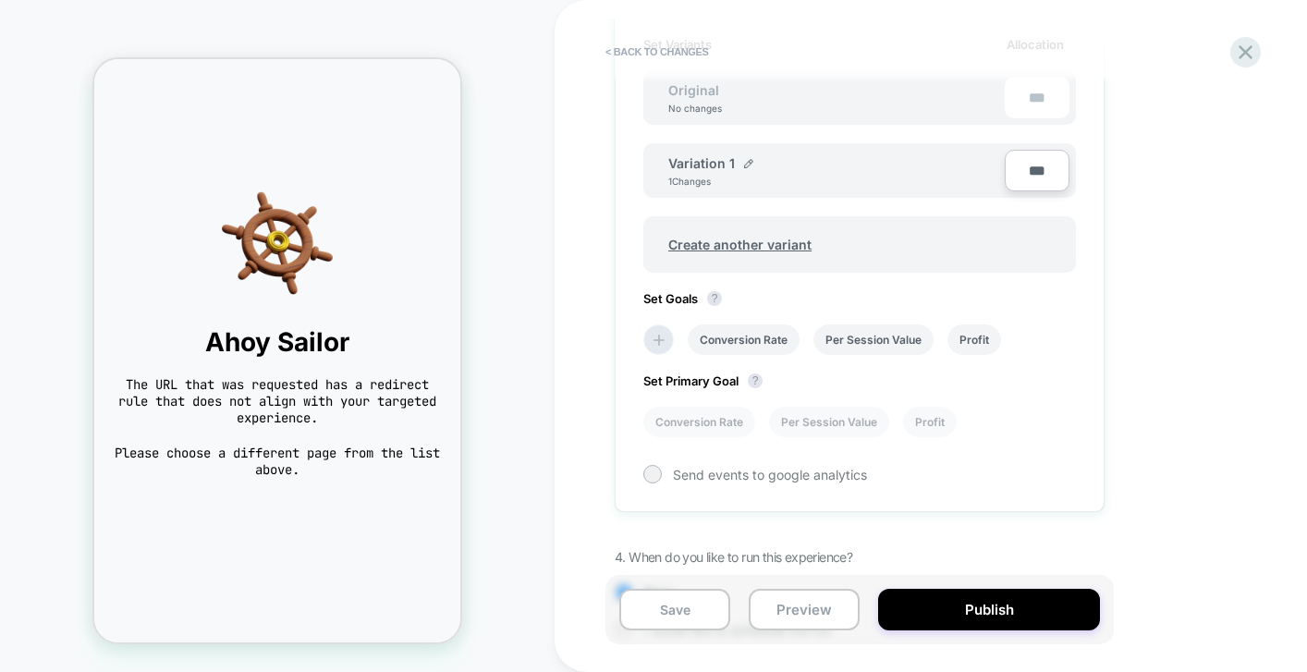
scroll to position [553, 0]
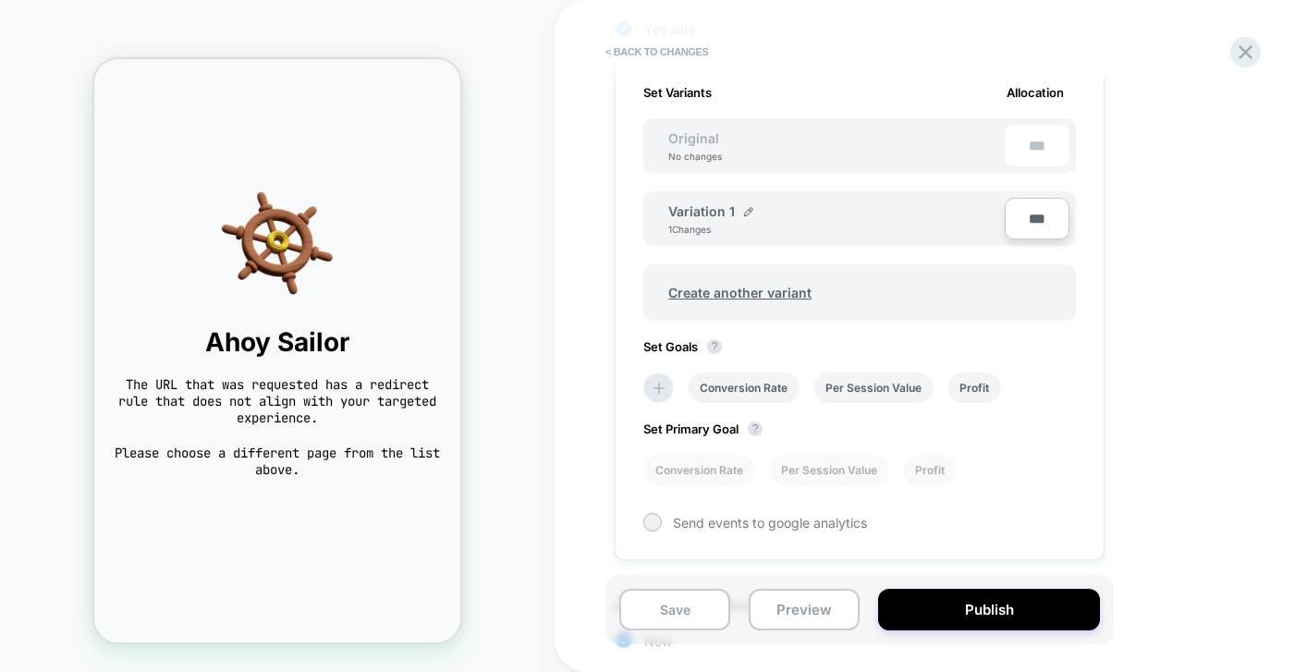
click at [1048, 215] on input "***" at bounding box center [1037, 219] width 65 height 42
type input "***"
type input "**"
type input "***"
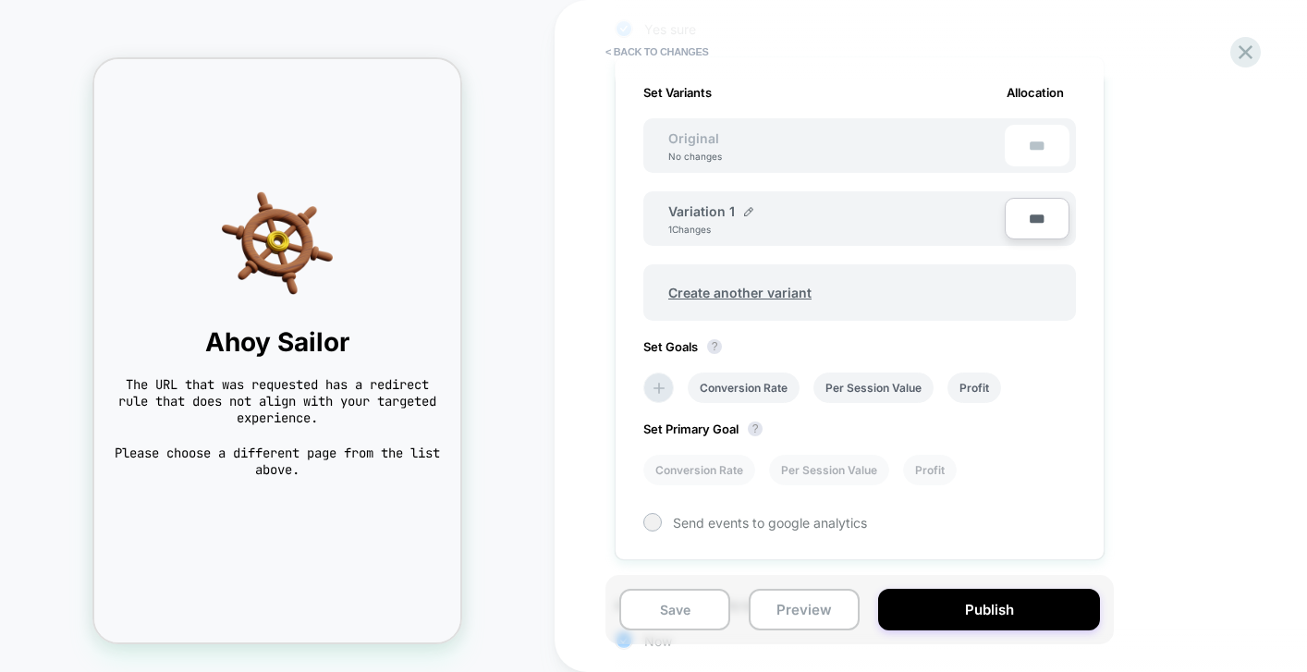
type input "***"
click at [1176, 294] on div "1. What audience and where will the experience run? Audience All Visitors Pages…" at bounding box center [952, 186] width 675 height 1058
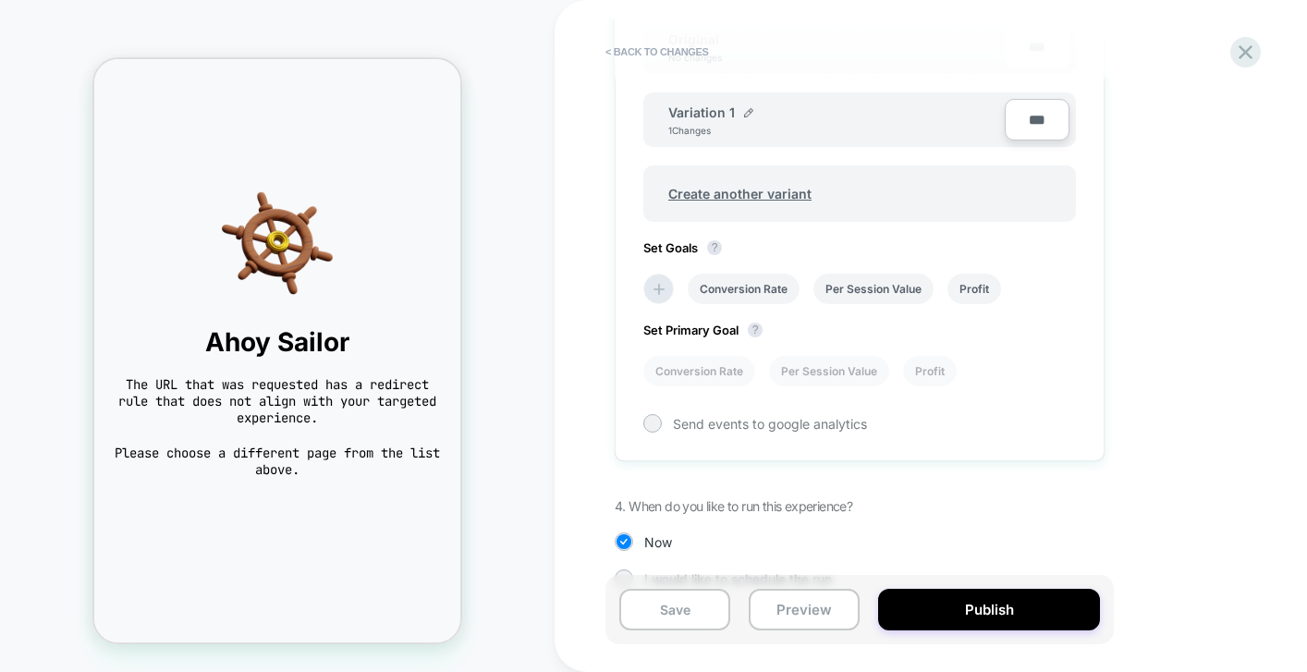
scroll to position [667, 0]
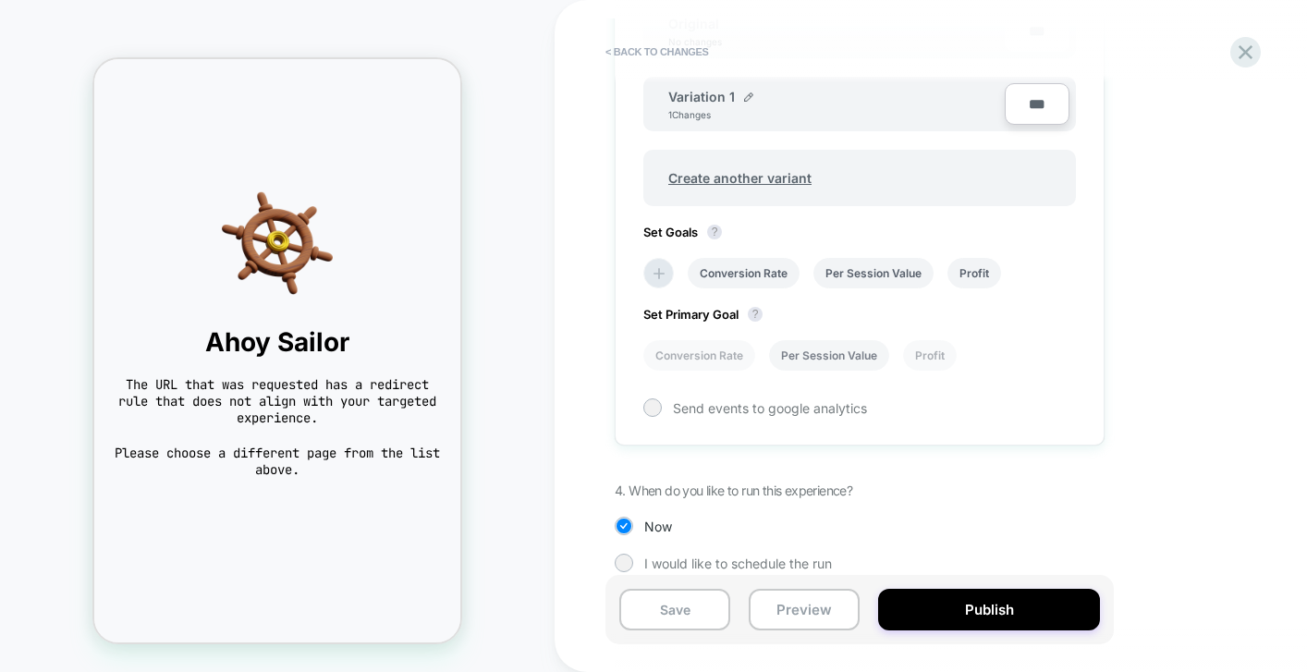
click at [824, 349] on li "Per Session Value" at bounding box center [829, 355] width 120 height 31
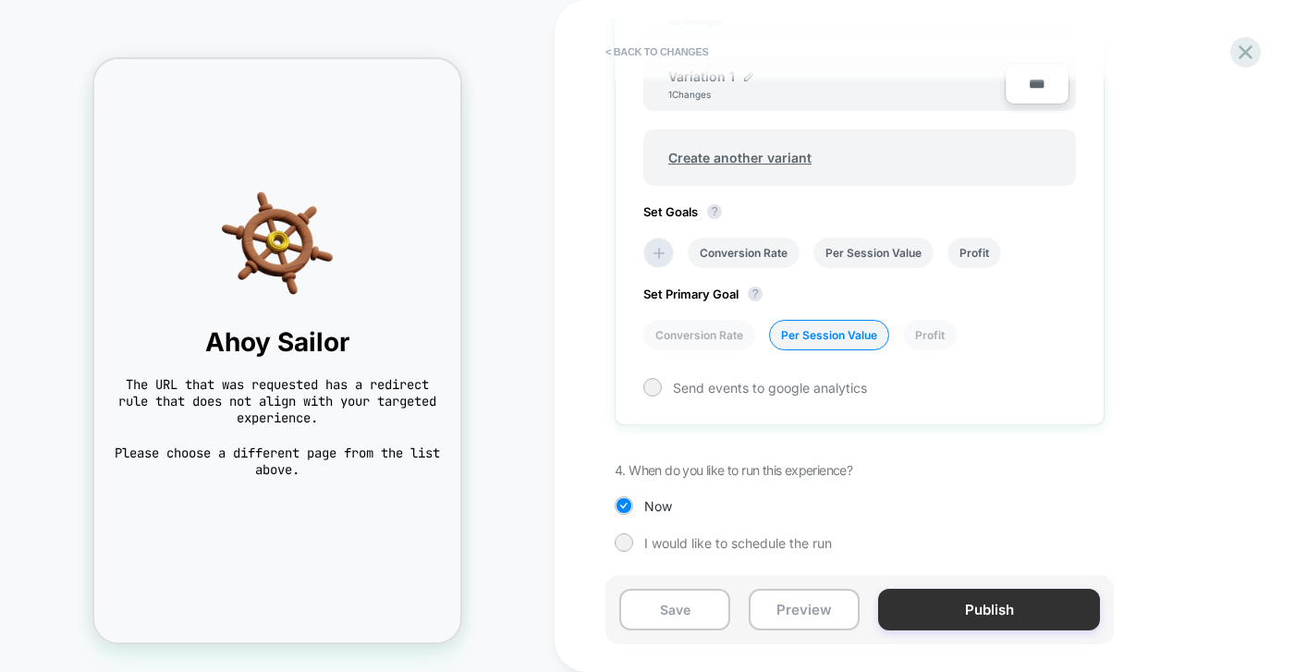
click at [963, 617] on button "Publish" at bounding box center [989, 610] width 222 height 42
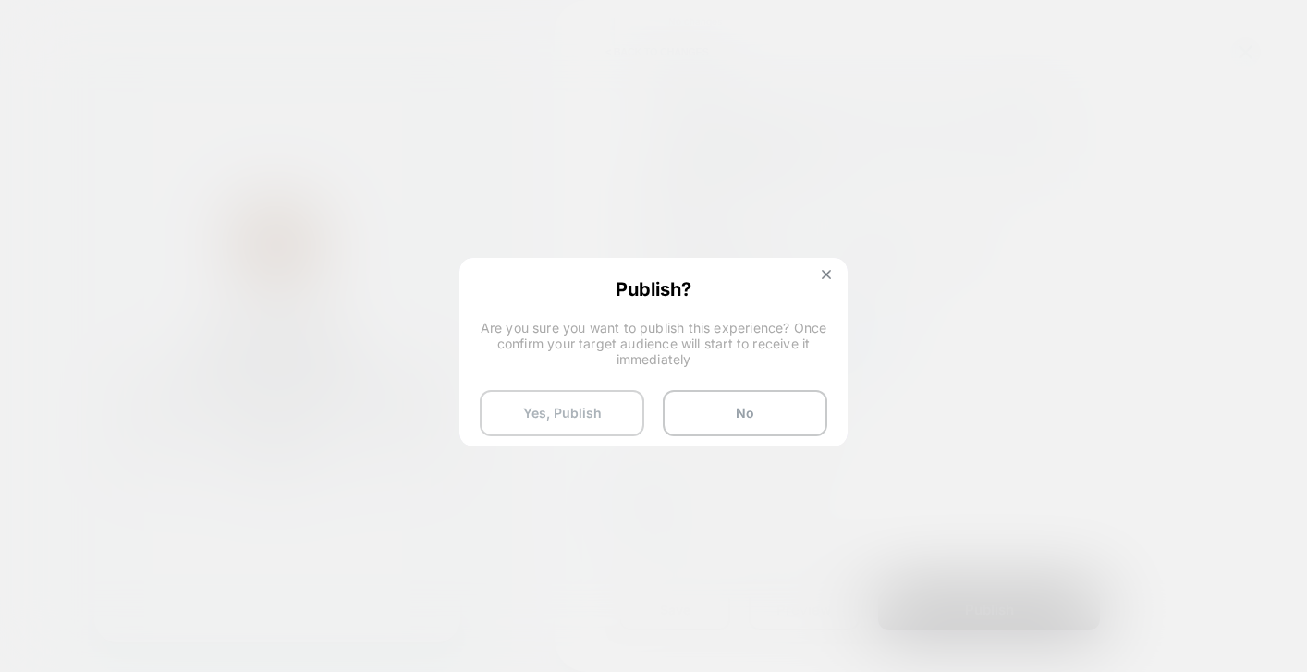
click at [597, 411] on button "Yes, Publish" at bounding box center [562, 413] width 165 height 46
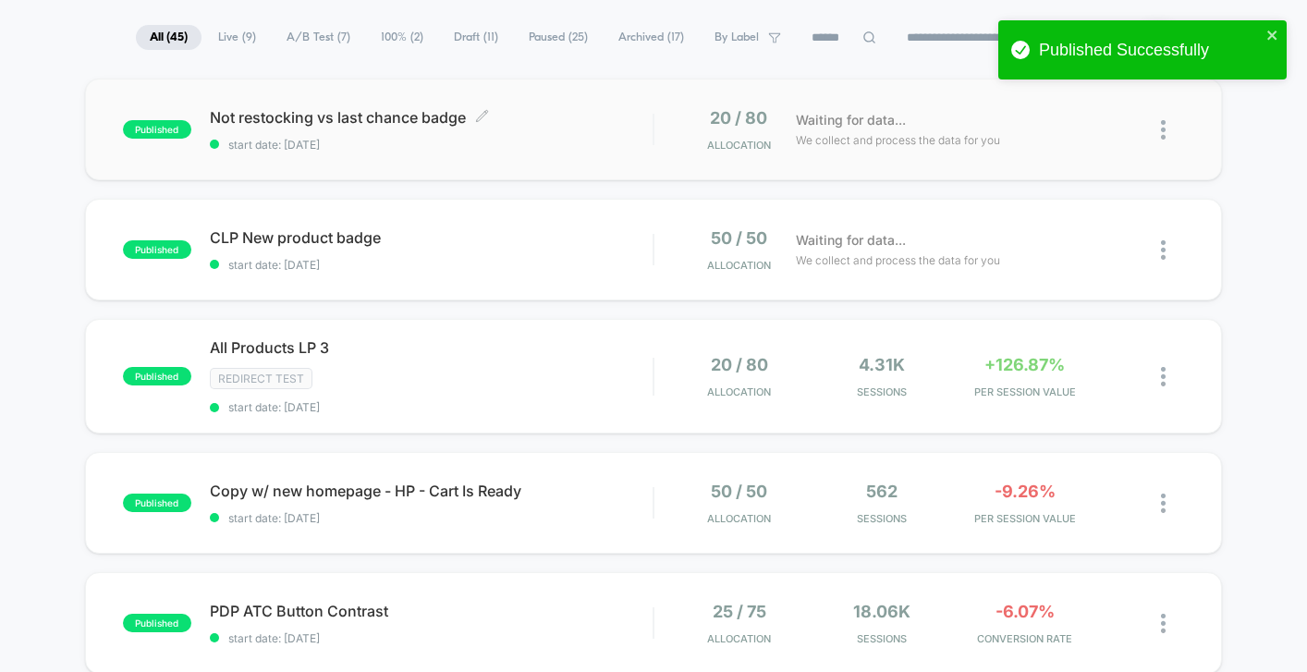
scroll to position [210, 0]
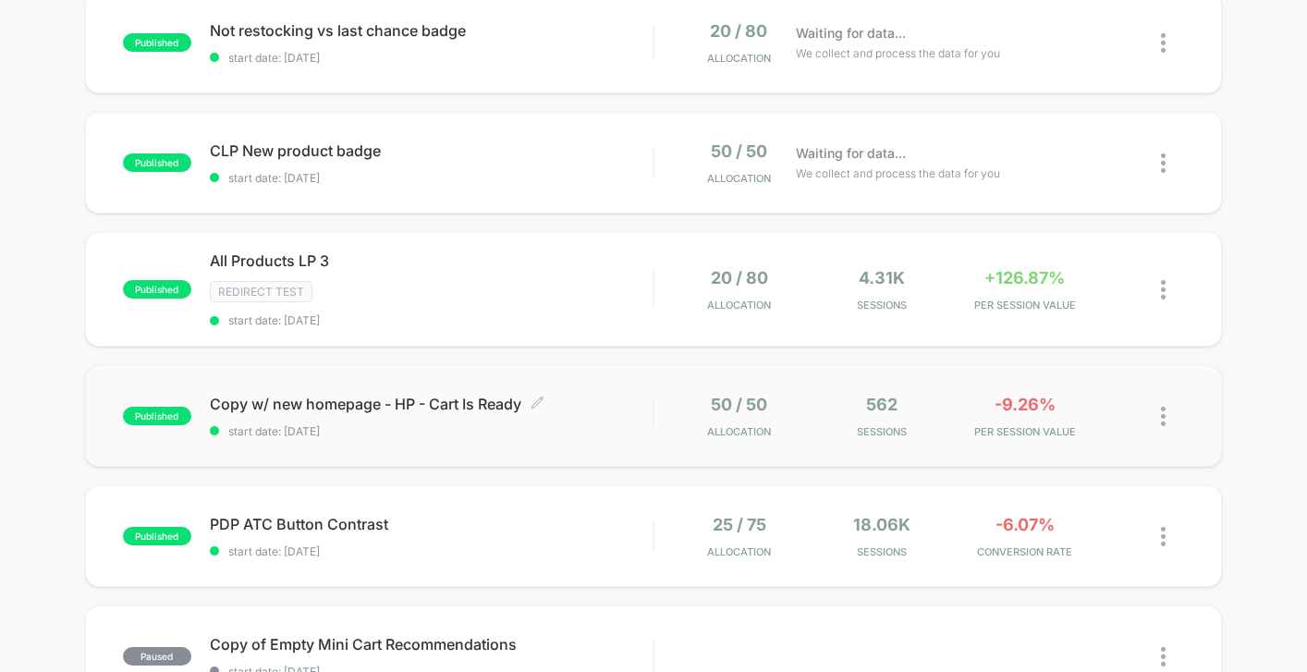
click at [576, 430] on span "start date: [DATE]" at bounding box center [431, 431] width 443 height 14
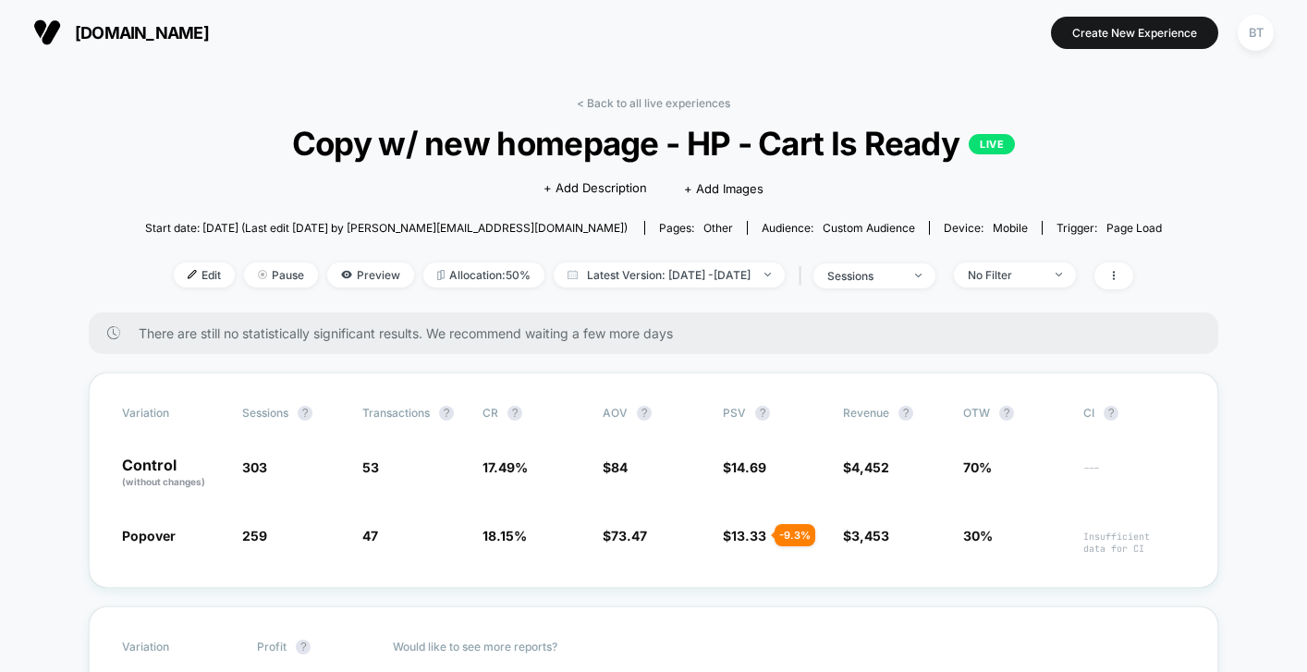
click at [647, 111] on div "< Back to all live experiences Copy w/ new homepage - HP - Cart Is Ready LIVE C…" at bounding box center [653, 204] width 1017 height 216
click at [643, 99] on link "< Back to all live experiences" at bounding box center [653, 103] width 153 height 14
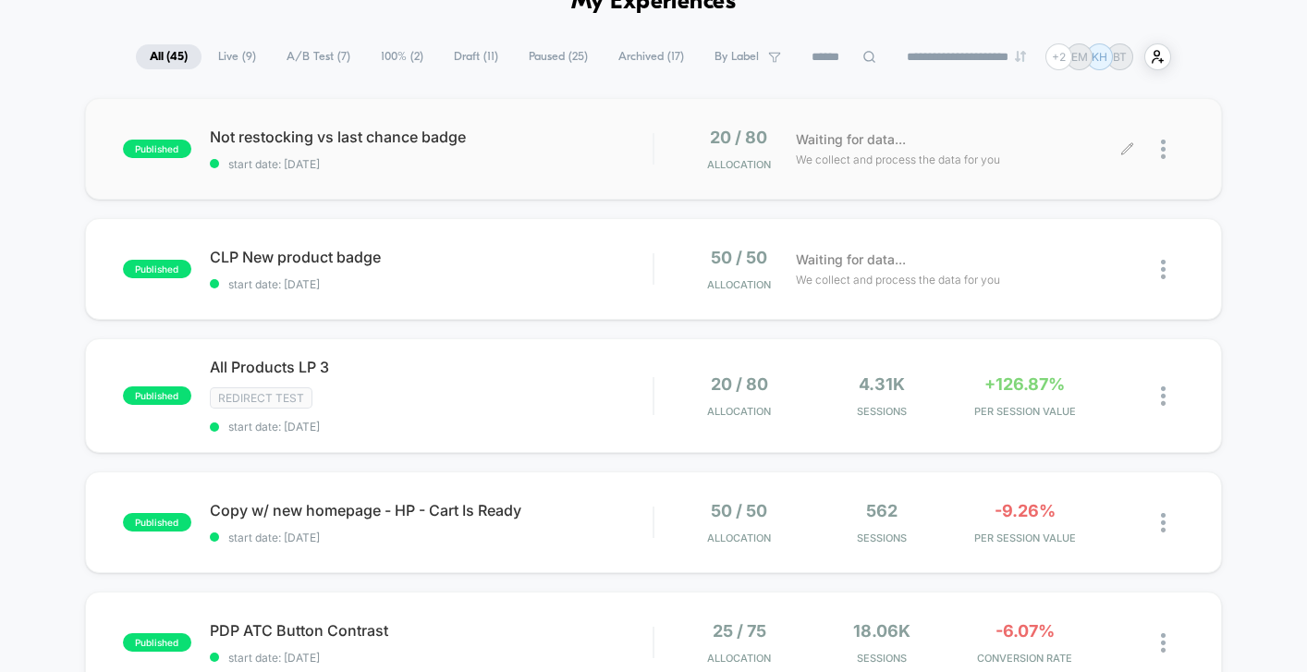
scroll to position [141, 0]
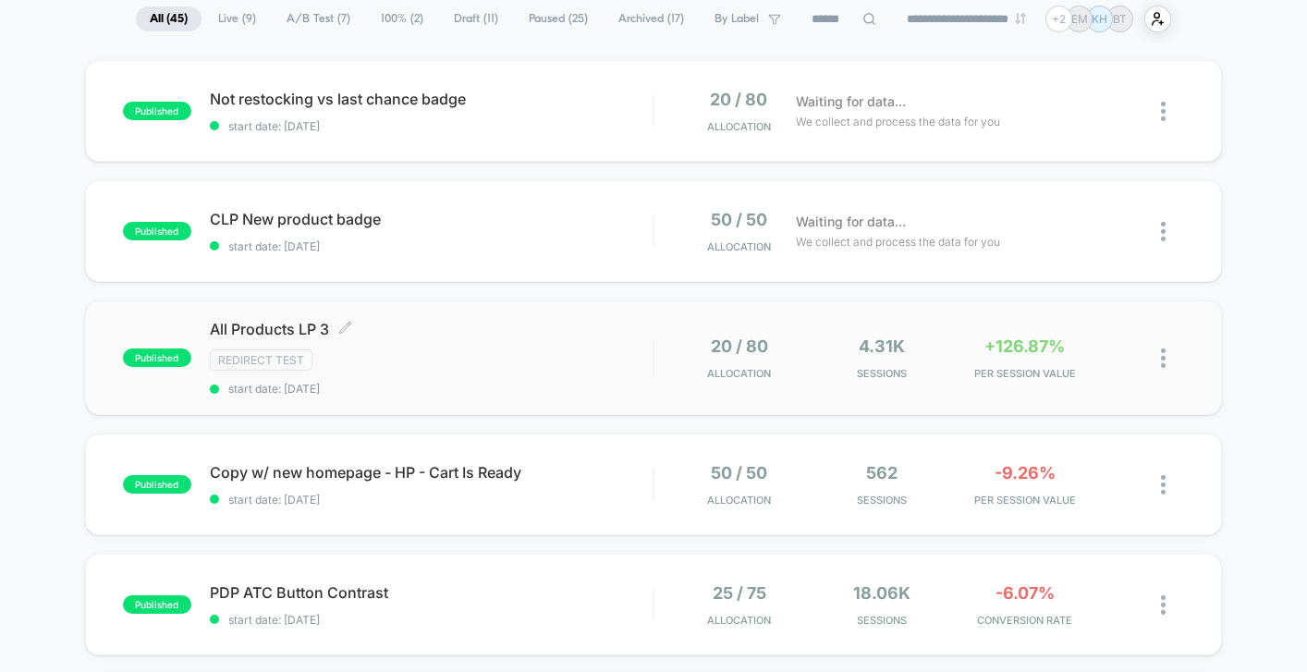
click at [600, 359] on div "Redirect Test" at bounding box center [431, 359] width 443 height 21
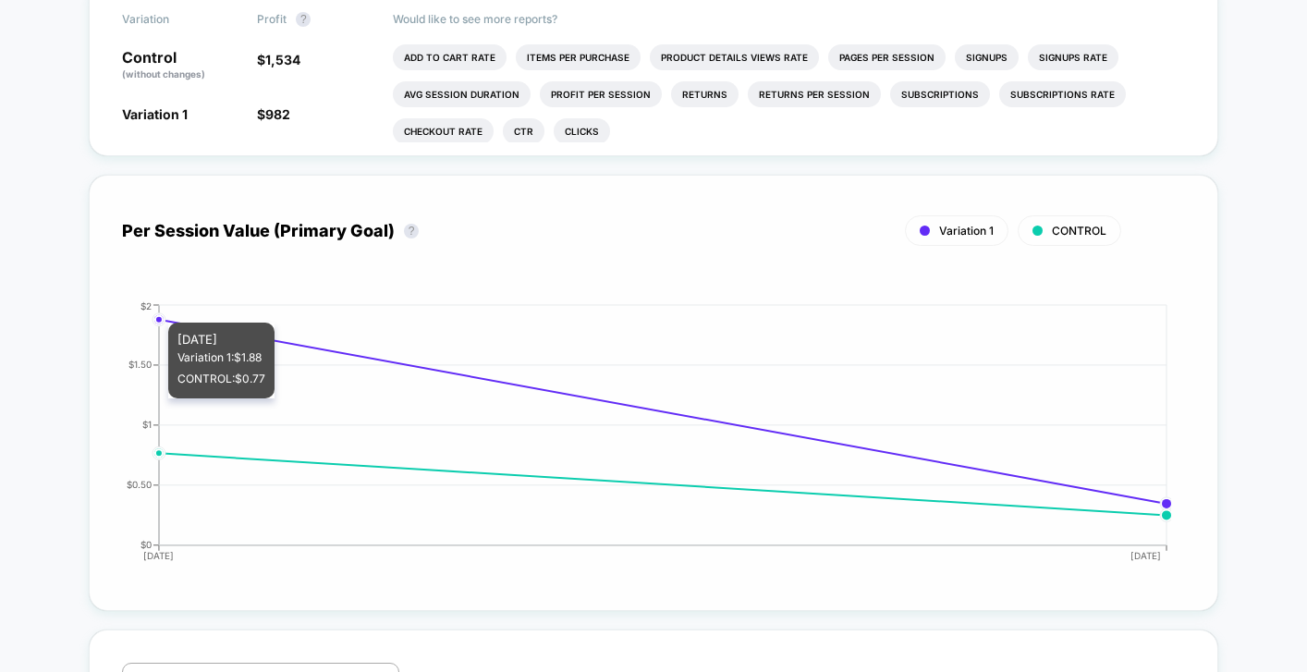
scroll to position [375, 0]
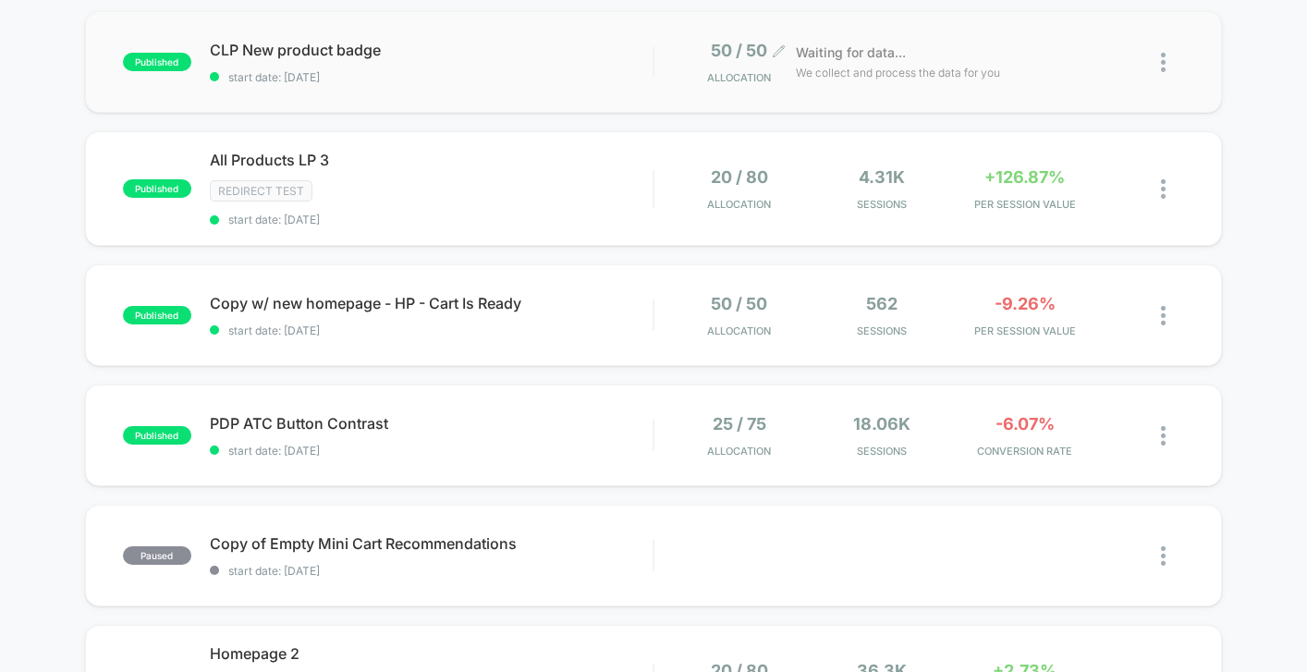
scroll to position [314, 0]
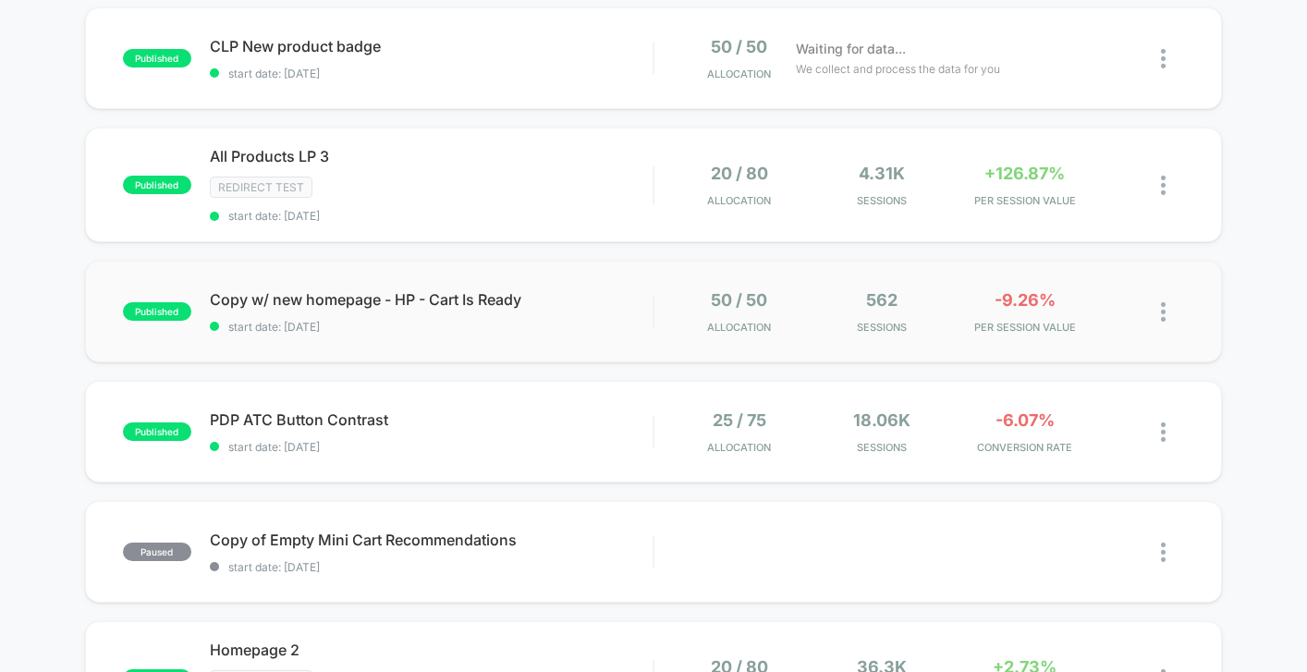
click at [578, 344] on div "published Copy w/ new homepage - HP - Cart Is Ready start date: 10/13/2025 50 /…" at bounding box center [653, 312] width 1137 height 102
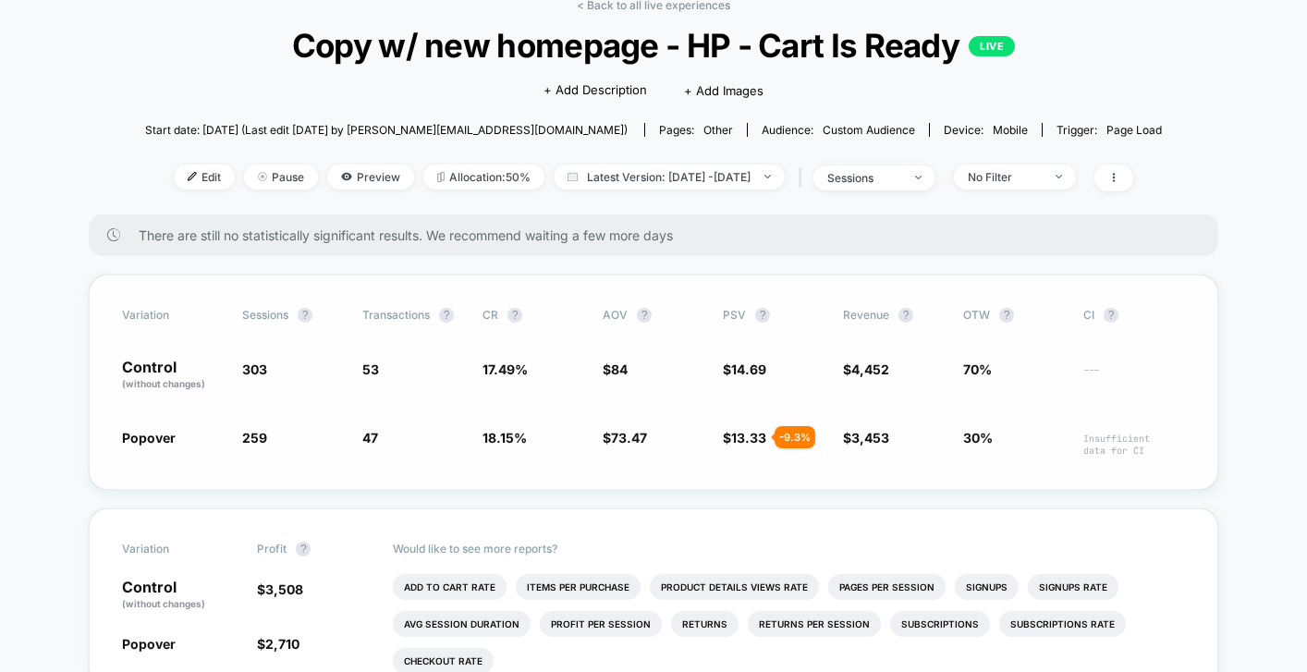
scroll to position [103, 0]
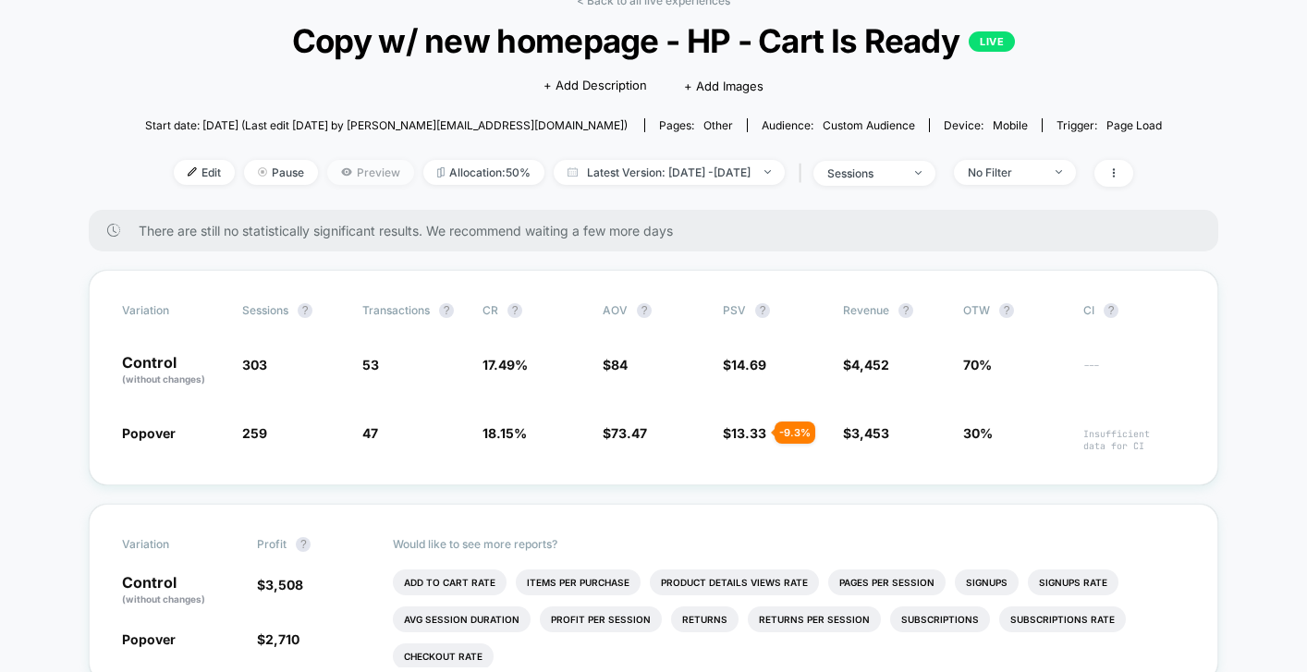
click at [331, 181] on span "Preview" at bounding box center [370, 172] width 87 height 25
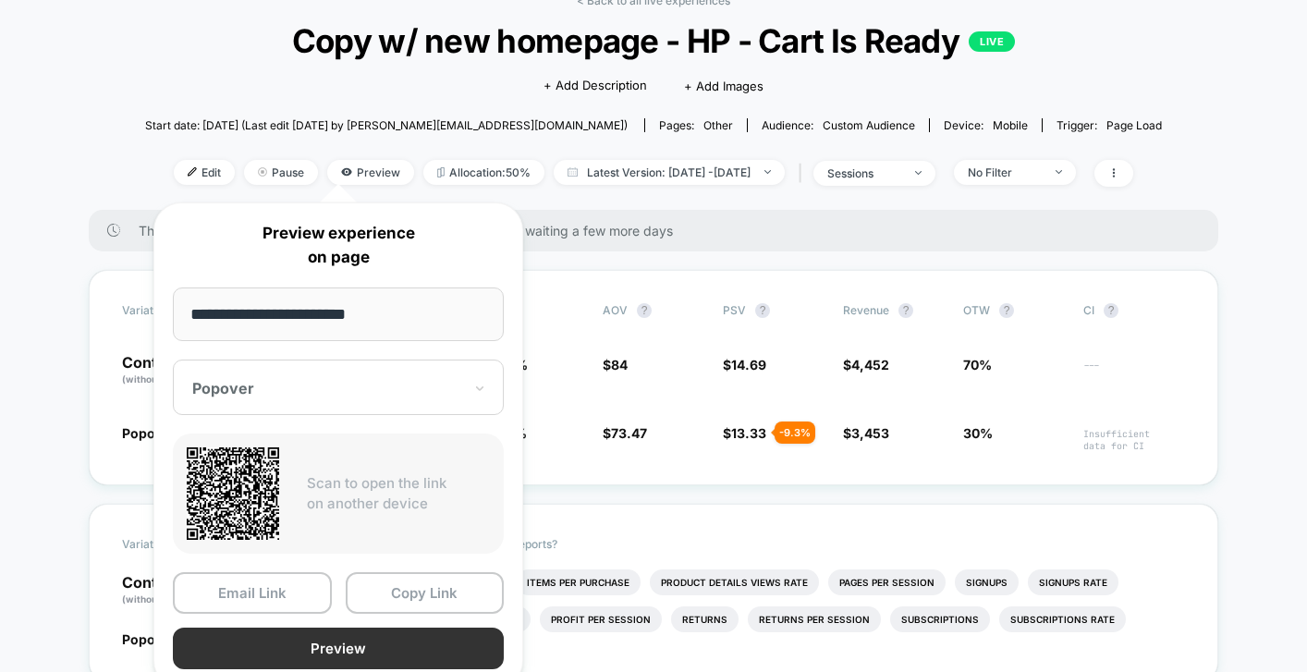
click at [369, 653] on button "Preview" at bounding box center [338, 649] width 331 height 42
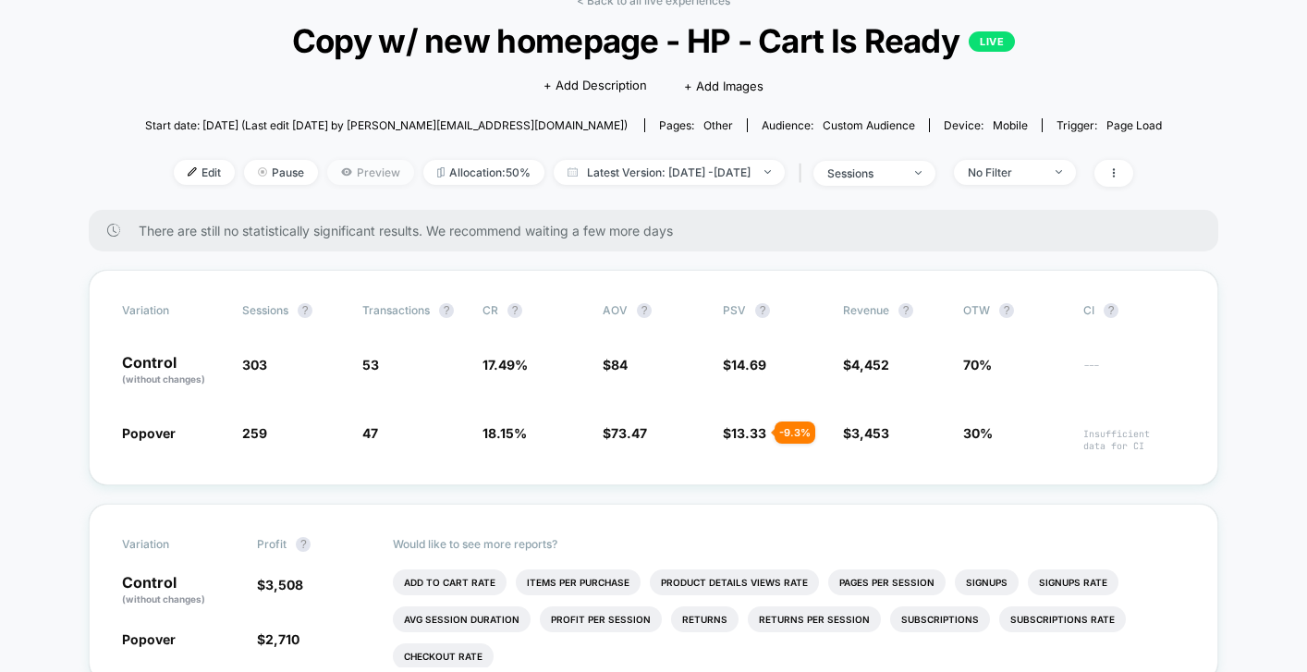
click at [341, 170] on span "Preview" at bounding box center [370, 172] width 87 height 25
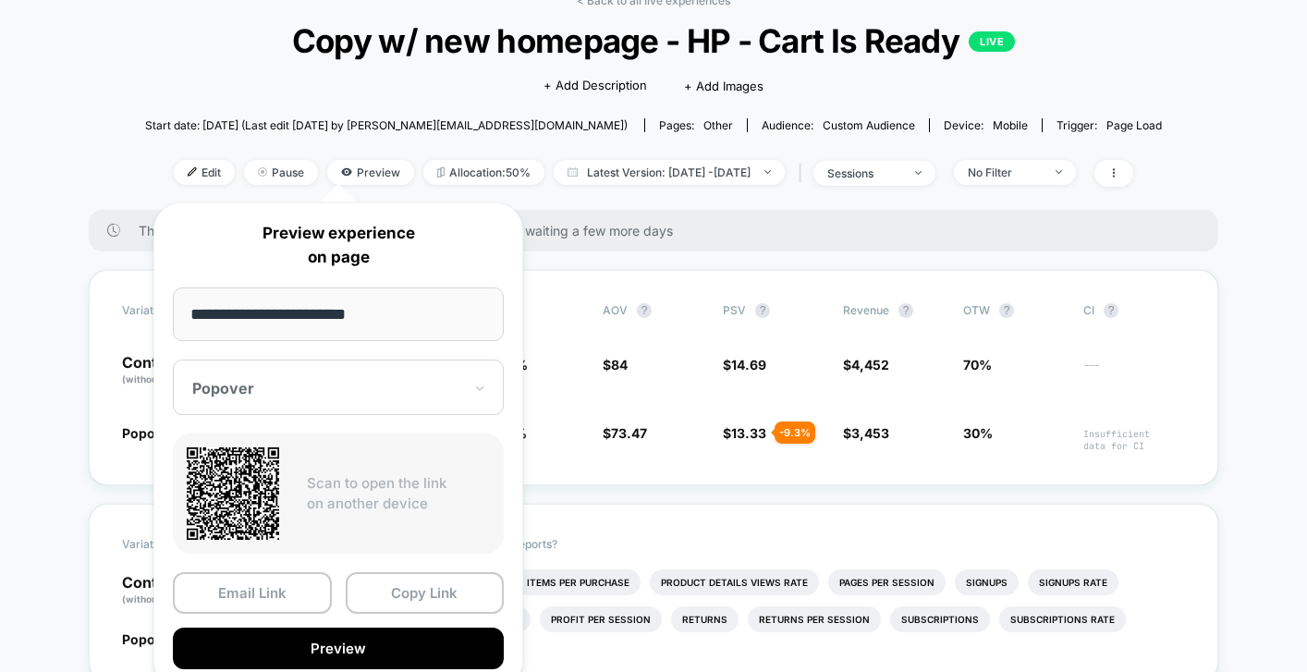
click at [401, 398] on div "Popover" at bounding box center [327, 388] width 274 height 22
click at [491, 349] on div "**********" at bounding box center [338, 445] width 370 height 486
click at [425, 377] on div "Popover" at bounding box center [327, 388] width 274 height 22
click at [401, 333] on input "**********" at bounding box center [338, 315] width 331 height 54
drag, startPoint x: 326, startPoint y: 651, endPoint x: 426, endPoint y: 391, distance: 278.3
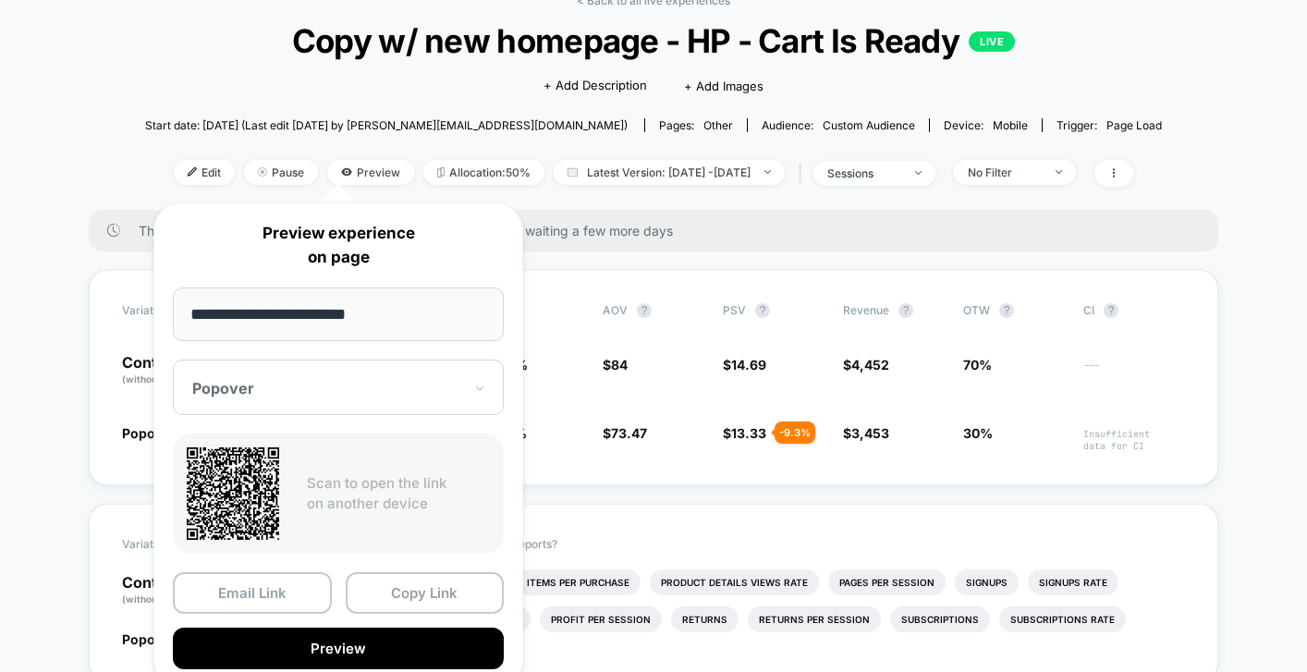
click at [426, 391] on div "**********" at bounding box center [338, 445] width 370 height 486
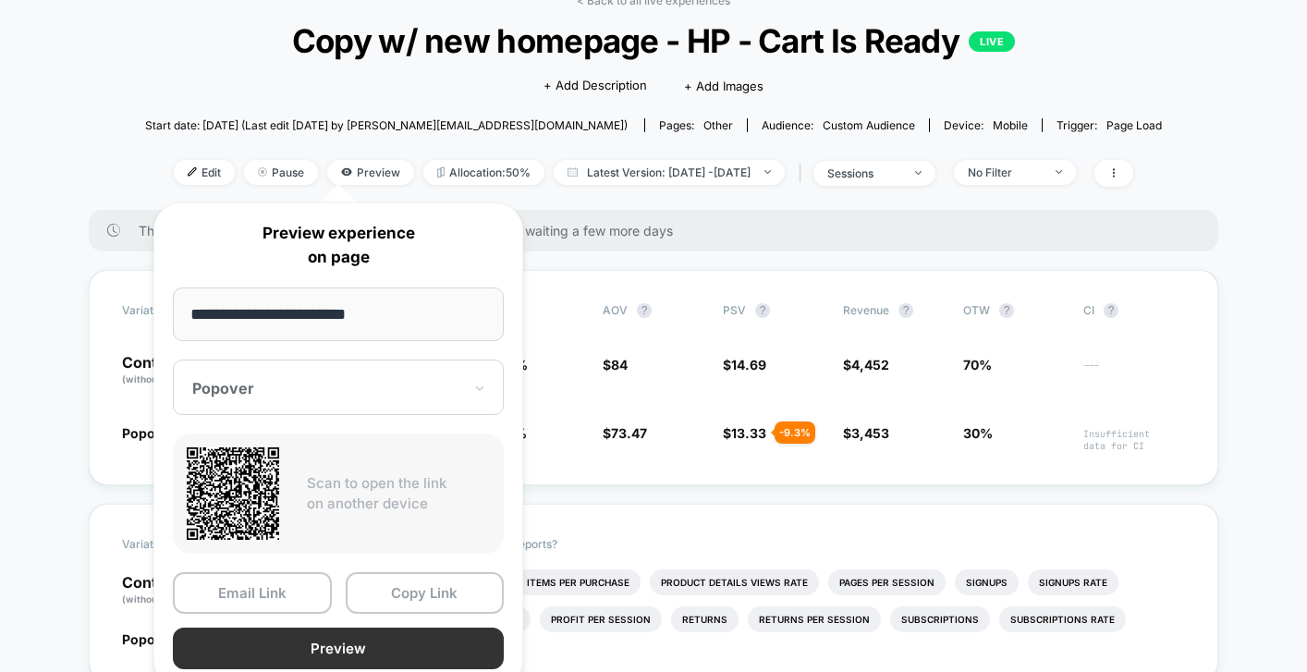
click at [372, 650] on button "Preview" at bounding box center [338, 649] width 331 height 42
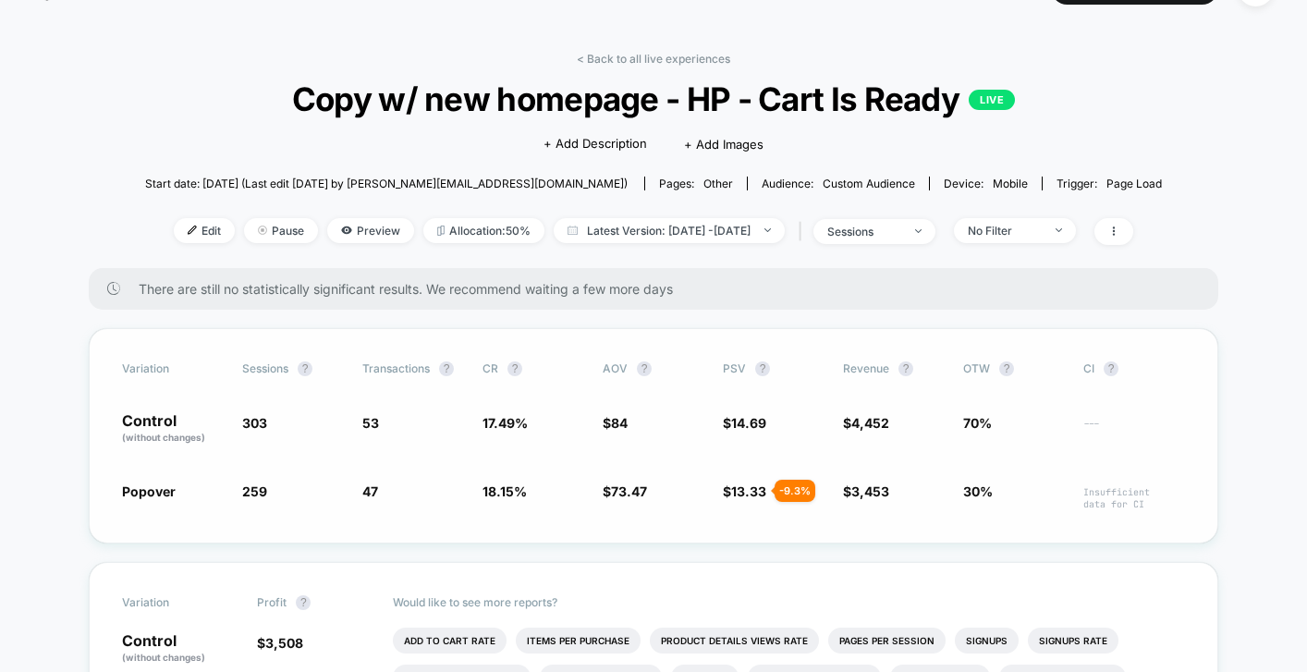
scroll to position [0, 0]
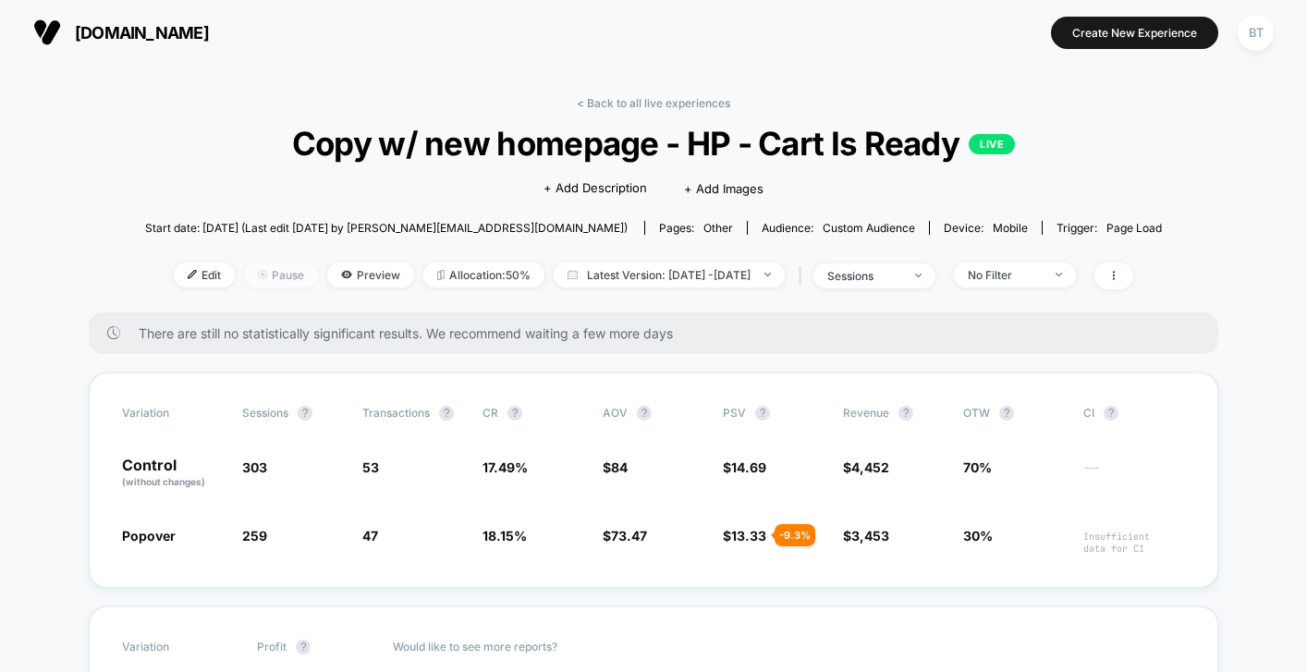
click at [277, 276] on span "Pause" at bounding box center [281, 275] width 74 height 25
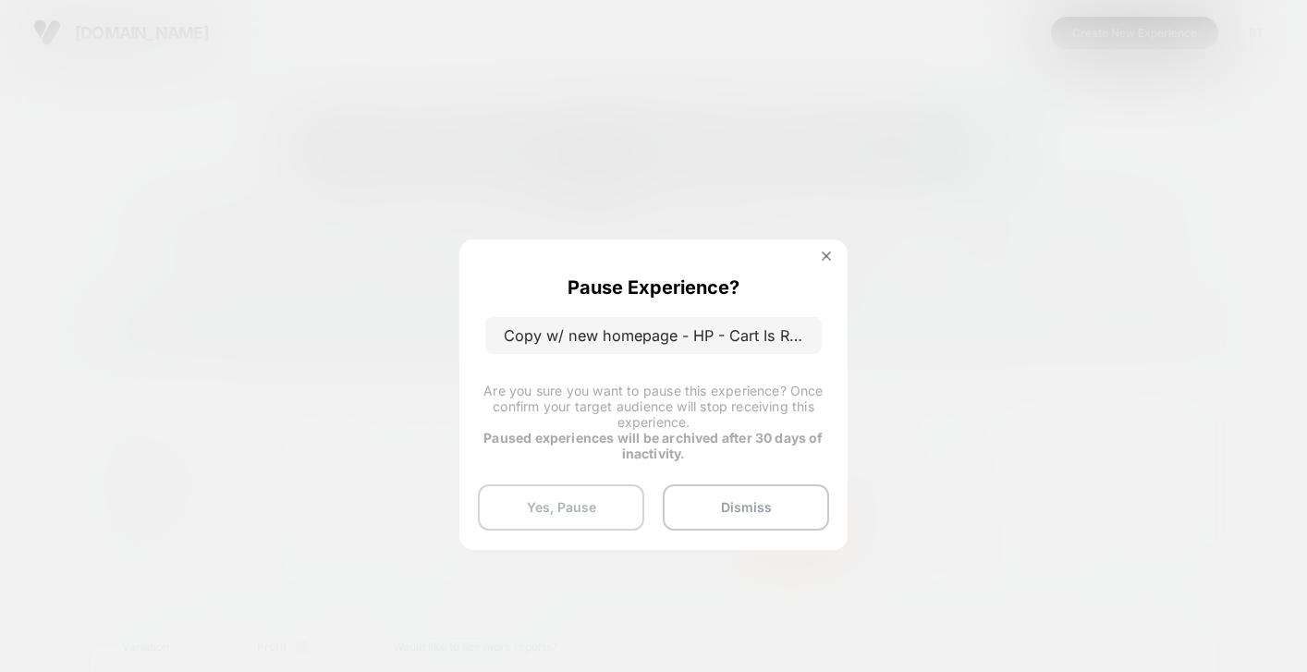
click at [609, 498] on button "Yes, Pause" at bounding box center [561, 507] width 166 height 46
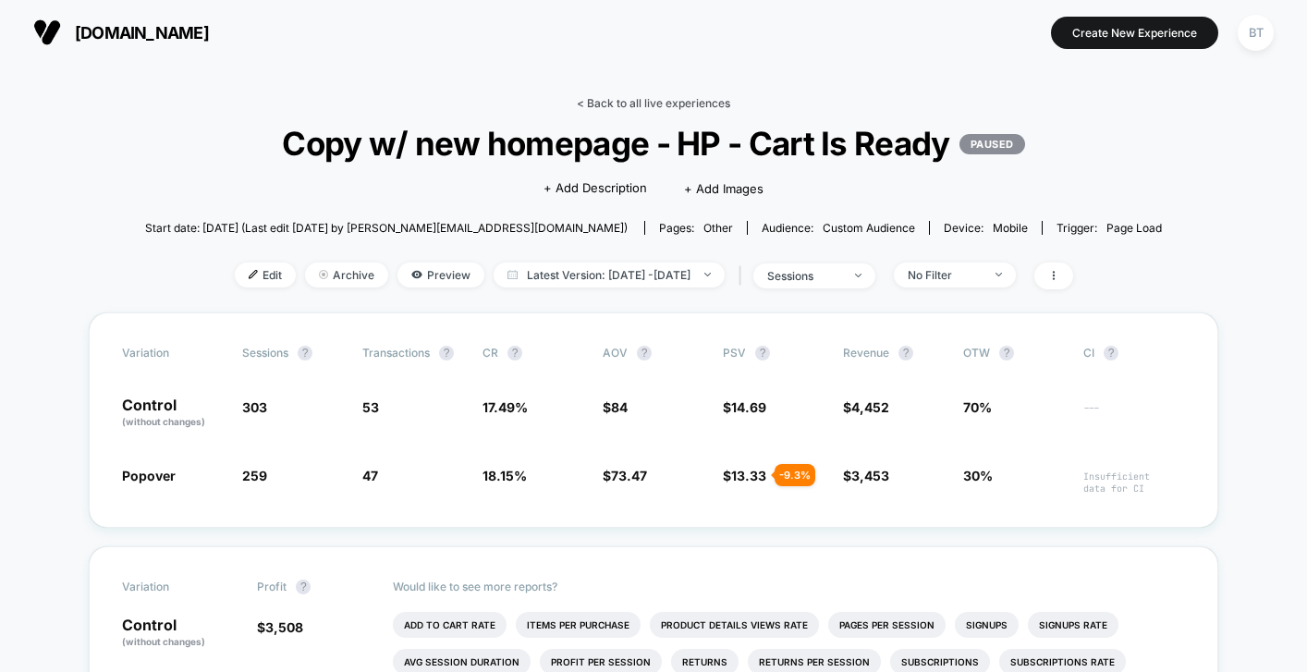
click at [679, 109] on link "< Back to all live experiences" at bounding box center [653, 103] width 153 height 14
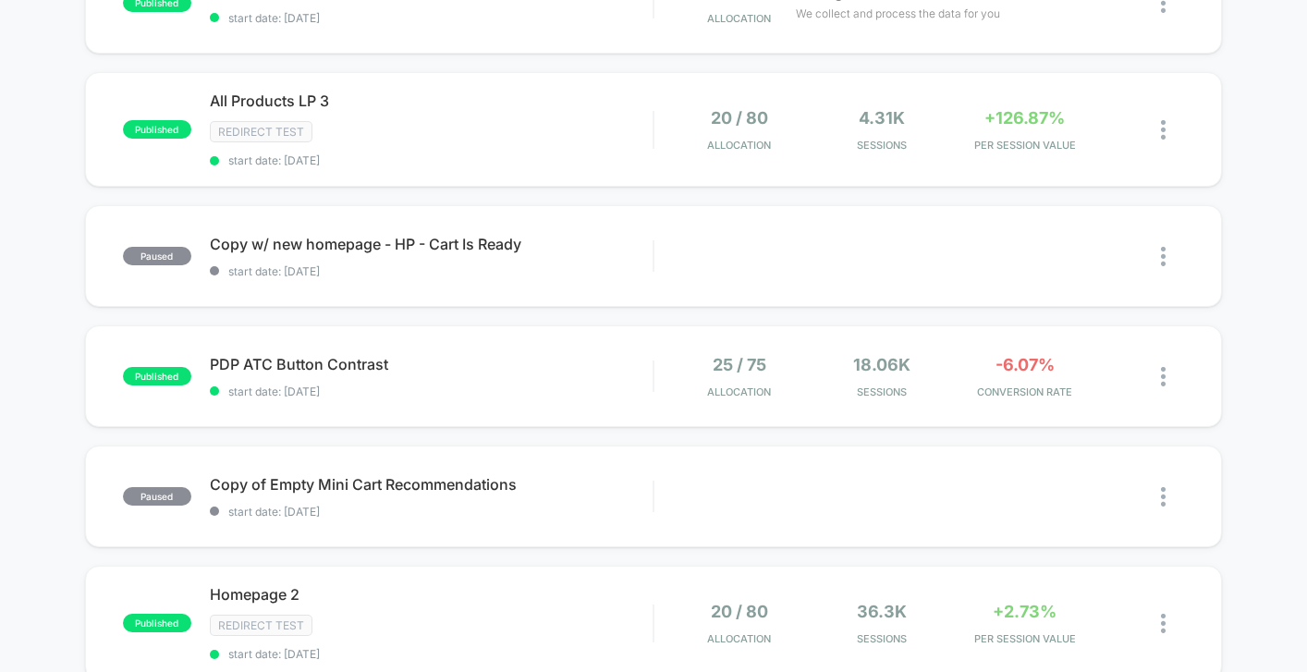
scroll to position [658, 0]
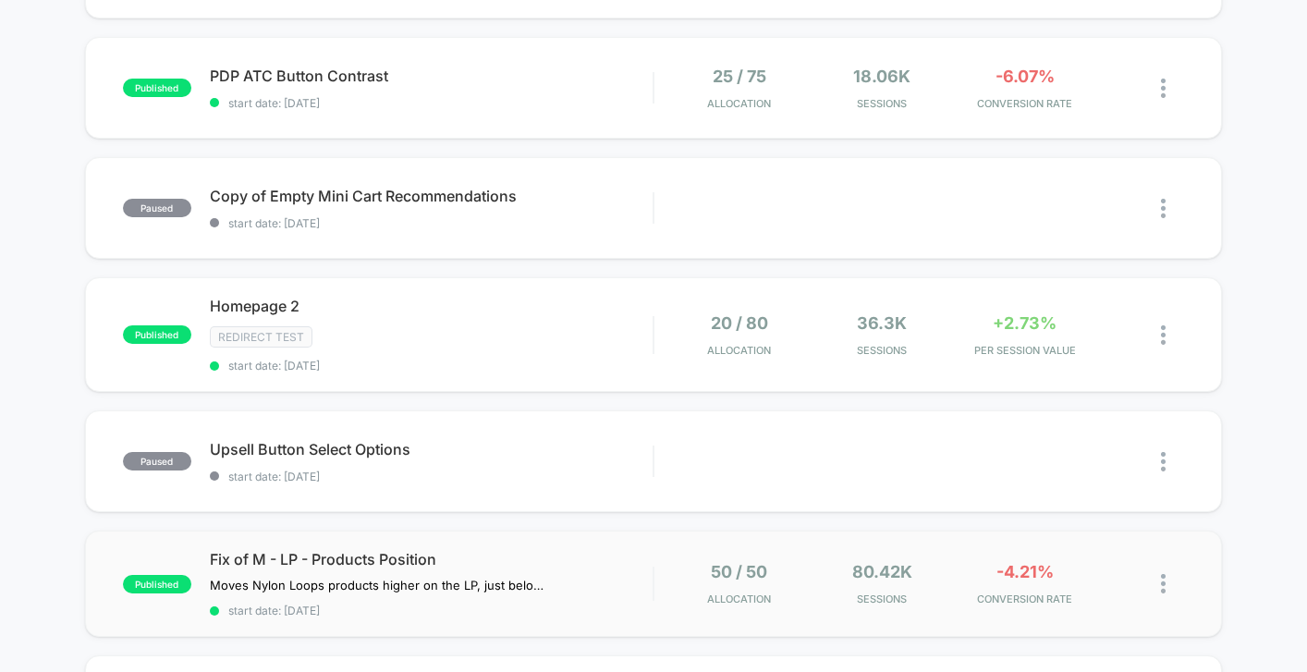
click at [650, 545] on div "published Fix of M - LP - Products Position Moves Nylon Loops products higher o…" at bounding box center [653, 584] width 1137 height 106
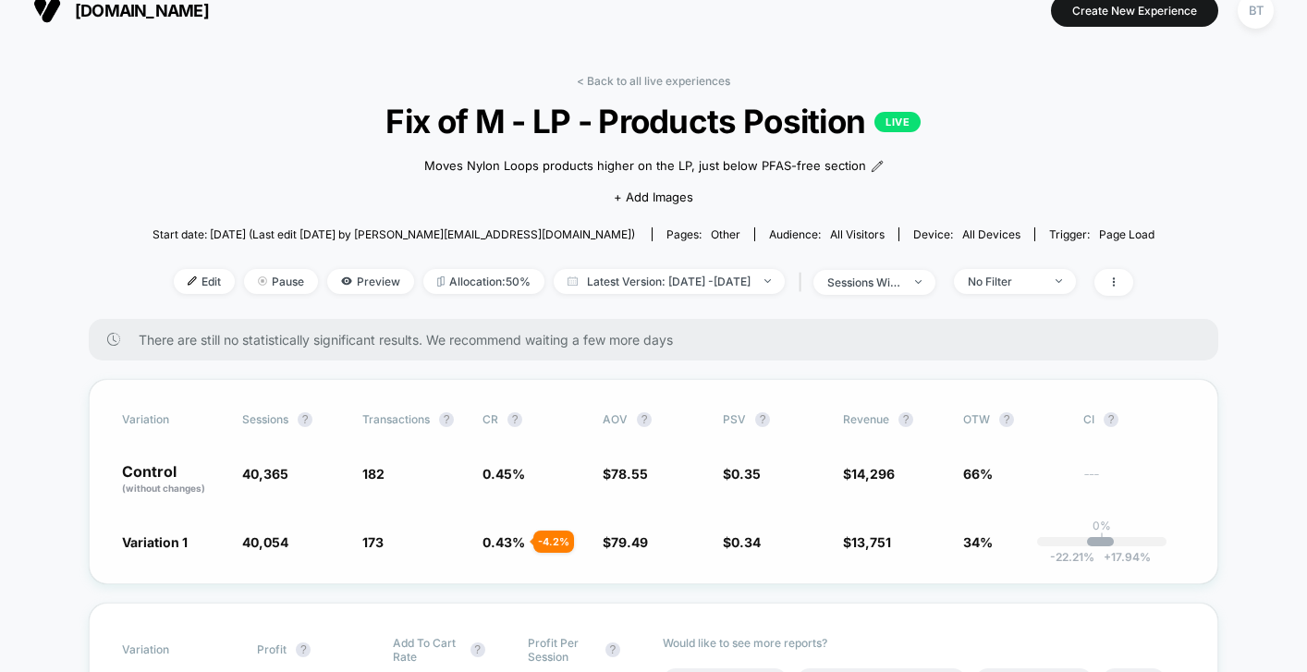
scroll to position [18, 0]
